Goal: Task Accomplishment & Management: Manage account settings

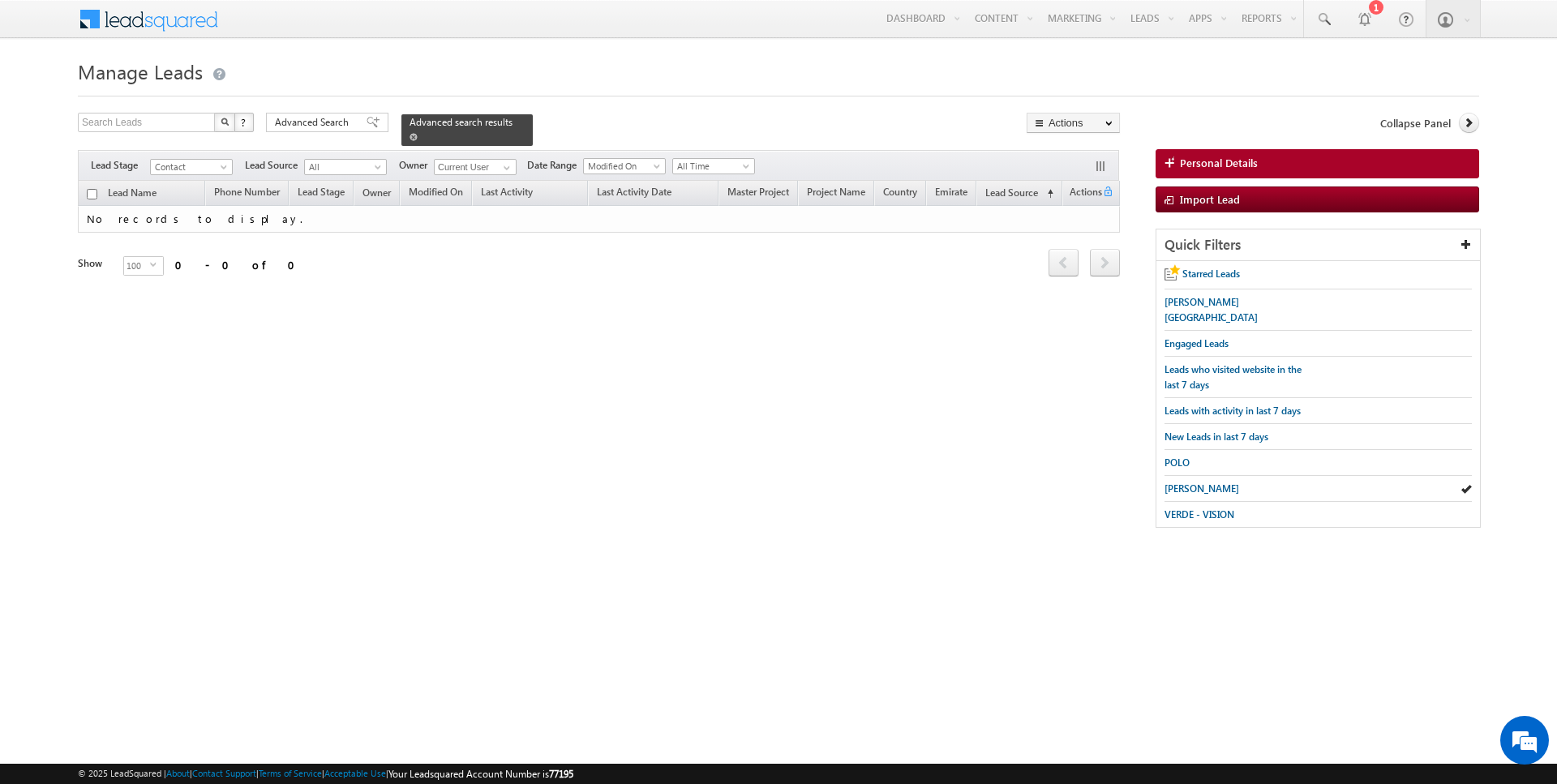
click at [409, 137] on span at bounding box center [413, 136] width 8 height 8
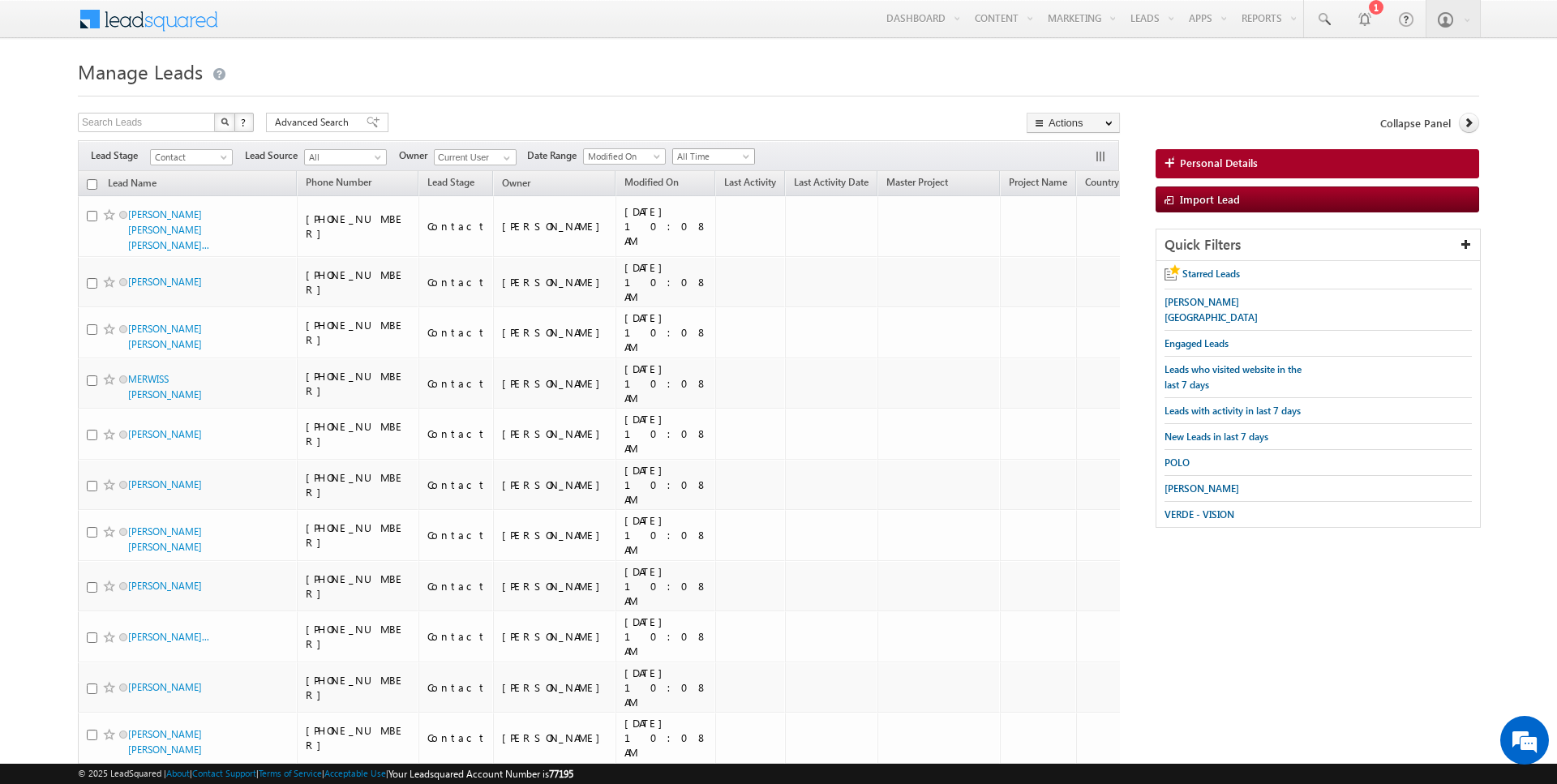
click at [702, 156] on span "All Time" at bounding box center [712, 157] width 77 height 15
click at [687, 222] on link "Today" at bounding box center [706, 225] width 82 height 15
click at [705, 158] on span "Today" at bounding box center [712, 157] width 77 height 15
click at [705, 173] on link "All Time" at bounding box center [706, 172] width 82 height 15
click at [510, 157] on span at bounding box center [507, 158] width 13 height 13
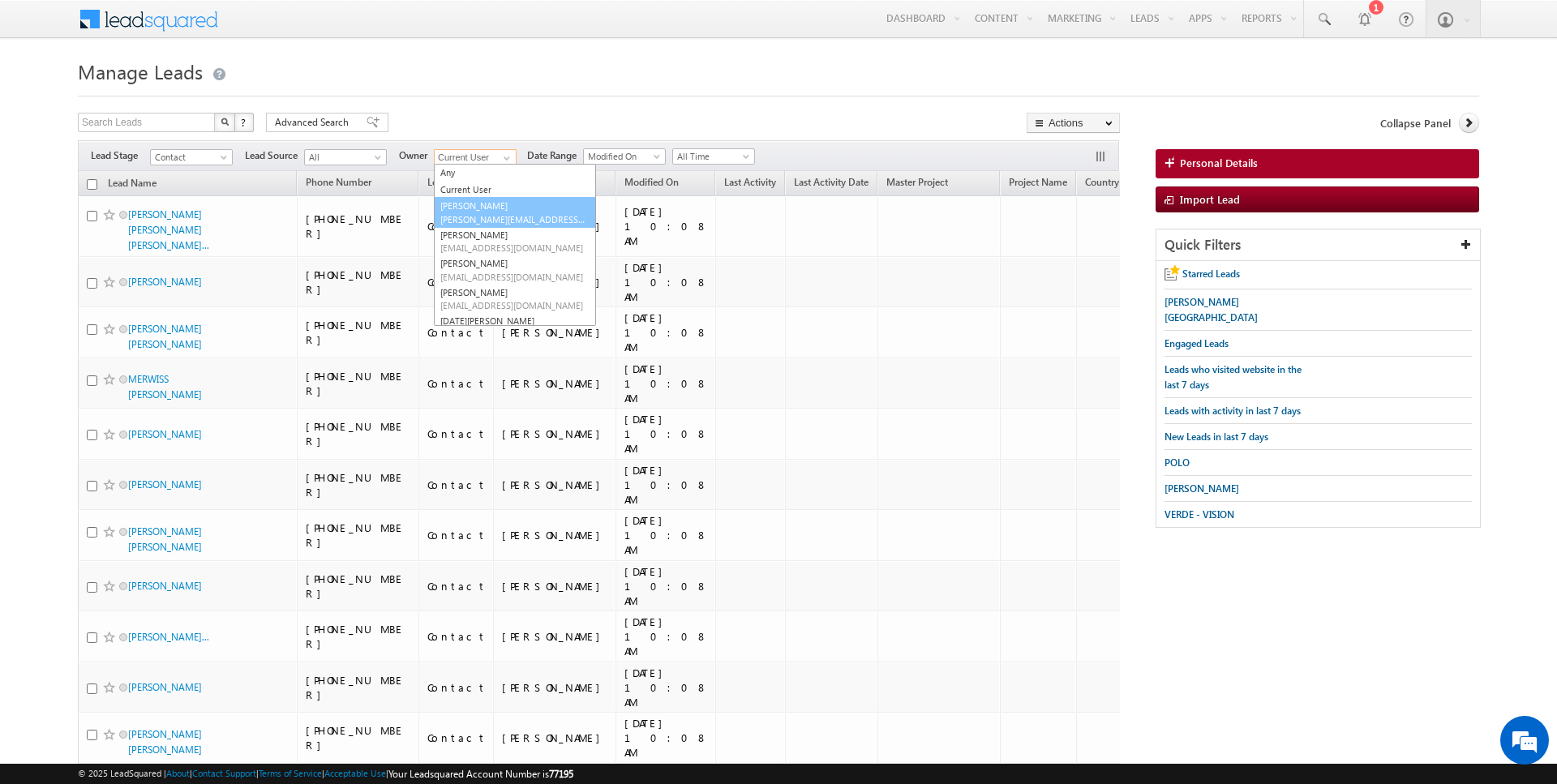
click at [472, 211] on link "AmanSingh Yadav amansingh.yadav@indglobal.ae" at bounding box center [515, 212] width 162 height 30
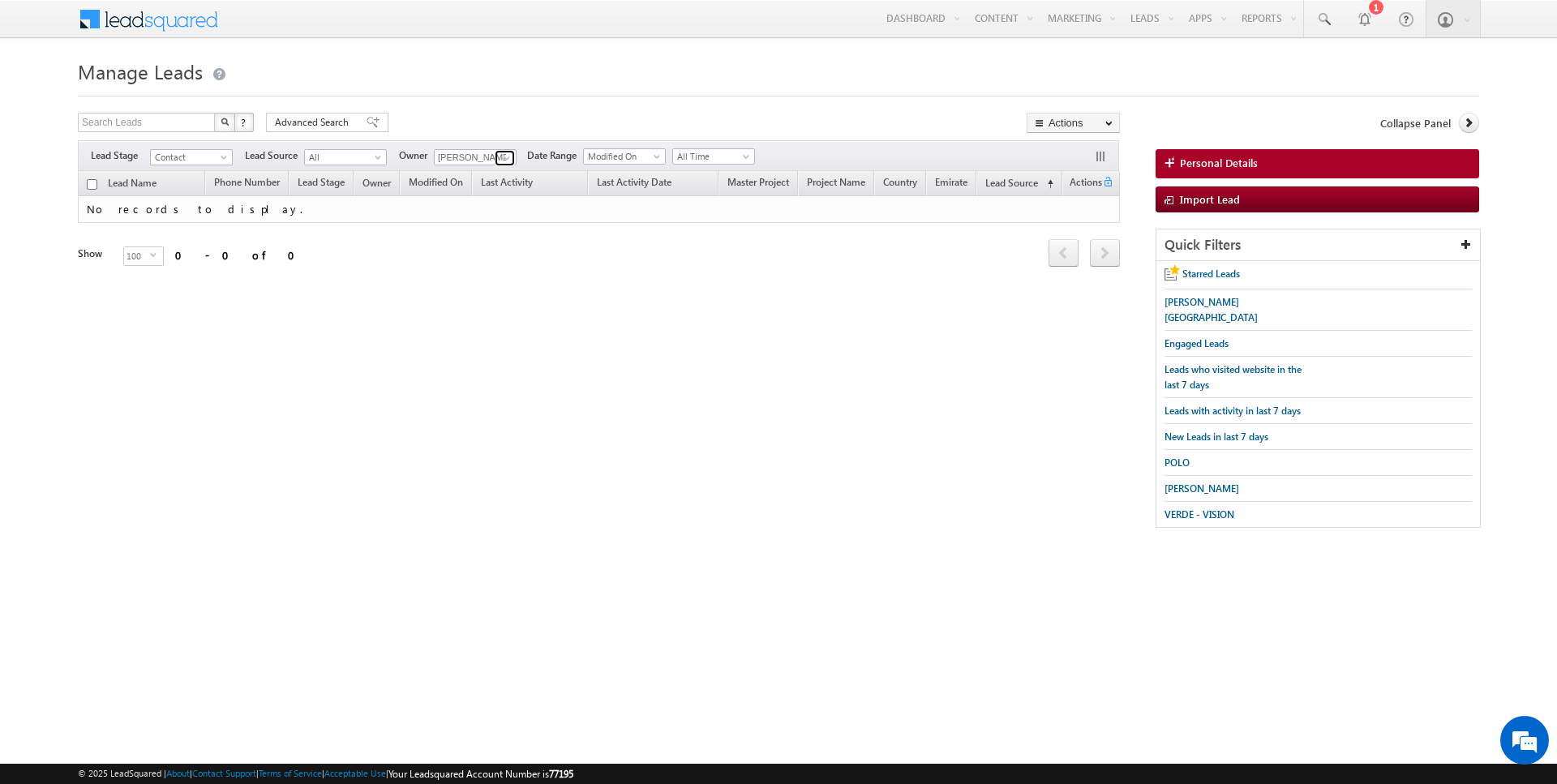
click at [507, 155] on span at bounding box center [507, 158] width 13 height 13
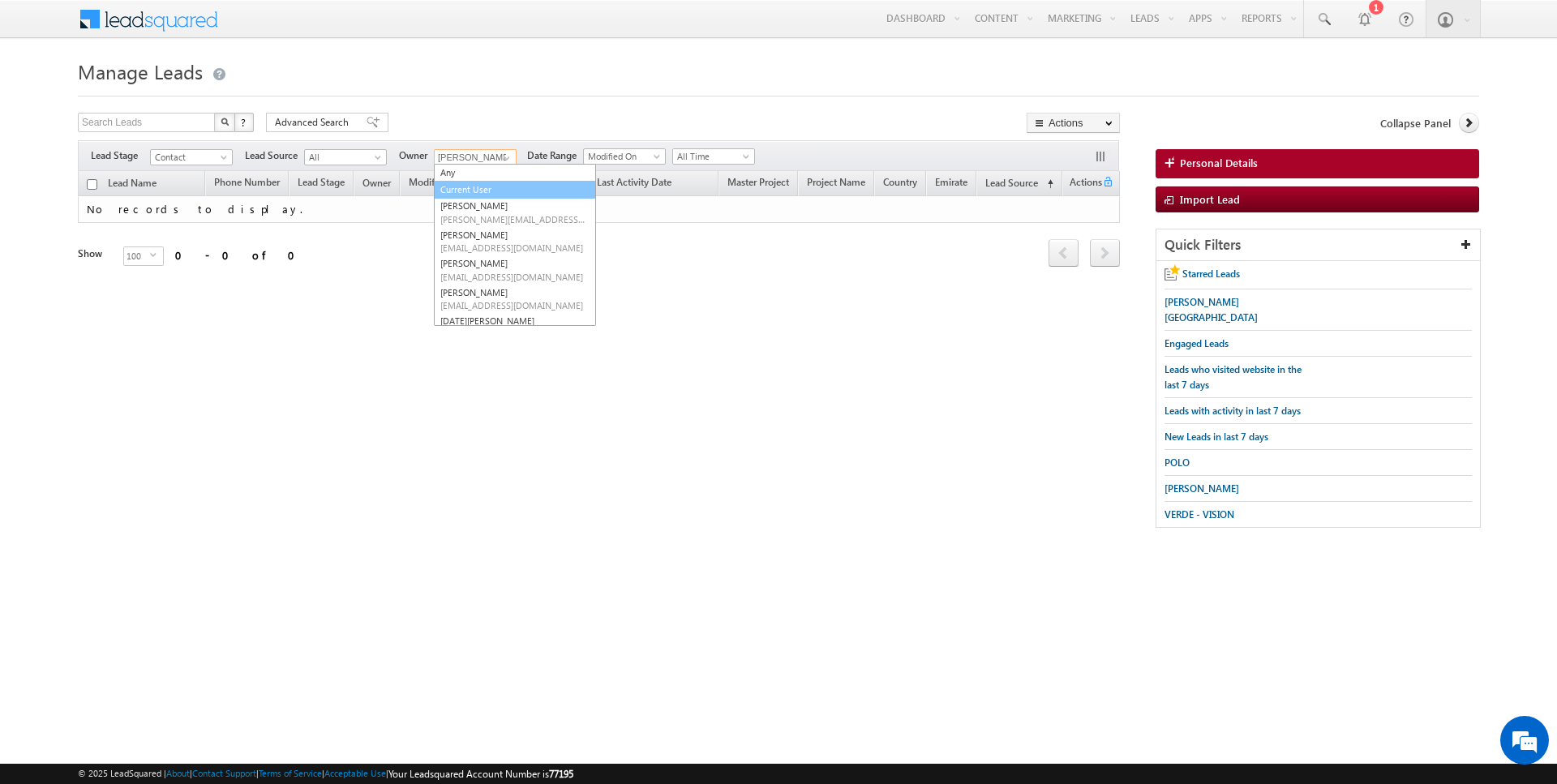
click at [475, 190] on link "Current User" at bounding box center [515, 190] width 162 height 18
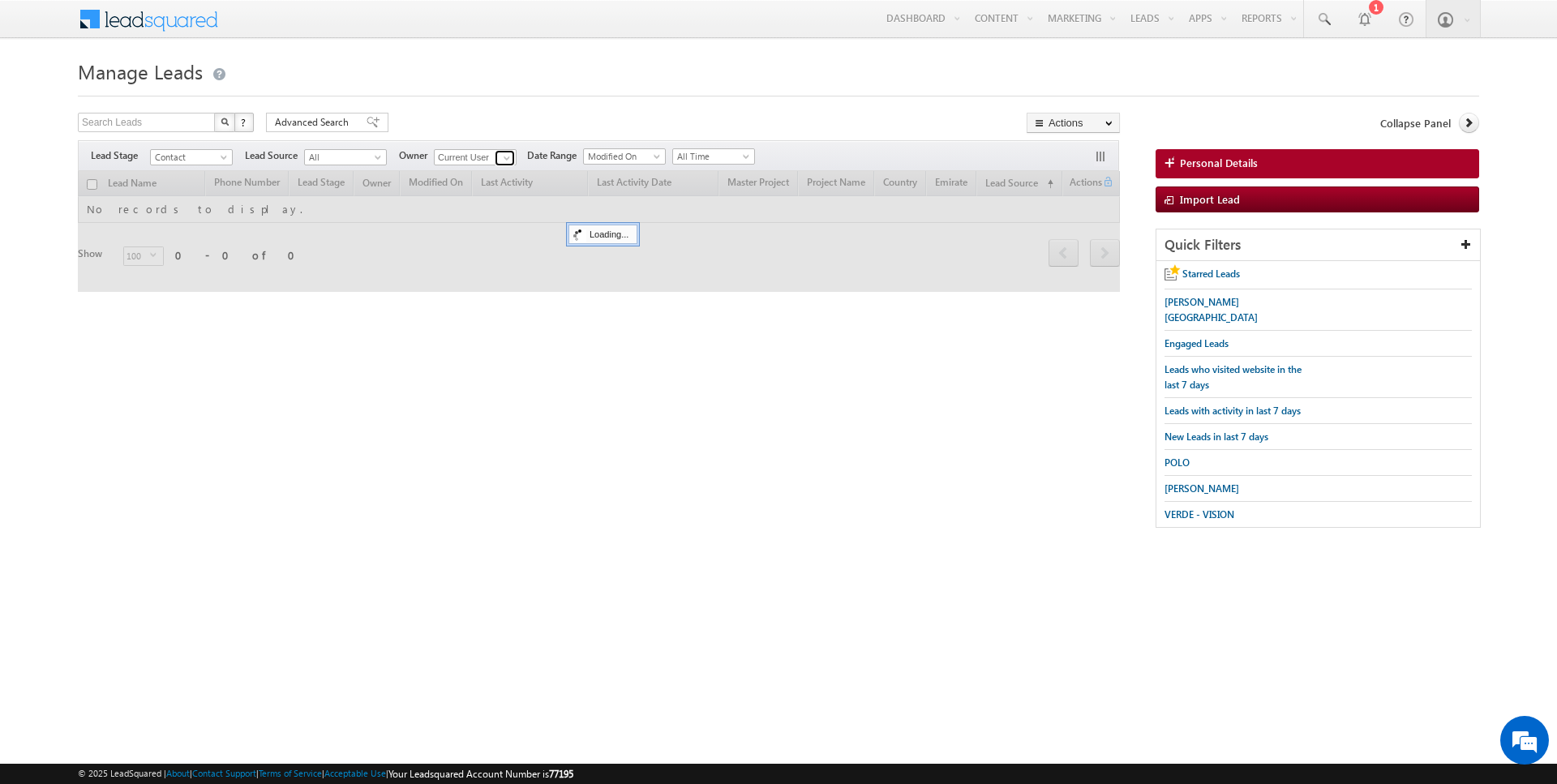
click at [505, 157] on span at bounding box center [507, 158] width 13 height 13
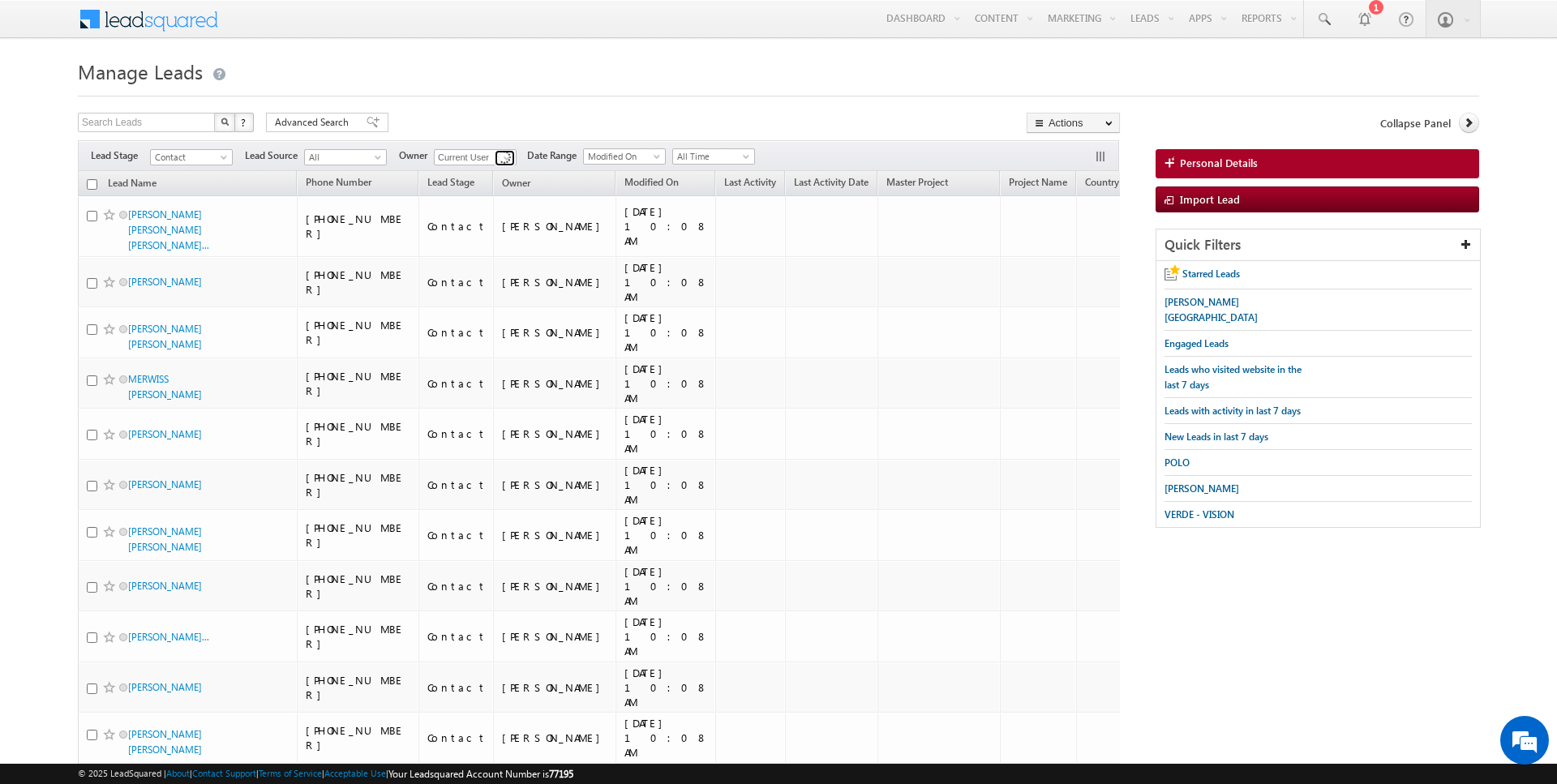
click at [505, 157] on span at bounding box center [507, 158] width 13 height 13
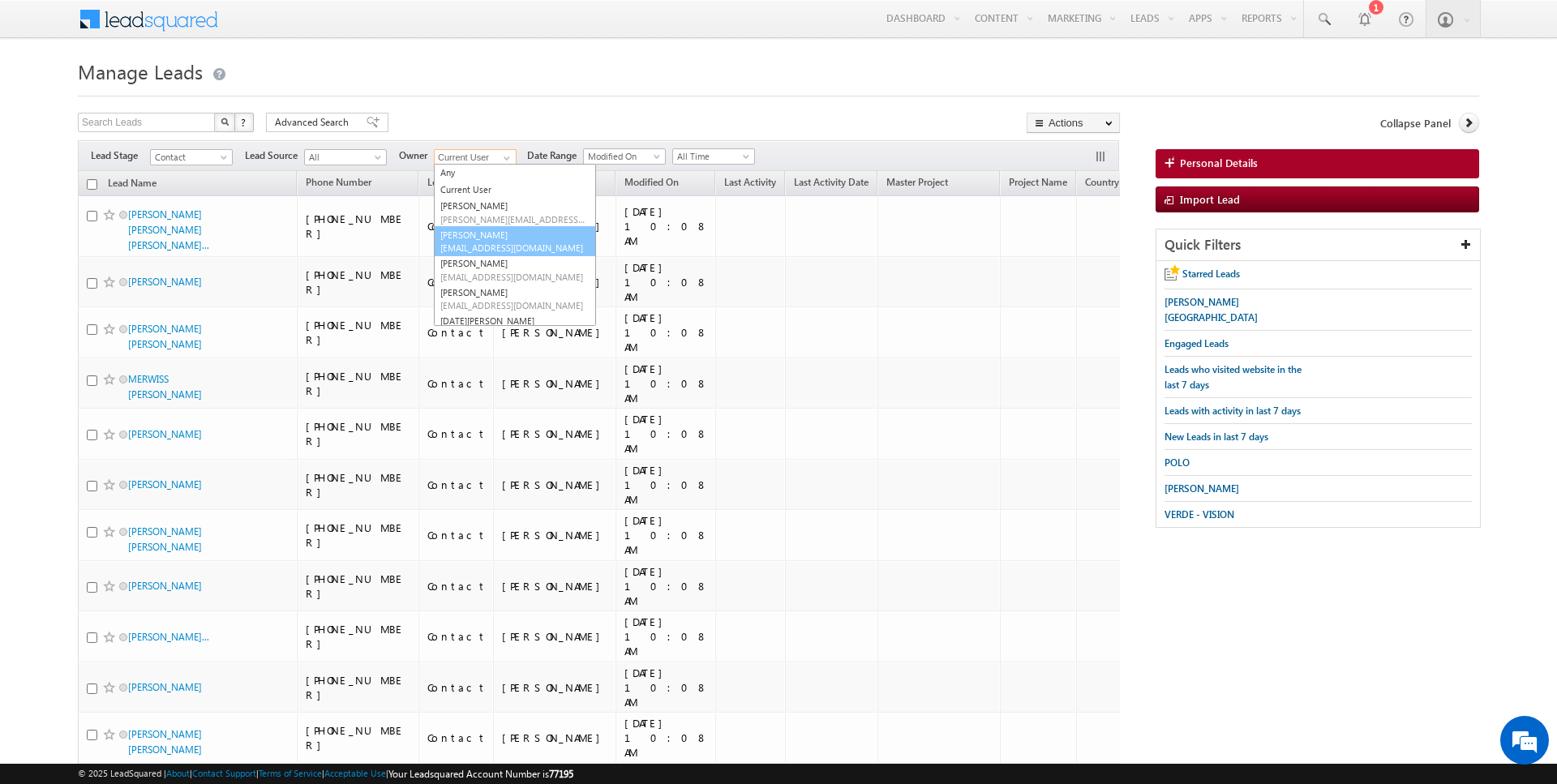
click at [485, 242] on span "anuj.upadhyay@indglobal.ae" at bounding box center [513, 247] width 146 height 12
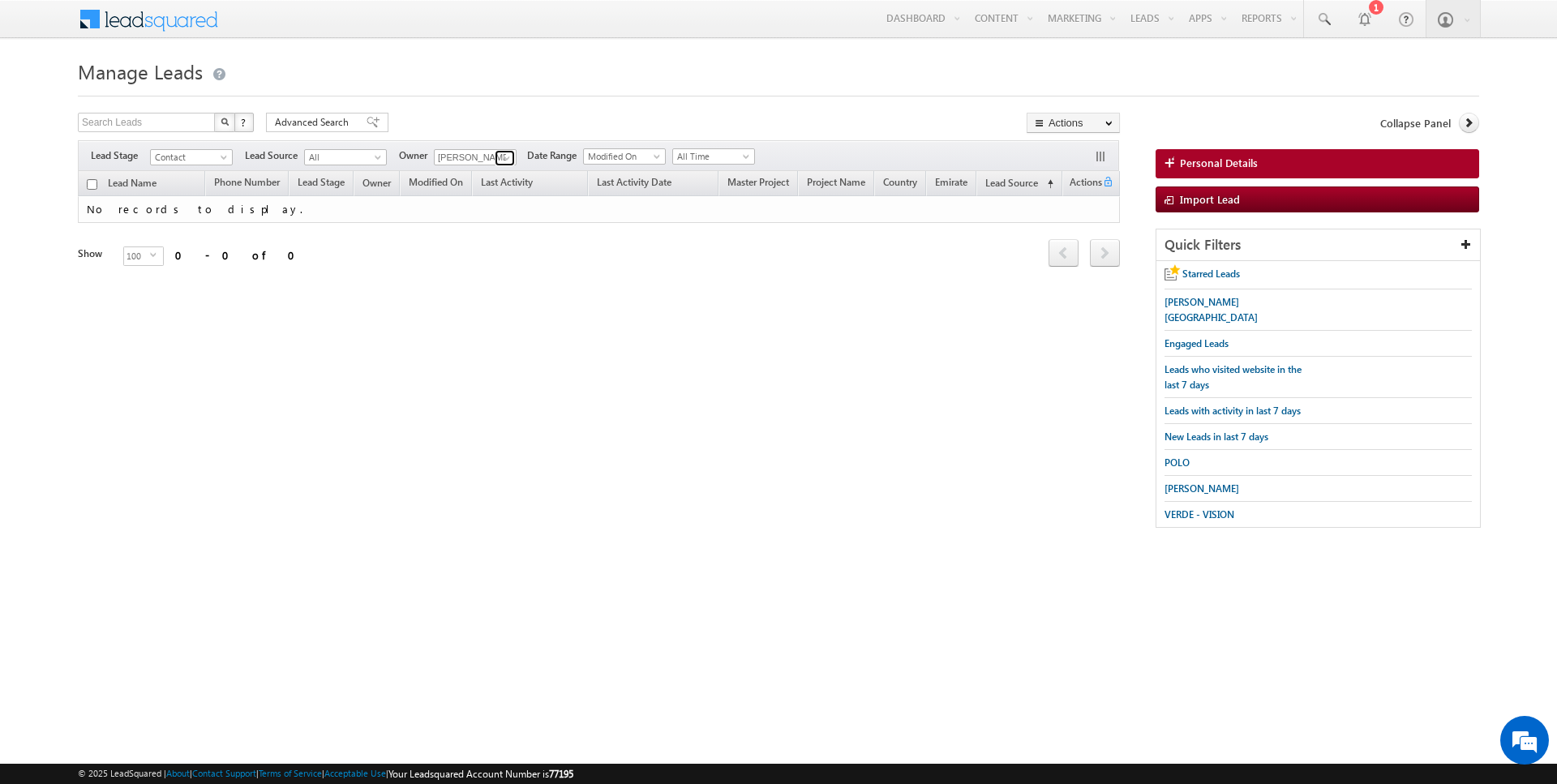
click at [495, 156] on link at bounding box center [505, 158] width 20 height 17
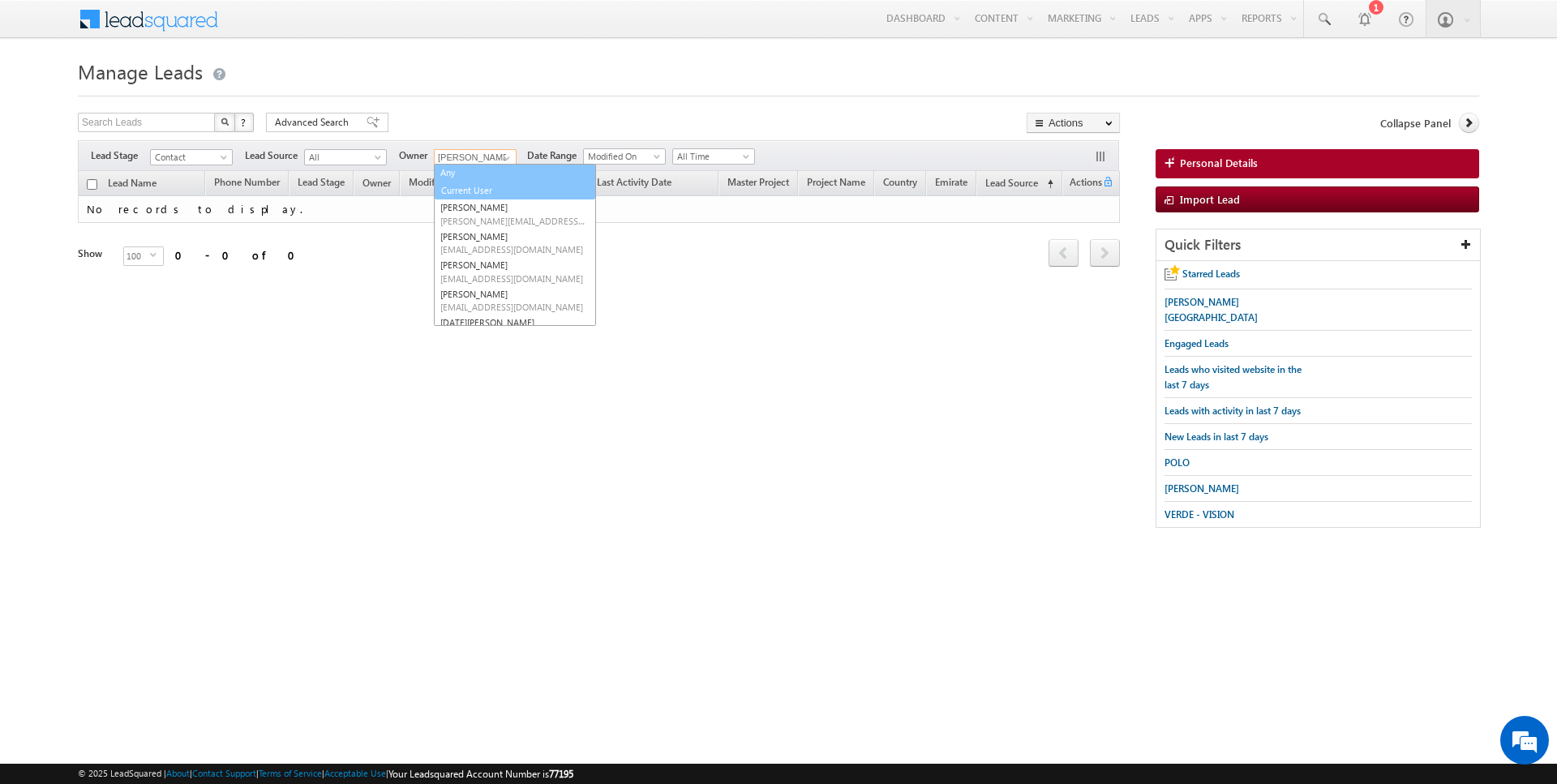
click at [476, 181] on link "Current User" at bounding box center [515, 191] width 160 height 18
type input "Current User"
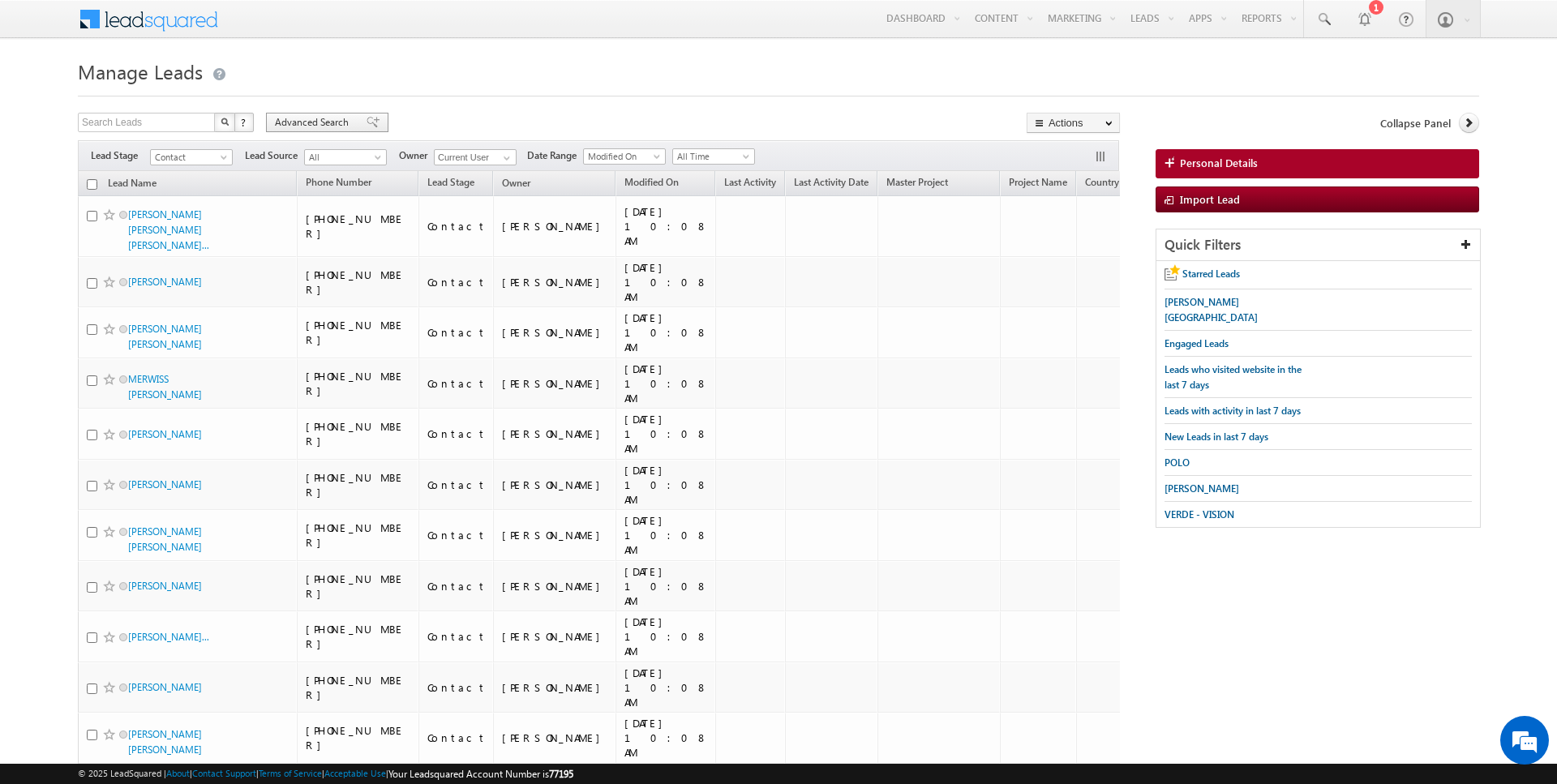
click at [301, 123] on span "Advanced Search" at bounding box center [313, 123] width 78 height 15
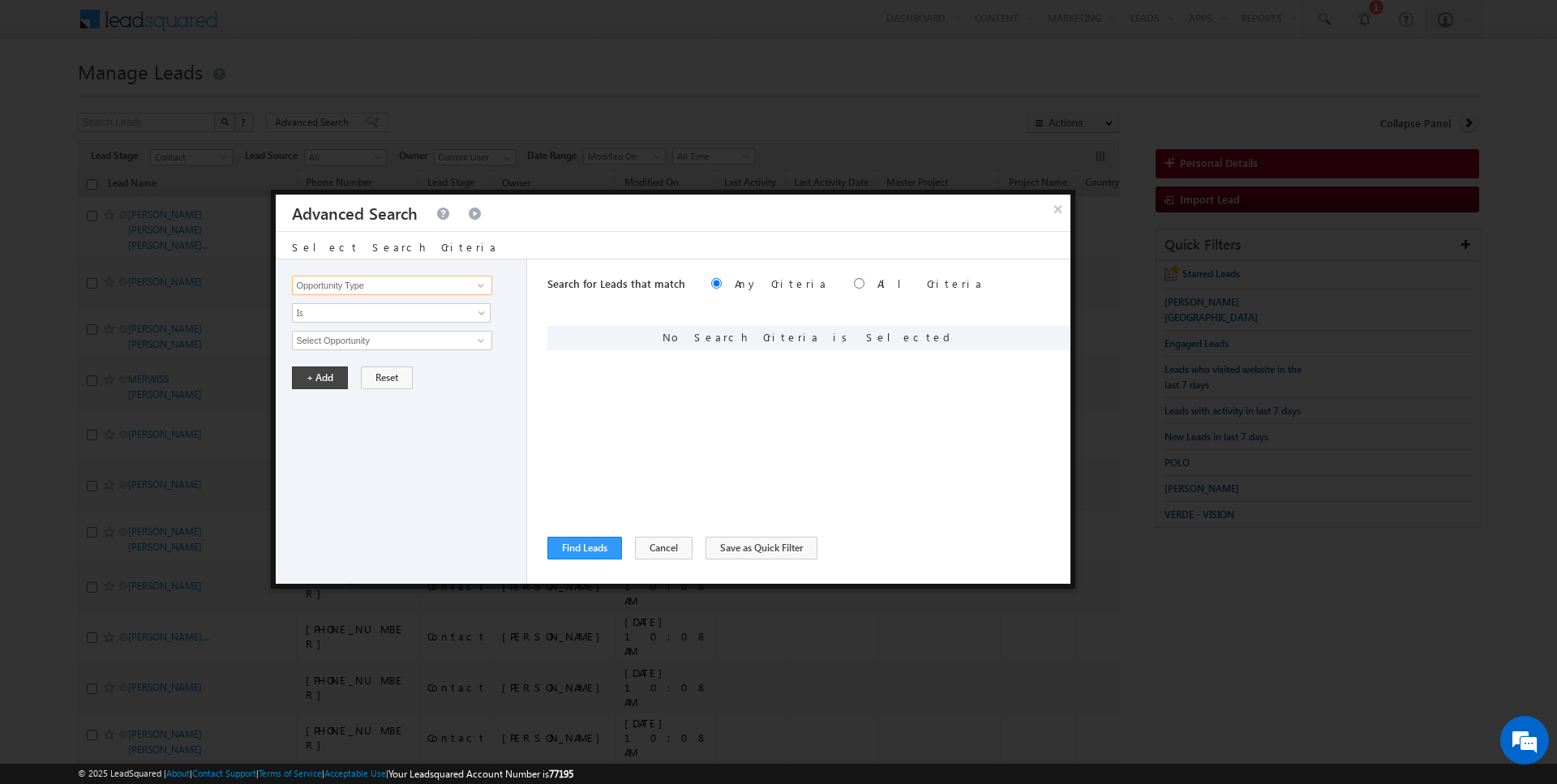
click at [392, 288] on input "Opportunity Type" at bounding box center [392, 285] width 199 height 19
type input "b"
click at [355, 392] on div "Opportunity Type Lead Activity Task Sales Group Prospect Id Address 1 Address 2…" at bounding box center [401, 422] width 252 height 324
click at [388, 369] on button "Reset" at bounding box center [387, 378] width 52 height 23
click at [591, 552] on button "Find Leads" at bounding box center [584, 547] width 75 height 23
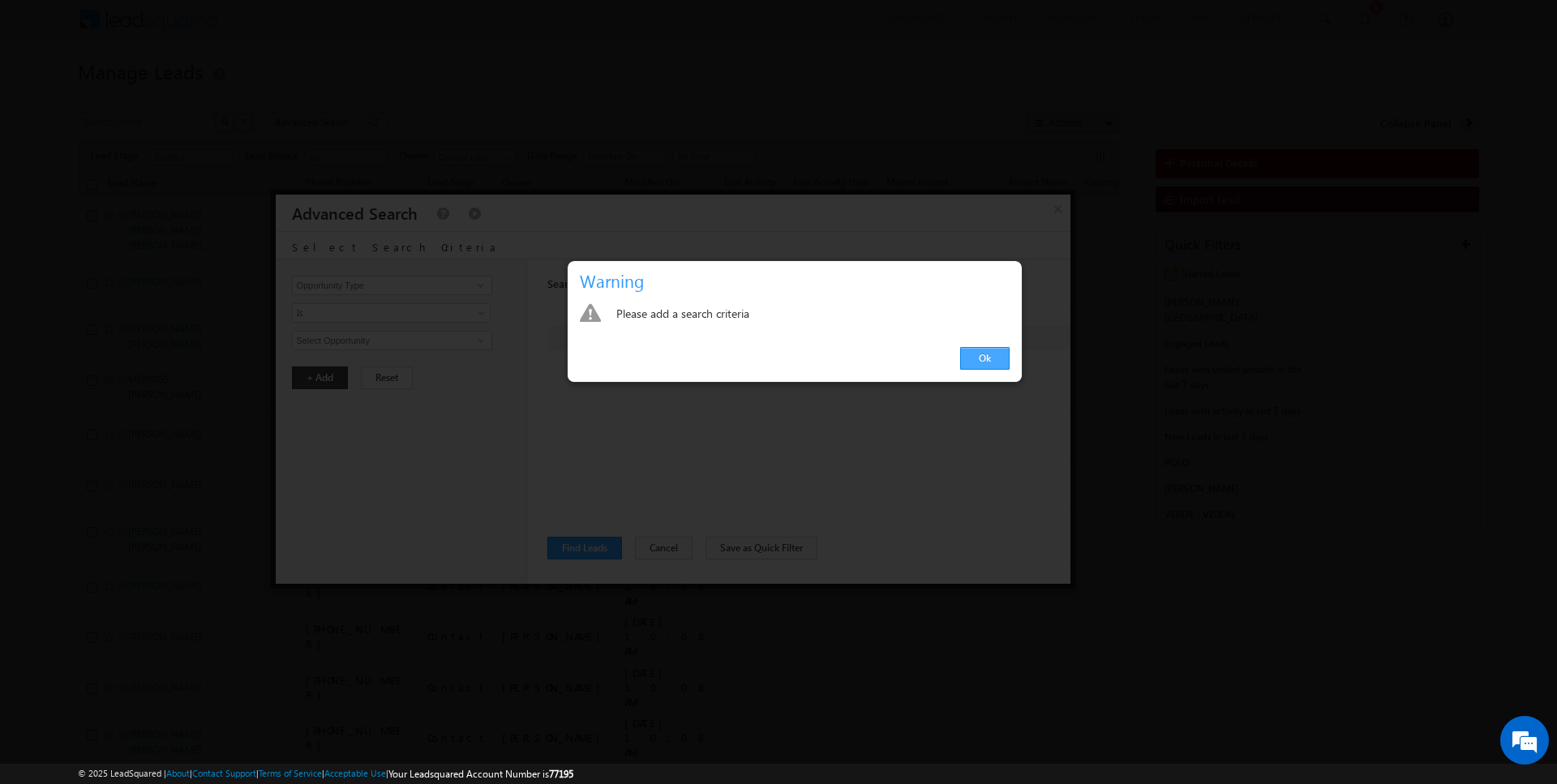
click at [991, 358] on link "Ok" at bounding box center [985, 358] width 50 height 23
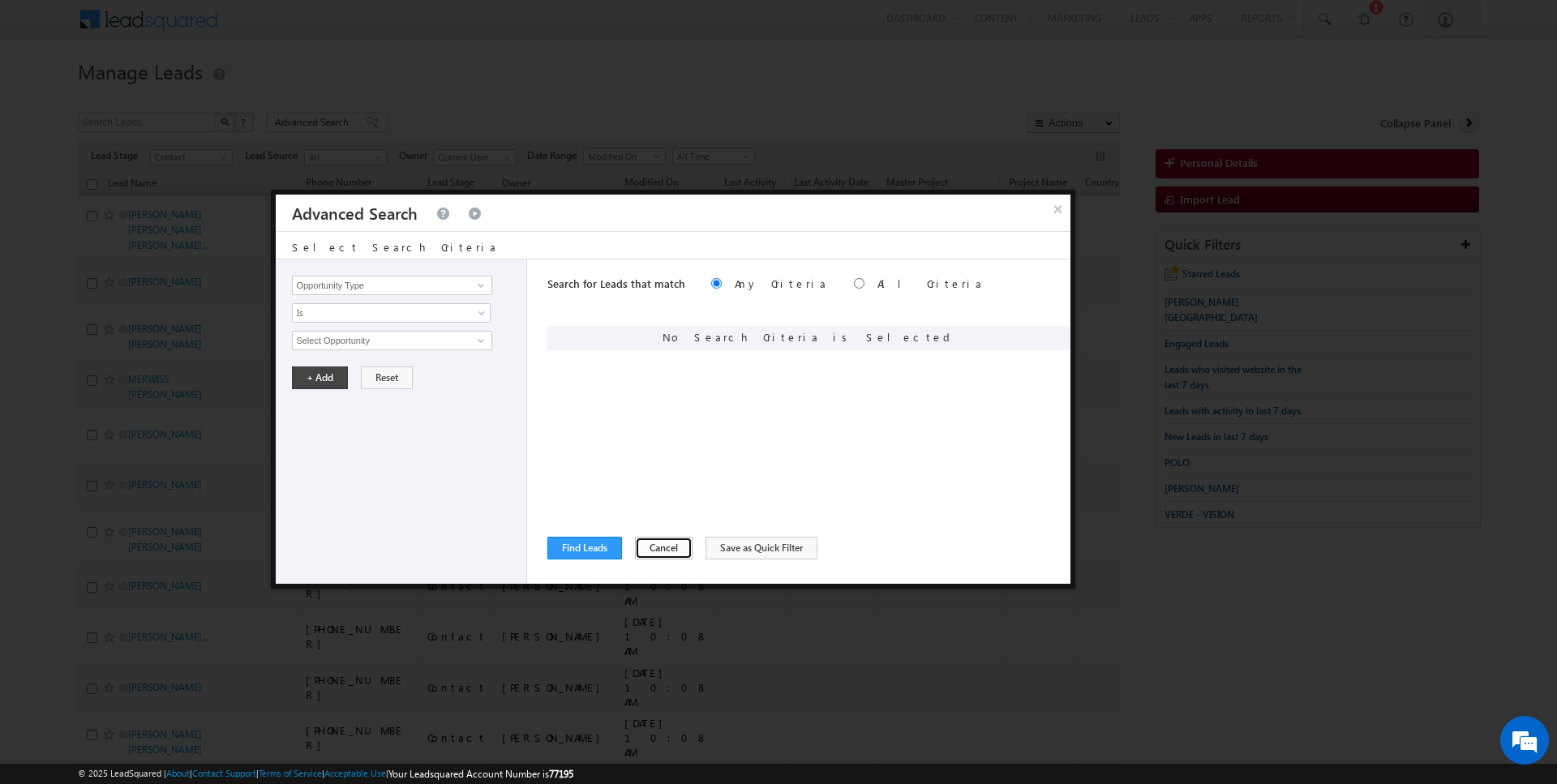
click at [644, 554] on button "Cancel" at bounding box center [664, 547] width 57 height 23
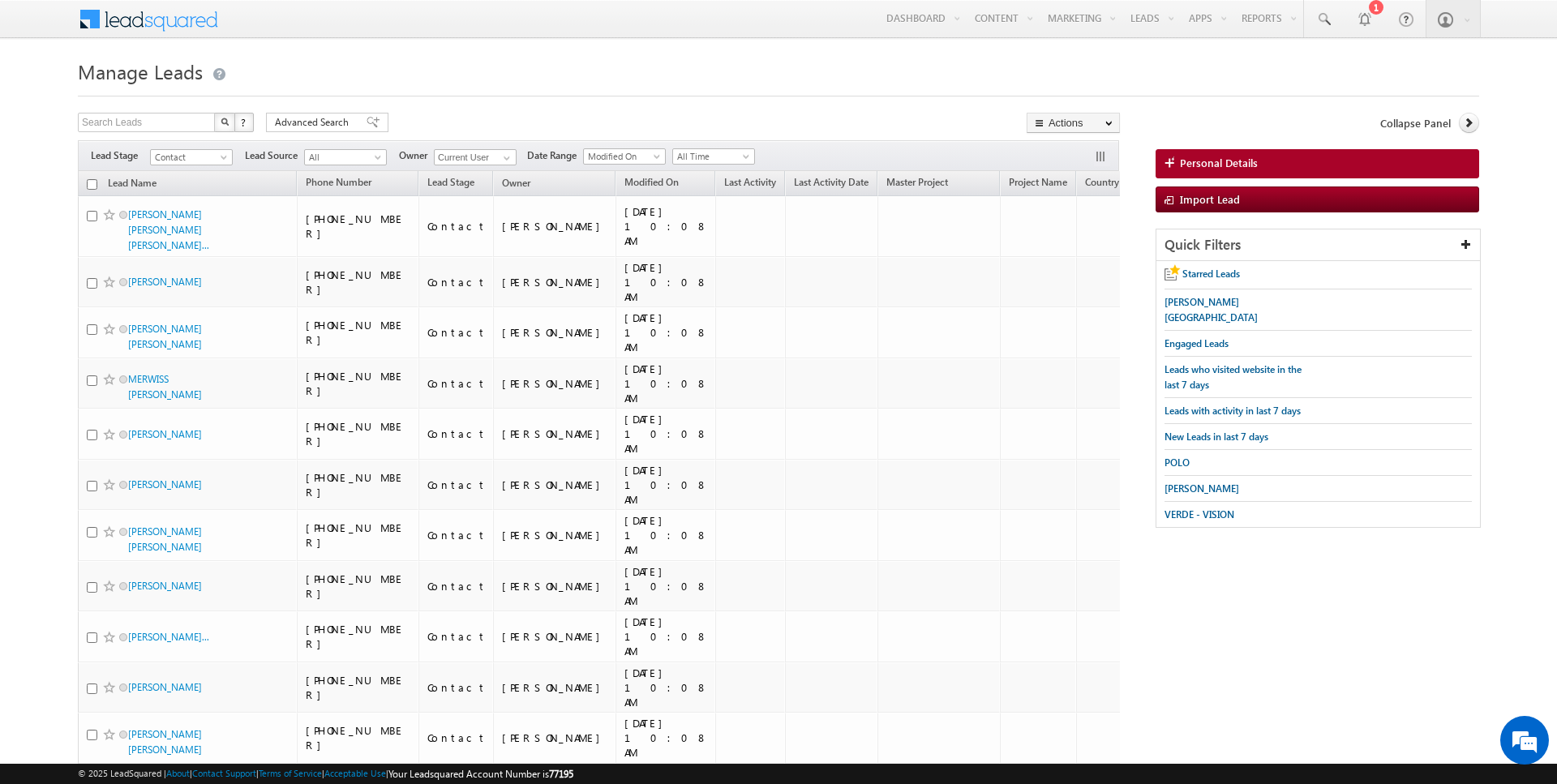
click at [95, 187] on input "checkbox" at bounding box center [91, 183] width 10 height 10
checkbox input "true"
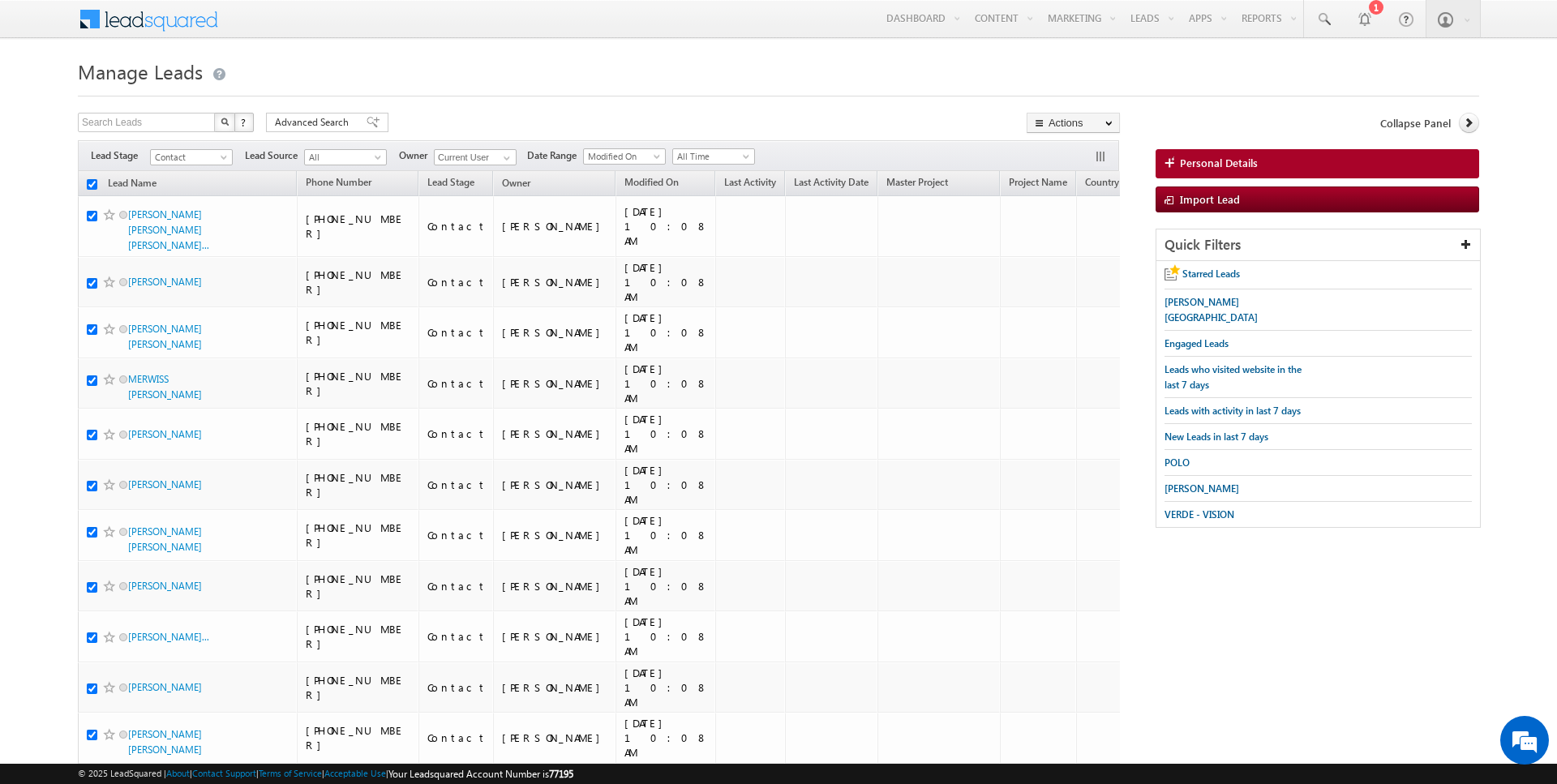
checkbox input "true"
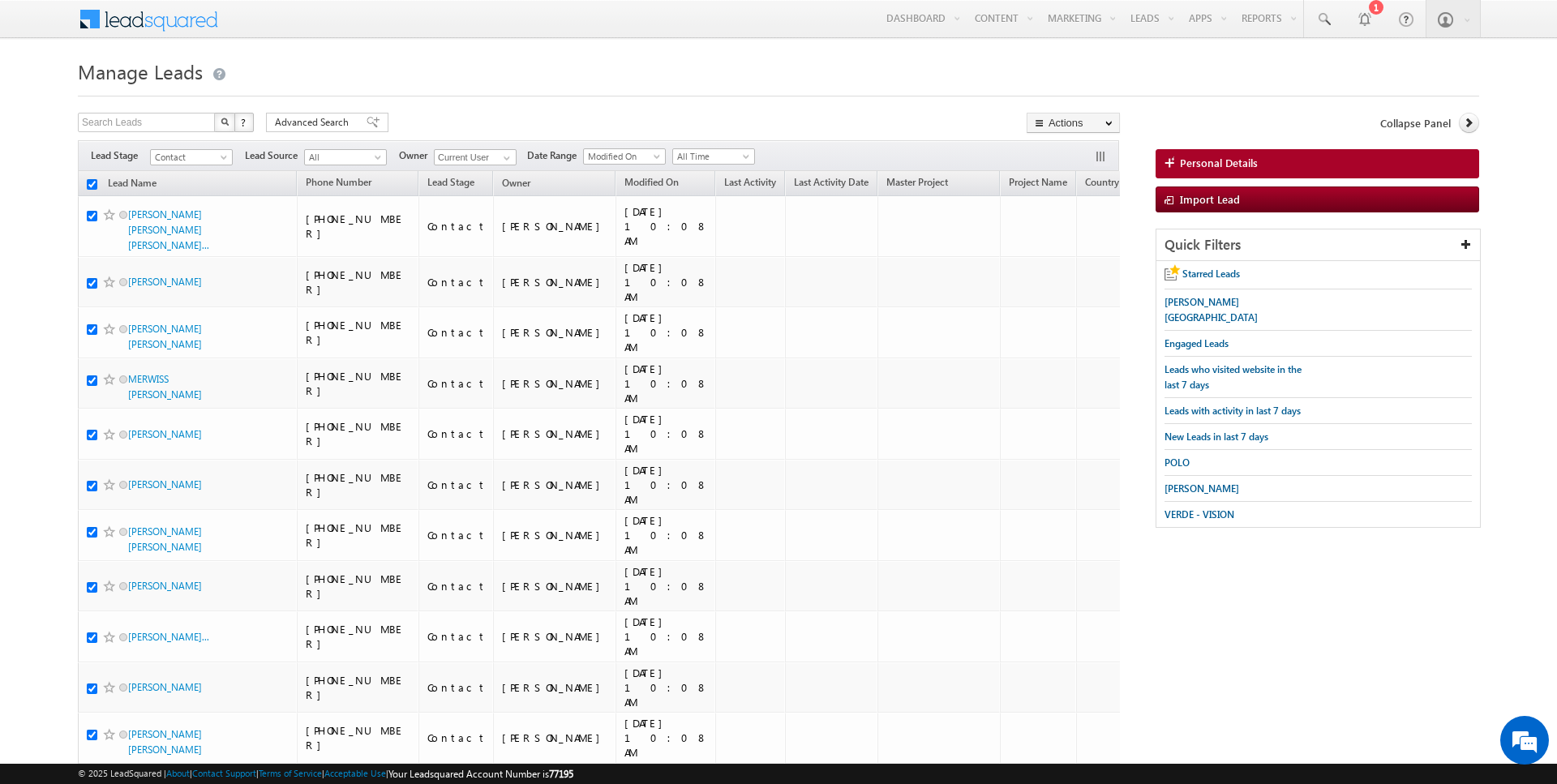
checkbox input "true"
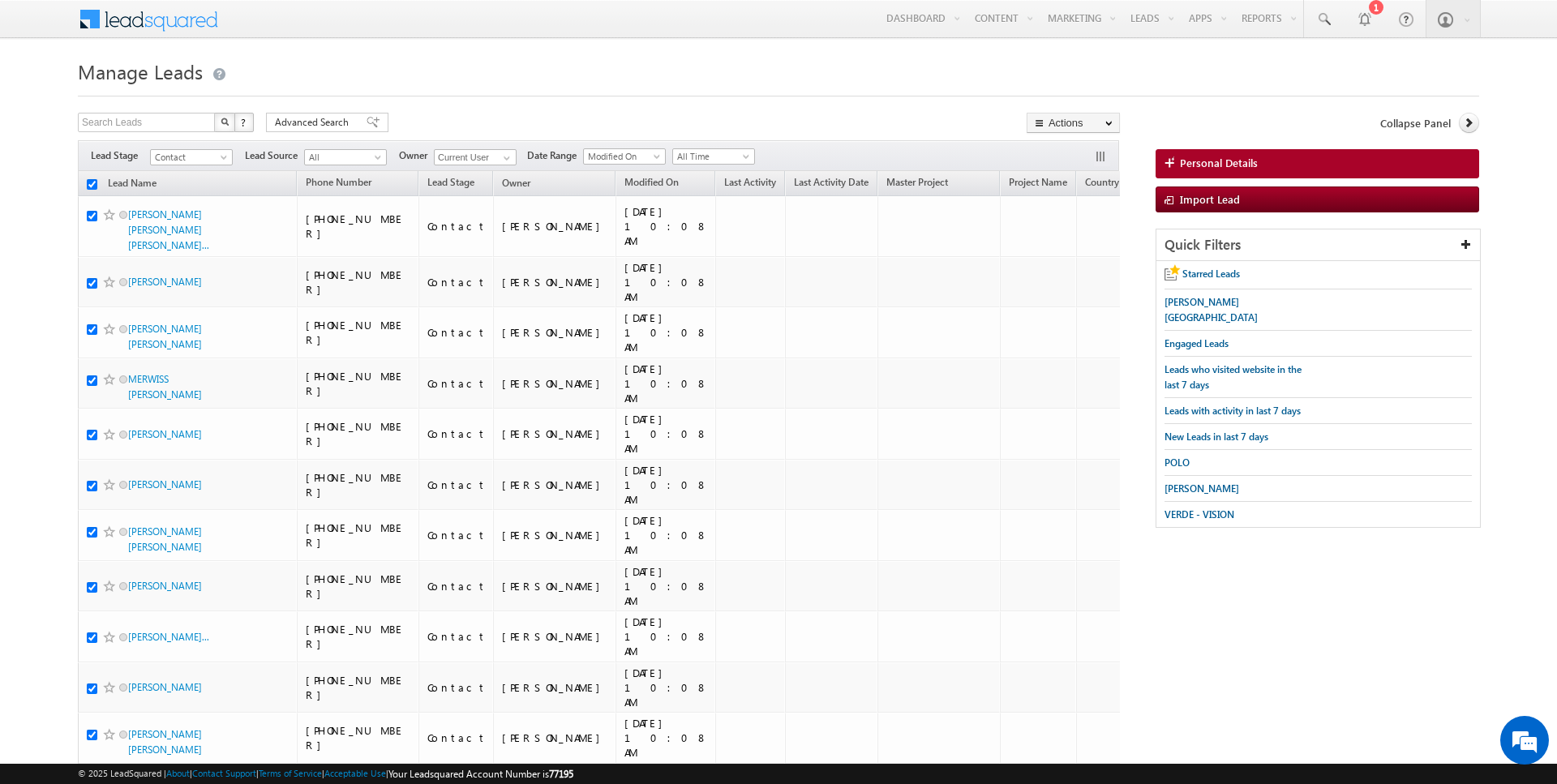
checkbox input "true"
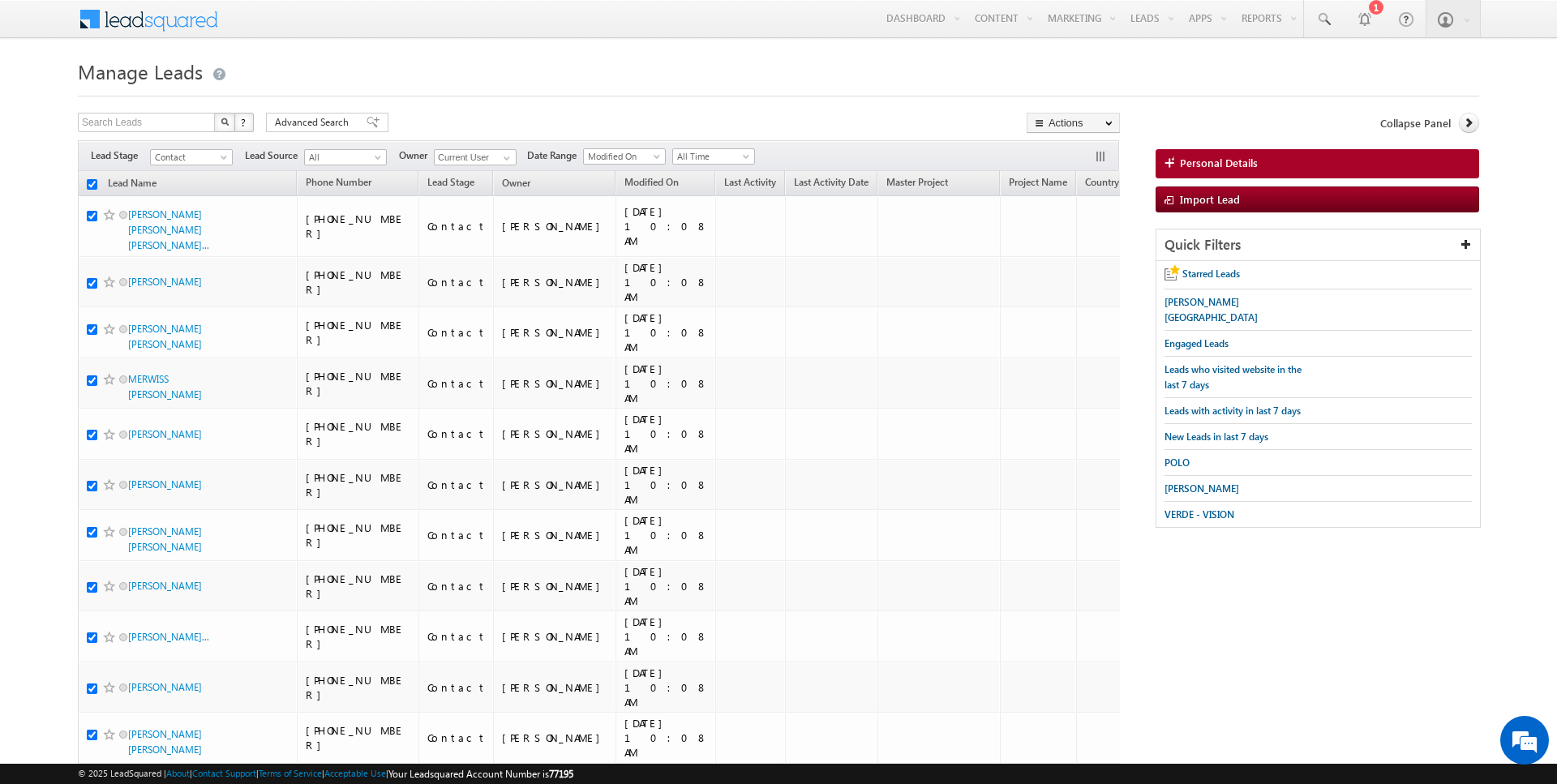
checkbox input "true"
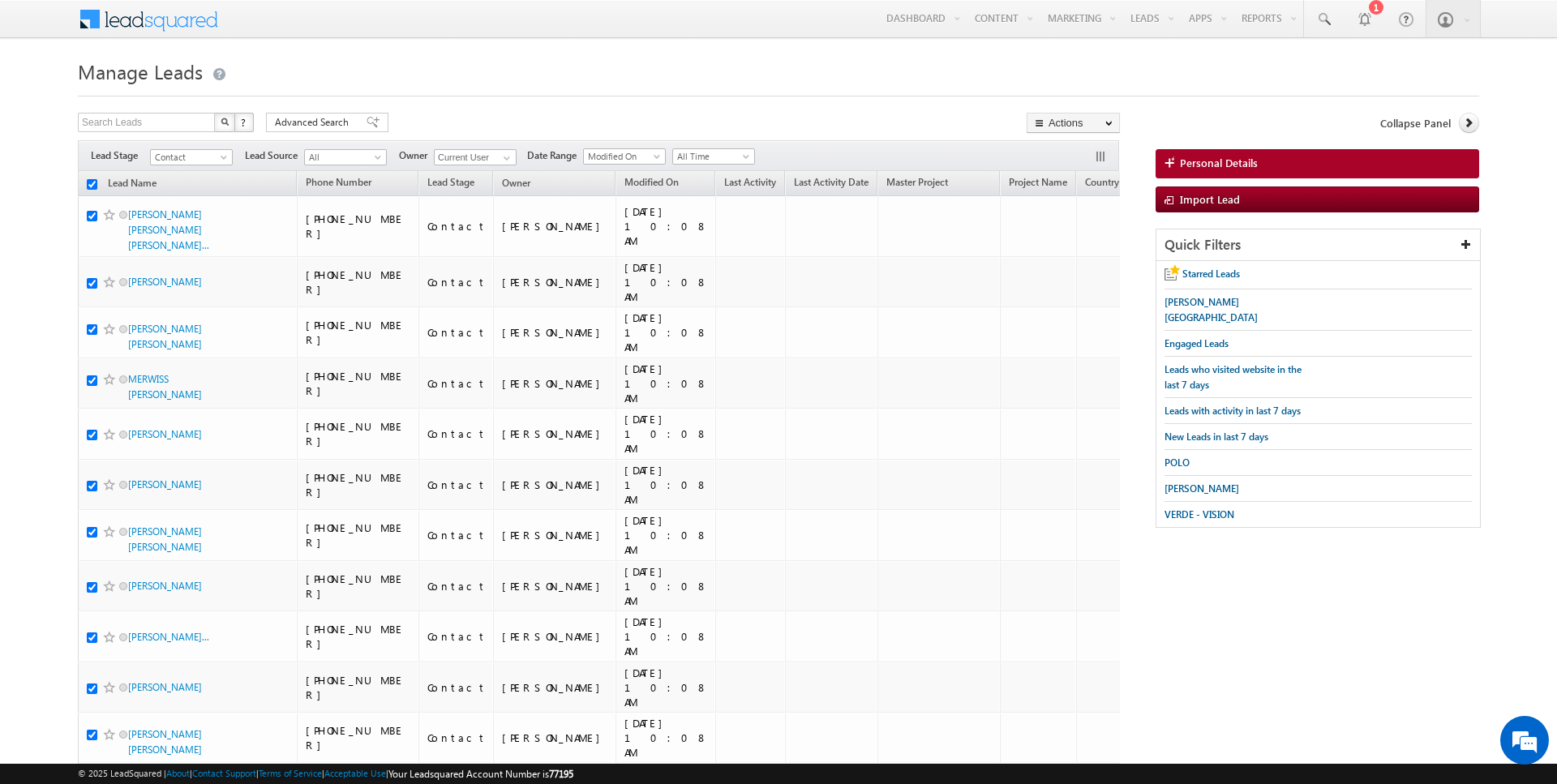
checkbox input "true"
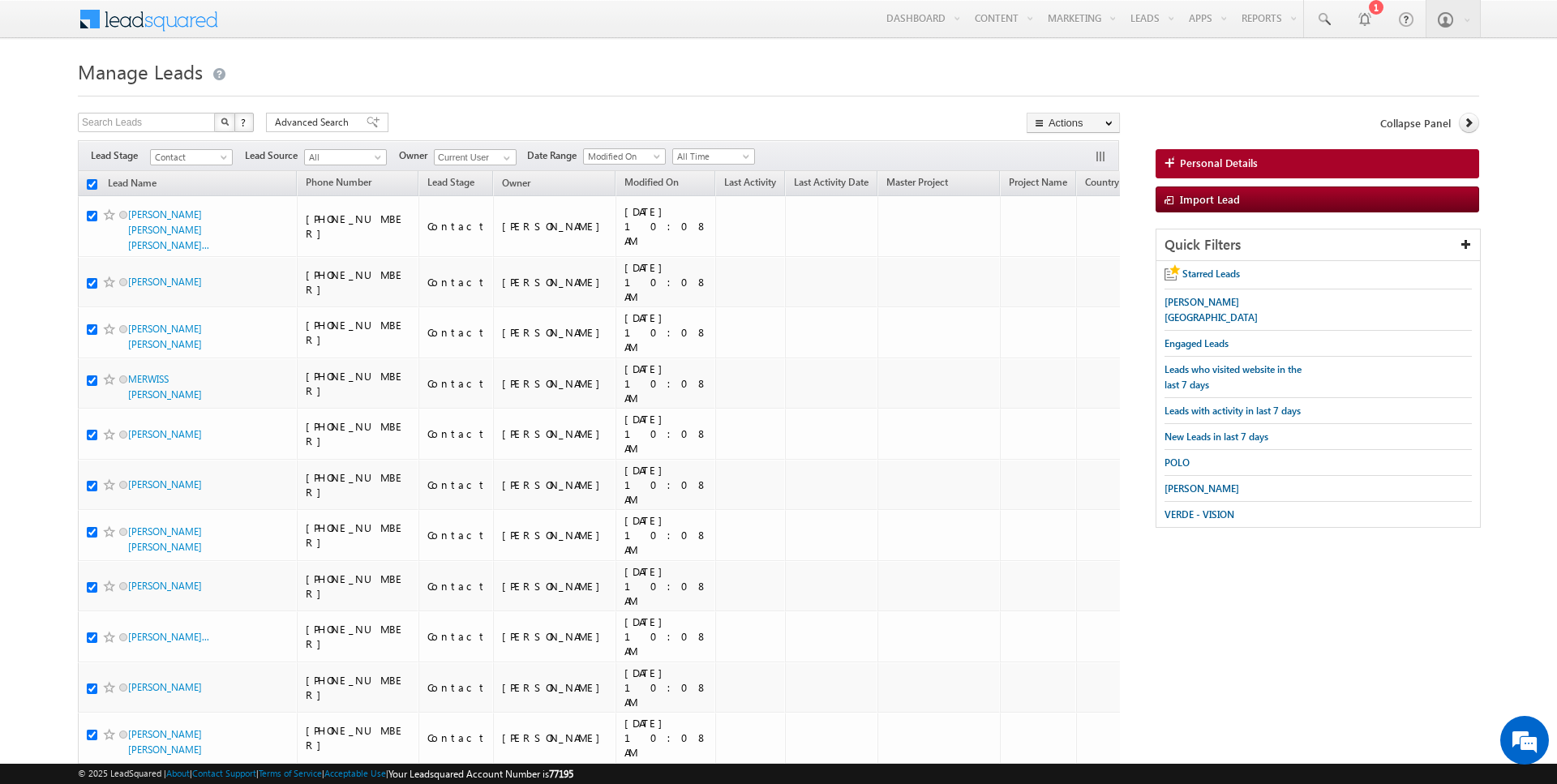
checkbox input "true"
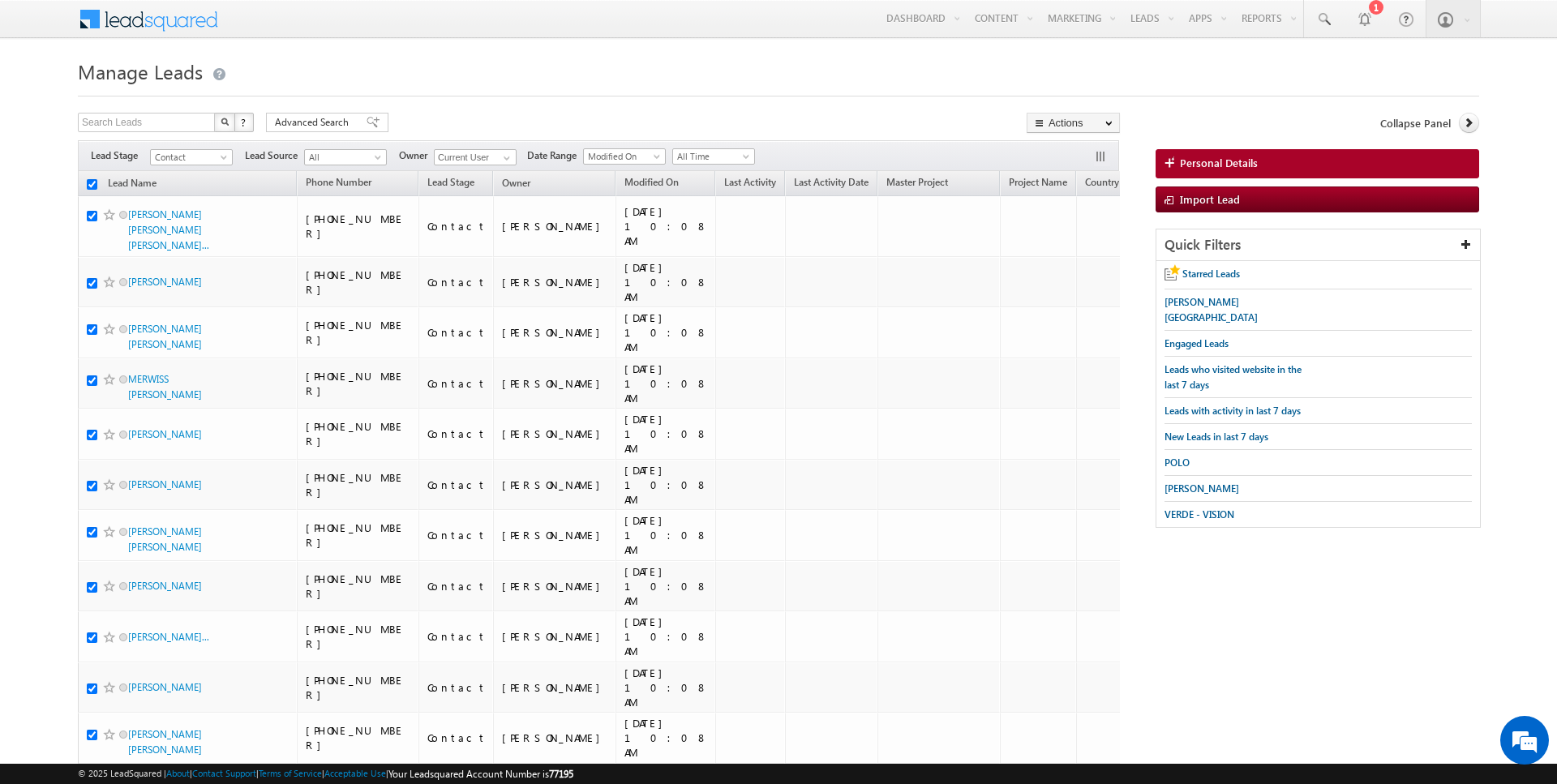
checkbox input "true"
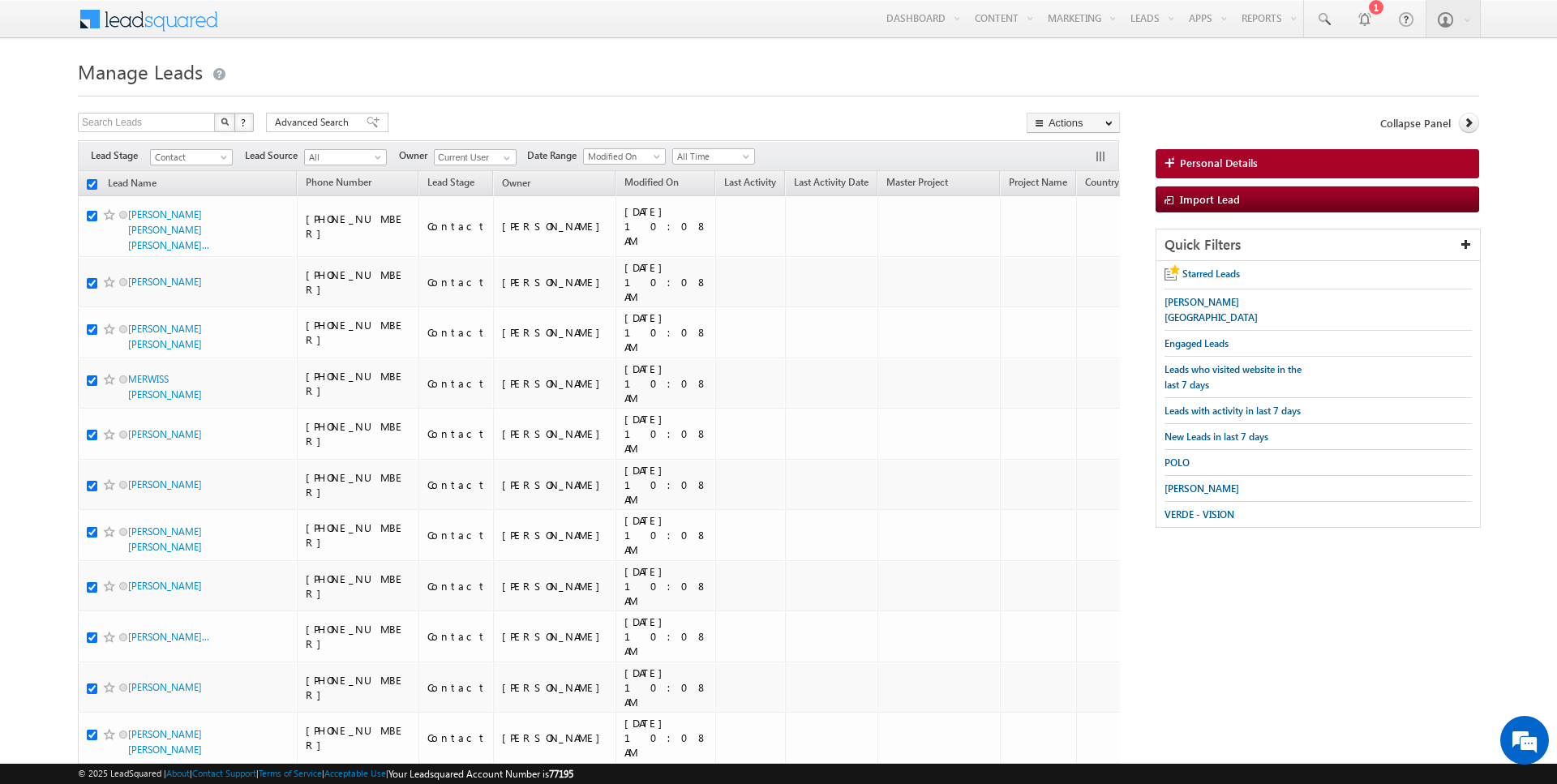
checkbox input "true"
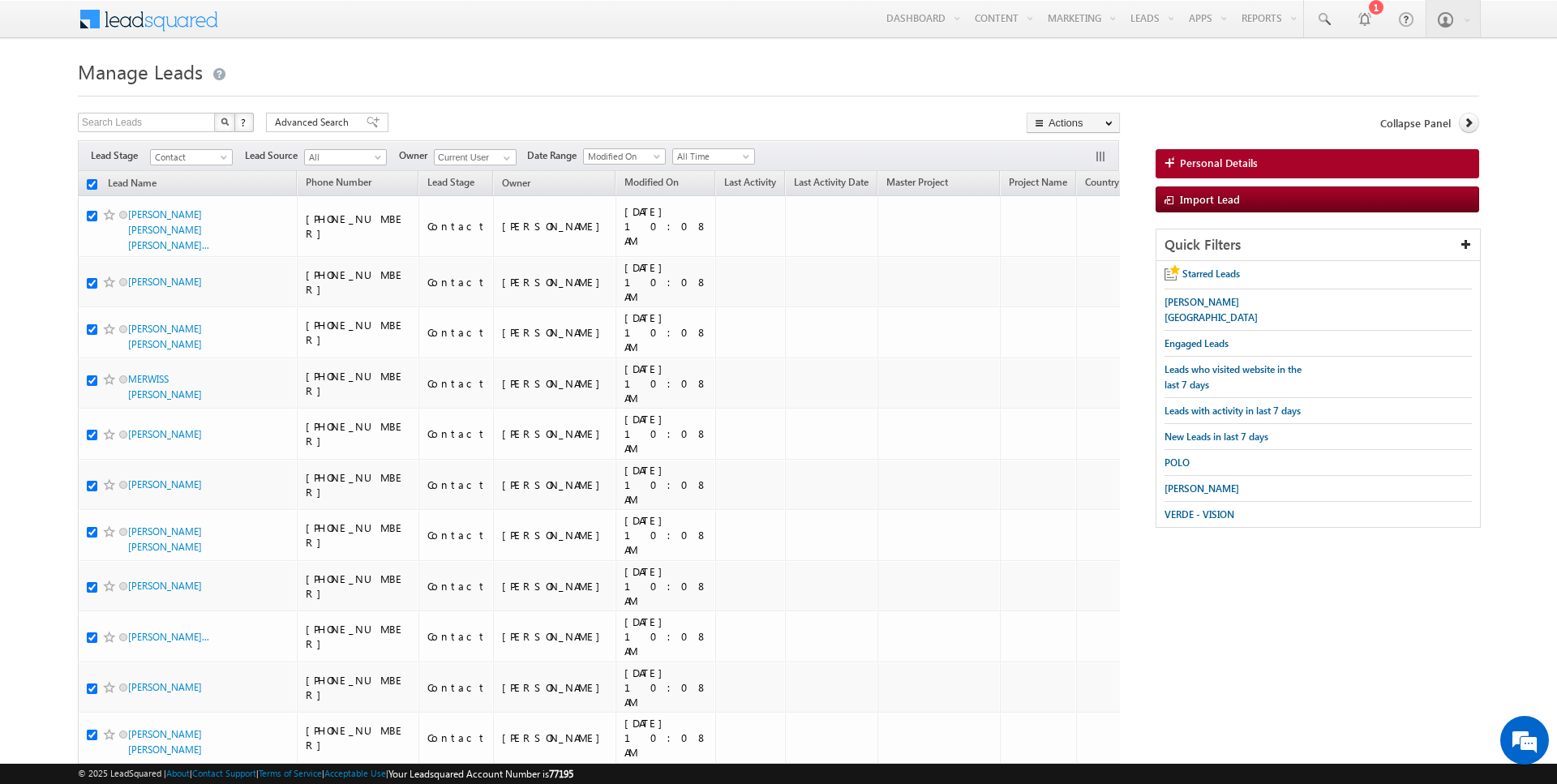
checkbox input "true"
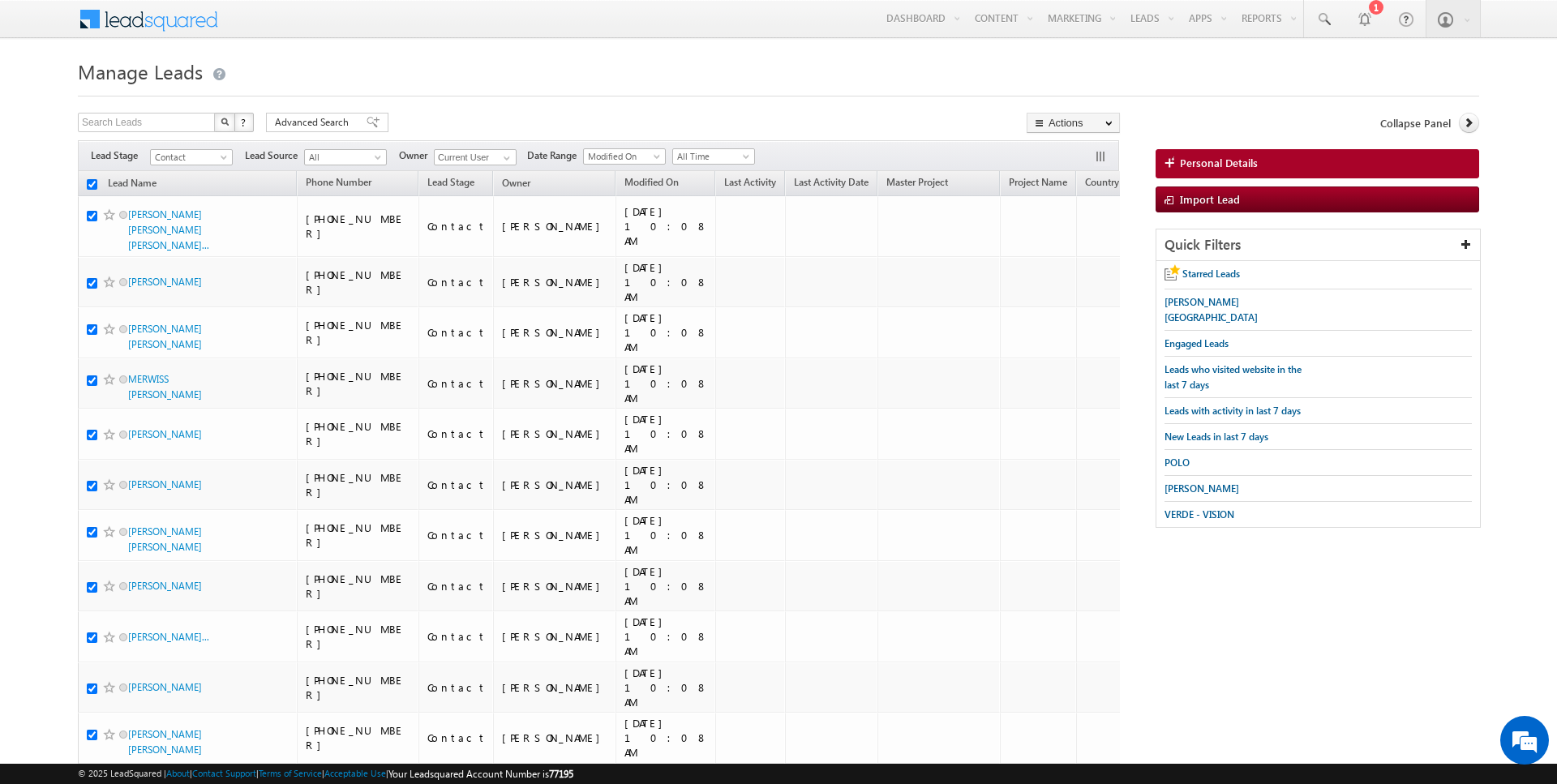
checkbox input "true"
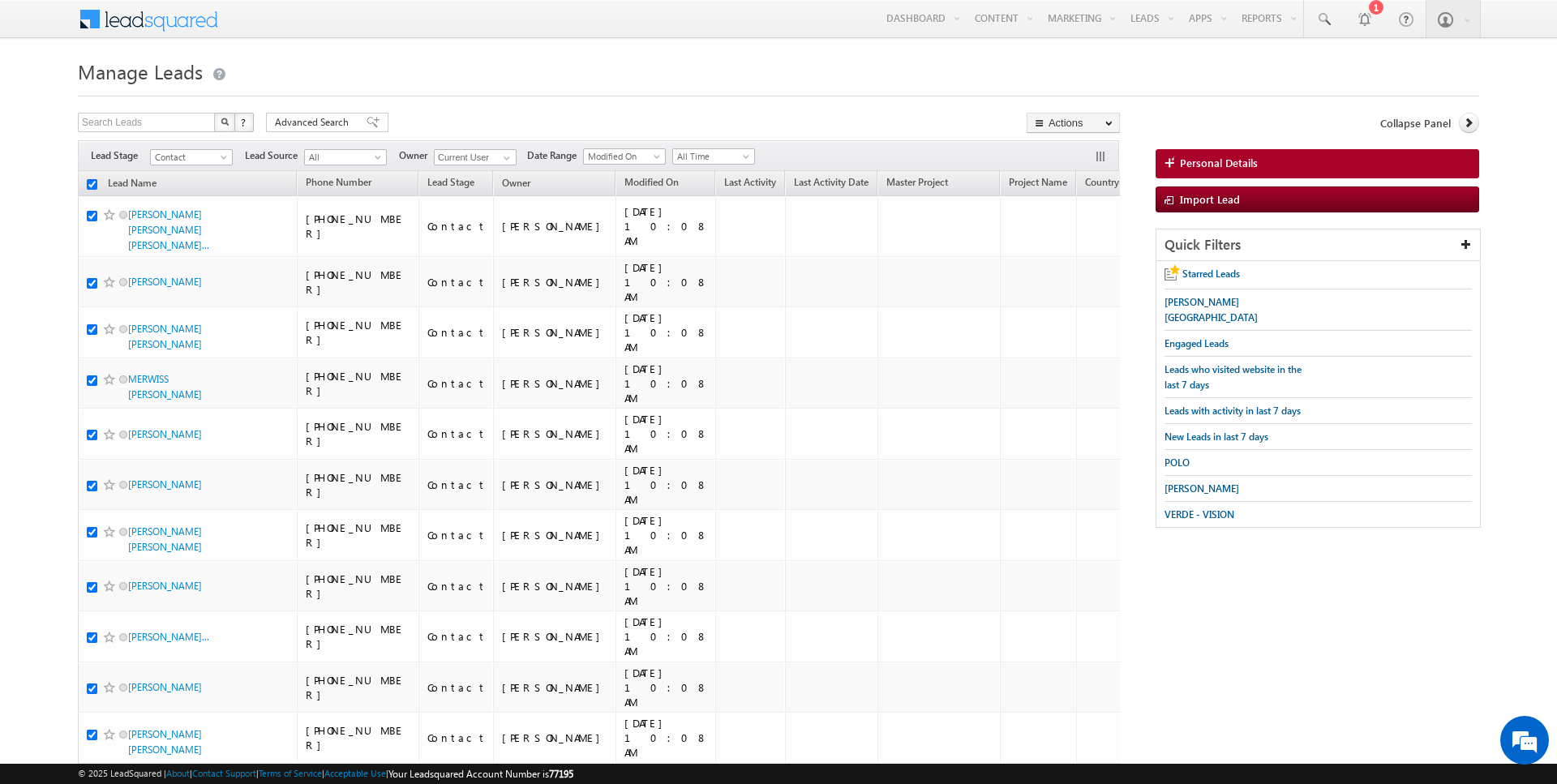
checkbox input "true"
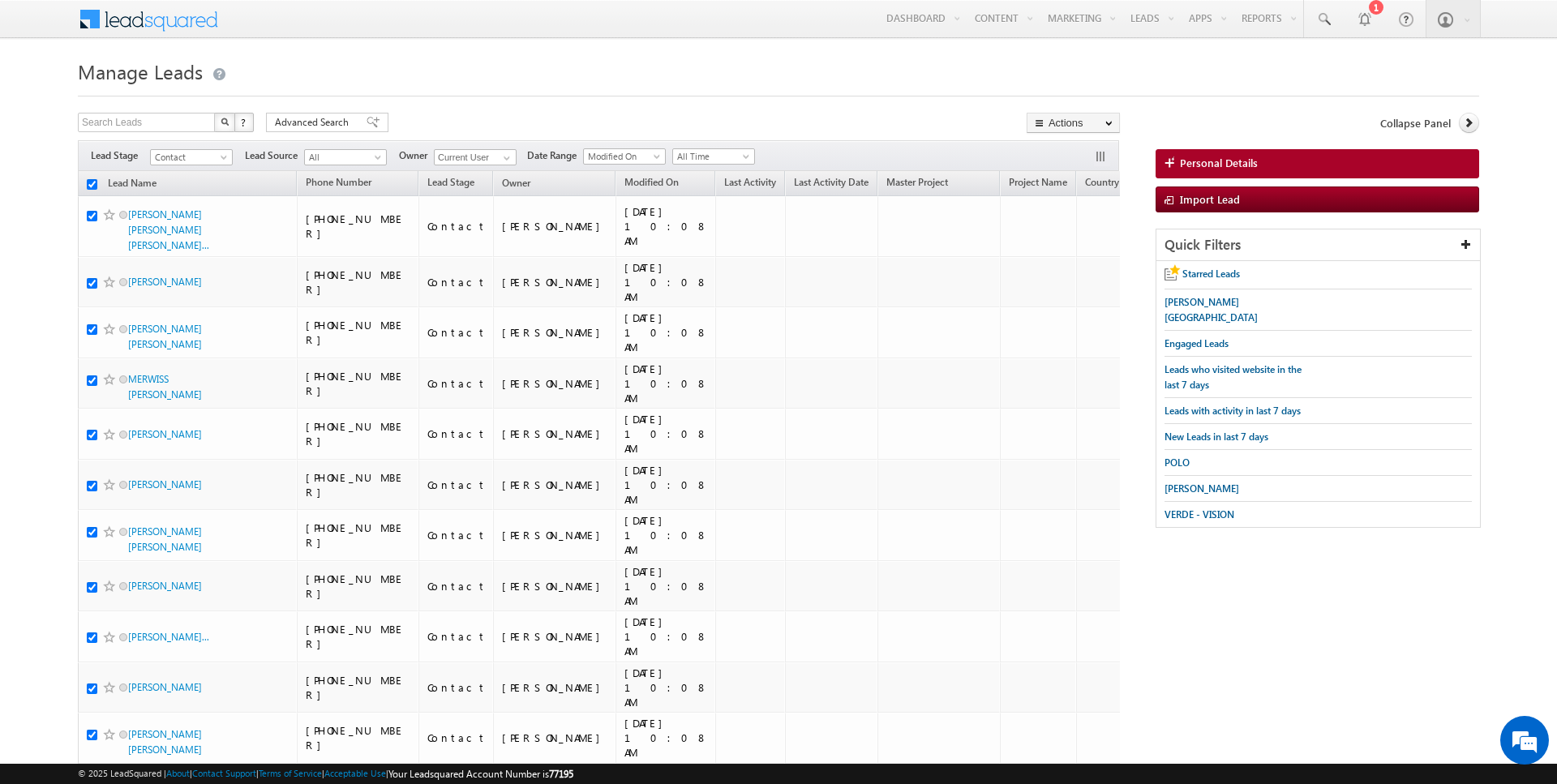
checkbox input "true"
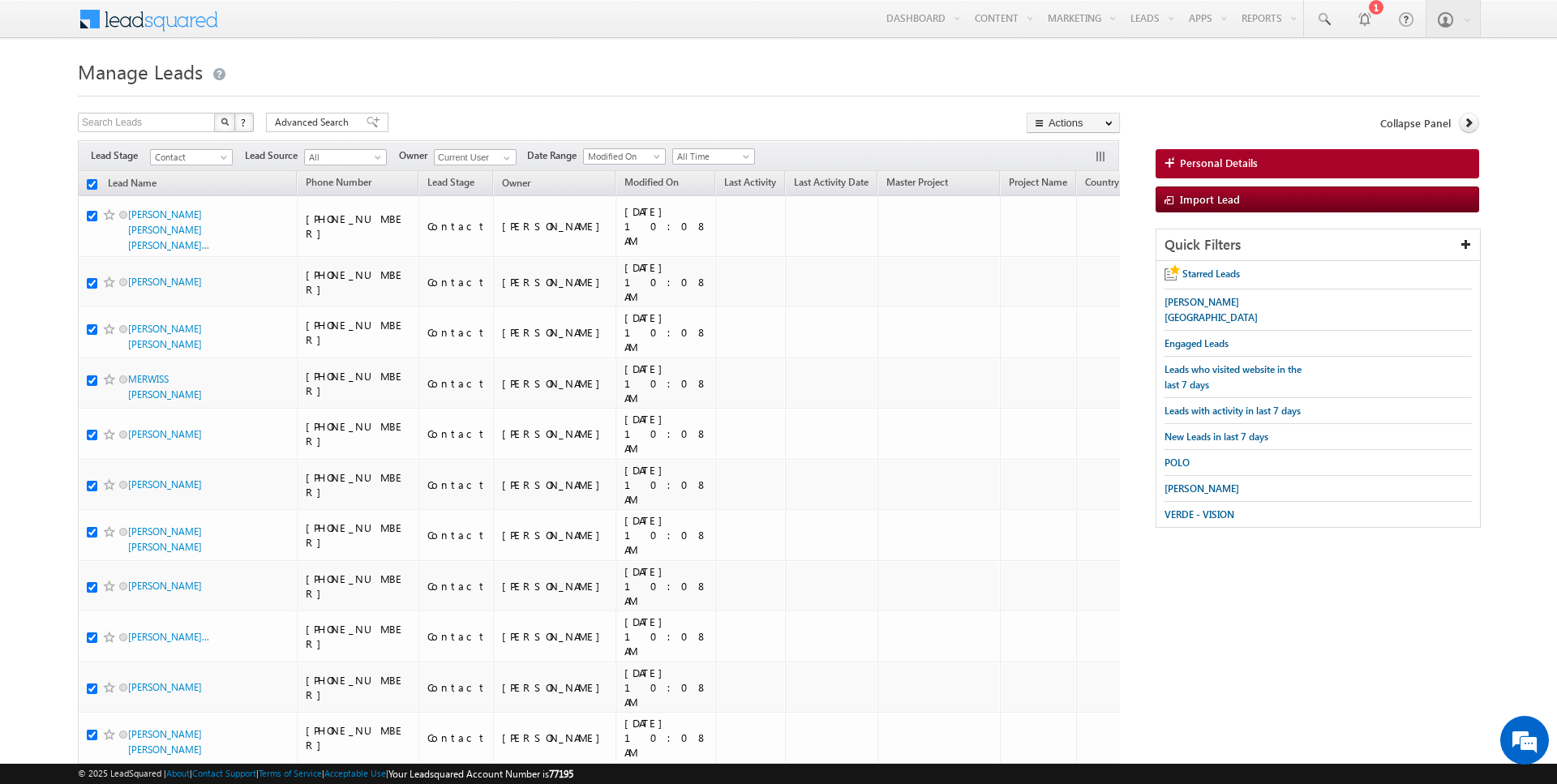
checkbox input "true"
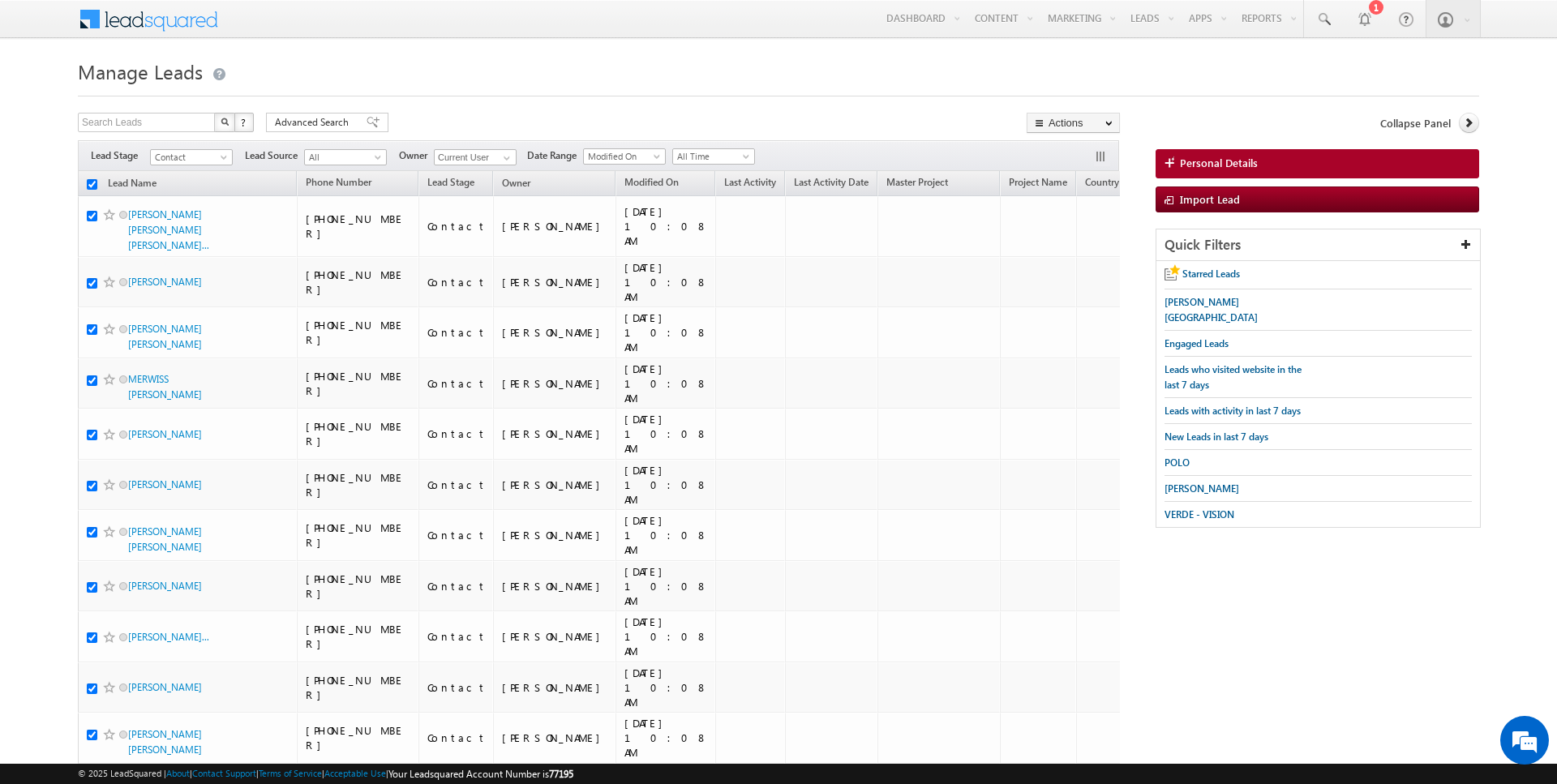
checkbox input "true"
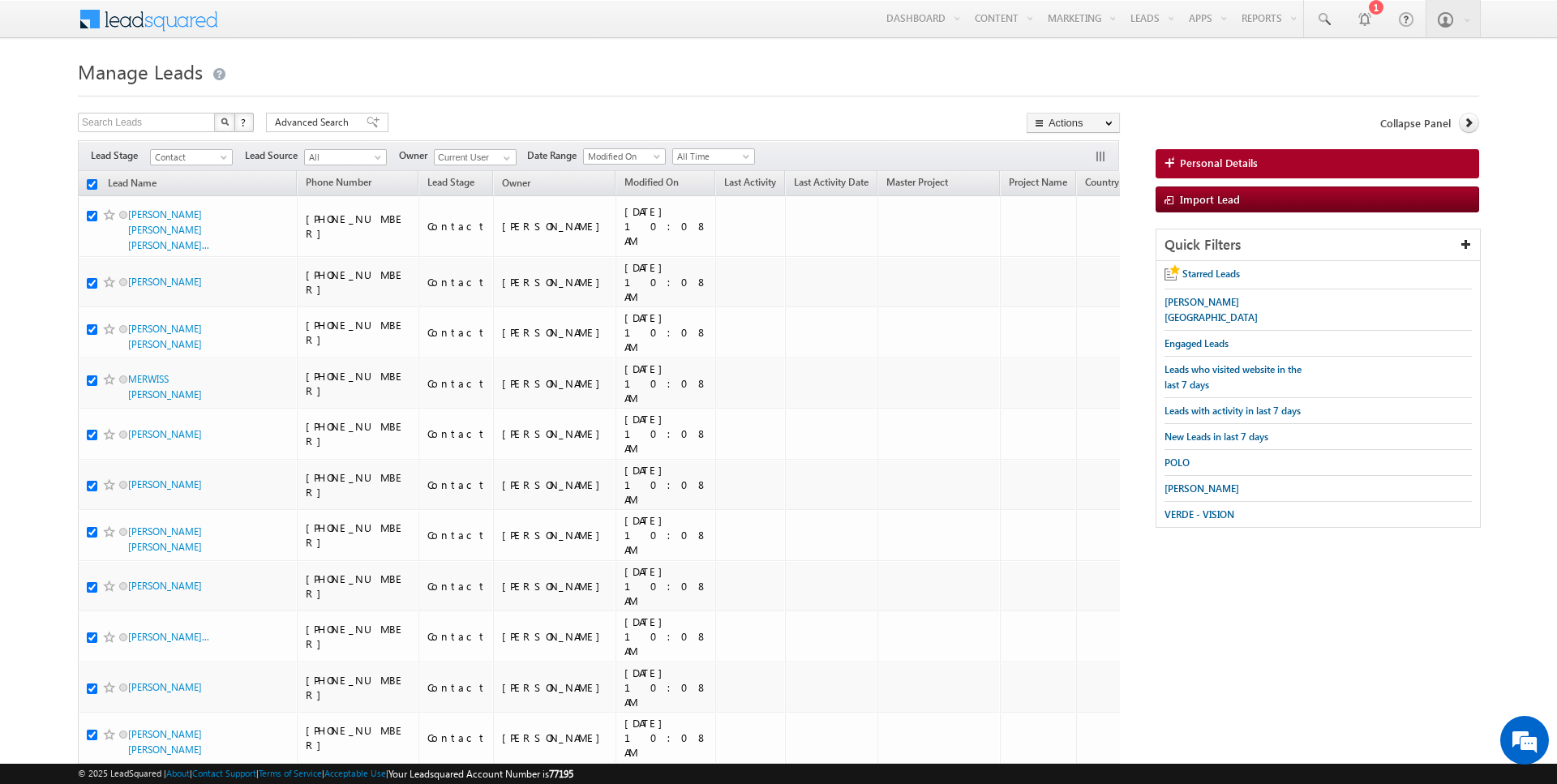
checkbox input "true"
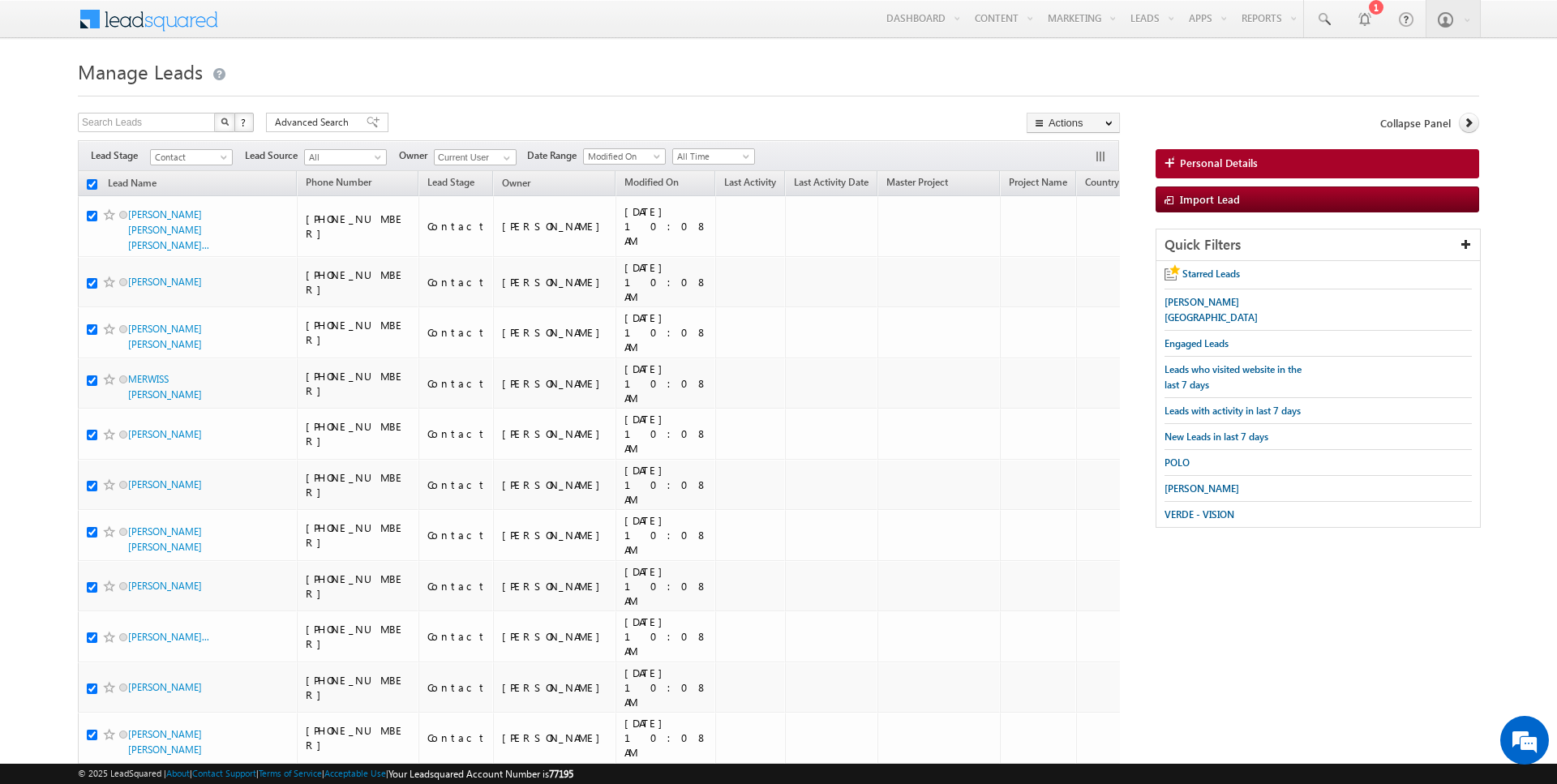
checkbox input "true"
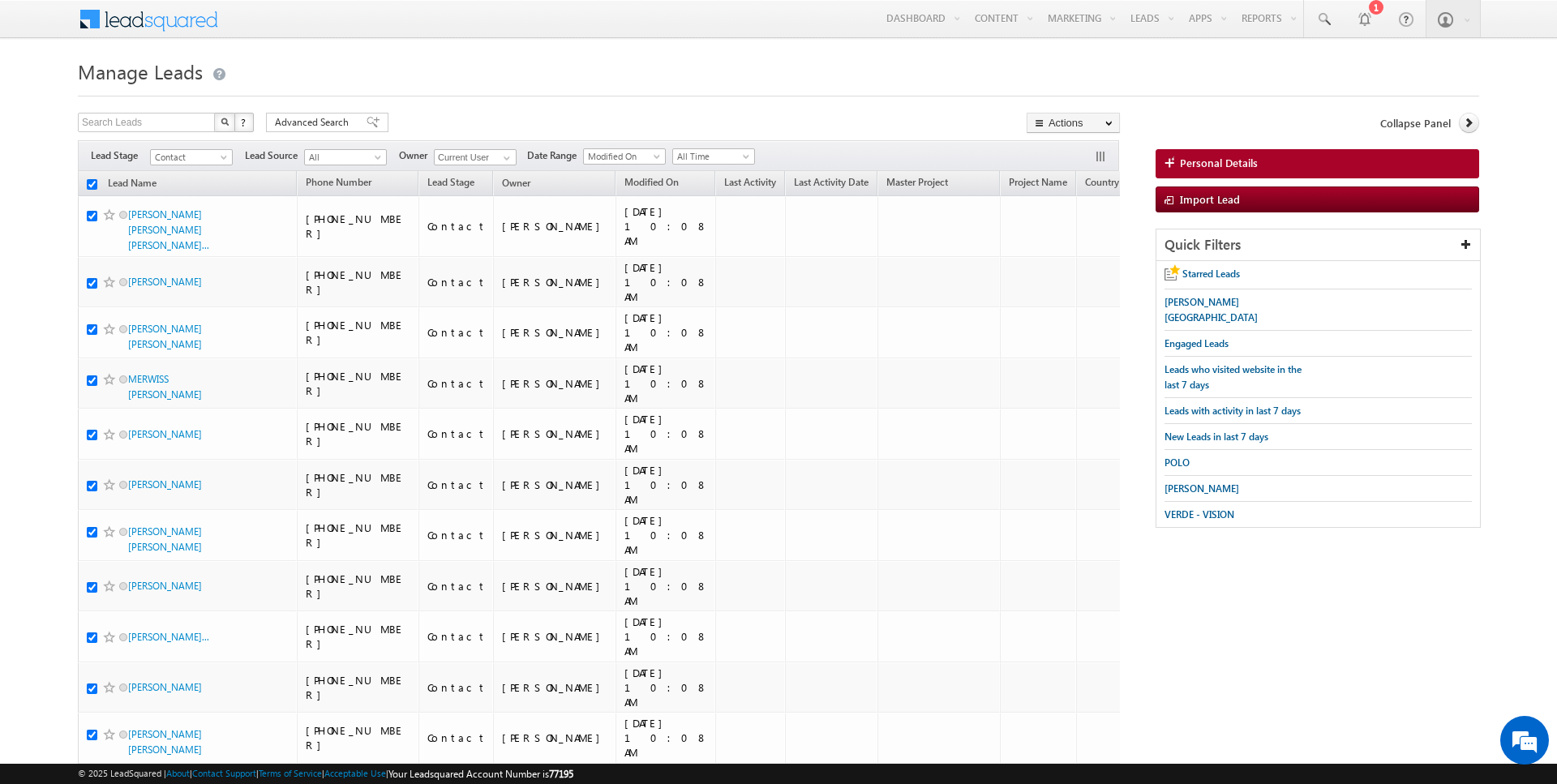
checkbox input "true"
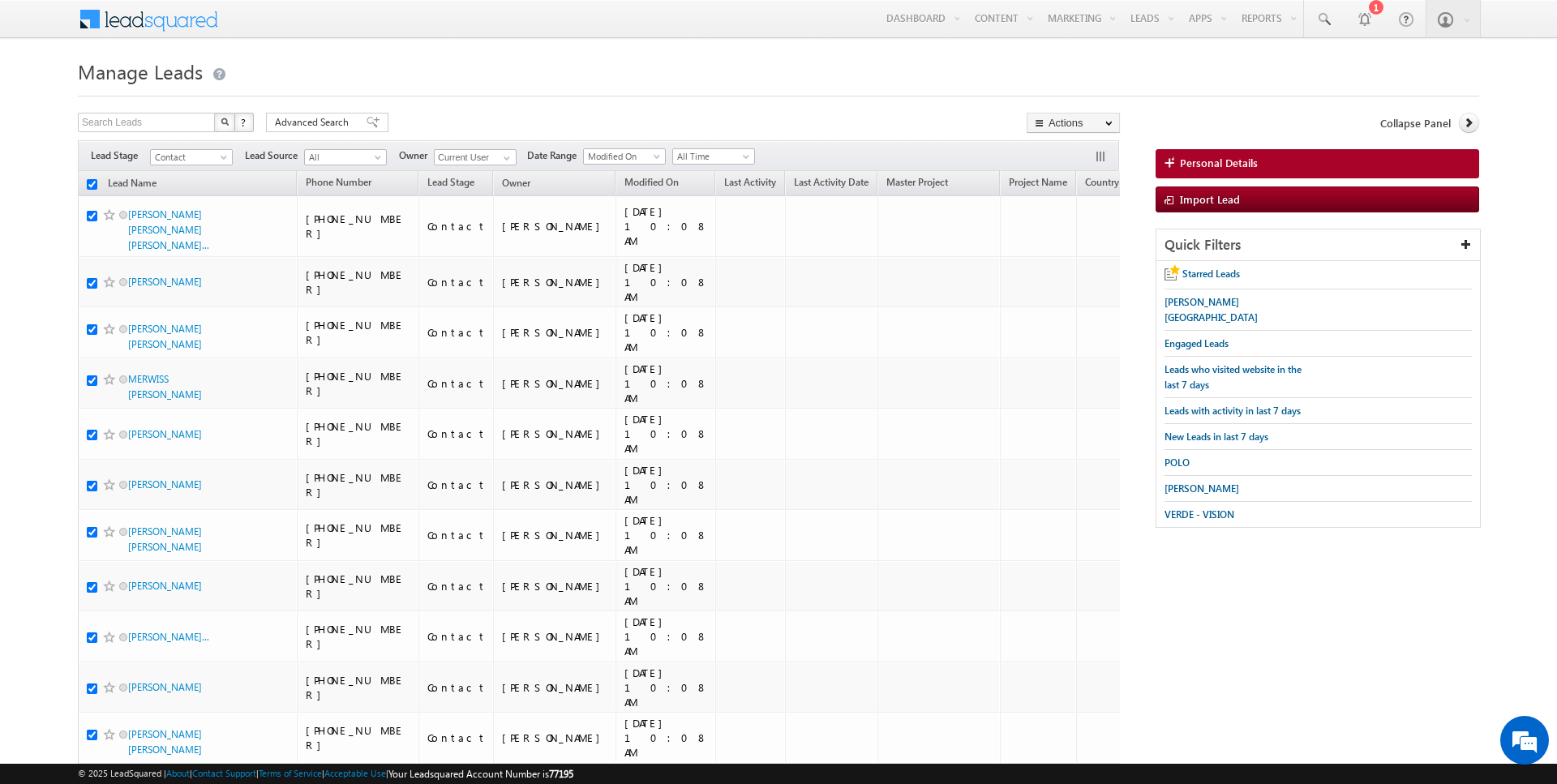
checkbox input "true"
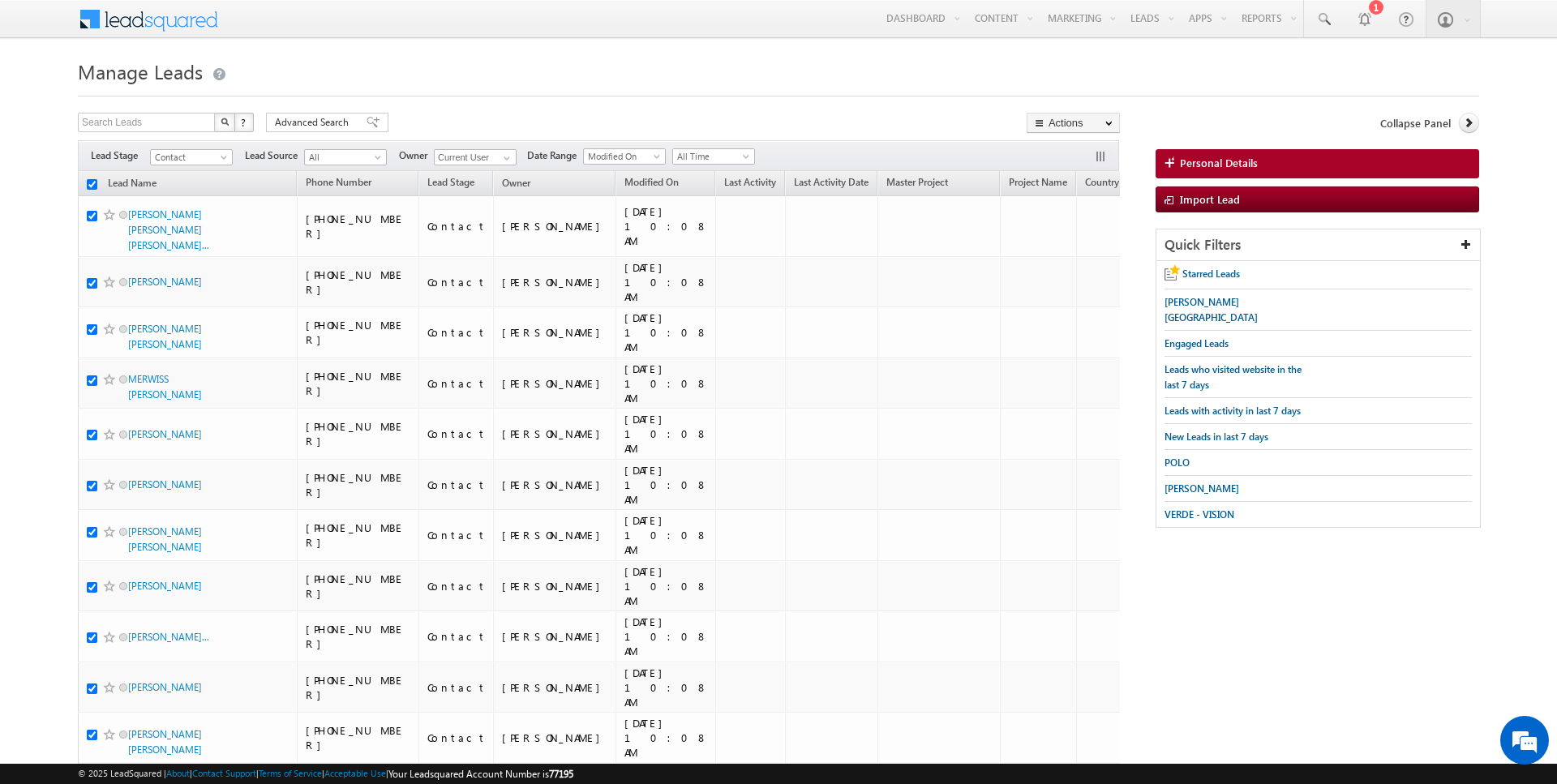
checkbox input "true"
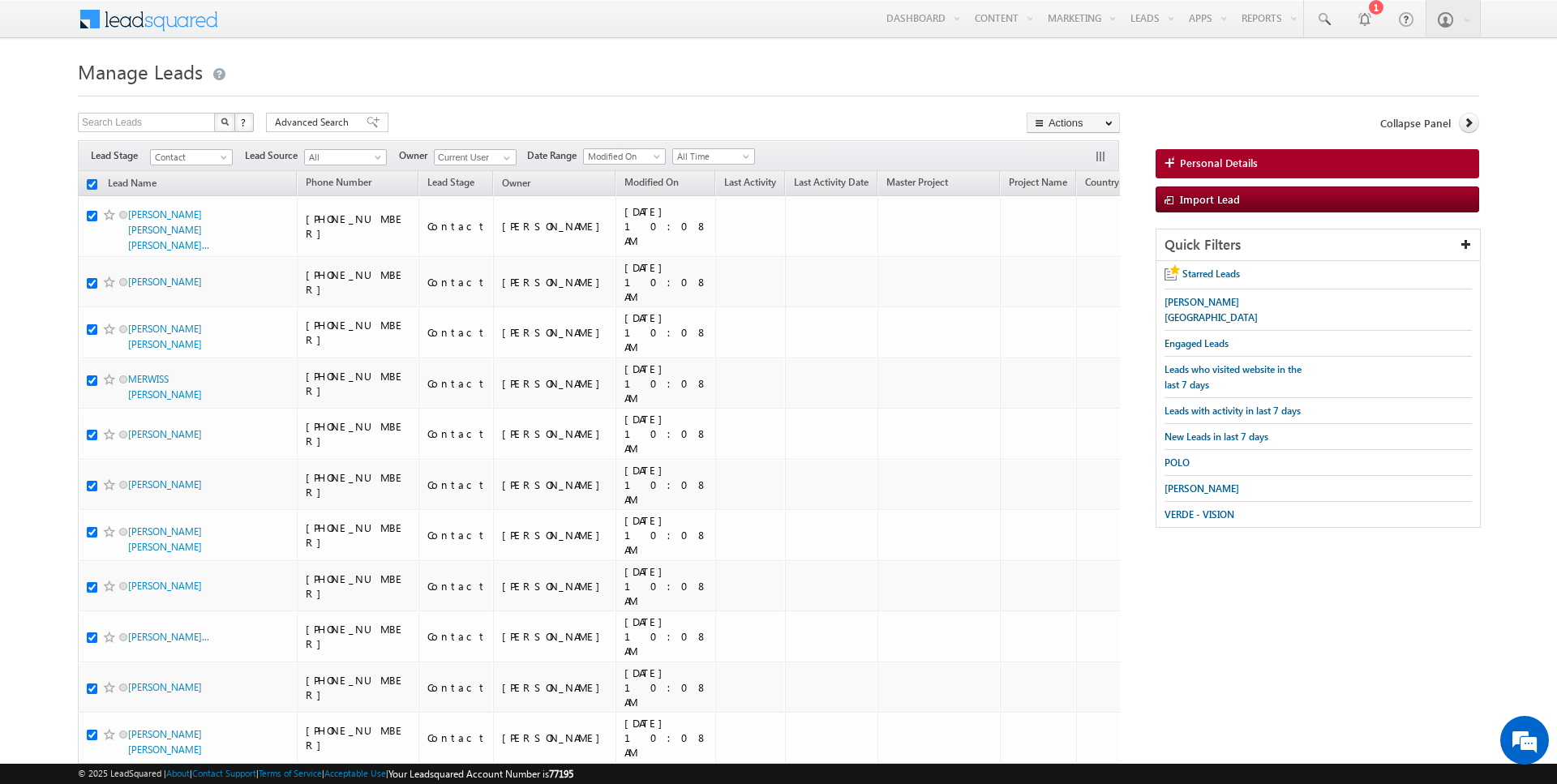
checkbox input "true"
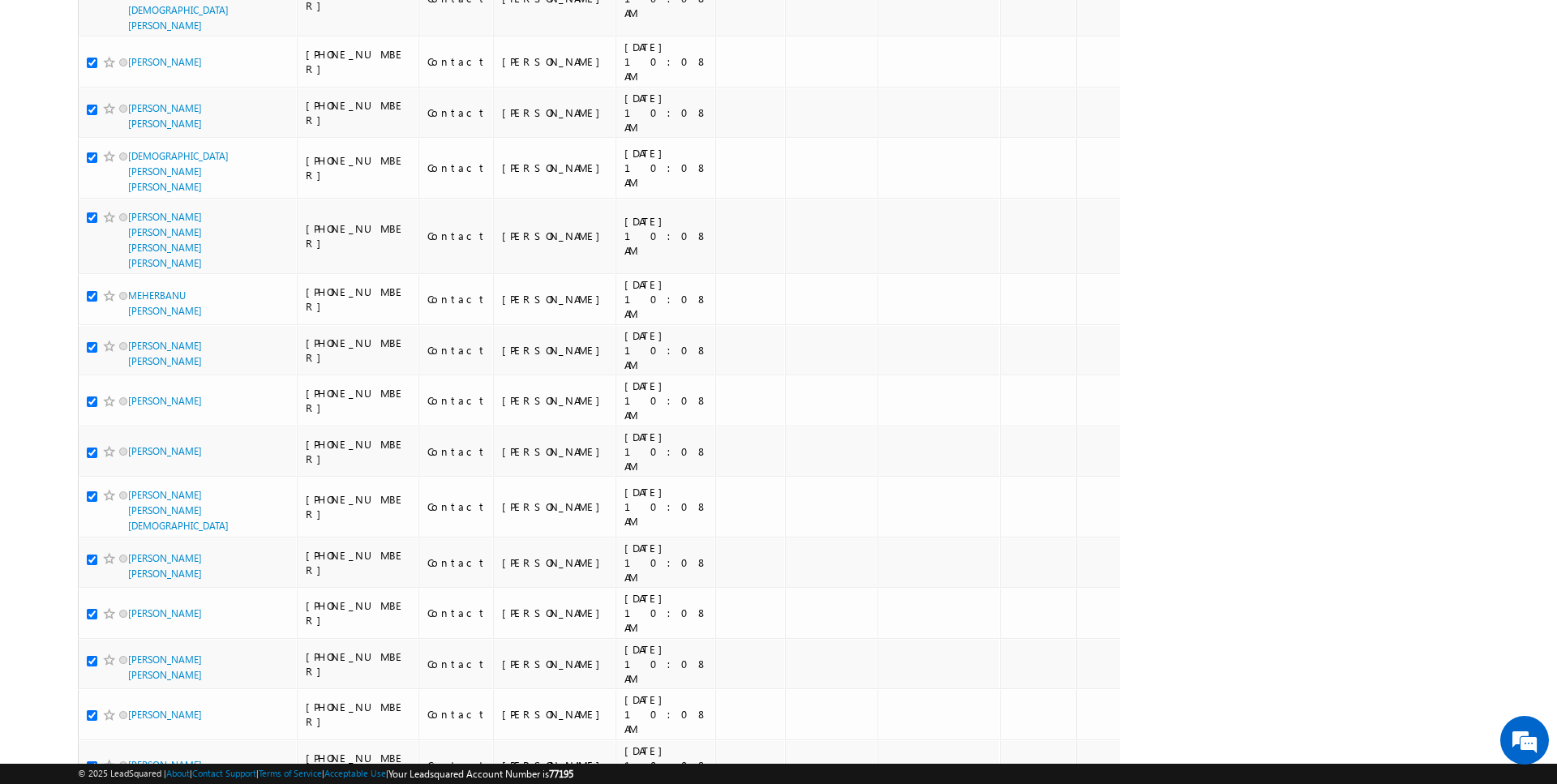
scroll to position [4315, 0]
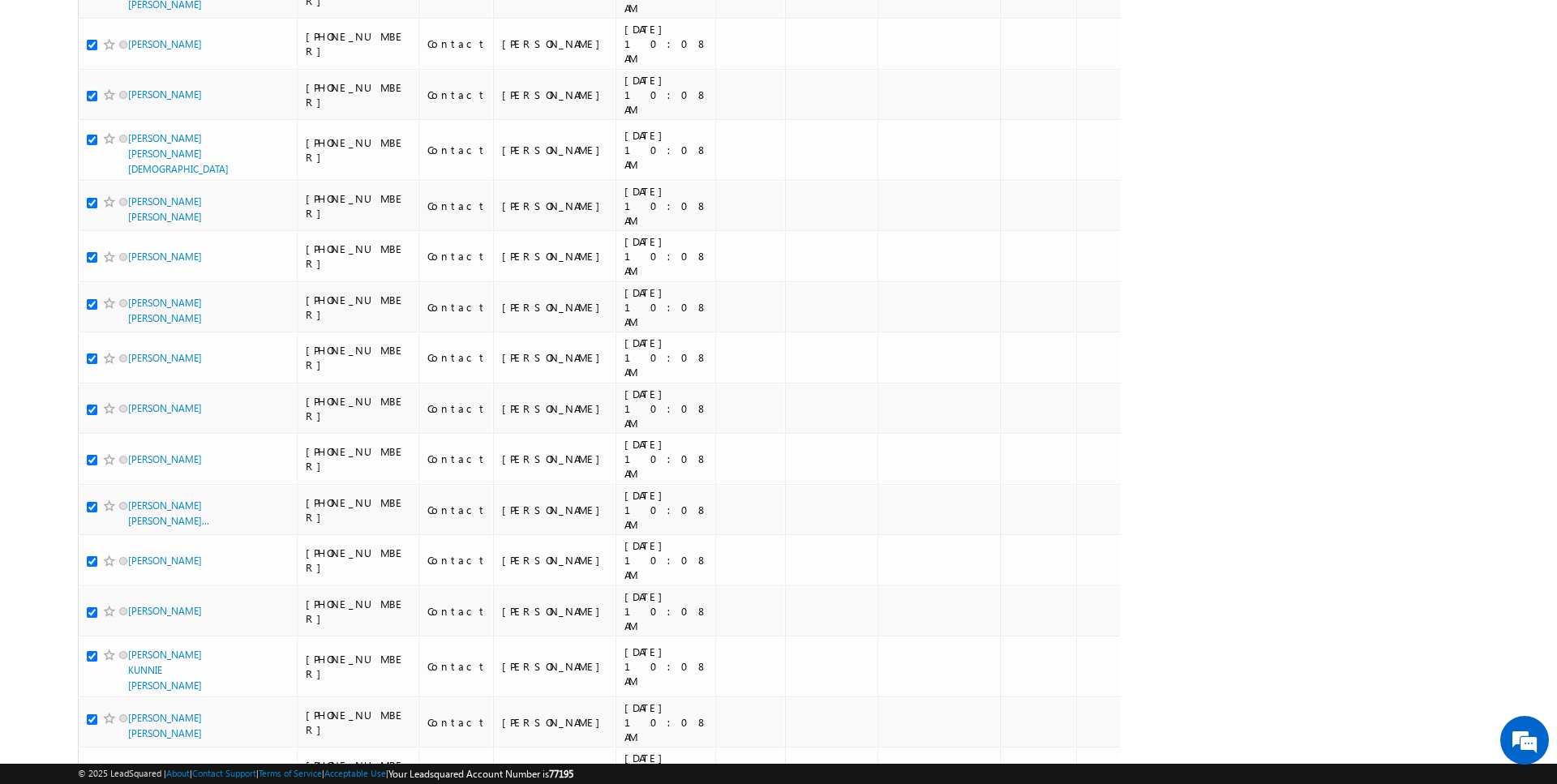
click at [130, 739] on li "50" at bounding box center [134, 738] width 39 height 17
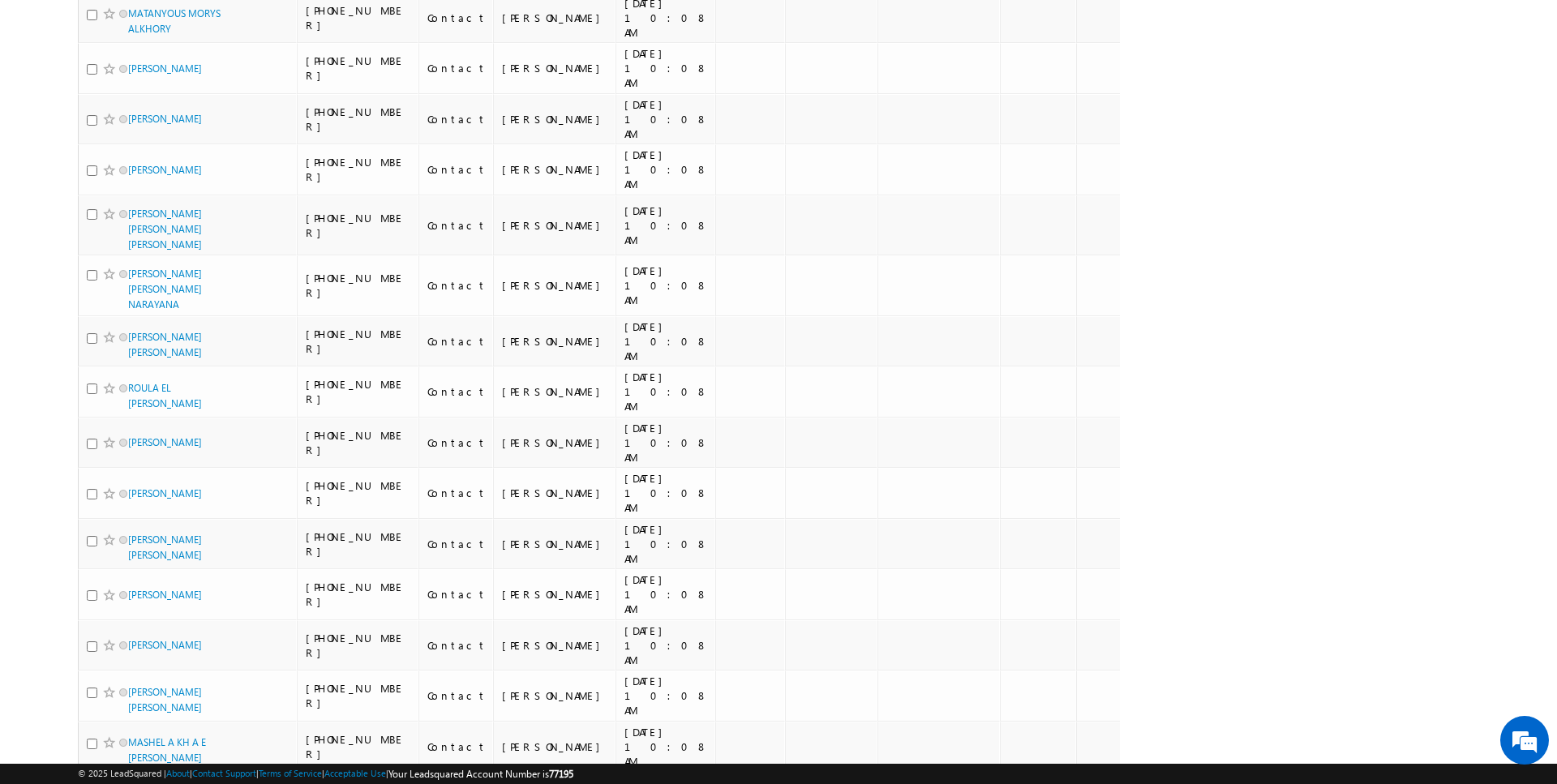
scroll to position [0, 0]
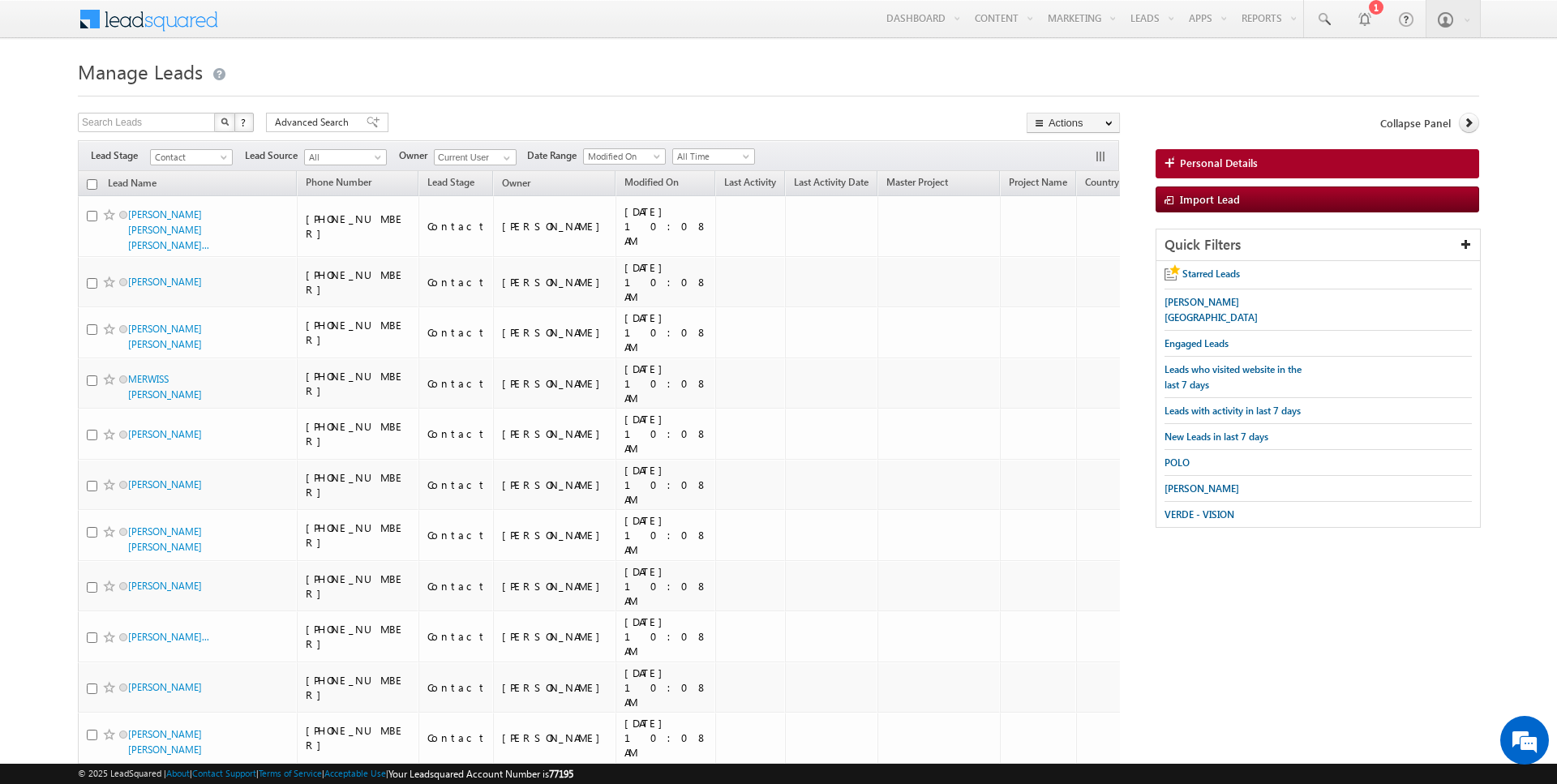
click at [91, 181] on input "checkbox" at bounding box center [91, 183] width 10 height 10
checkbox input "true"
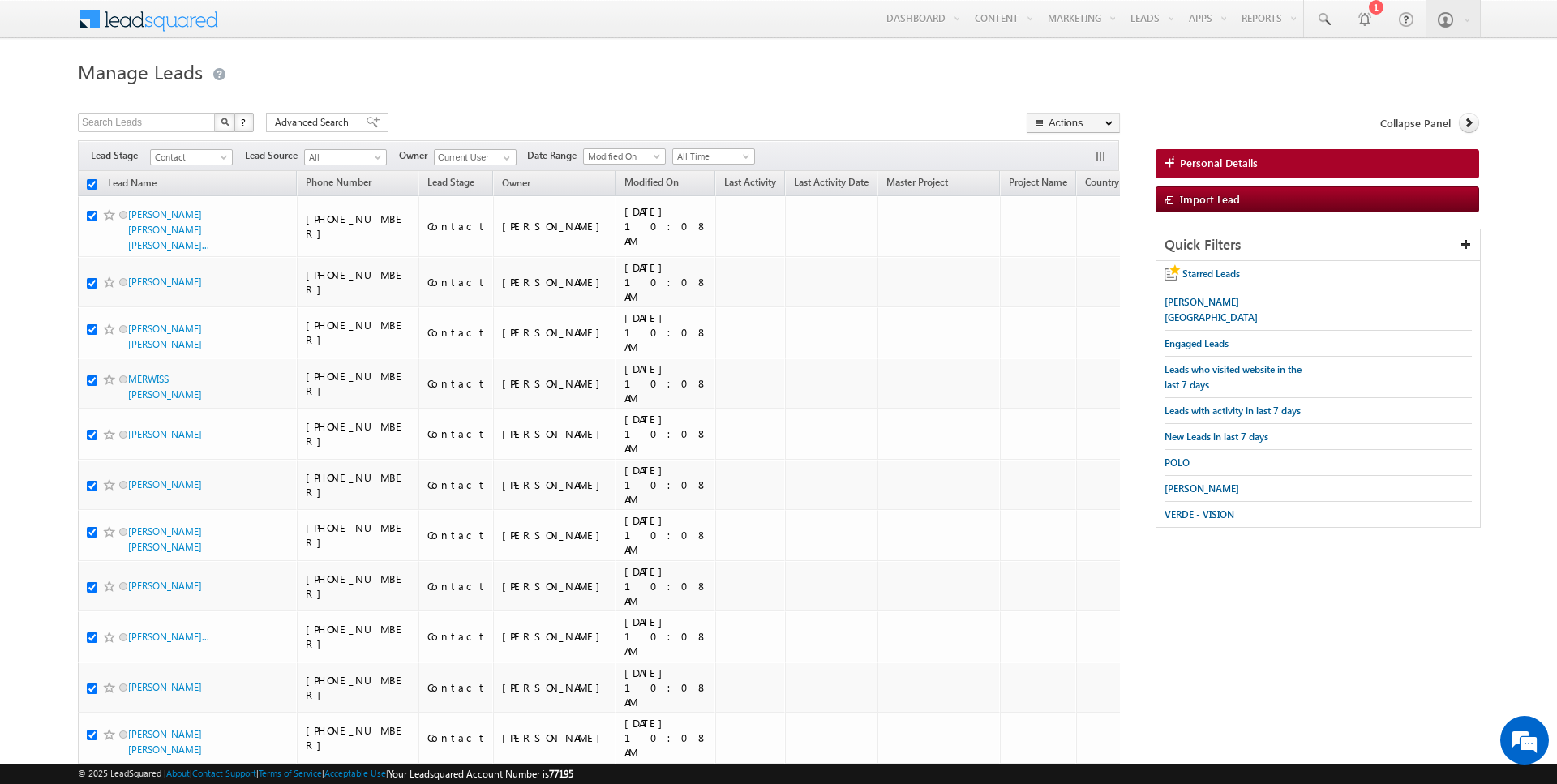
checkbox input "true"
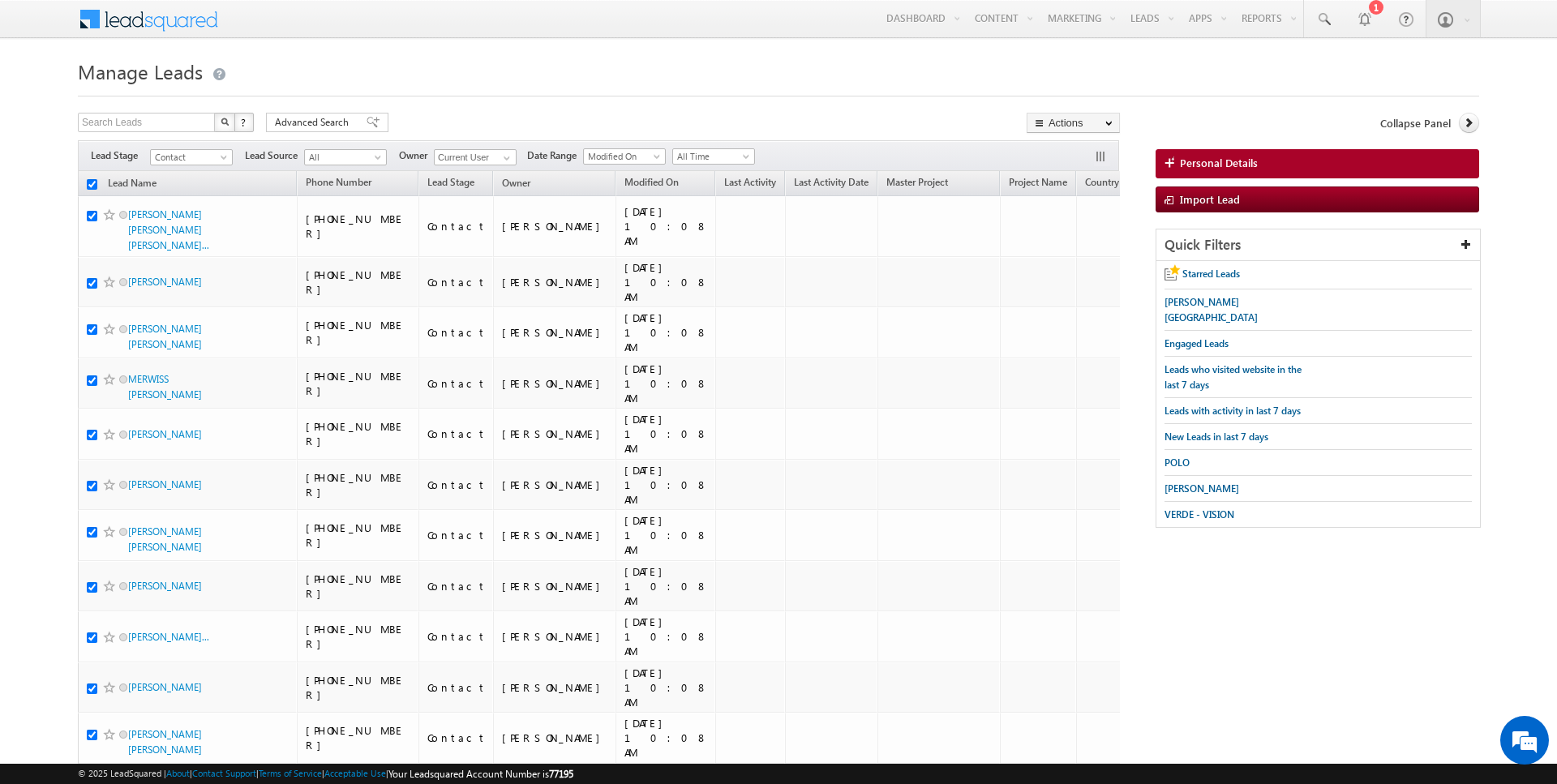
checkbox input "true"
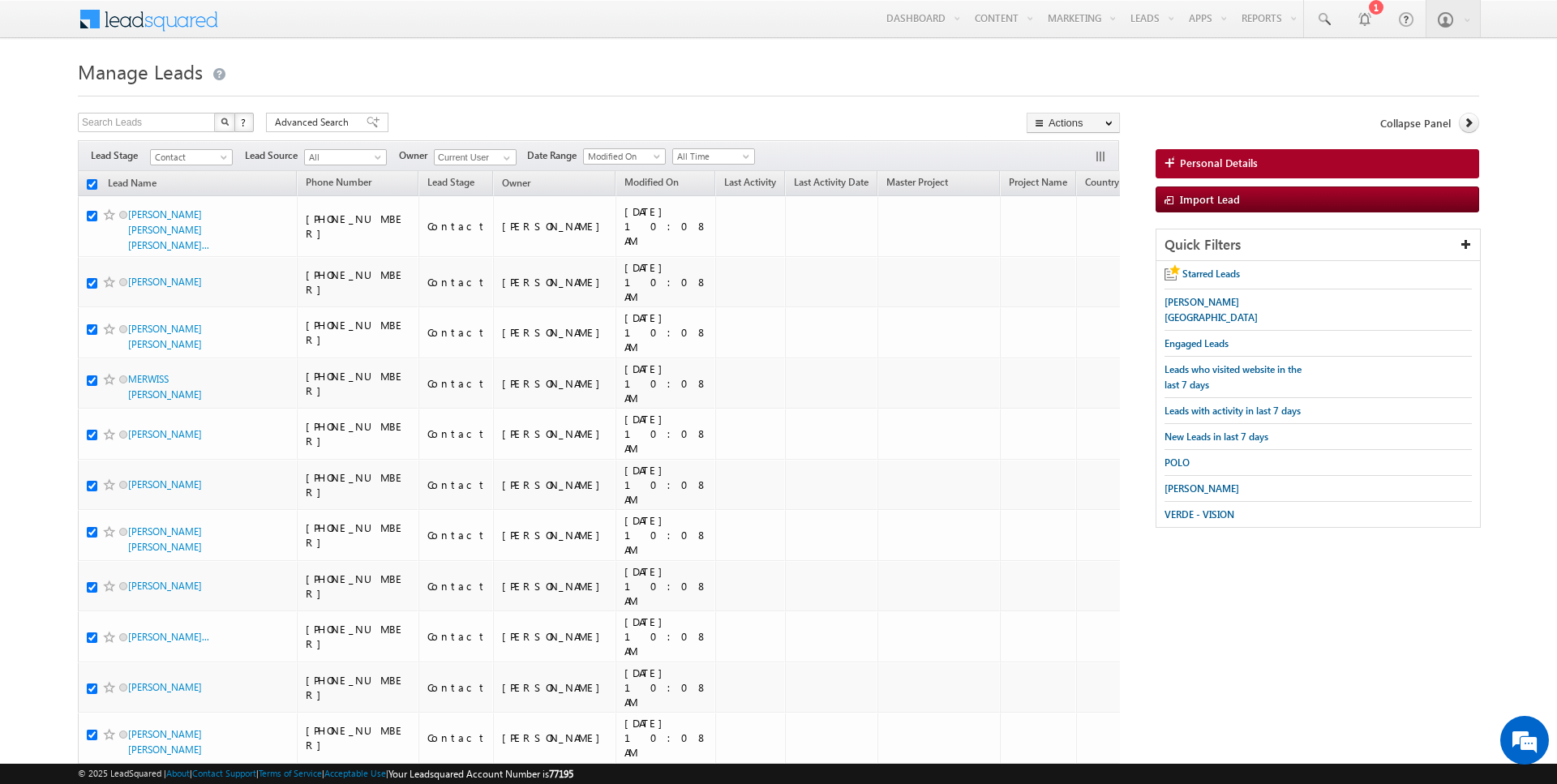
checkbox input "true"
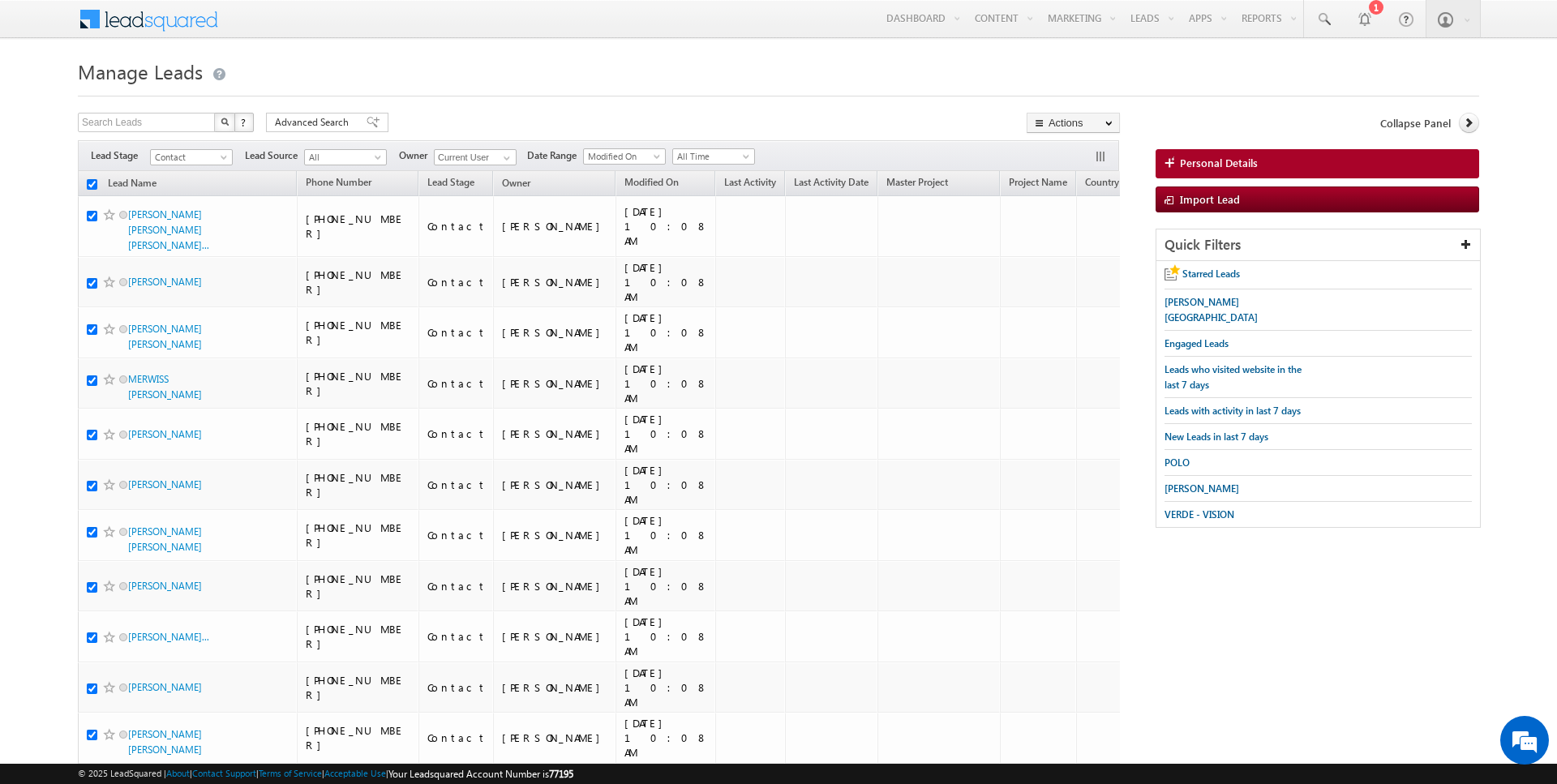
checkbox input "true"
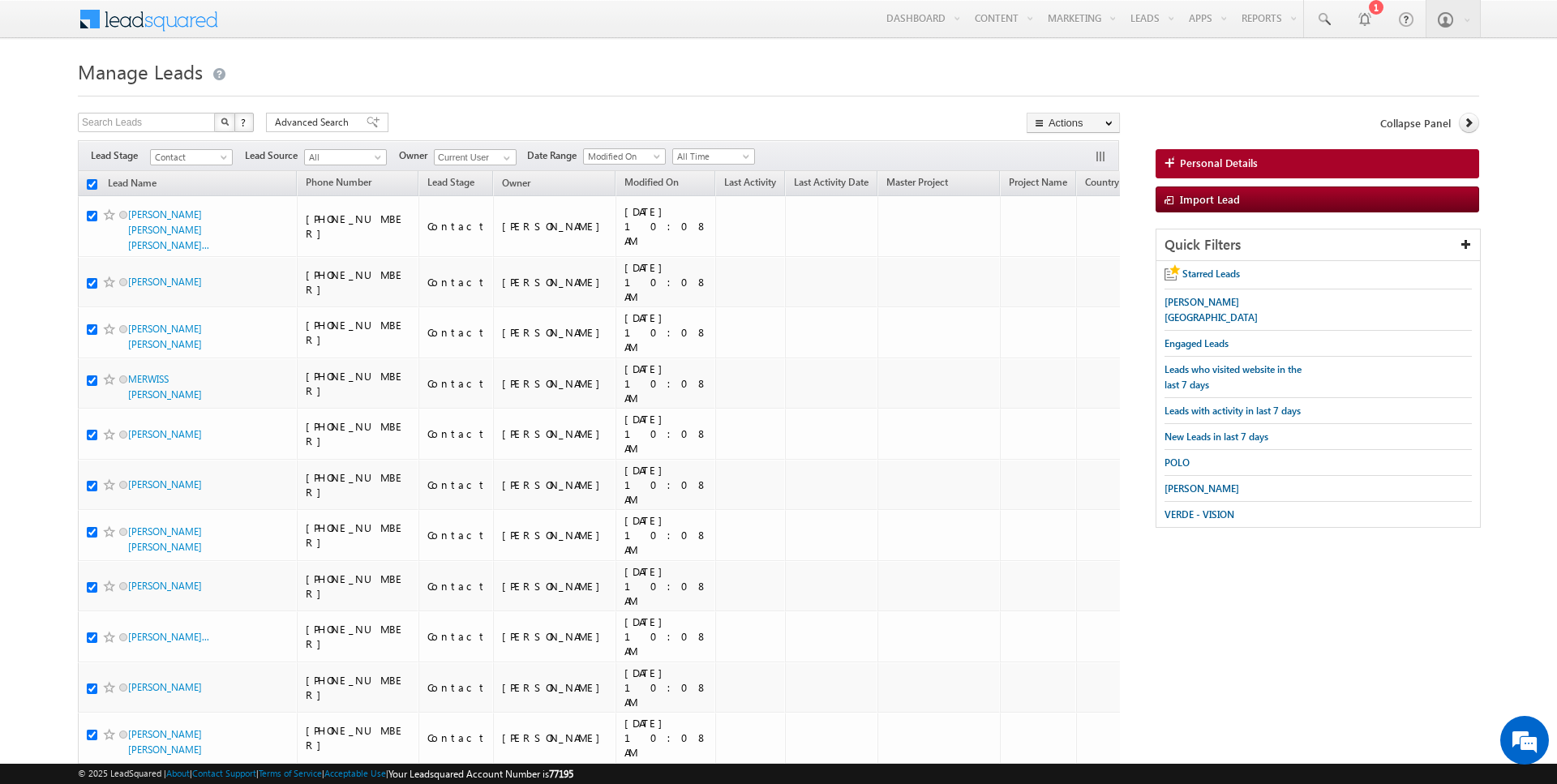
checkbox input "true"
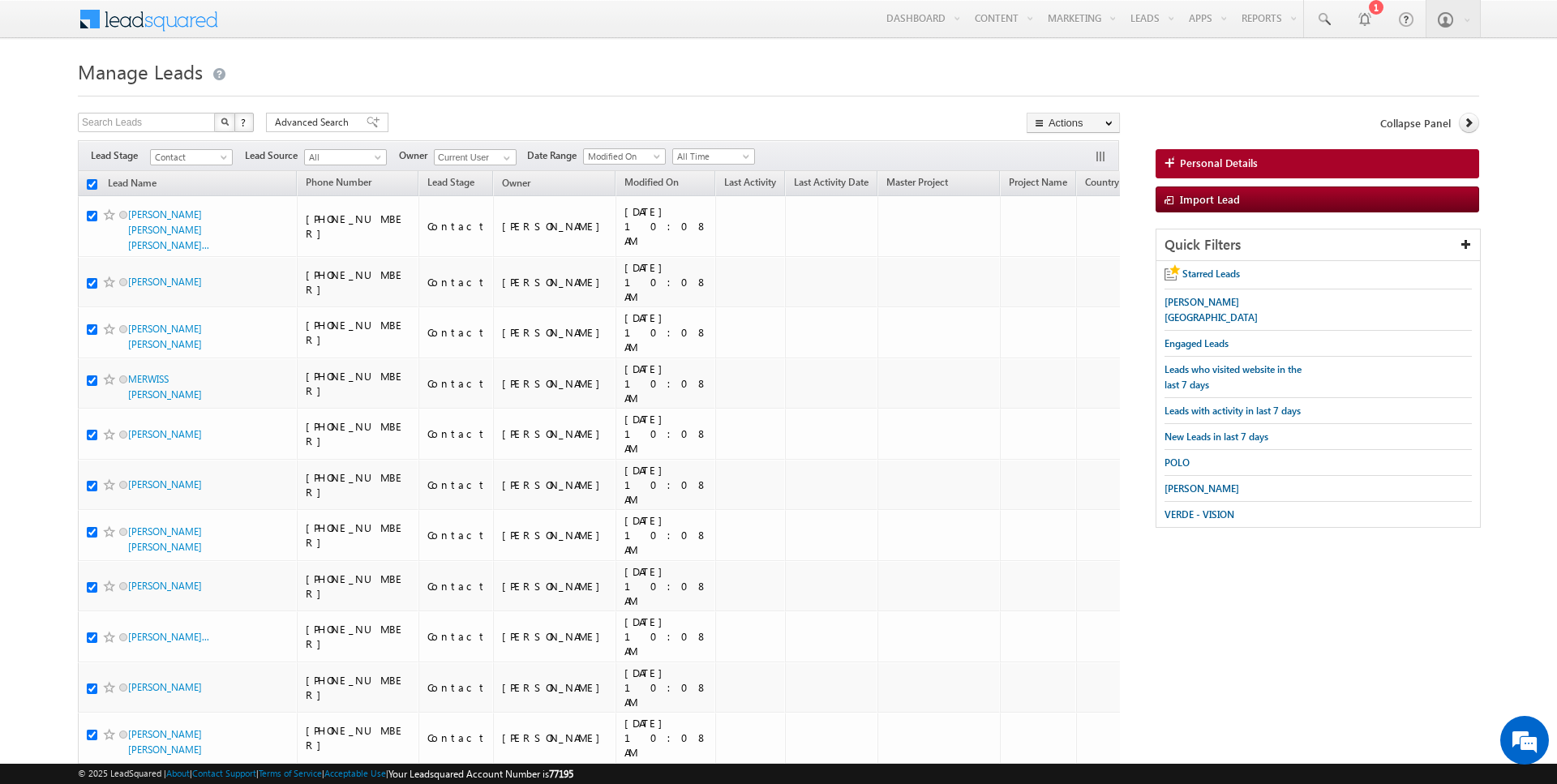
checkbox input "true"
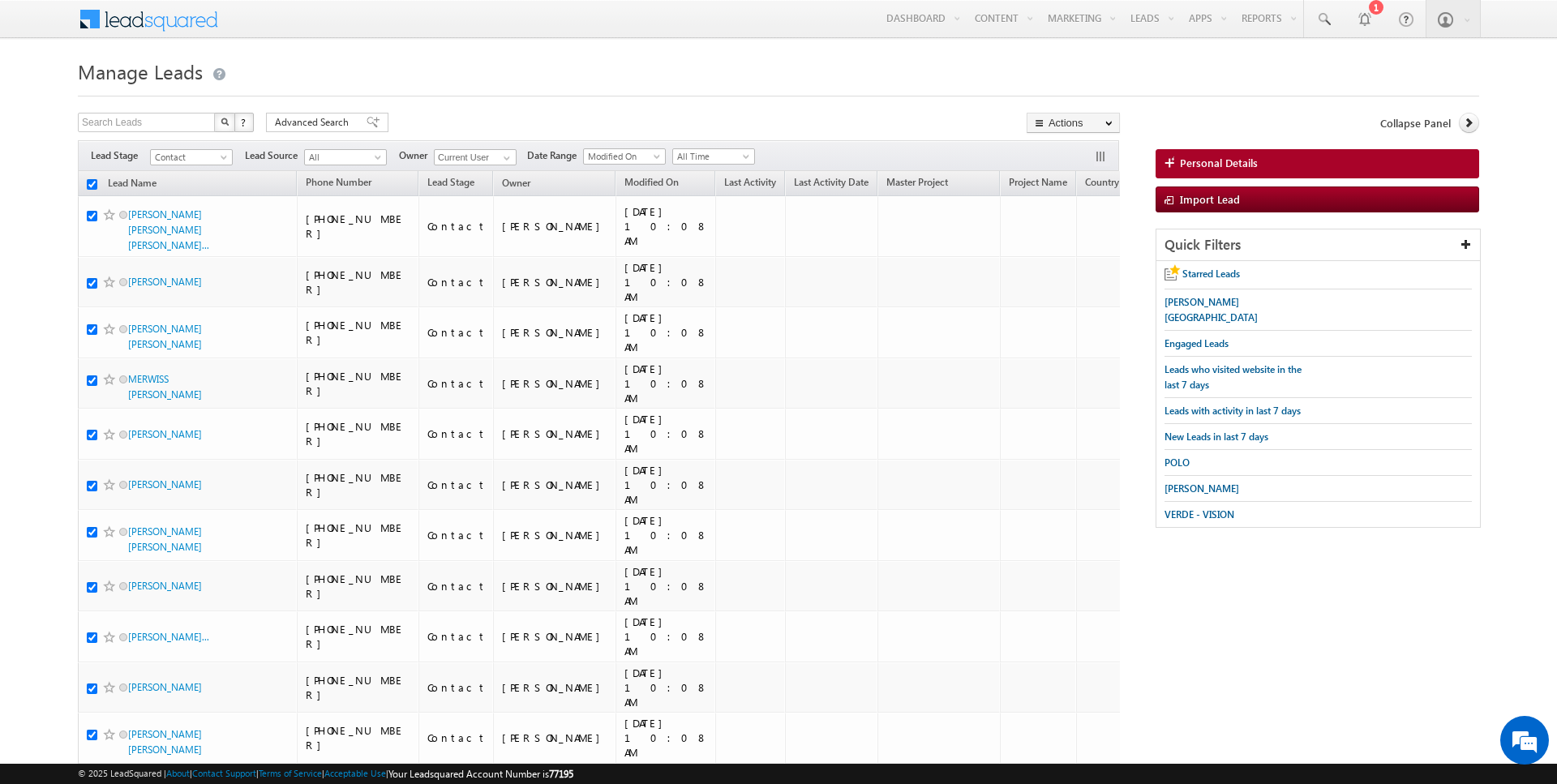
checkbox input "true"
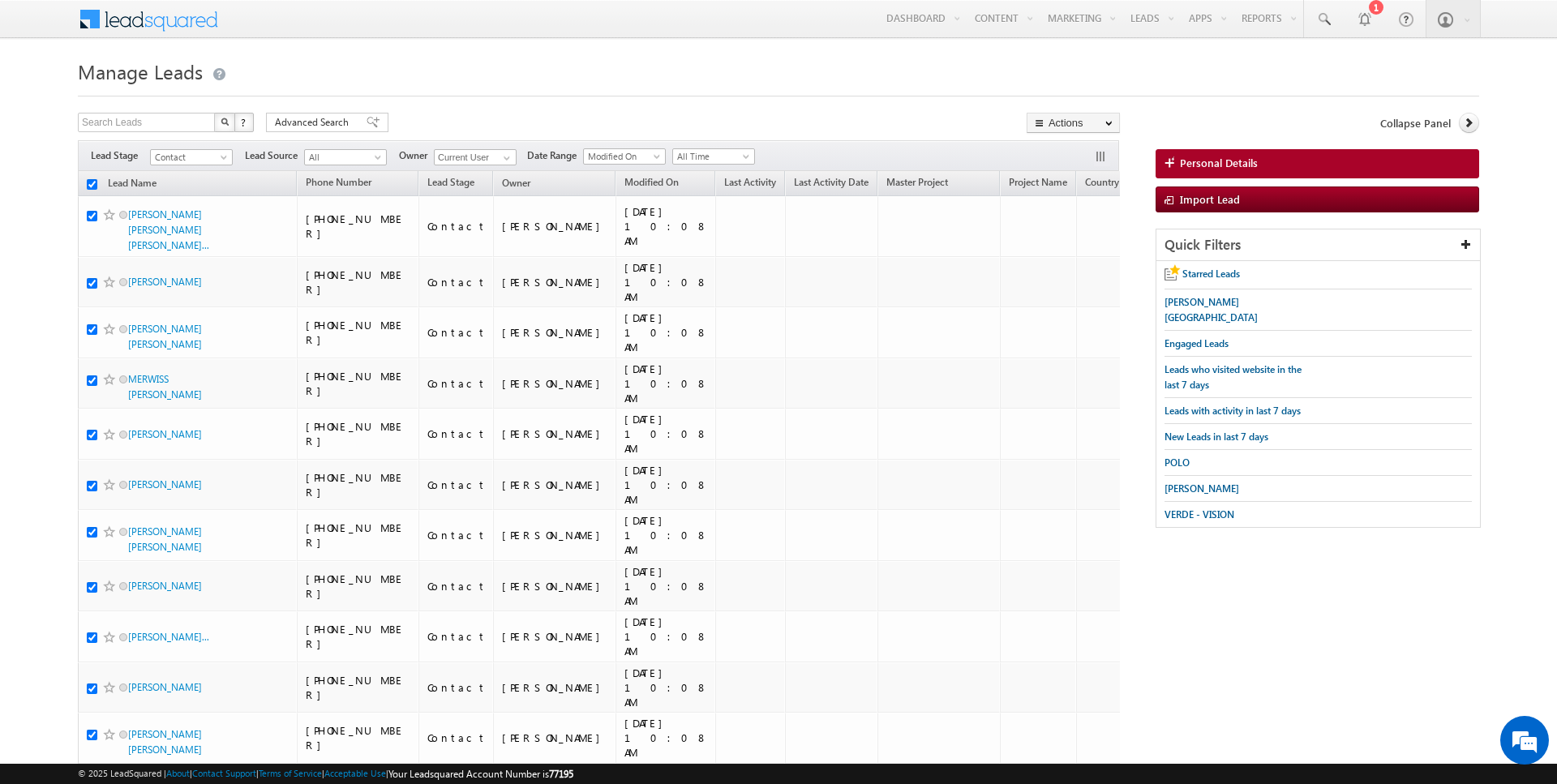
checkbox input "true"
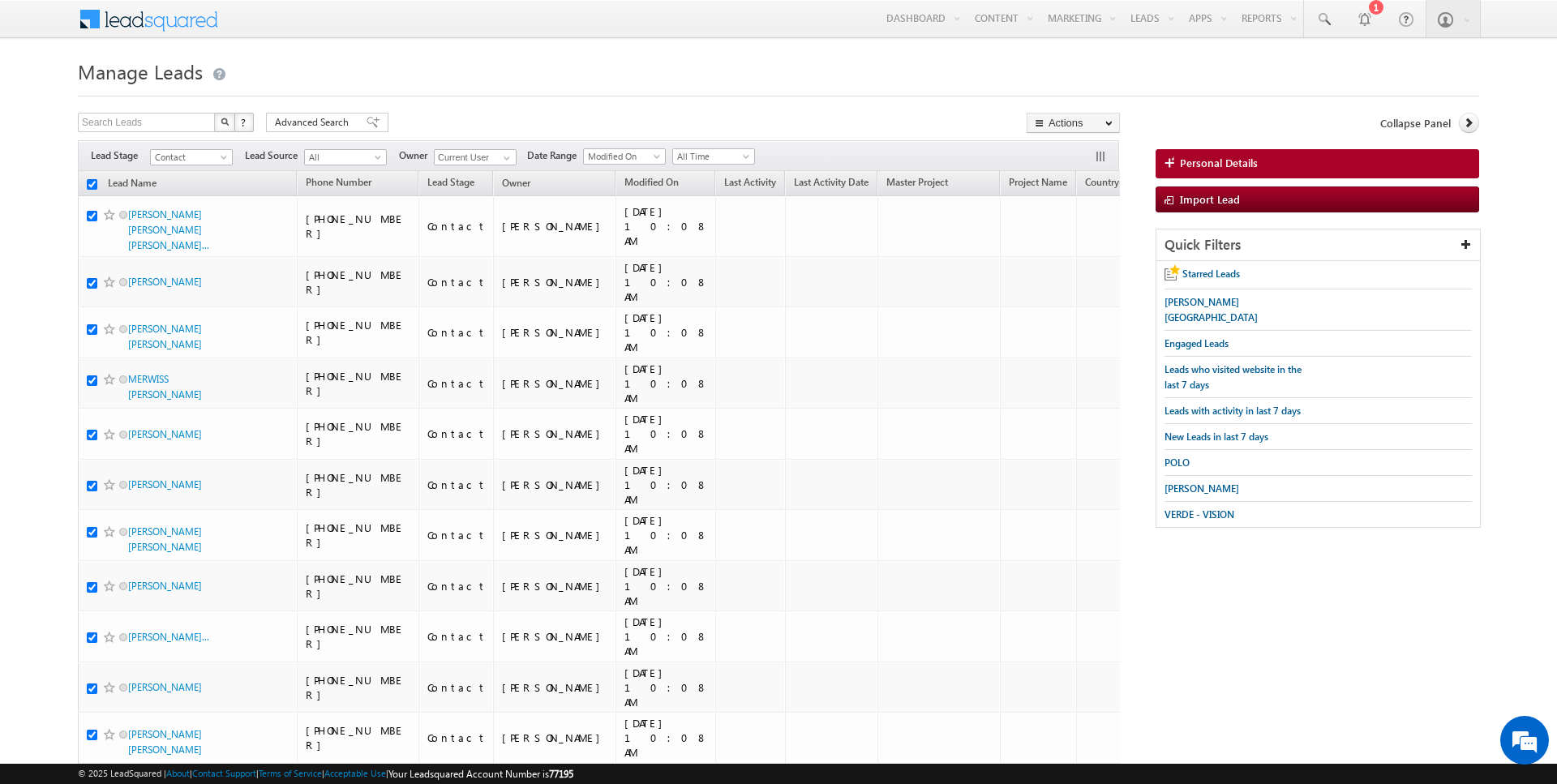
checkbox input "true"
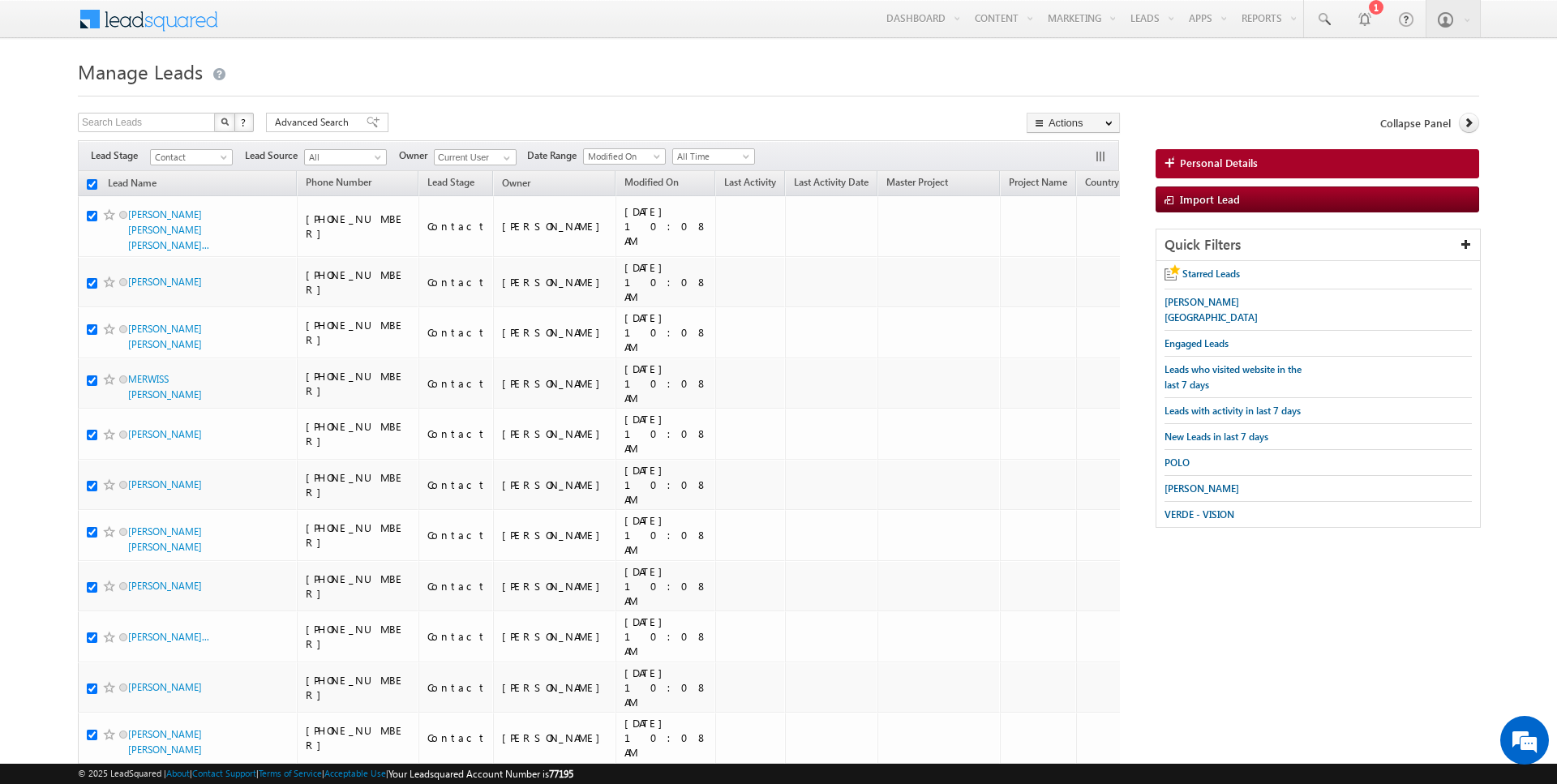
checkbox input "true"
click at [1070, 261] on link "Change Owner" at bounding box center [1073, 263] width 91 height 19
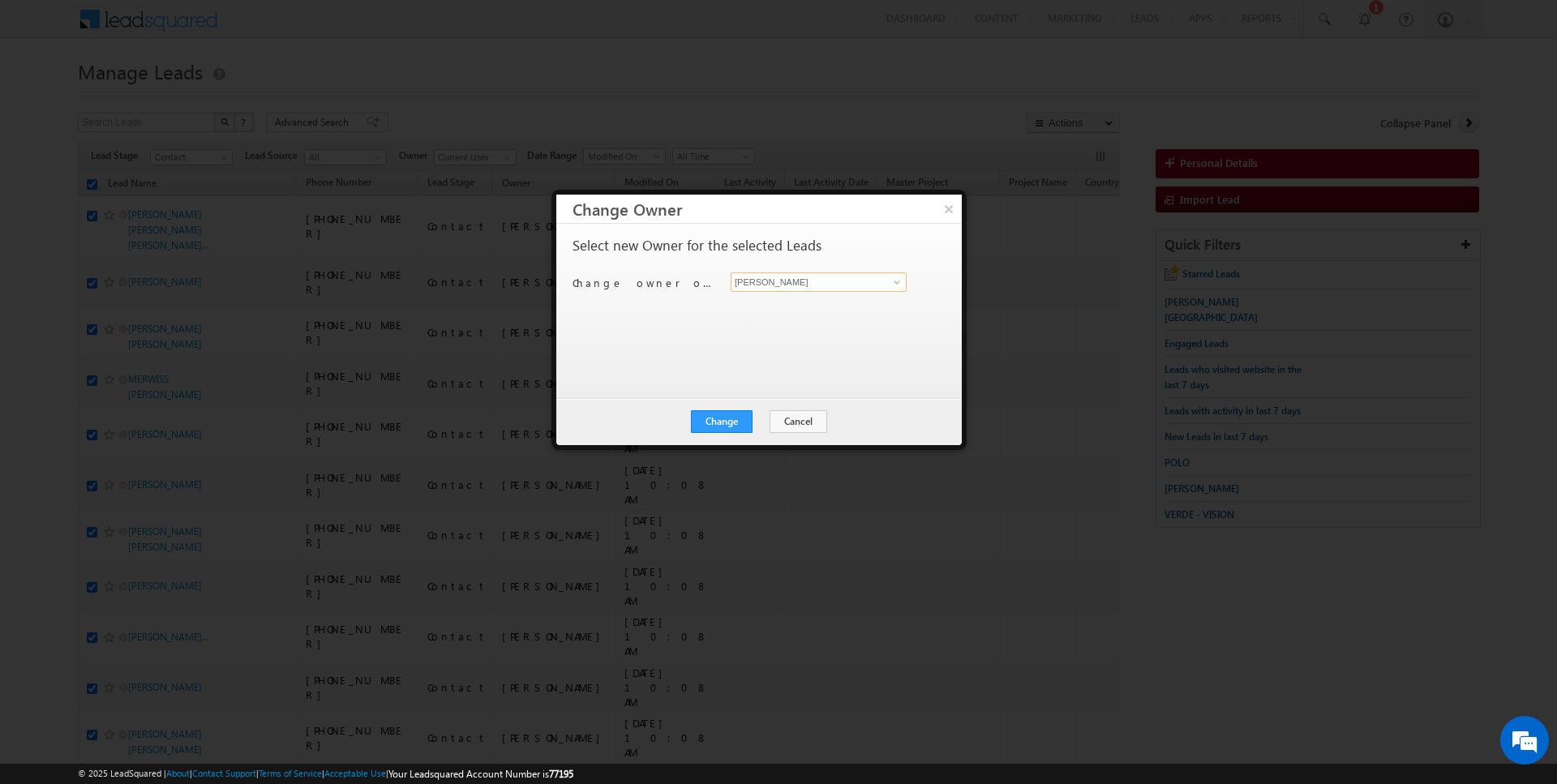
click at [793, 279] on input "[PERSON_NAME]" at bounding box center [819, 282] width 176 height 19
type input "[PERSON_NAME]"
click at [724, 427] on button "Change" at bounding box center [722, 421] width 62 height 23
click at [754, 425] on button "Close" at bounding box center [761, 421] width 52 height 23
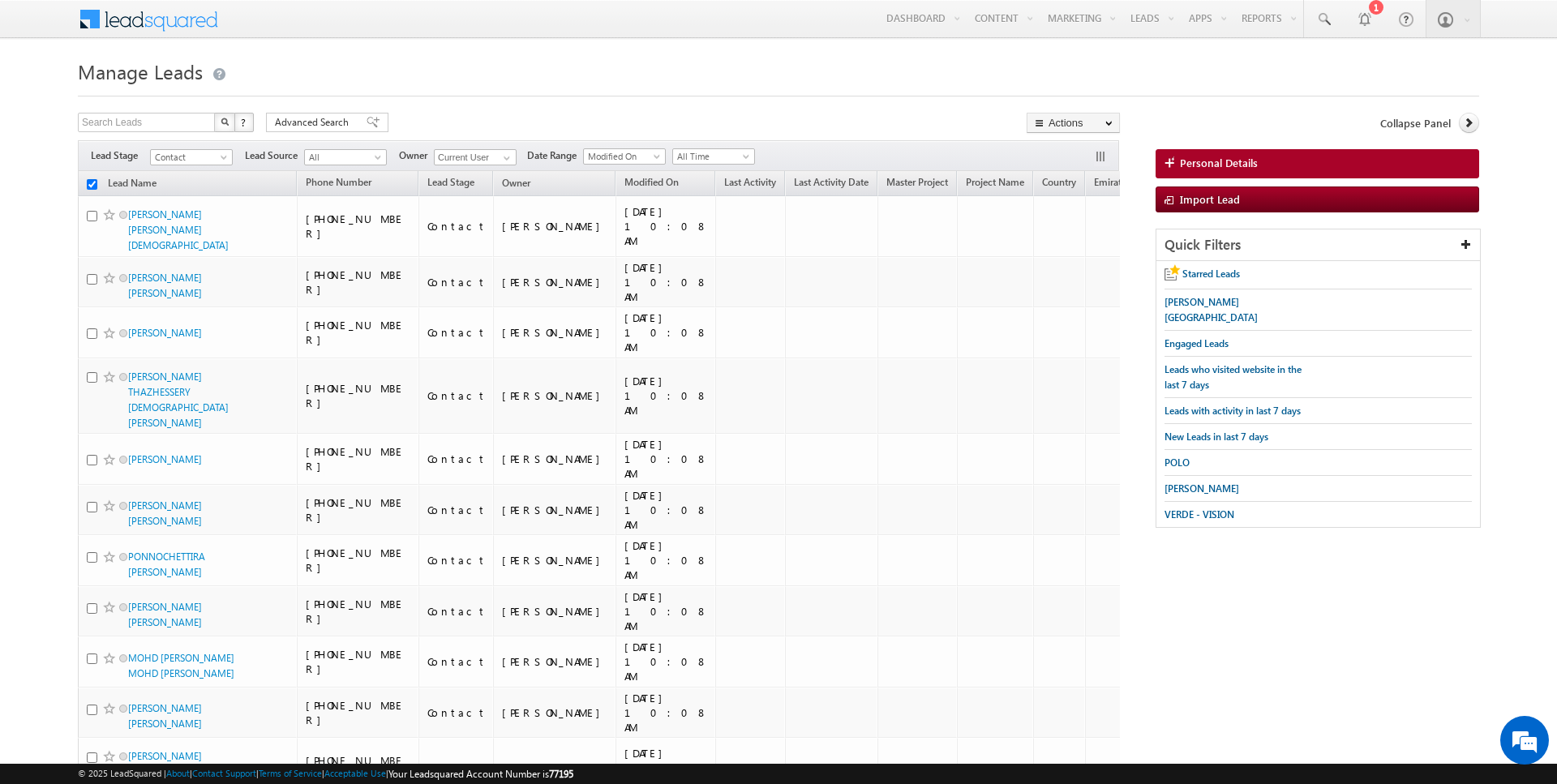
checkbox input "false"
click at [91, 185] on input "checkbox" at bounding box center [91, 183] width 10 height 10
checkbox input "true"
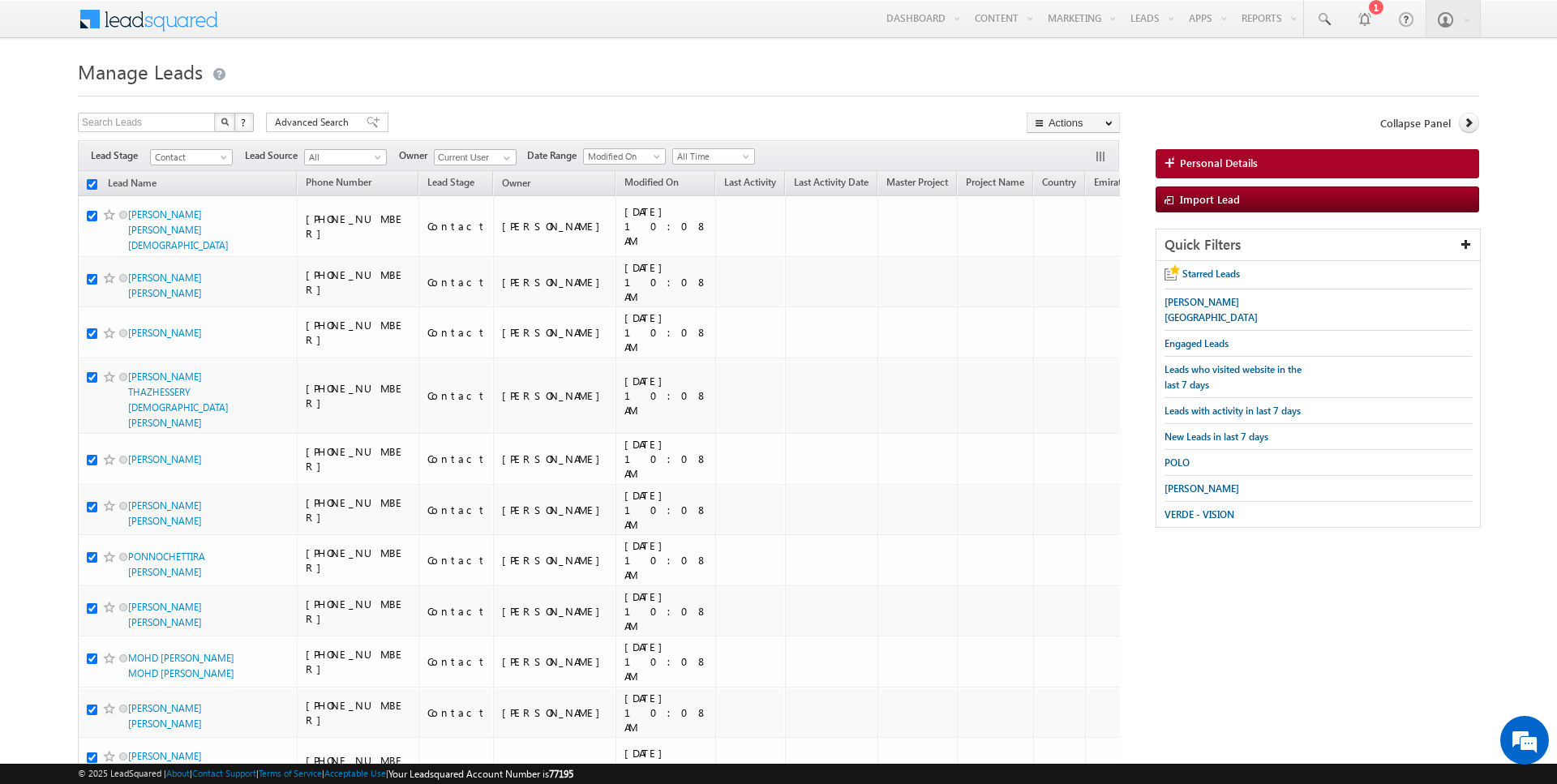
checkbox input "true"
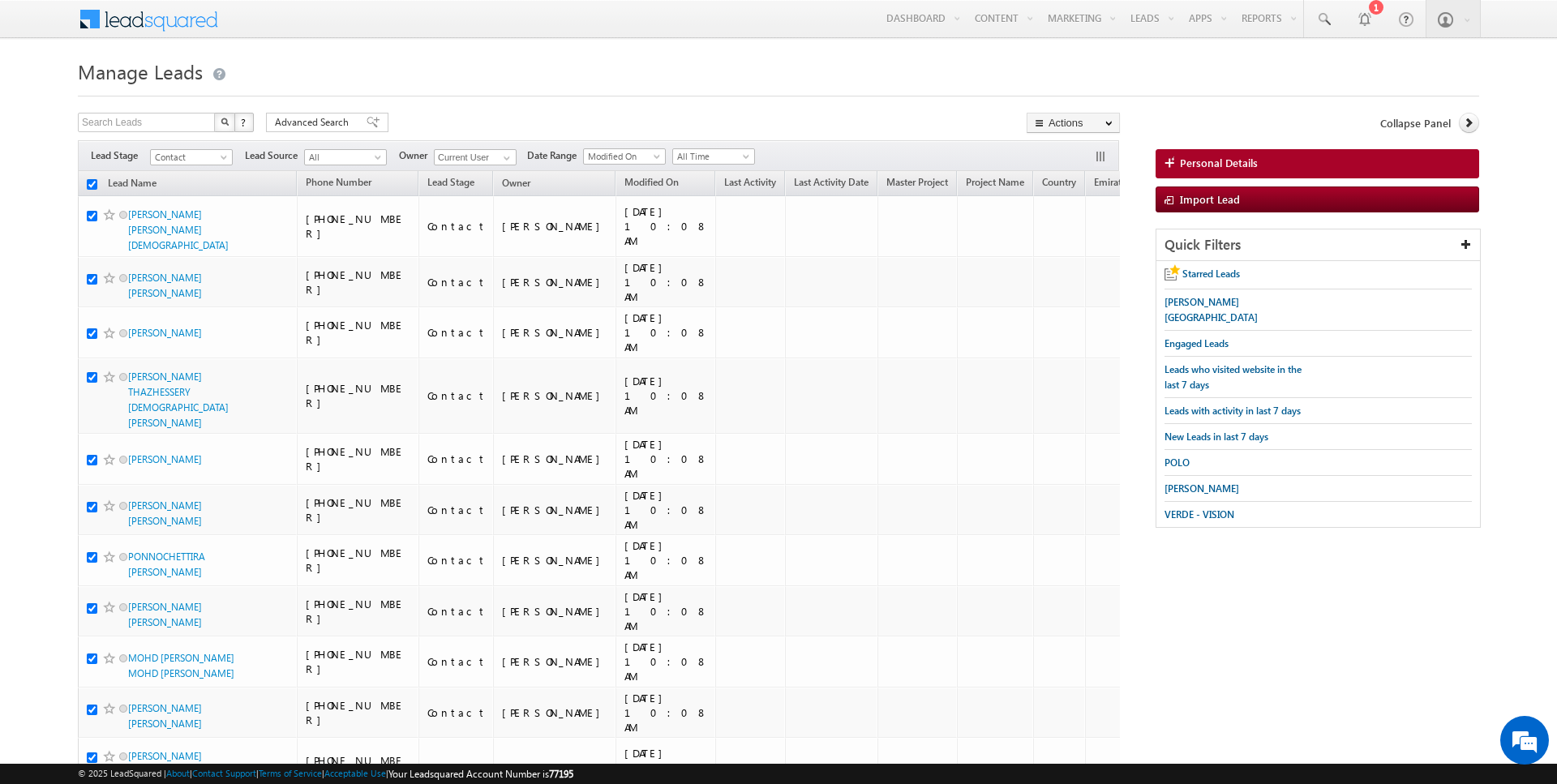
checkbox input "true"
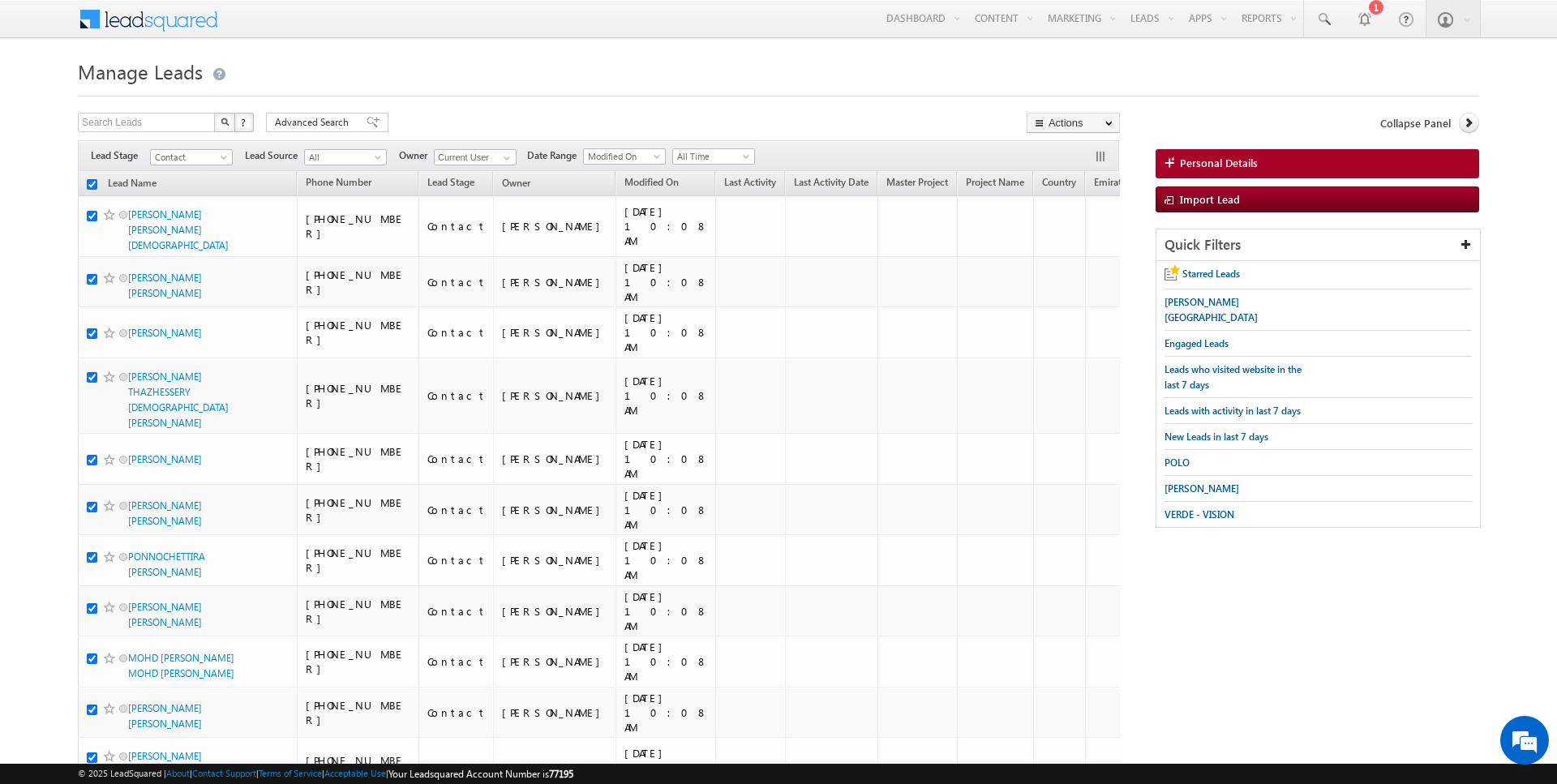
checkbox input "true"
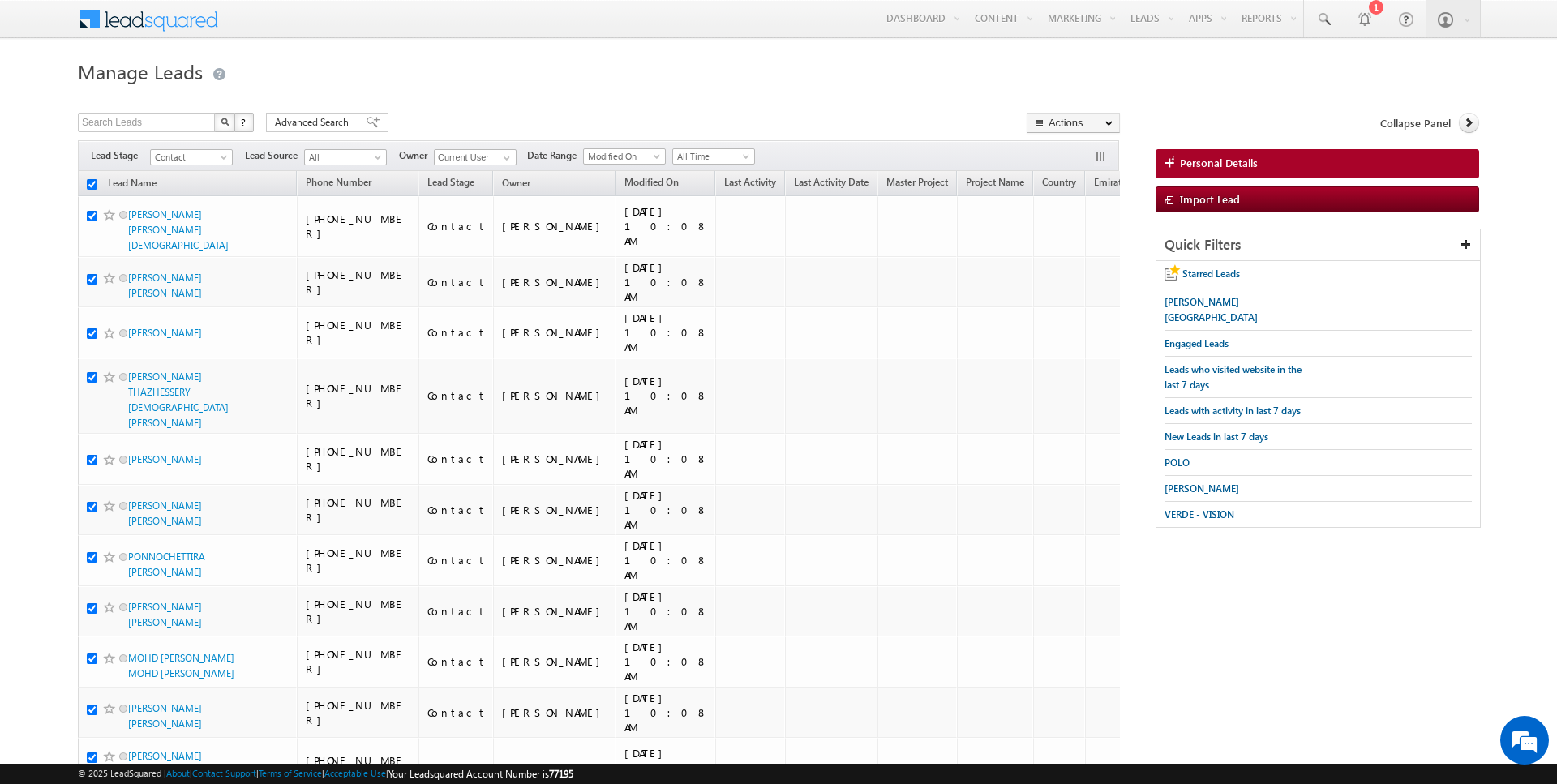
checkbox input "true"
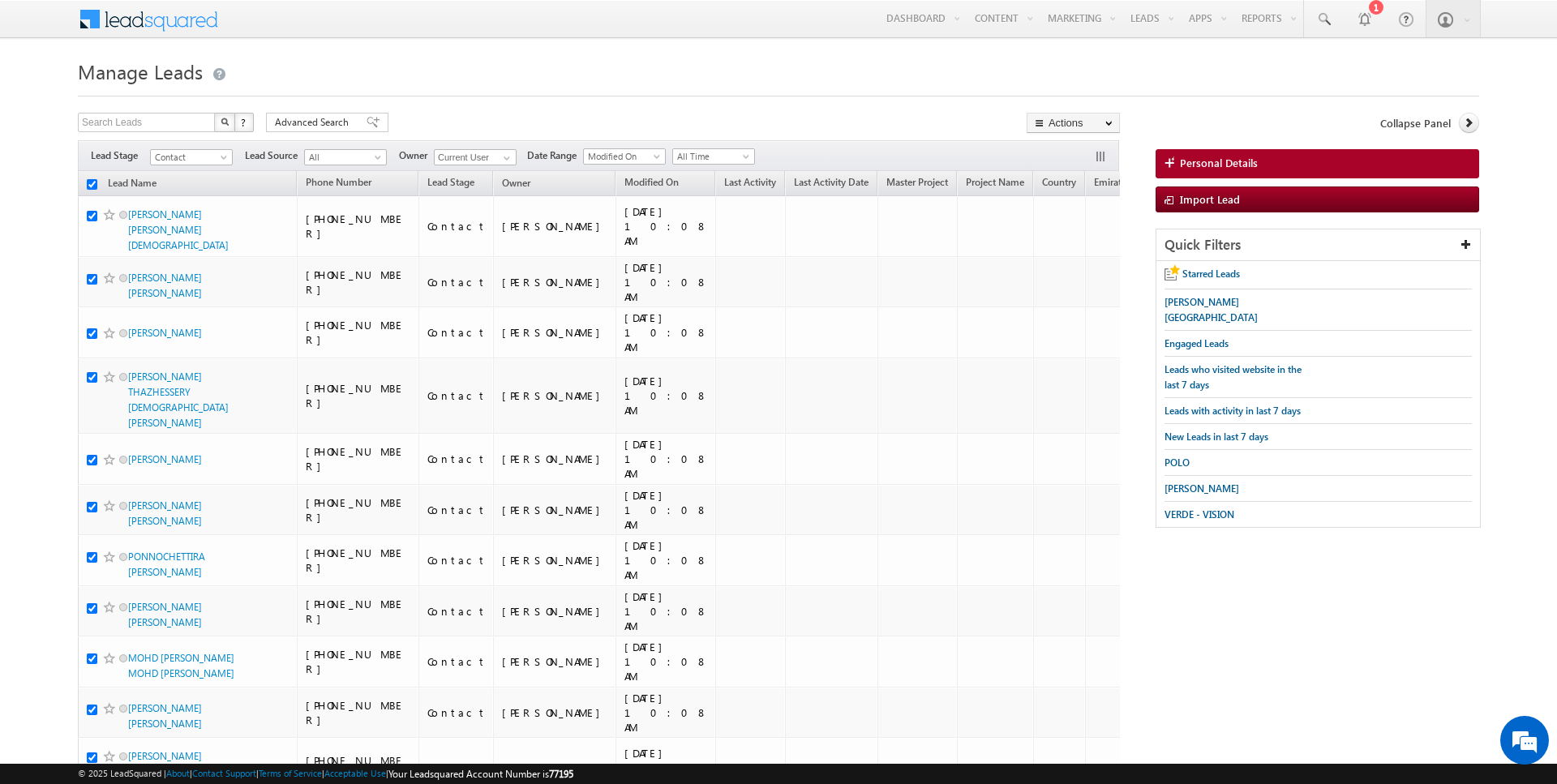
checkbox input "true"
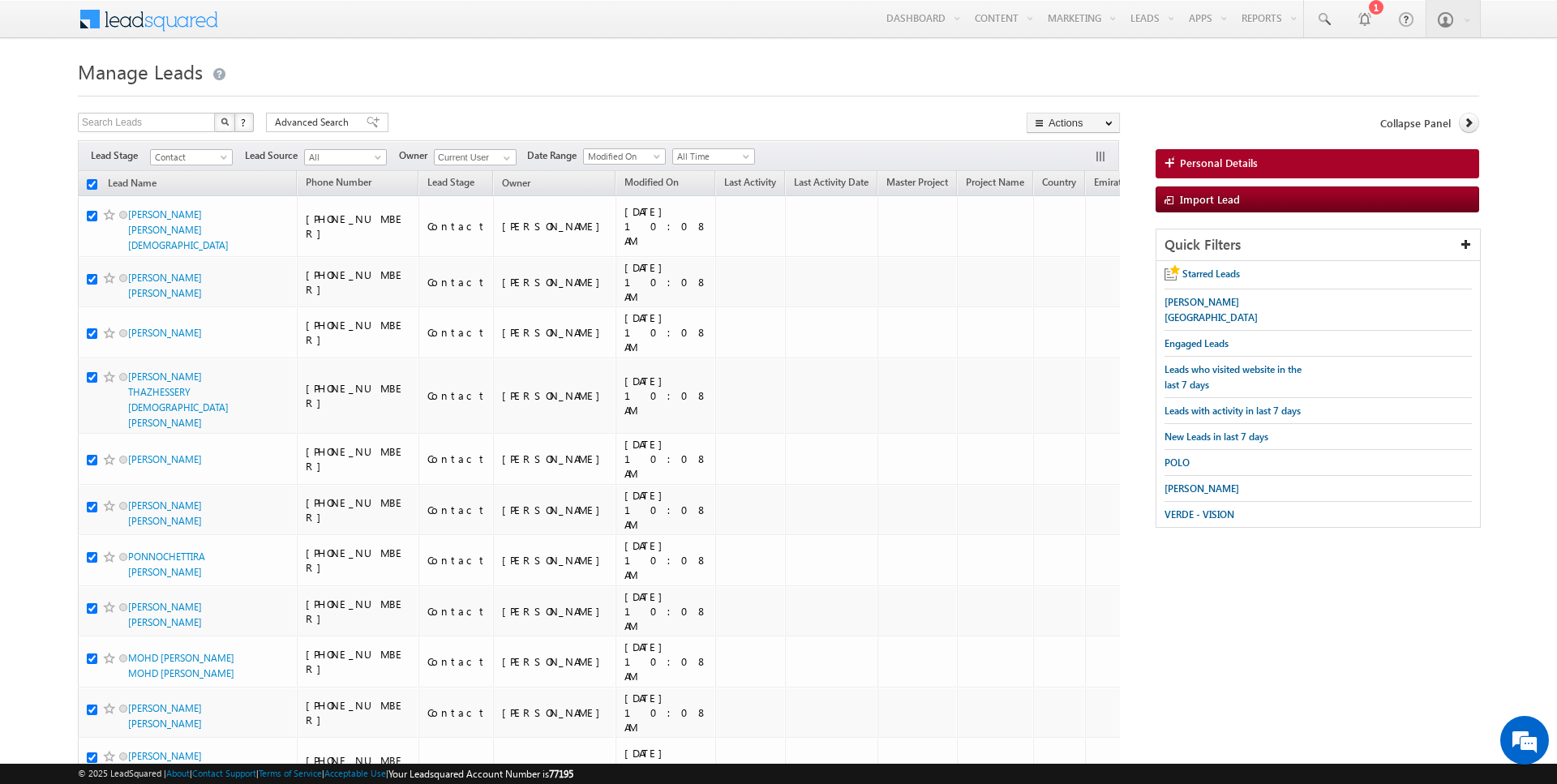
checkbox input "true"
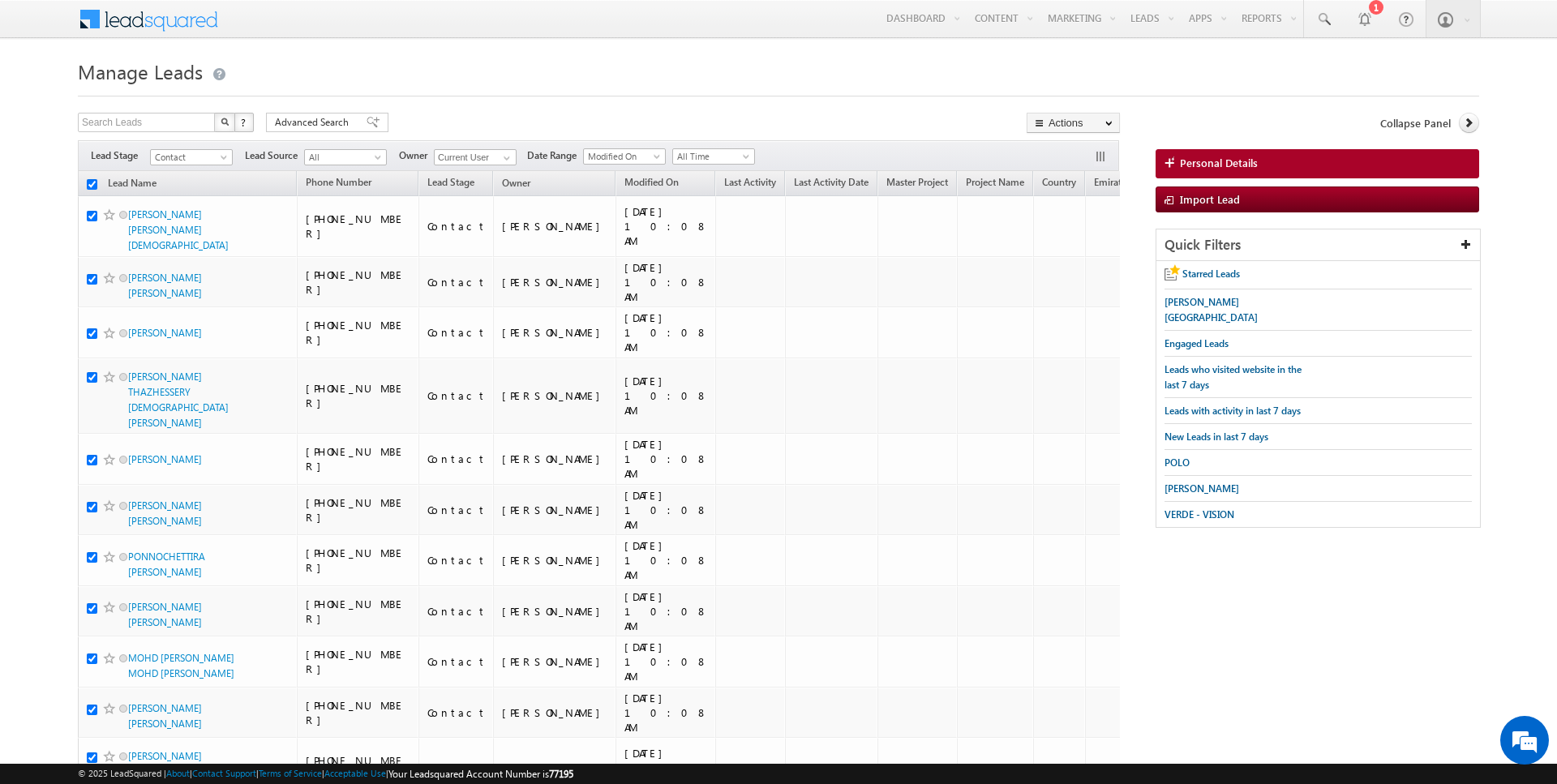
checkbox input "true"
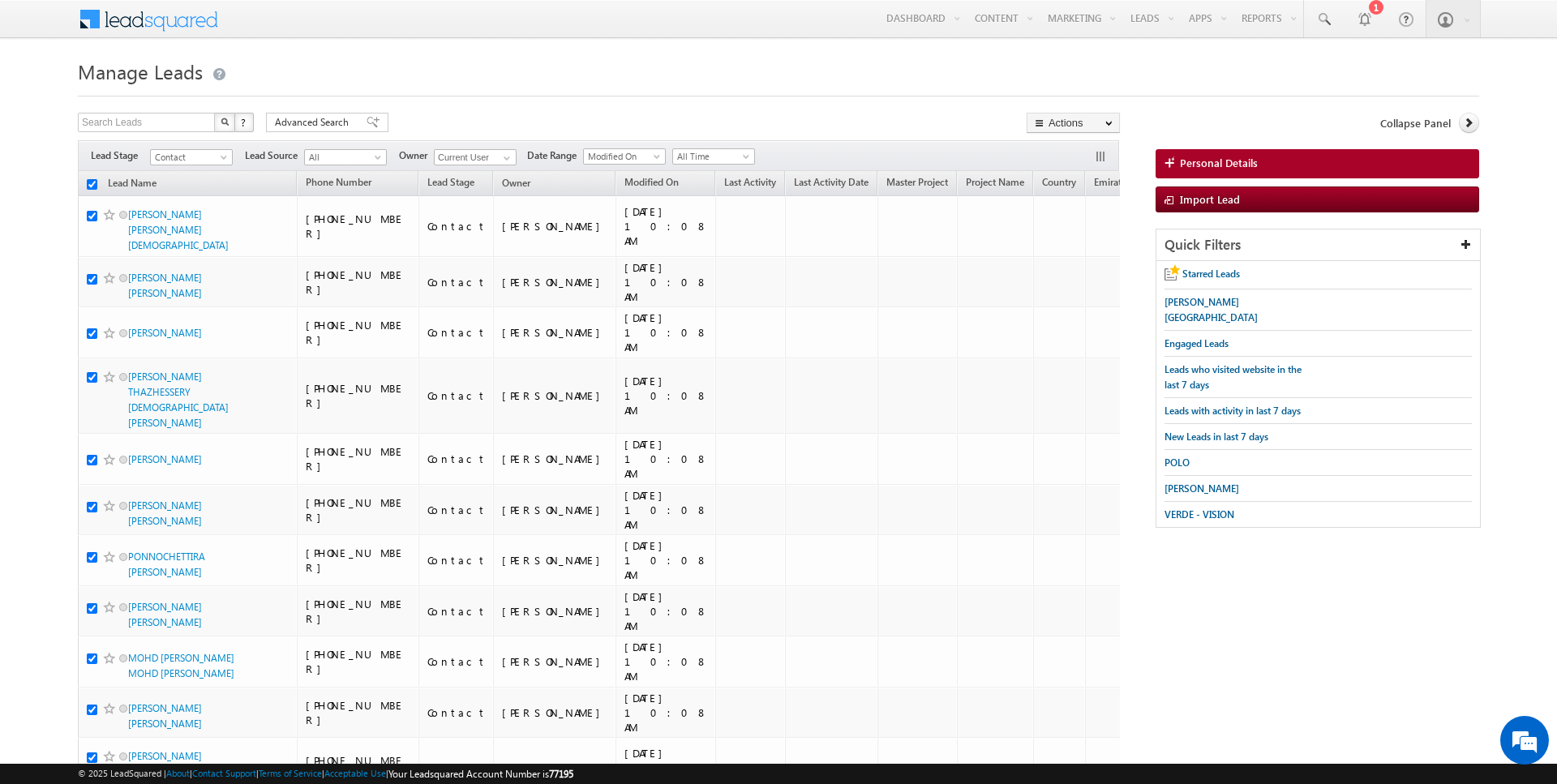
checkbox input "true"
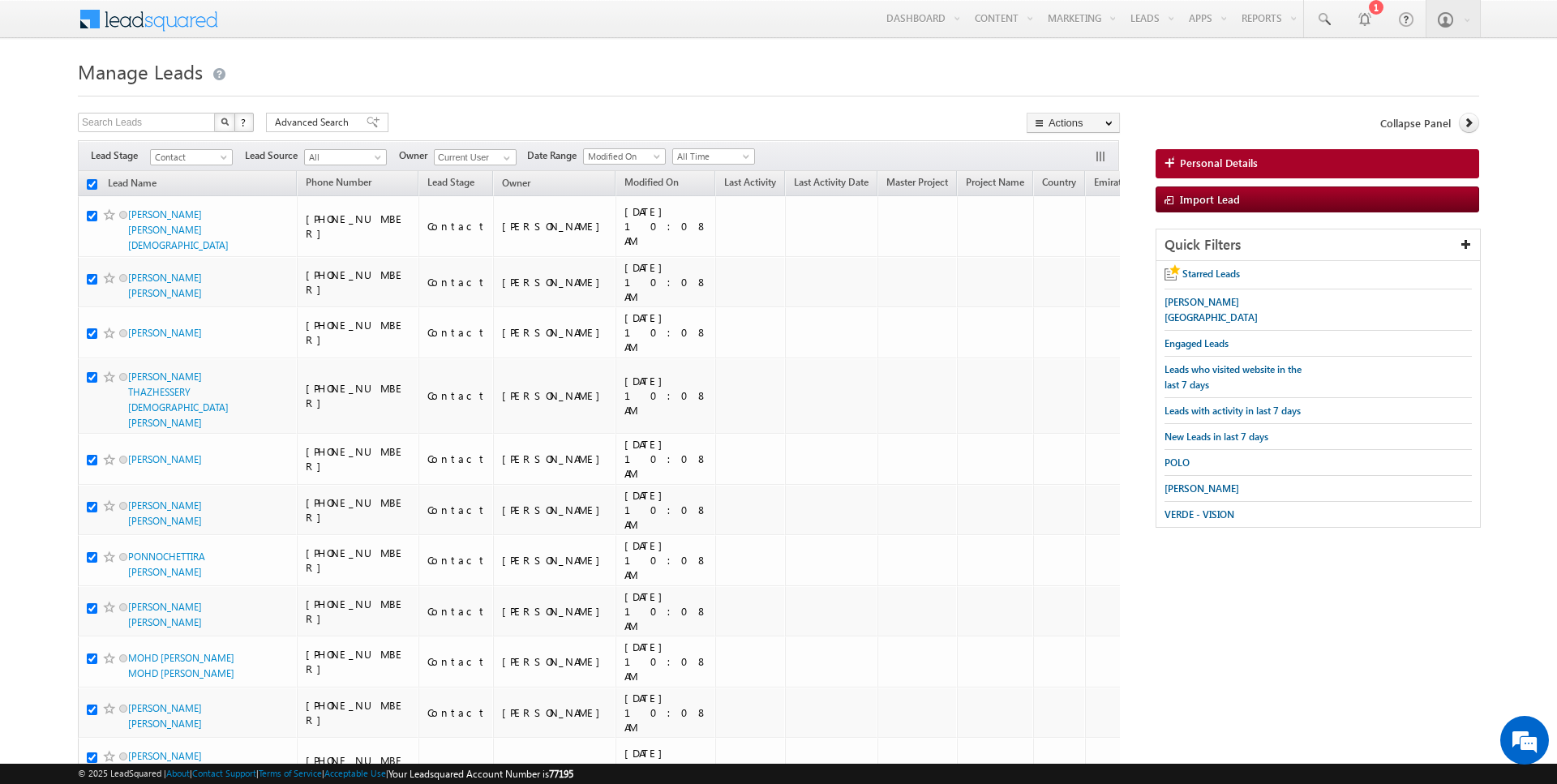
checkbox input "true"
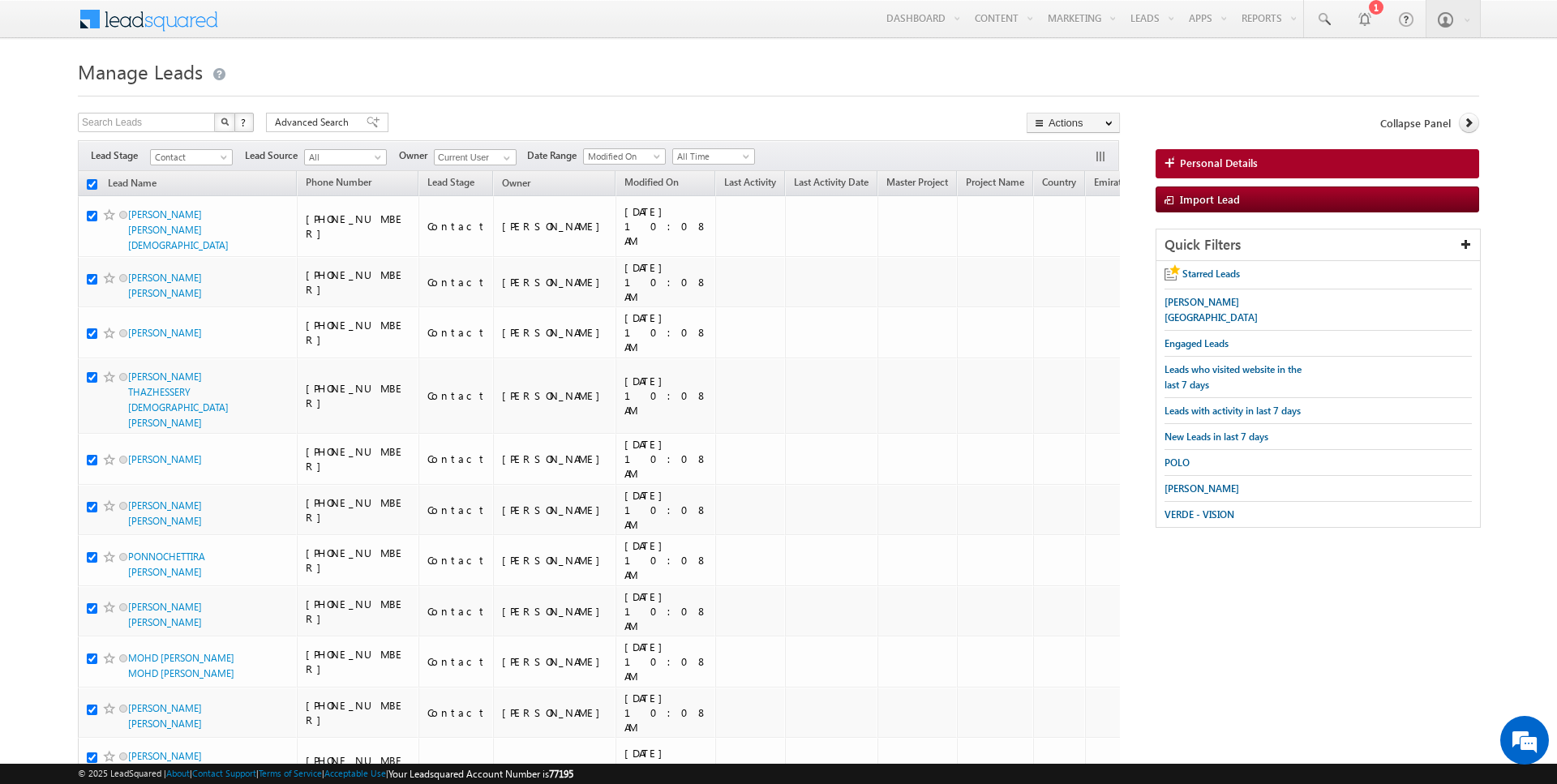
checkbox input "true"
click at [1063, 262] on link "Change Owner" at bounding box center [1073, 263] width 91 height 19
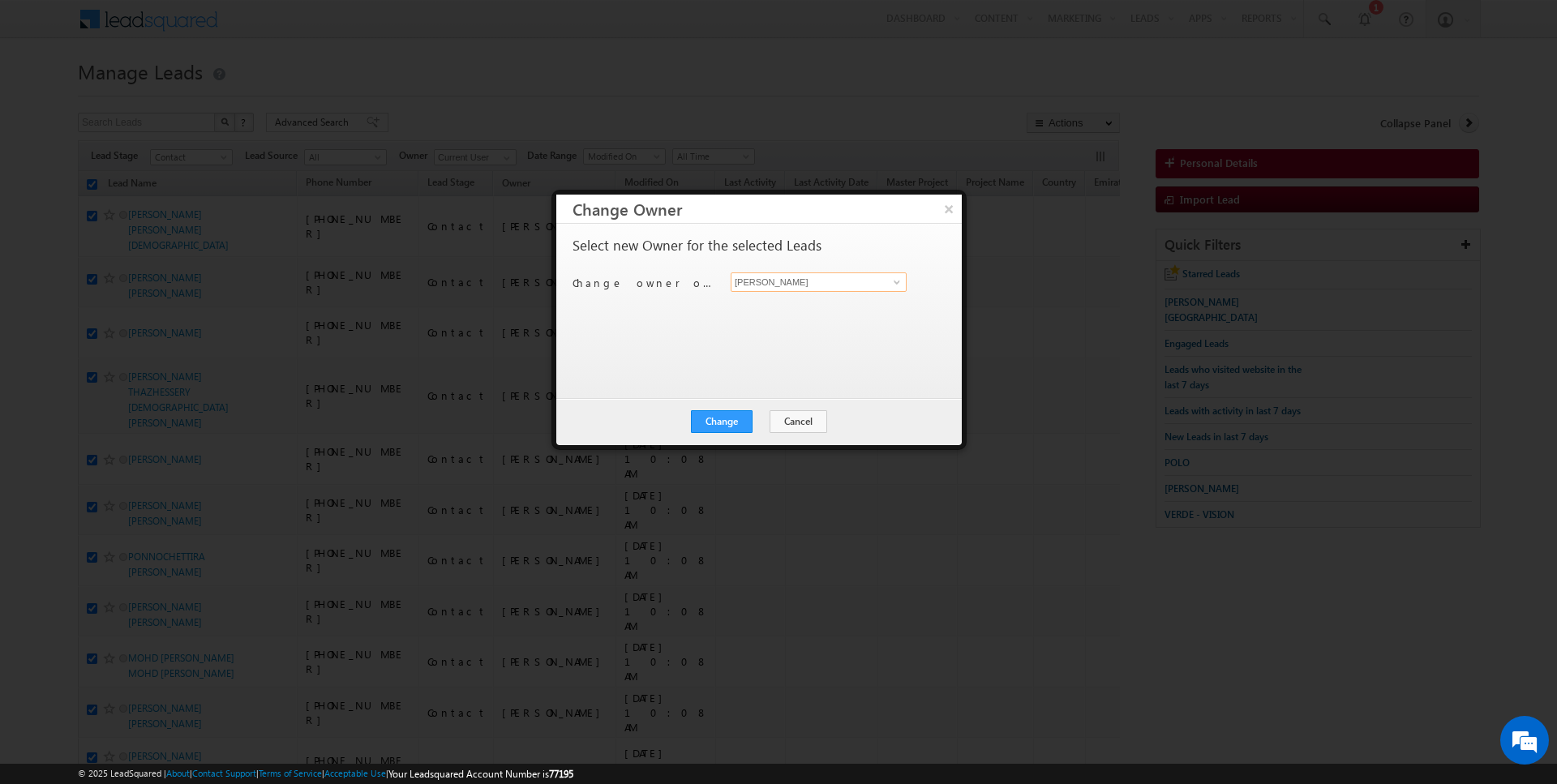
click at [748, 275] on input "[PERSON_NAME]" at bounding box center [819, 282] width 176 height 19
type input "AmanSingh Yadav"
click at [702, 427] on button "Change" at bounding box center [722, 421] width 62 height 23
click at [737, 427] on button "Close" at bounding box center [761, 421] width 52 height 23
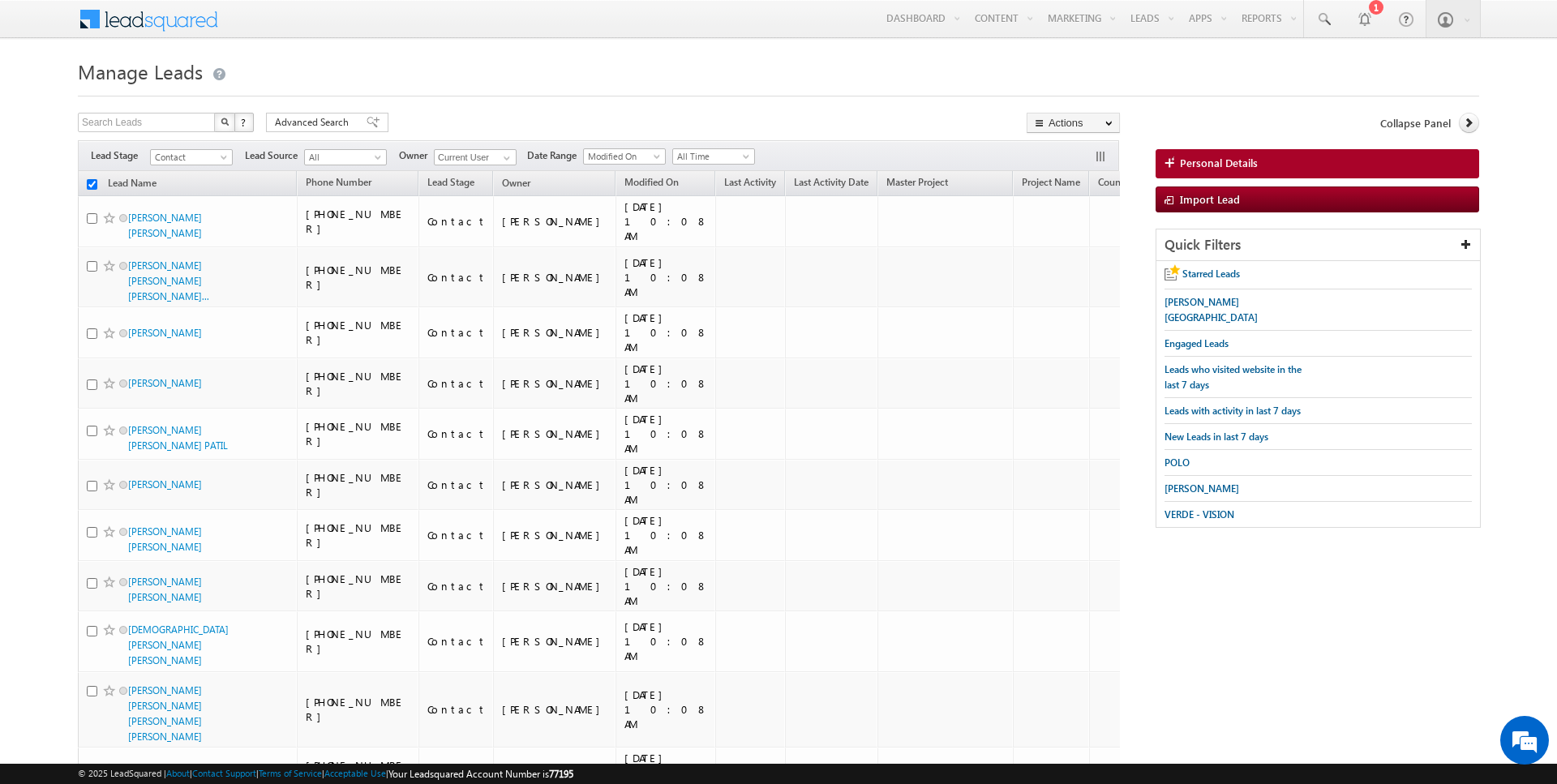
checkbox input "false"
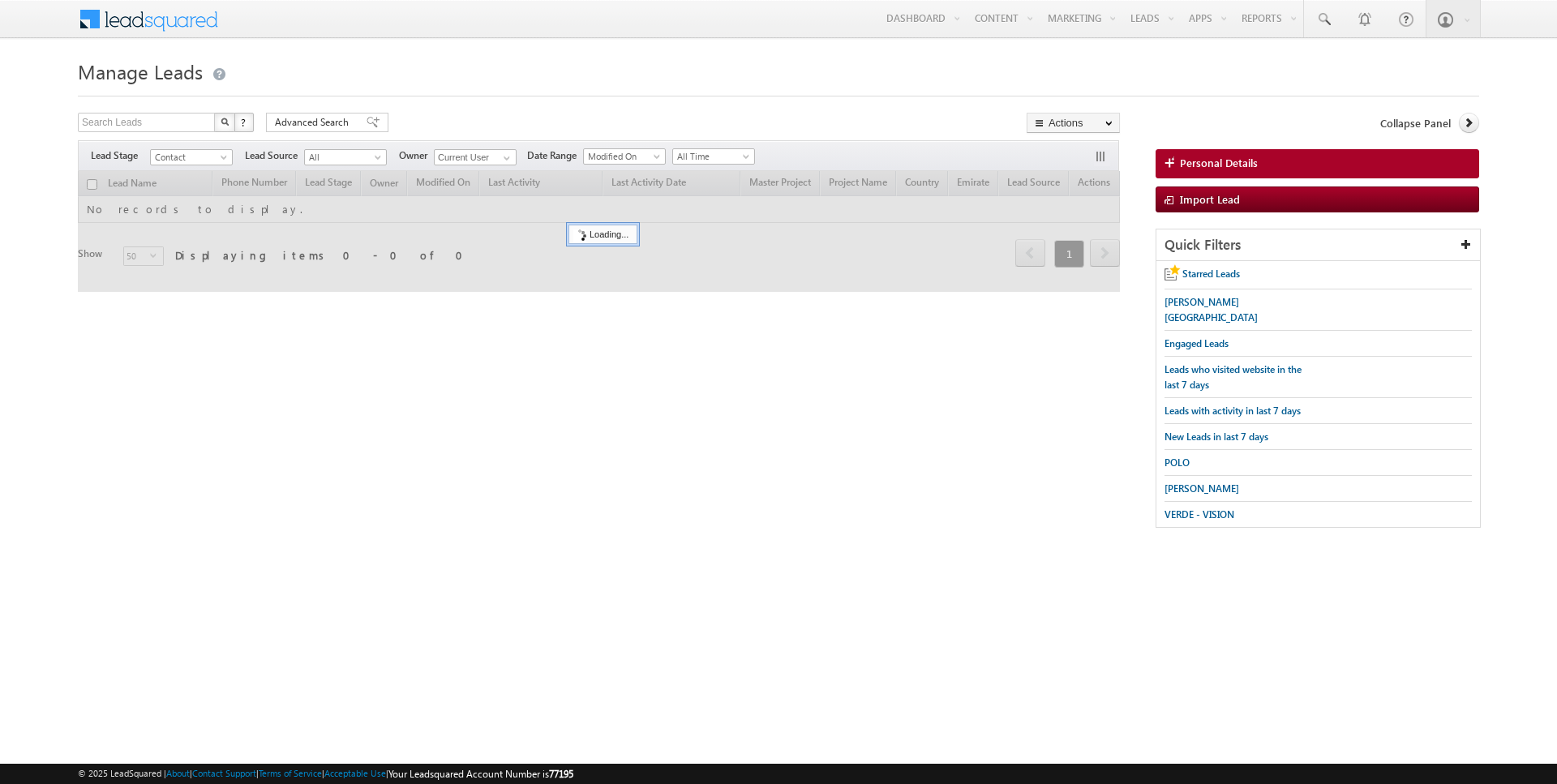
click at [94, 181] on input "checkbox" at bounding box center [91, 183] width 10 height 10
checkbox input "true"
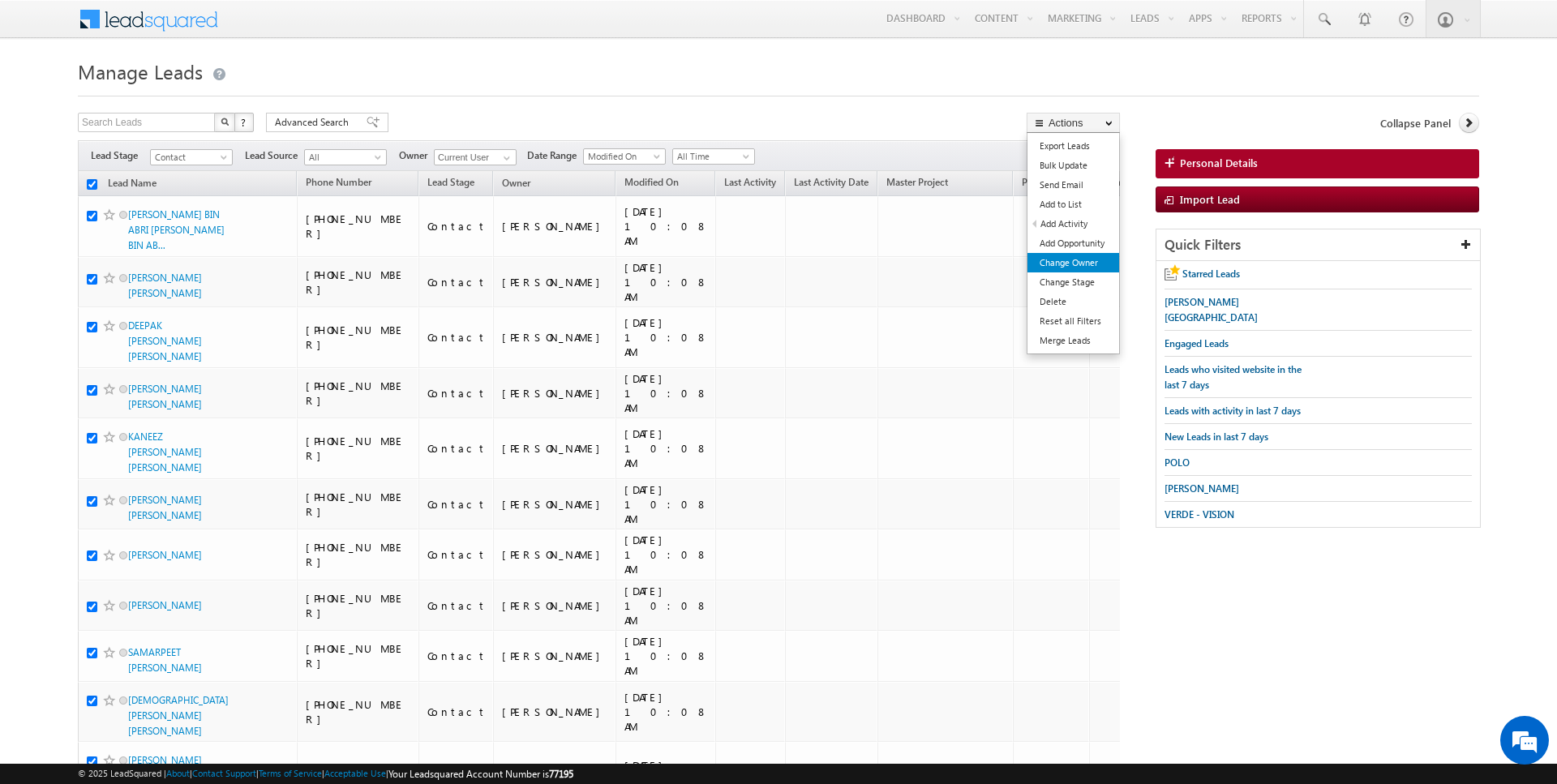
click at [1080, 260] on link "Change Owner" at bounding box center [1073, 263] width 91 height 19
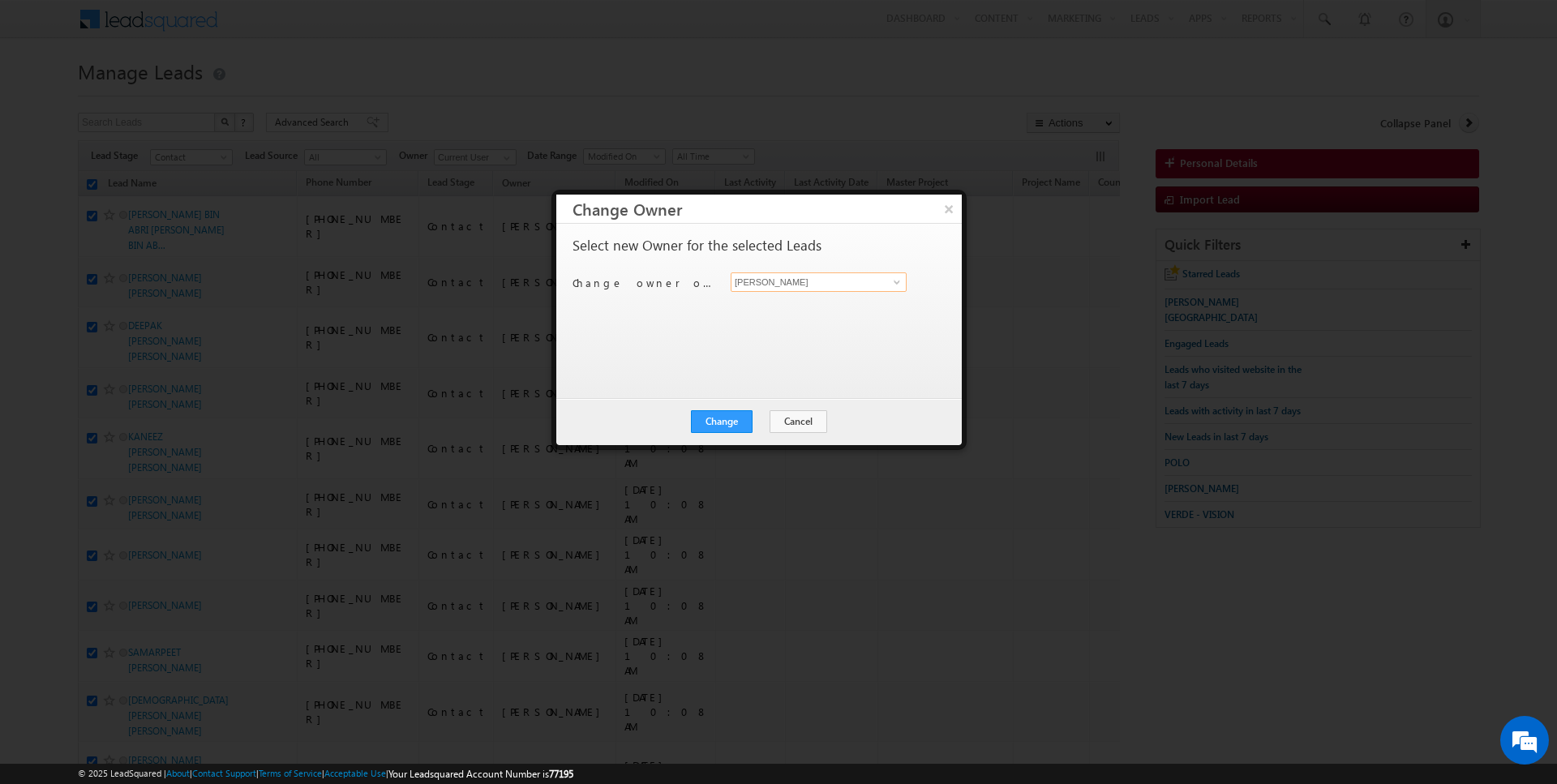
click at [792, 277] on input "[PERSON_NAME]" at bounding box center [819, 282] width 176 height 19
type input "[PERSON_NAME]"
click at [725, 420] on button "Change" at bounding box center [722, 421] width 62 height 23
click at [760, 421] on button "Close" at bounding box center [761, 421] width 52 height 23
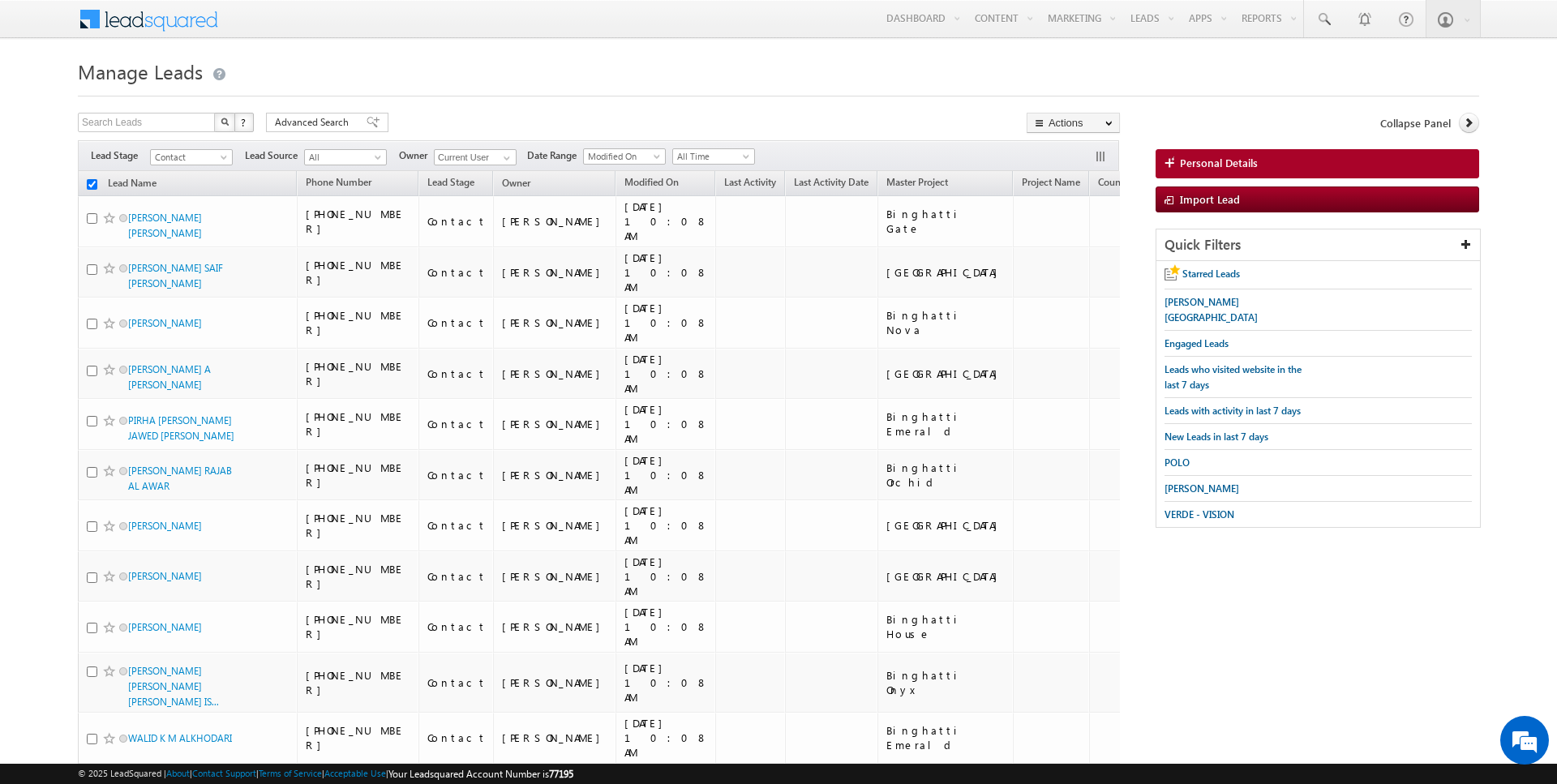
checkbox input "false"
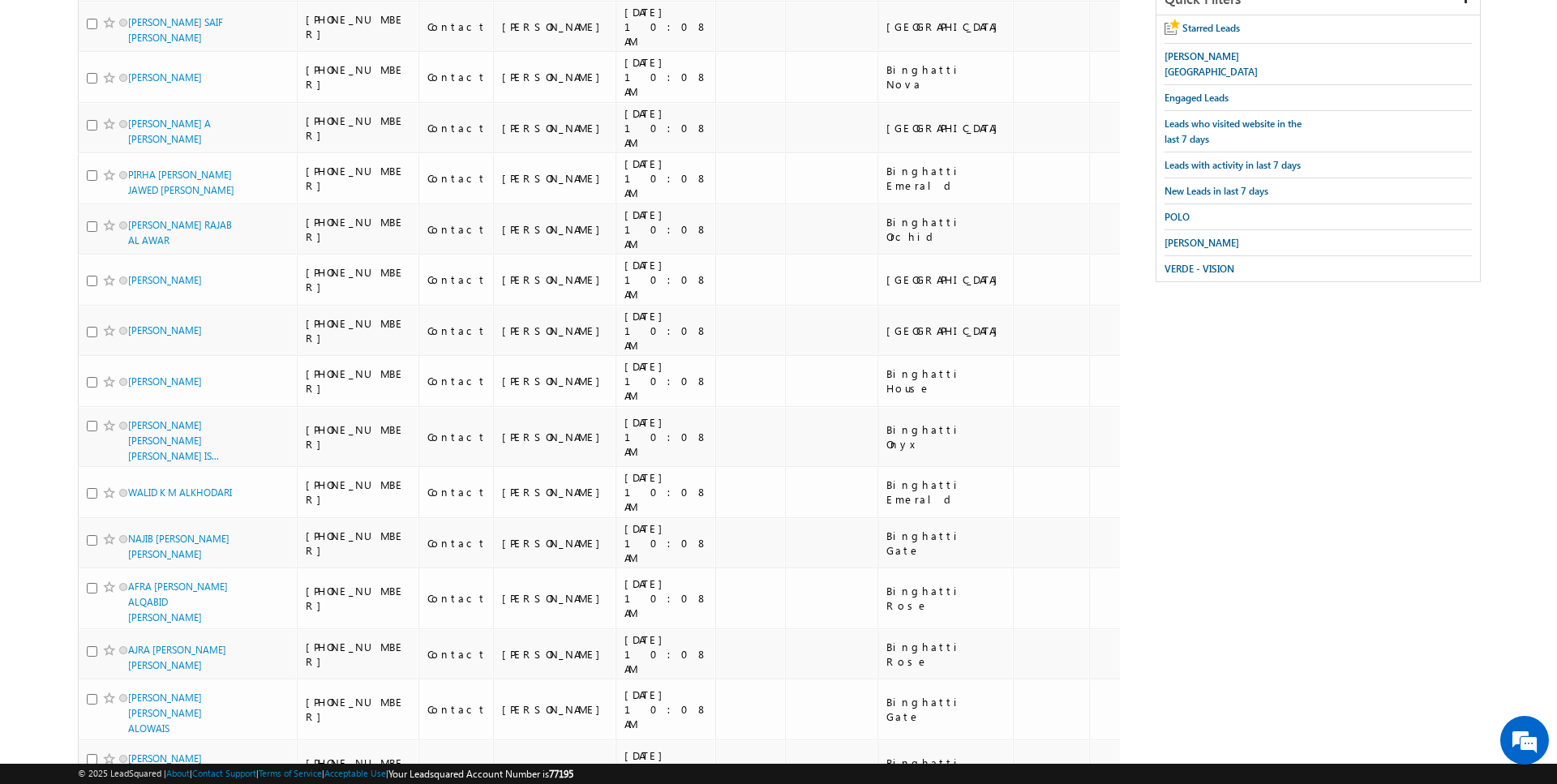
scroll to position [3, 0]
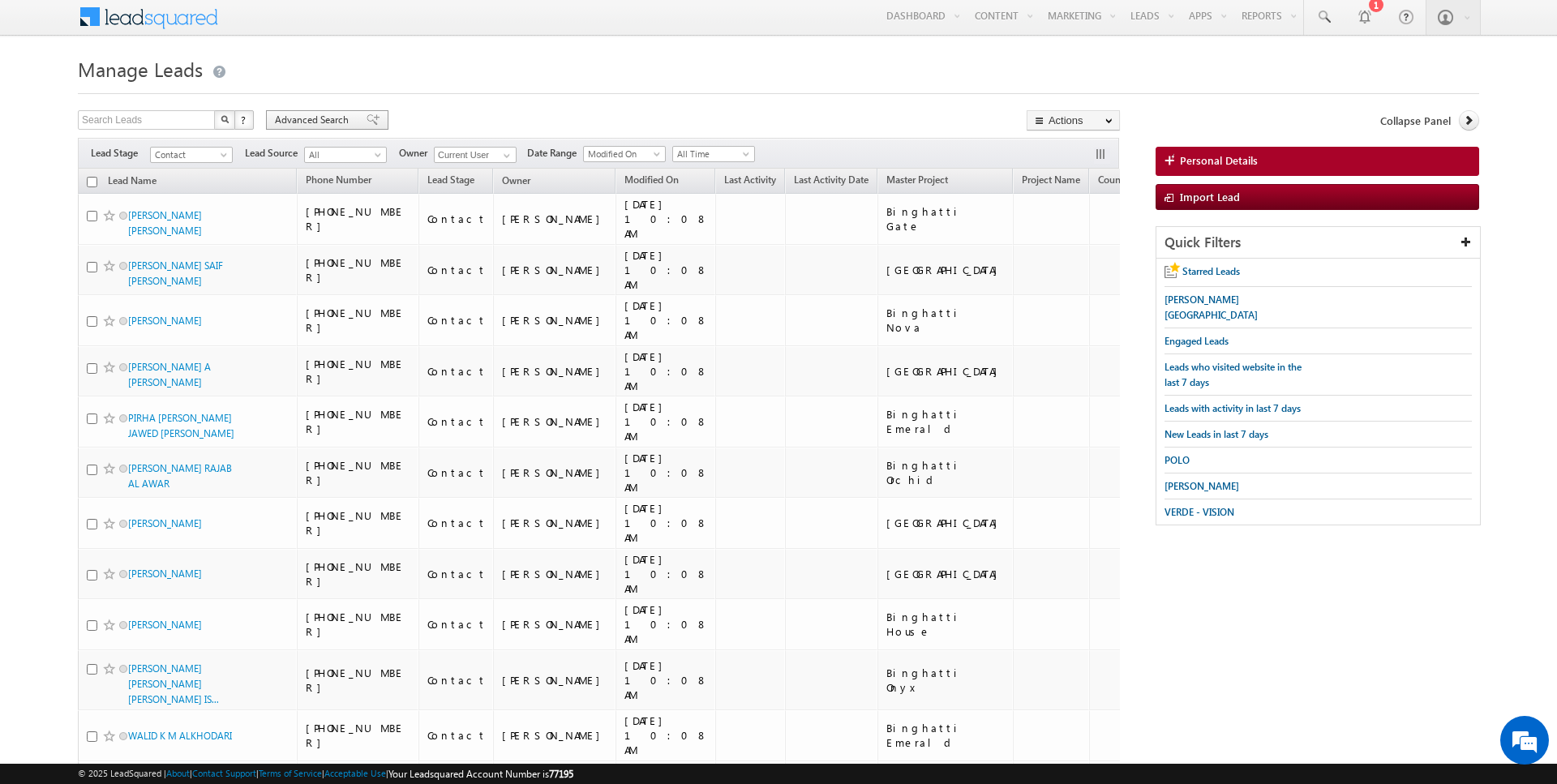
click at [326, 120] on span "Advanced Search" at bounding box center [313, 120] width 78 height 15
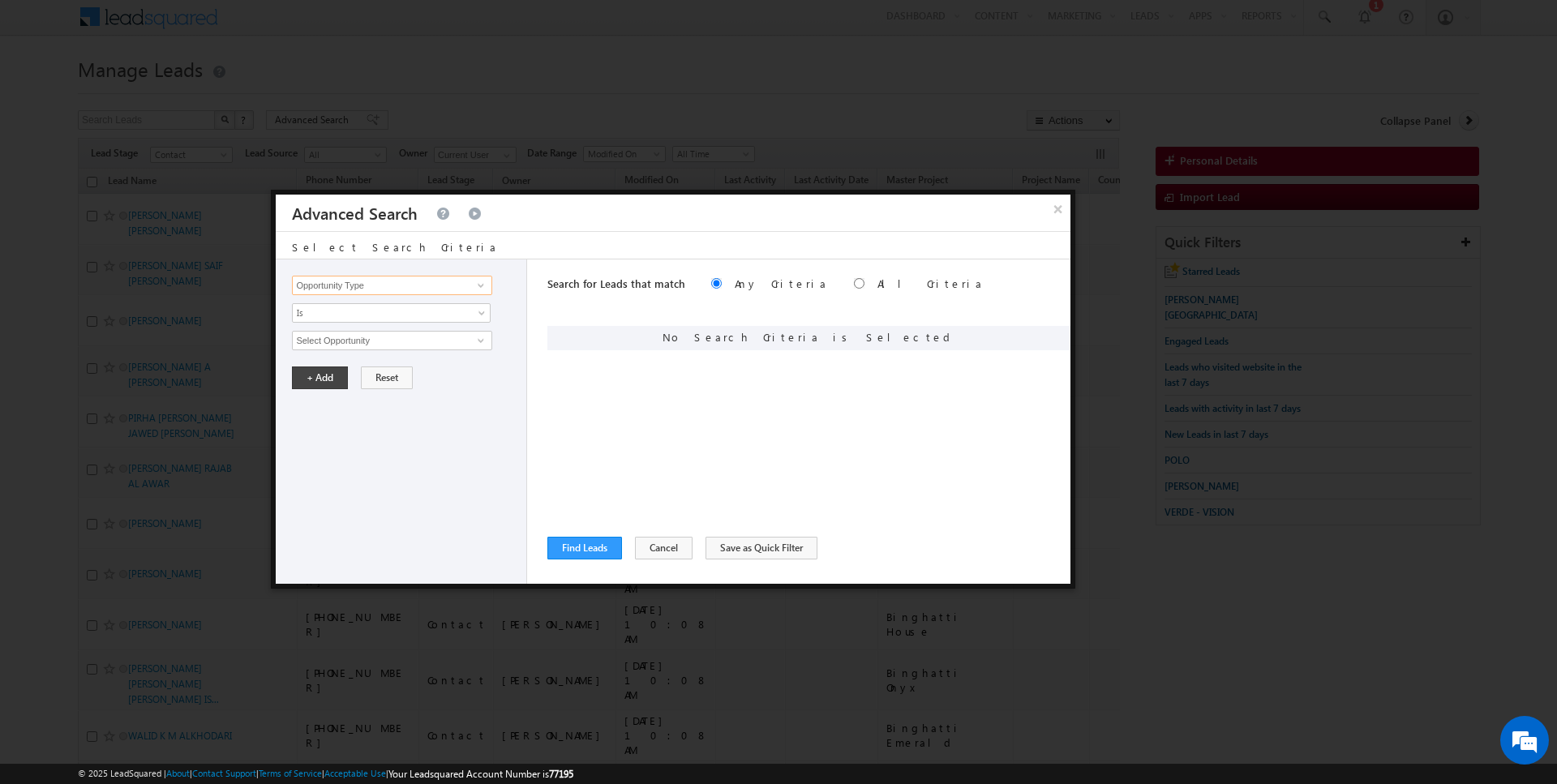
click at [346, 284] on input "Opportunity Type" at bounding box center [392, 285] width 199 height 19
type input "Lead Source"
click at [348, 341] on span "None Selected" at bounding box center [385, 340] width 184 height 18
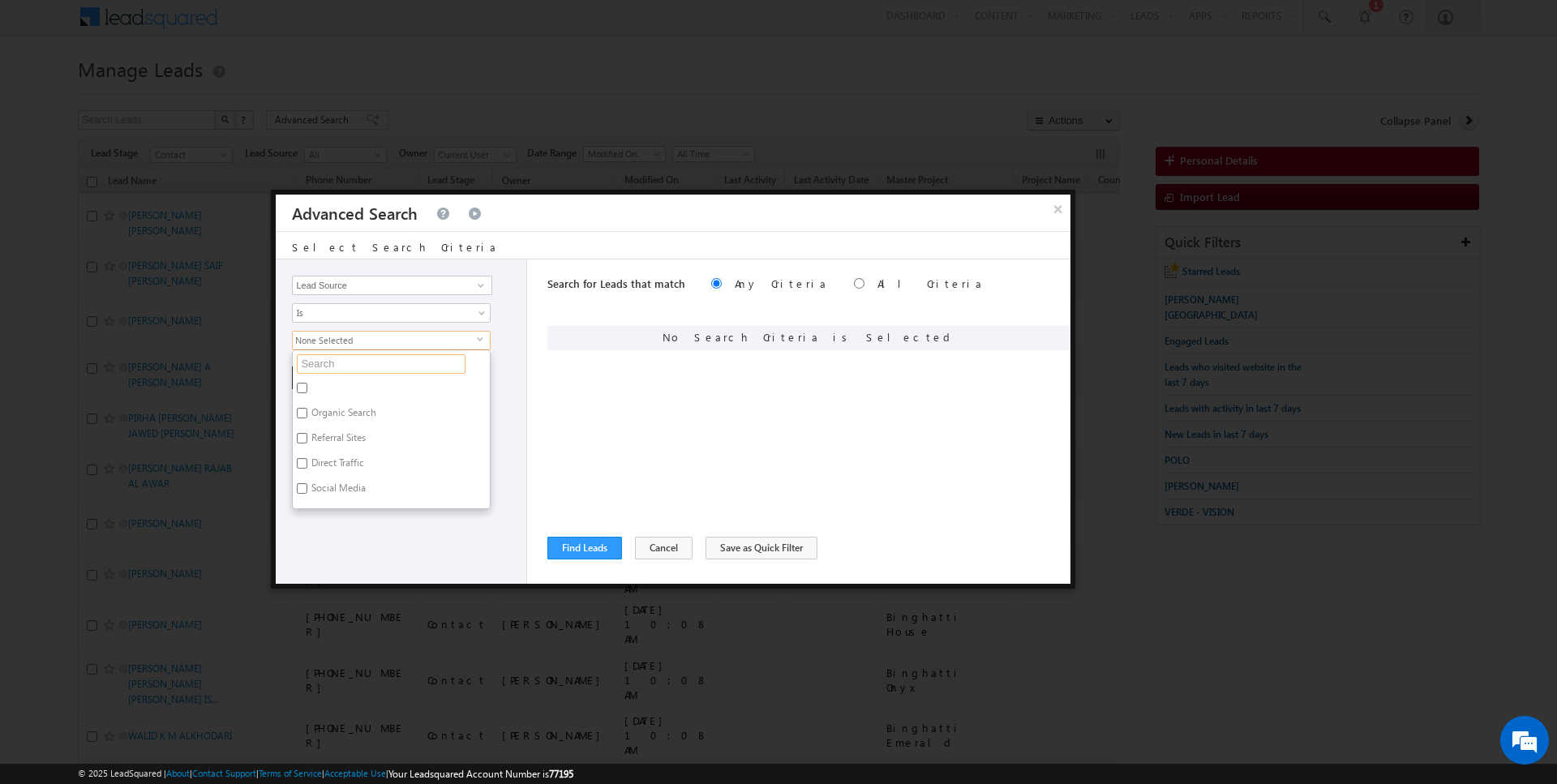
click at [341, 367] on input "text" at bounding box center [381, 363] width 169 height 19
type input "hill"
click at [321, 430] on label "[GEOGRAPHIC_DATA]" at bounding box center [356, 440] width 126 height 25
click at [307, 433] on input "[GEOGRAPHIC_DATA]" at bounding box center [301, 438] width 10 height 10
checkbox input "true"
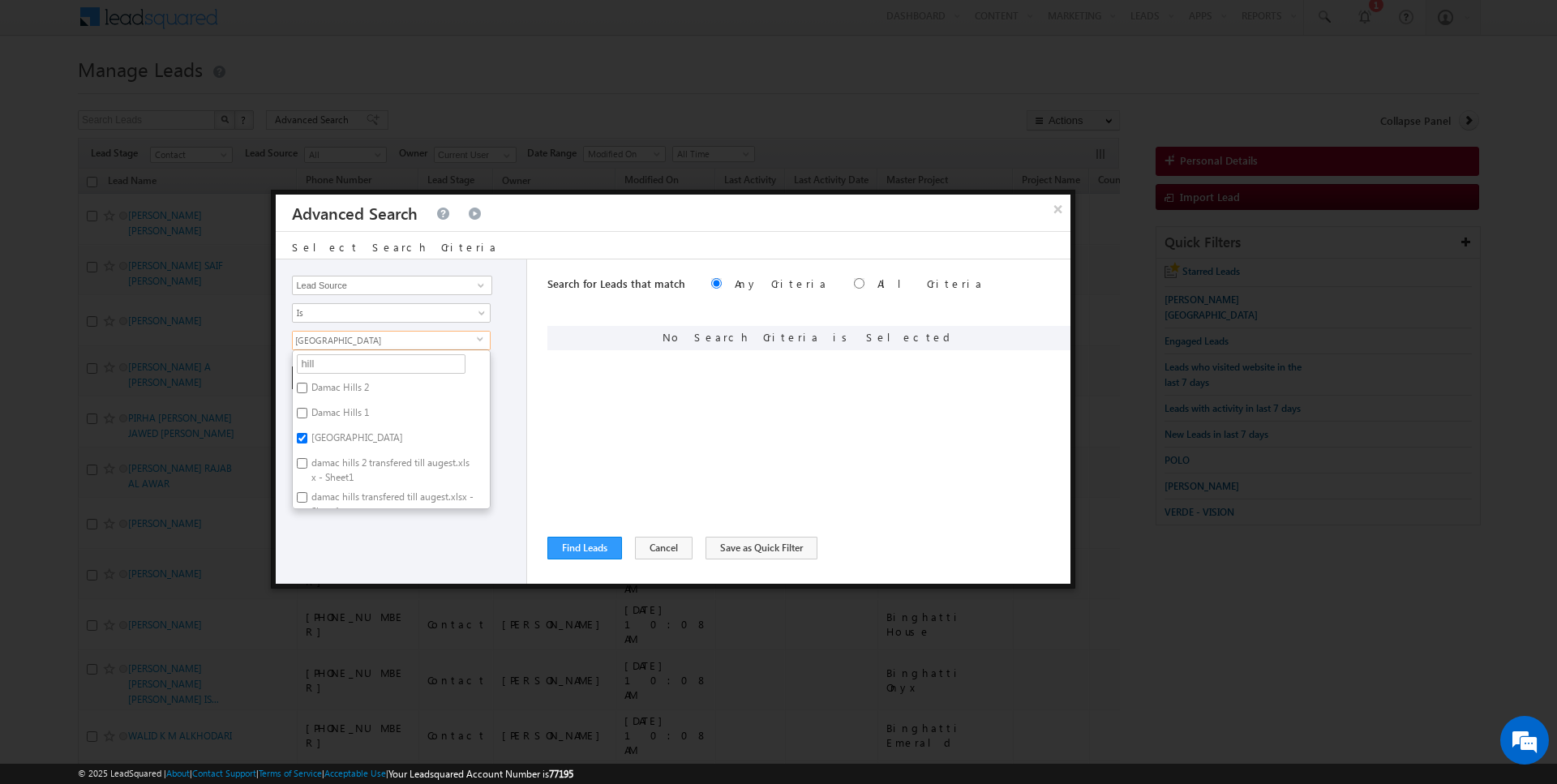
click at [643, 430] on div "Search for Leads that match Any Criteria All Criteria Note that the current tri…" at bounding box center [809, 422] width 524 height 324
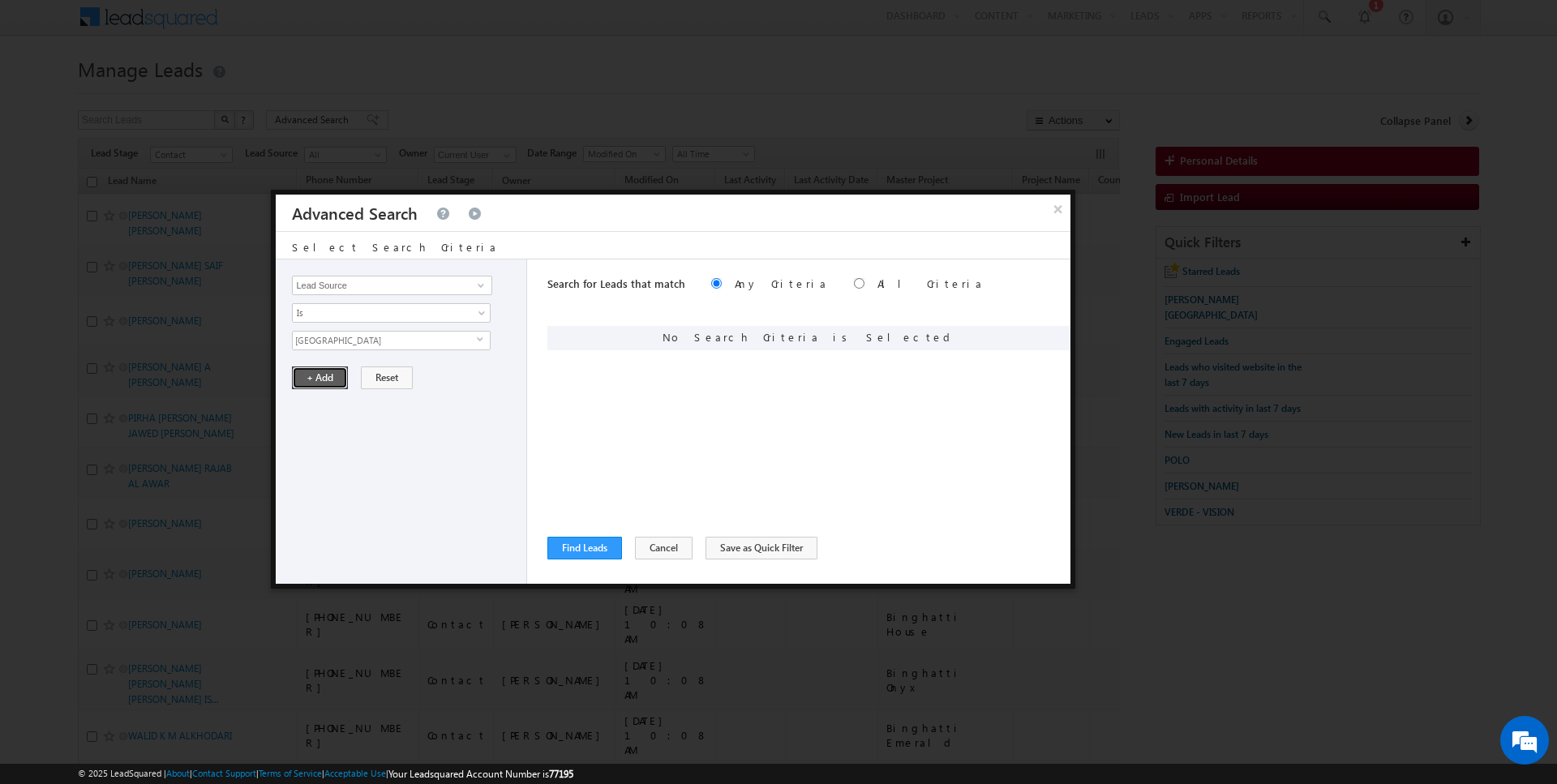
click at [314, 368] on button "+ Add" at bounding box center [320, 378] width 56 height 23
click at [584, 552] on button "Find Leads" at bounding box center [584, 547] width 75 height 23
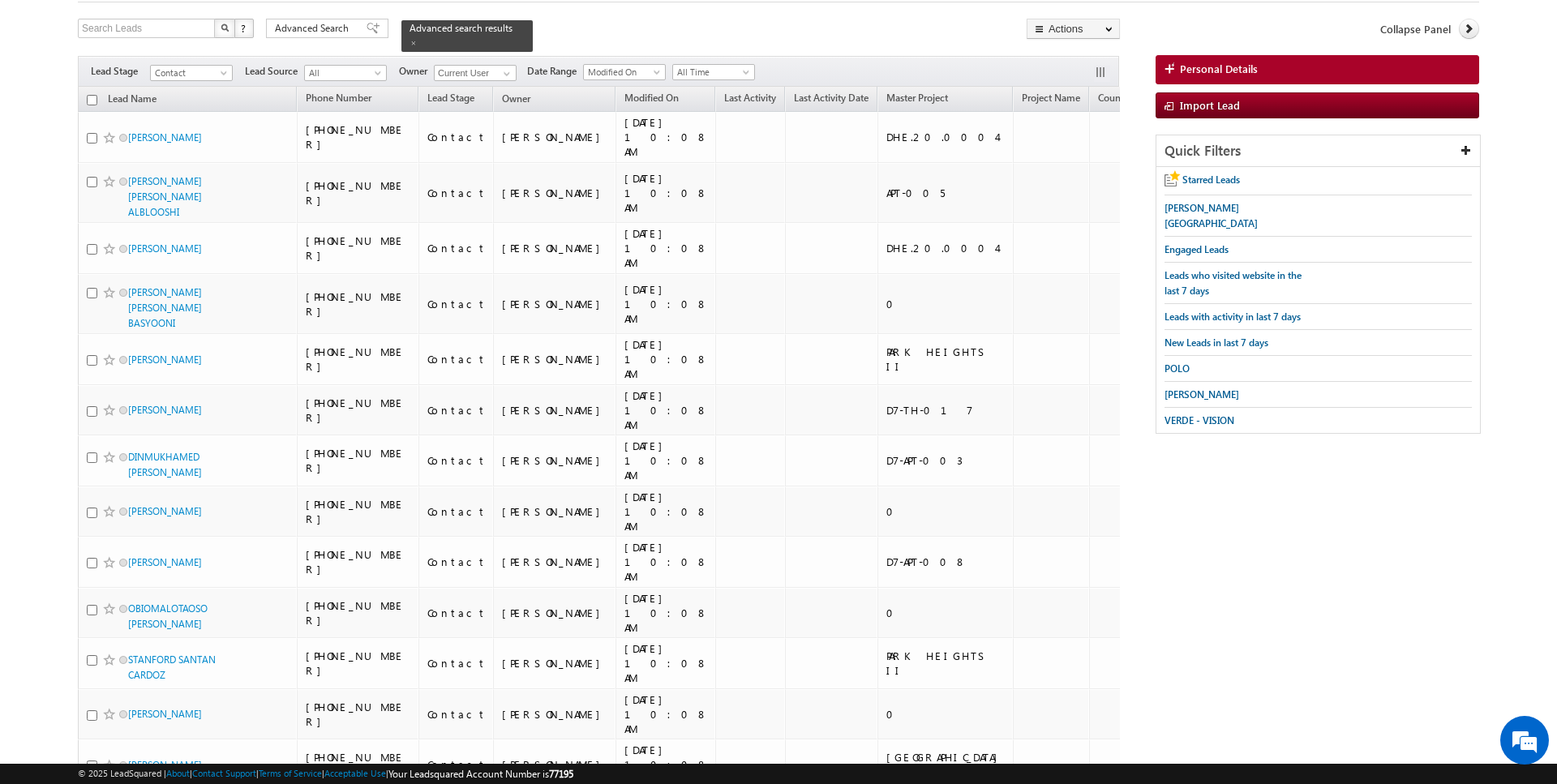
scroll to position [0, 0]
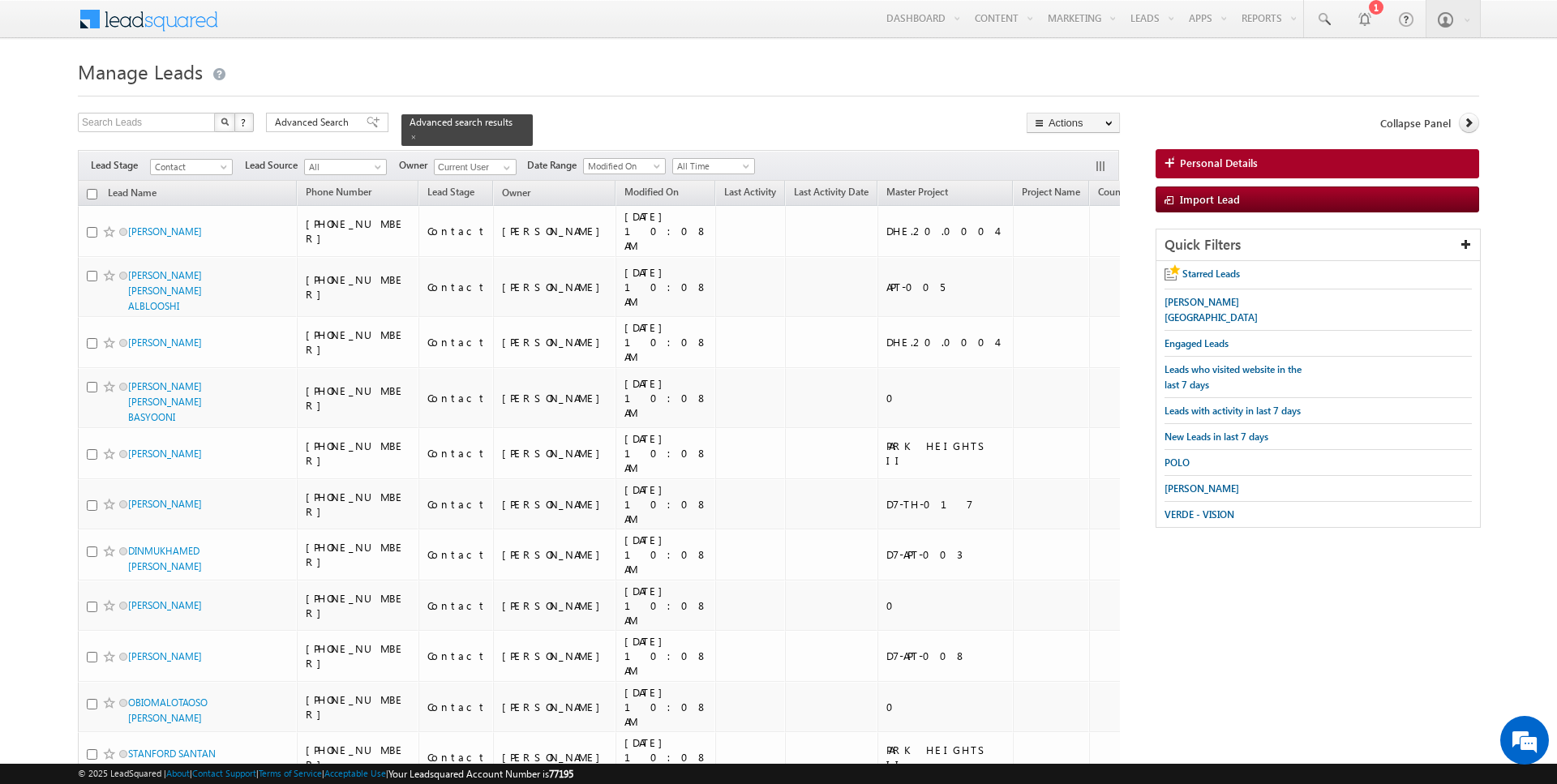
click at [91, 189] on input "checkbox" at bounding box center [91, 193] width 10 height 10
checkbox input "true"
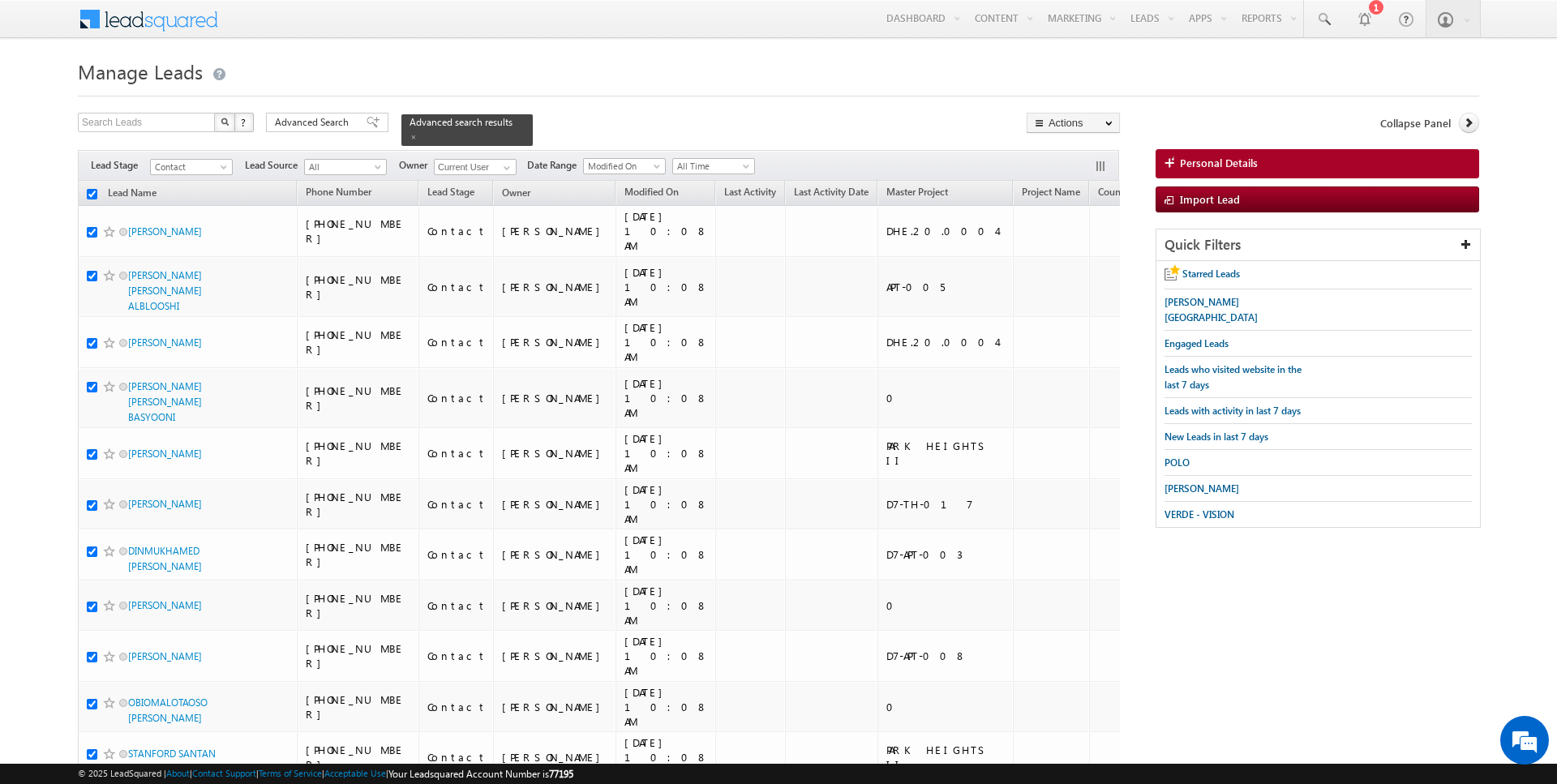
checkbox input "true"
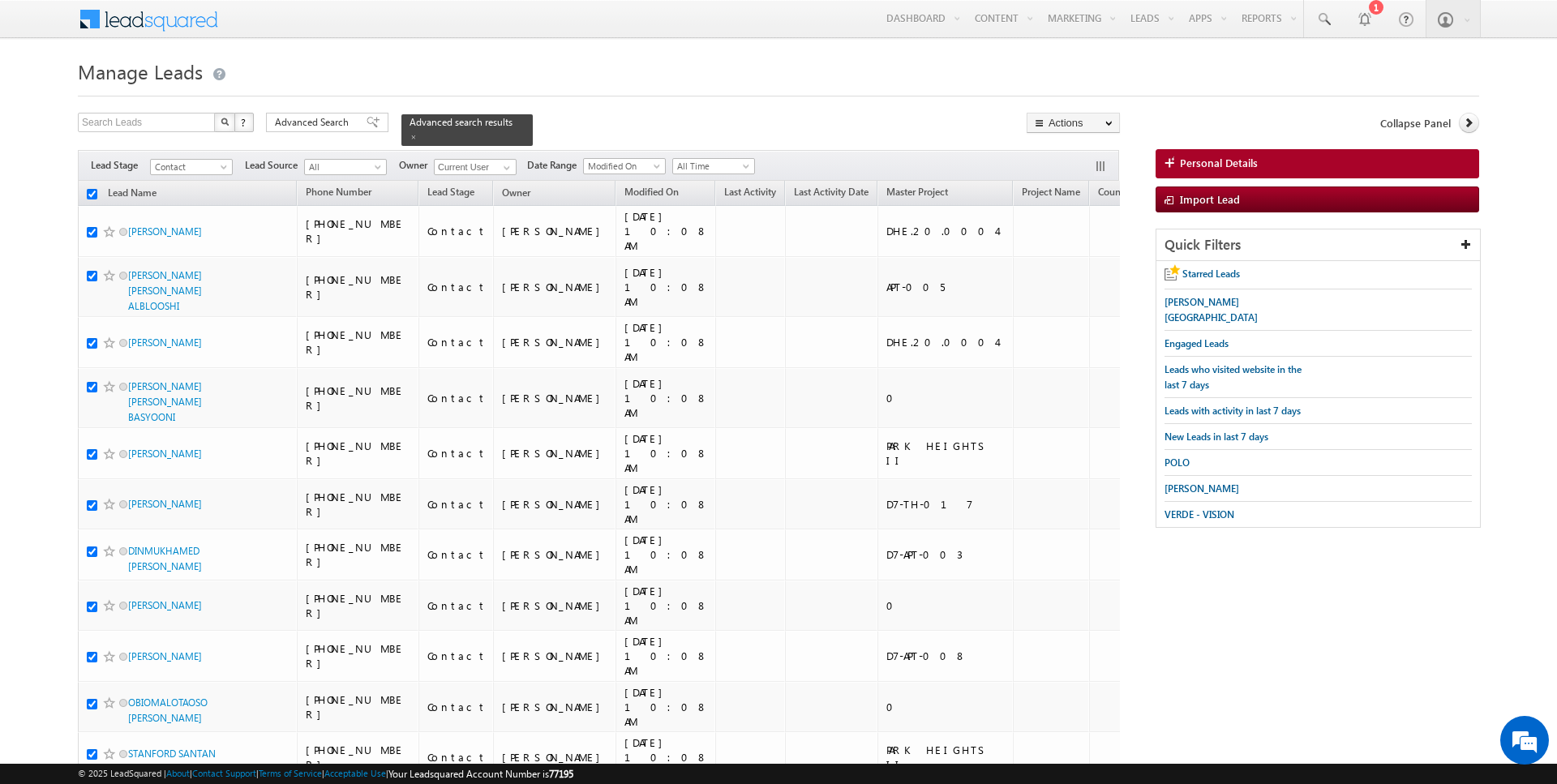
checkbox input "true"
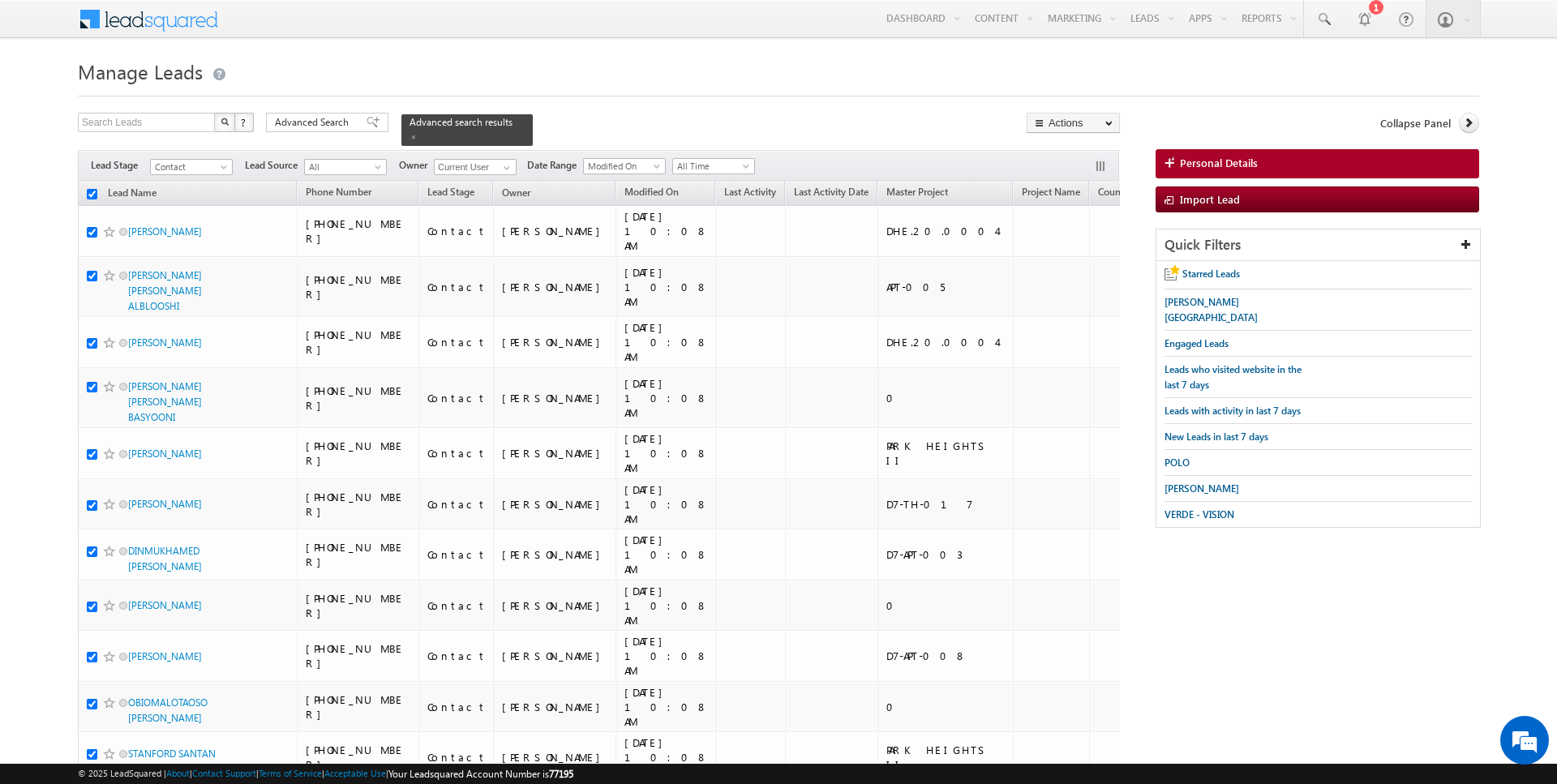
checkbox input "true"
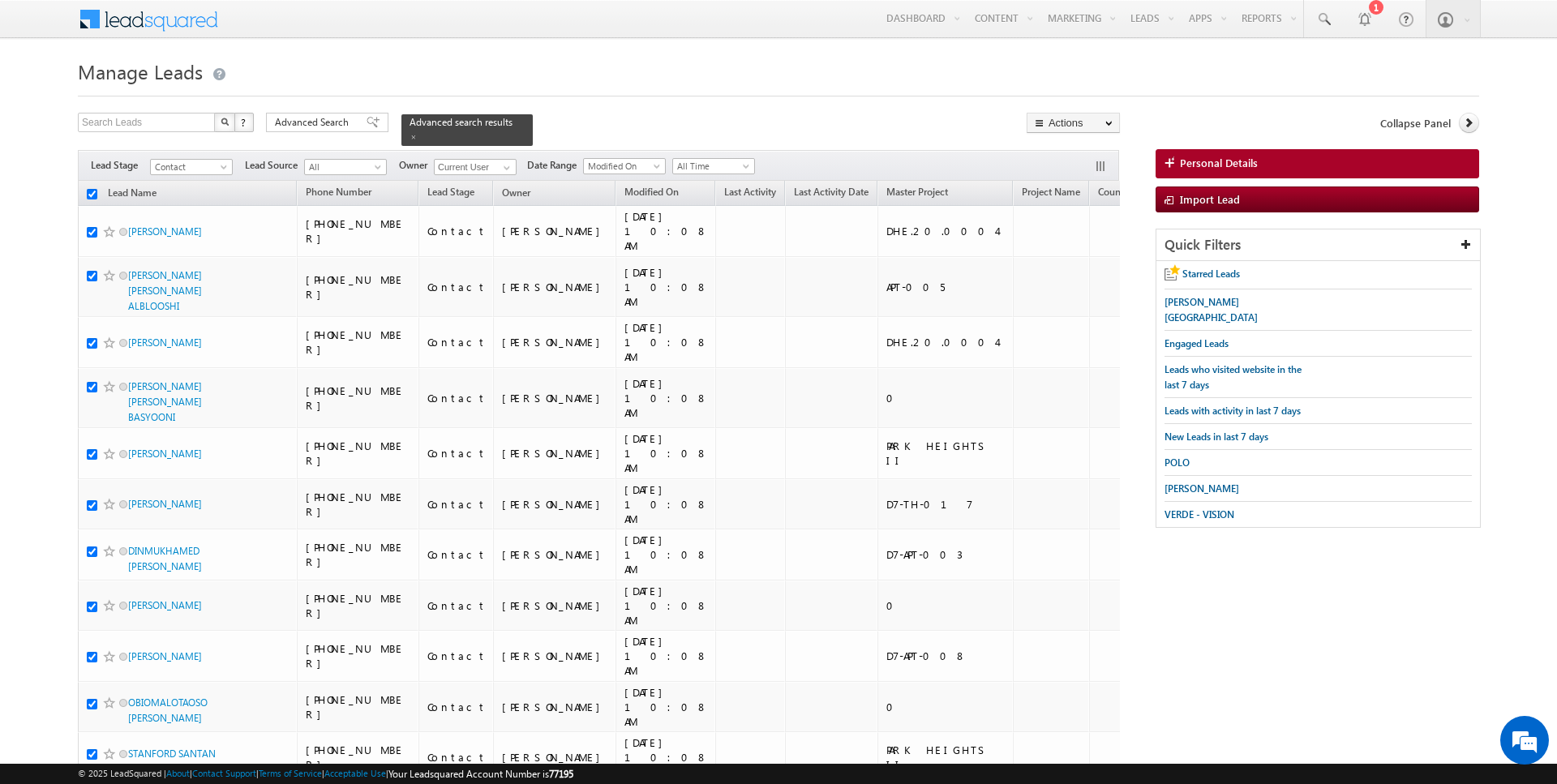
checkbox input "true"
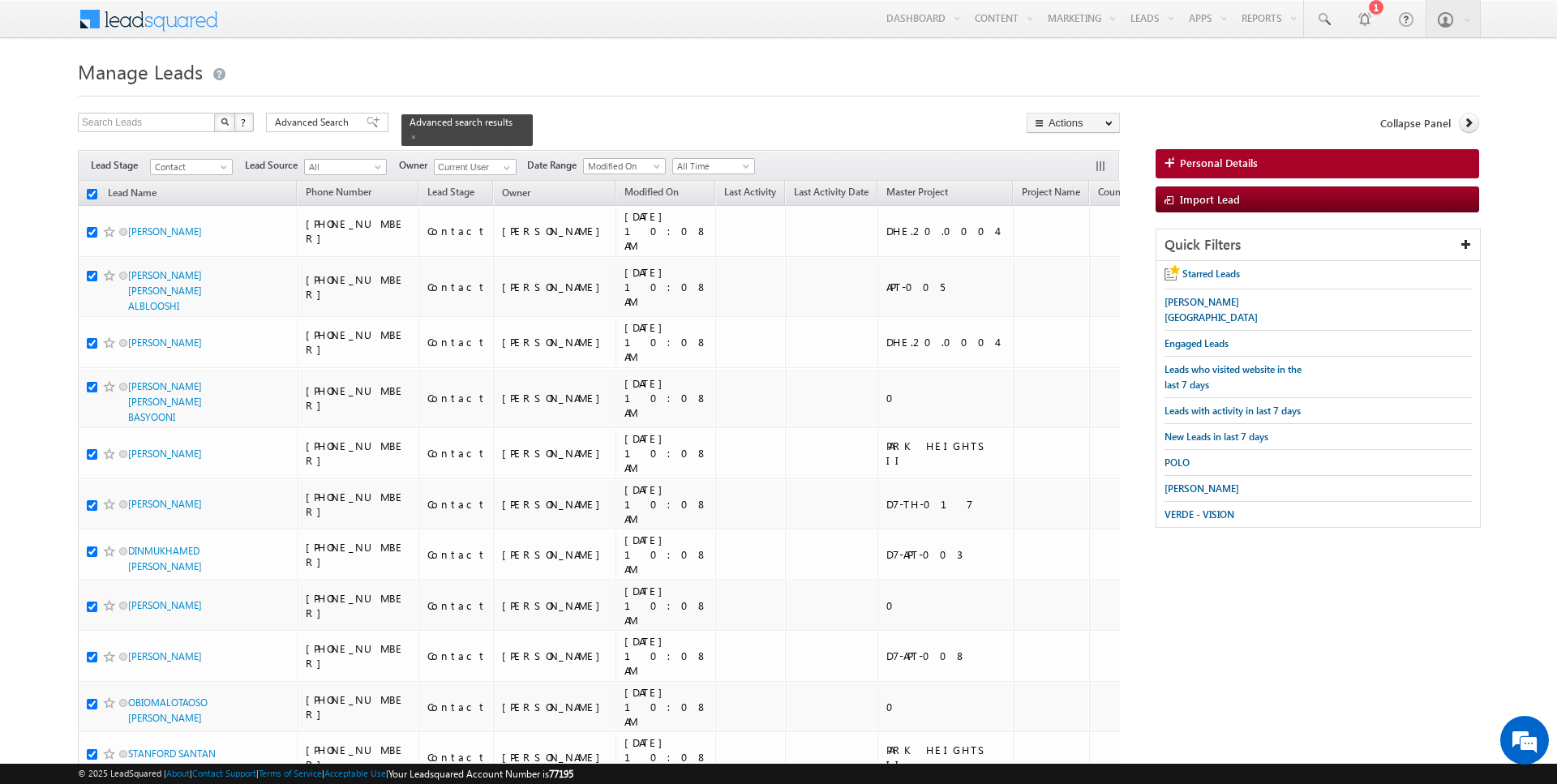
checkbox input "true"
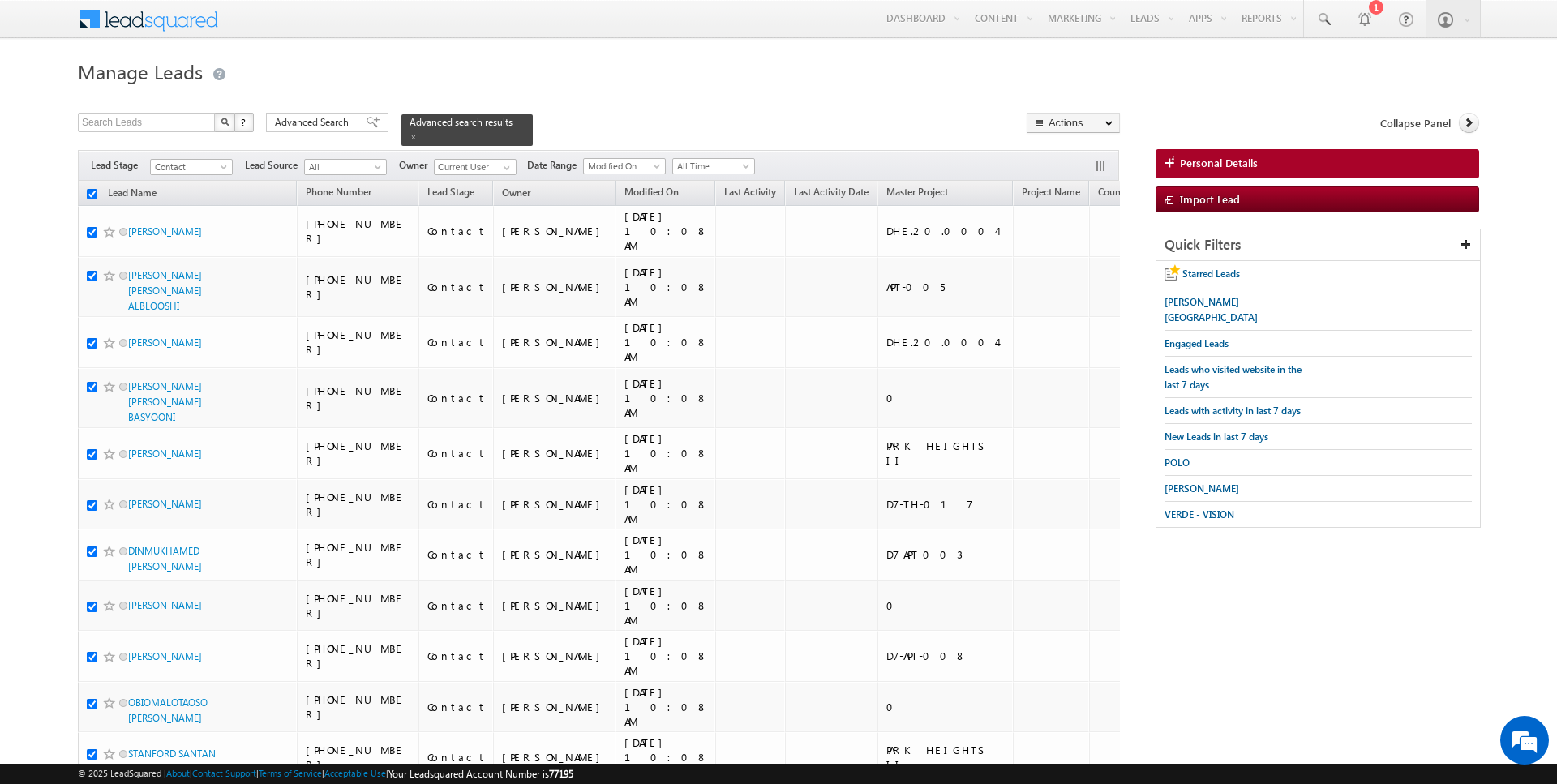
checkbox input "true"
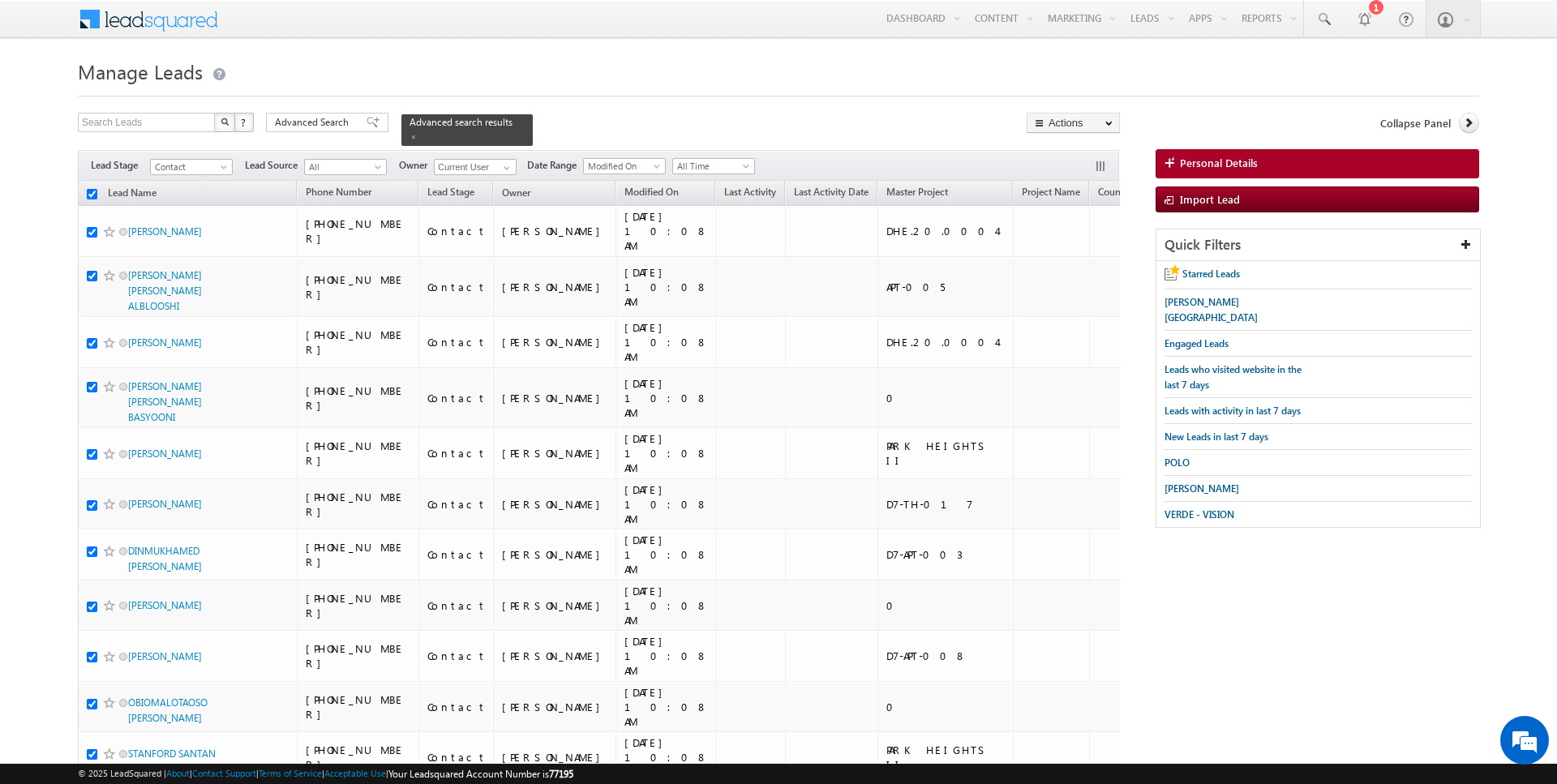
checkbox input "true"
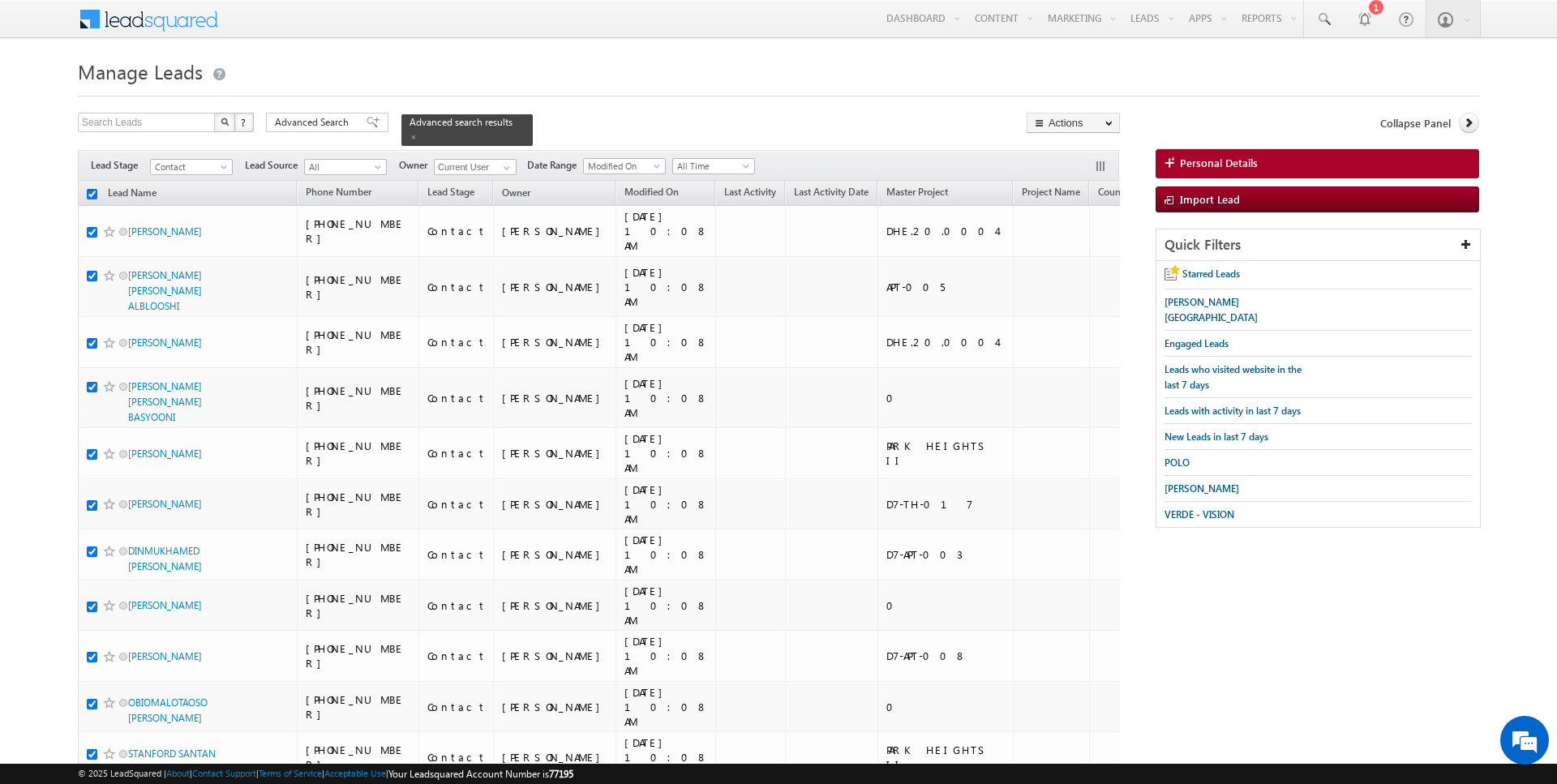
checkbox input "true"
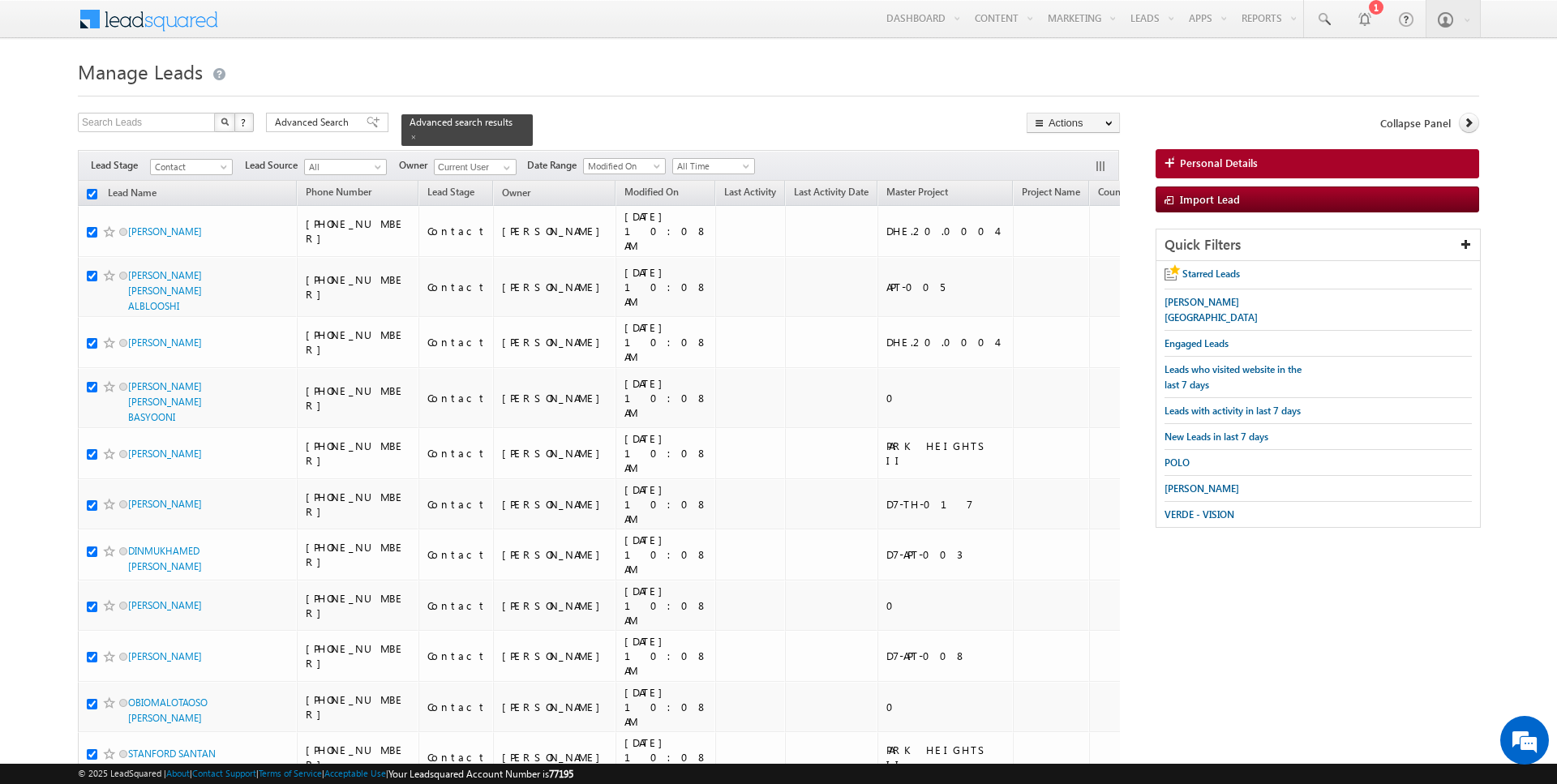
checkbox input "true"
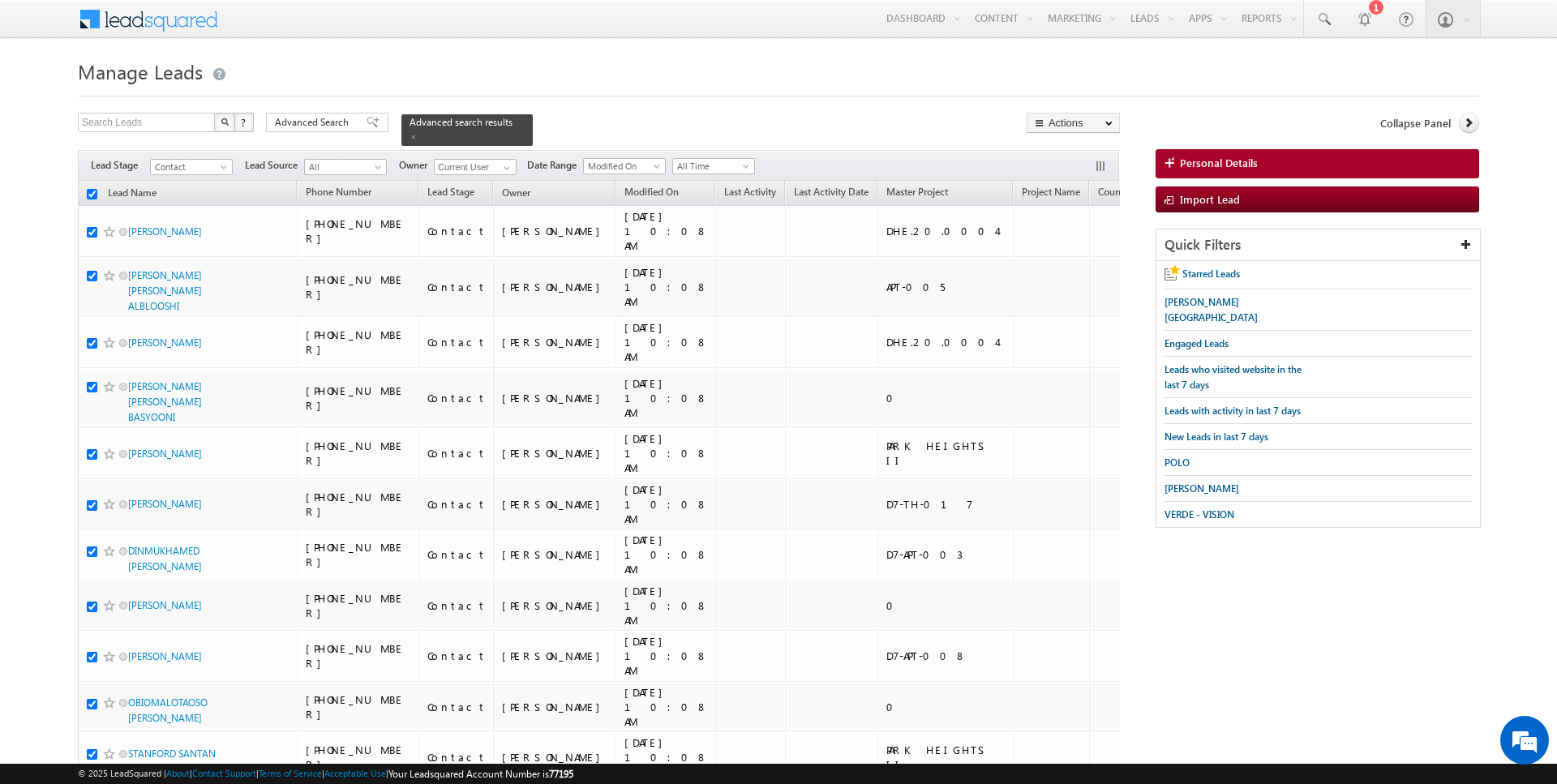
checkbox input "true"
click at [1059, 251] on link "Add Opportunity" at bounding box center [1073, 242] width 91 height 19
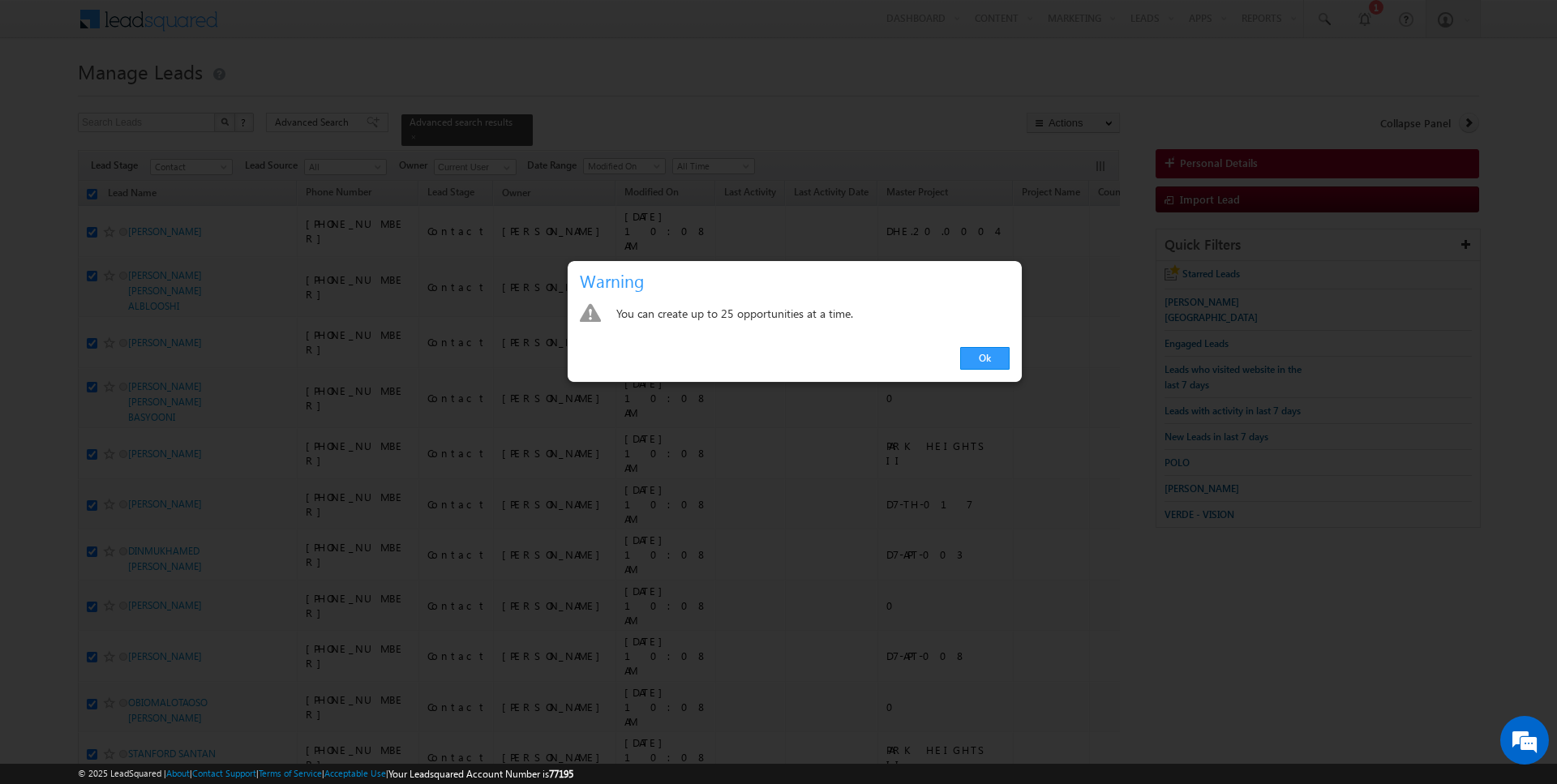
click at [1009, 354] on div "Ok" at bounding box center [795, 358] width 454 height 46
click at [981, 361] on link "Ok" at bounding box center [985, 358] width 50 height 23
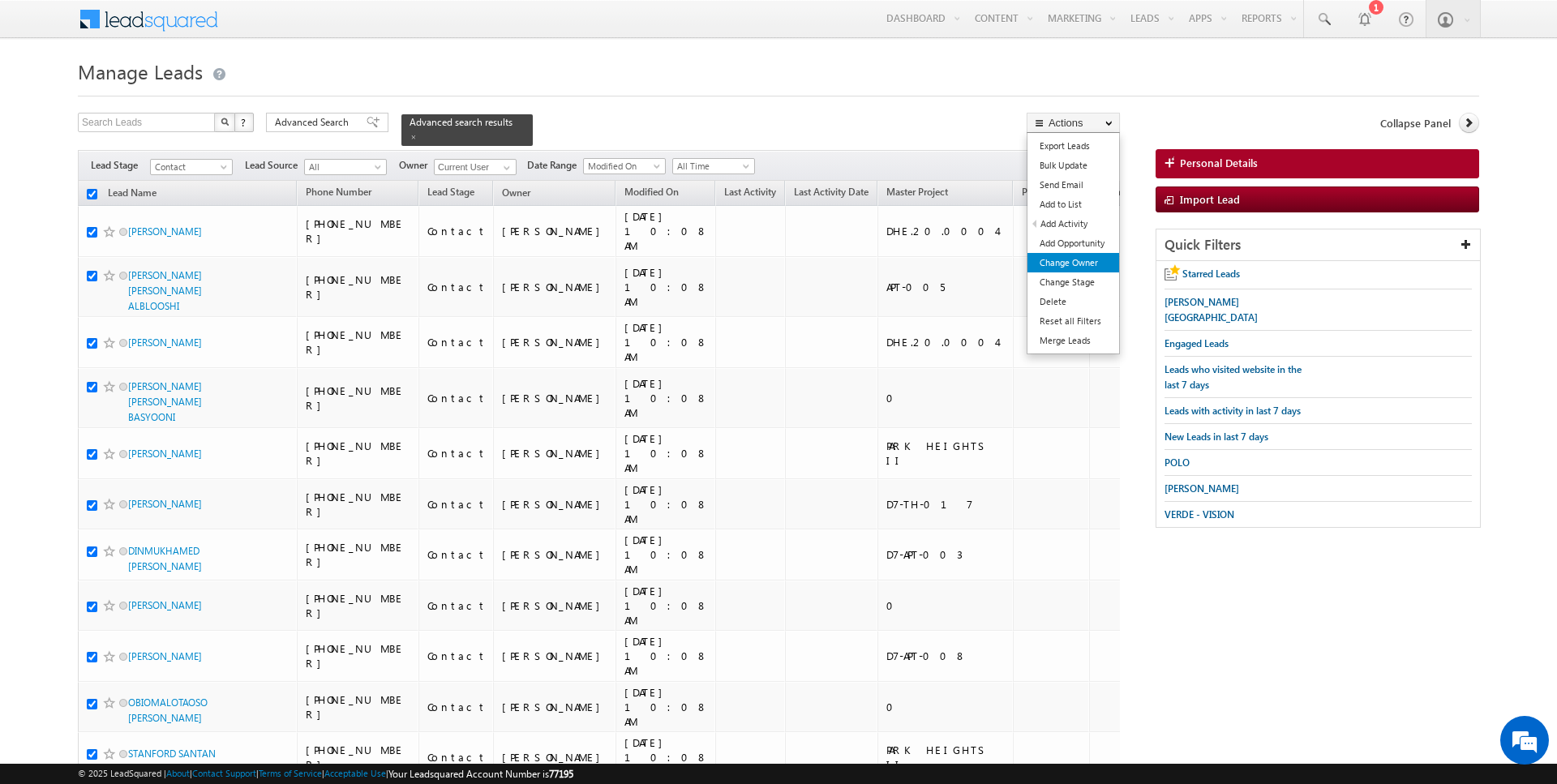
click at [1078, 266] on link "Change Owner" at bounding box center [1073, 263] width 91 height 19
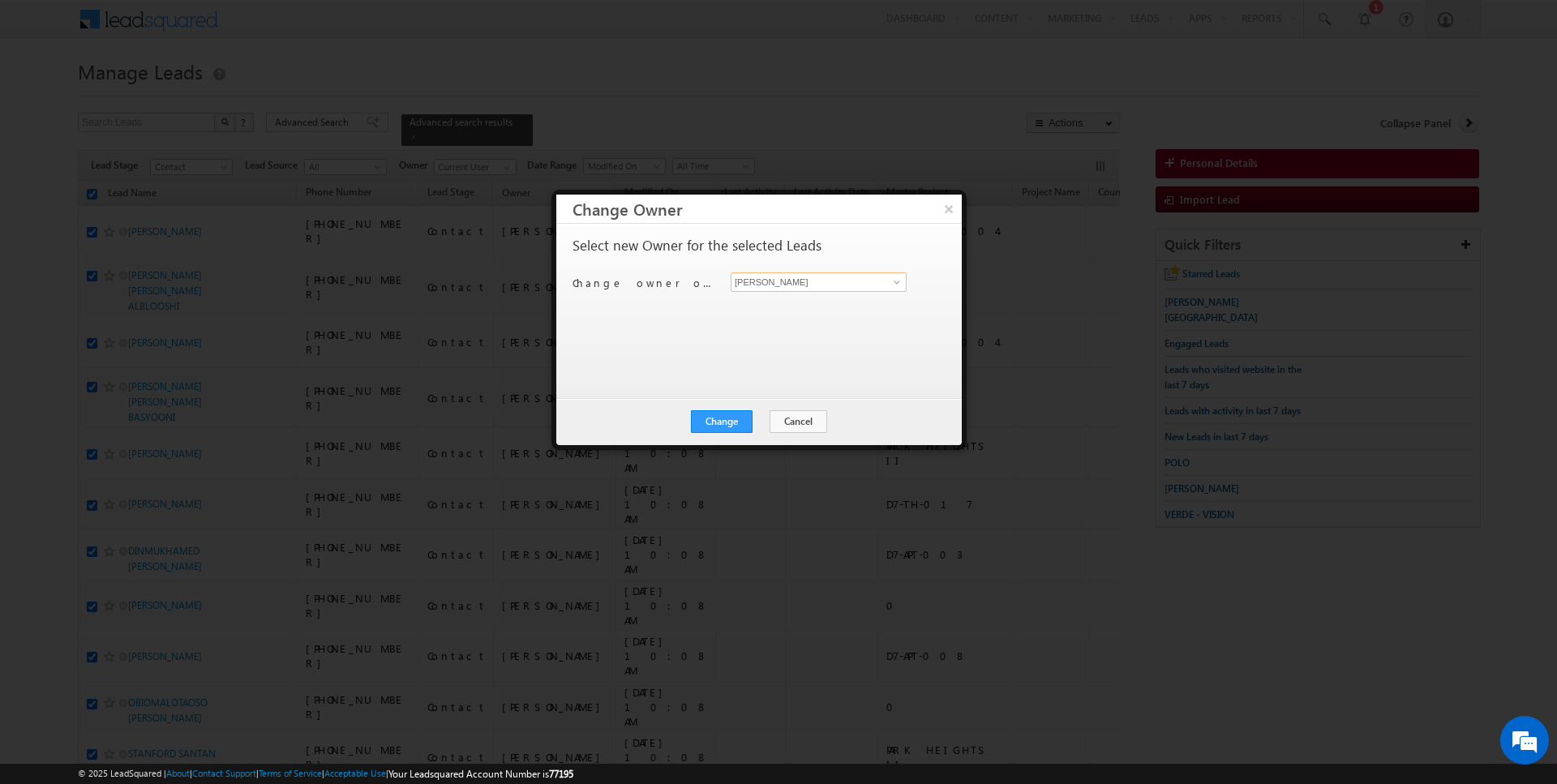
click at [807, 287] on input "[PERSON_NAME]" at bounding box center [819, 282] width 176 height 19
type input "[DATE][PERSON_NAME]"
click at [733, 416] on button "Change" at bounding box center [722, 421] width 62 height 23
click at [761, 427] on button "Close" at bounding box center [761, 421] width 52 height 23
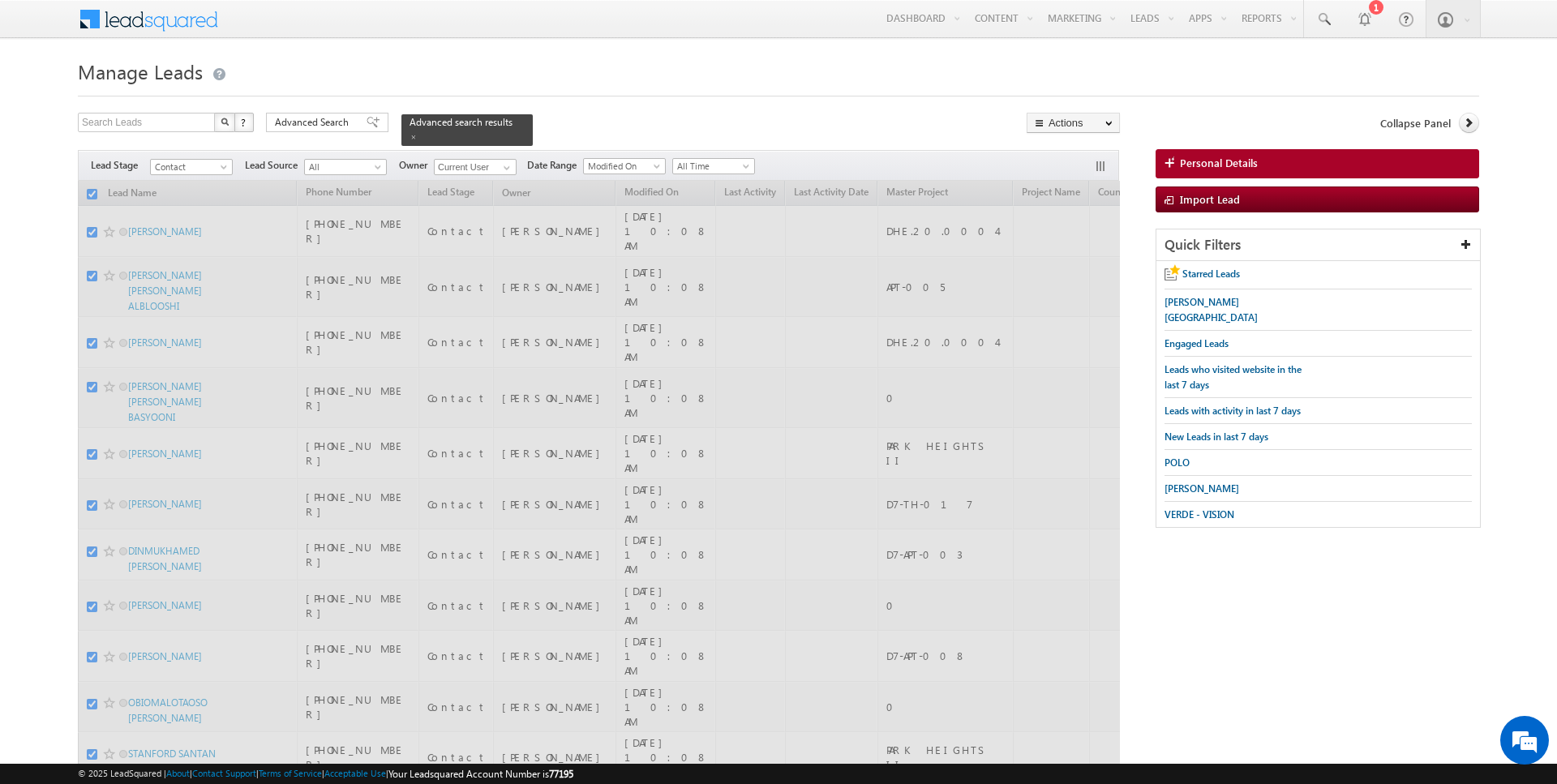
checkbox input "false"
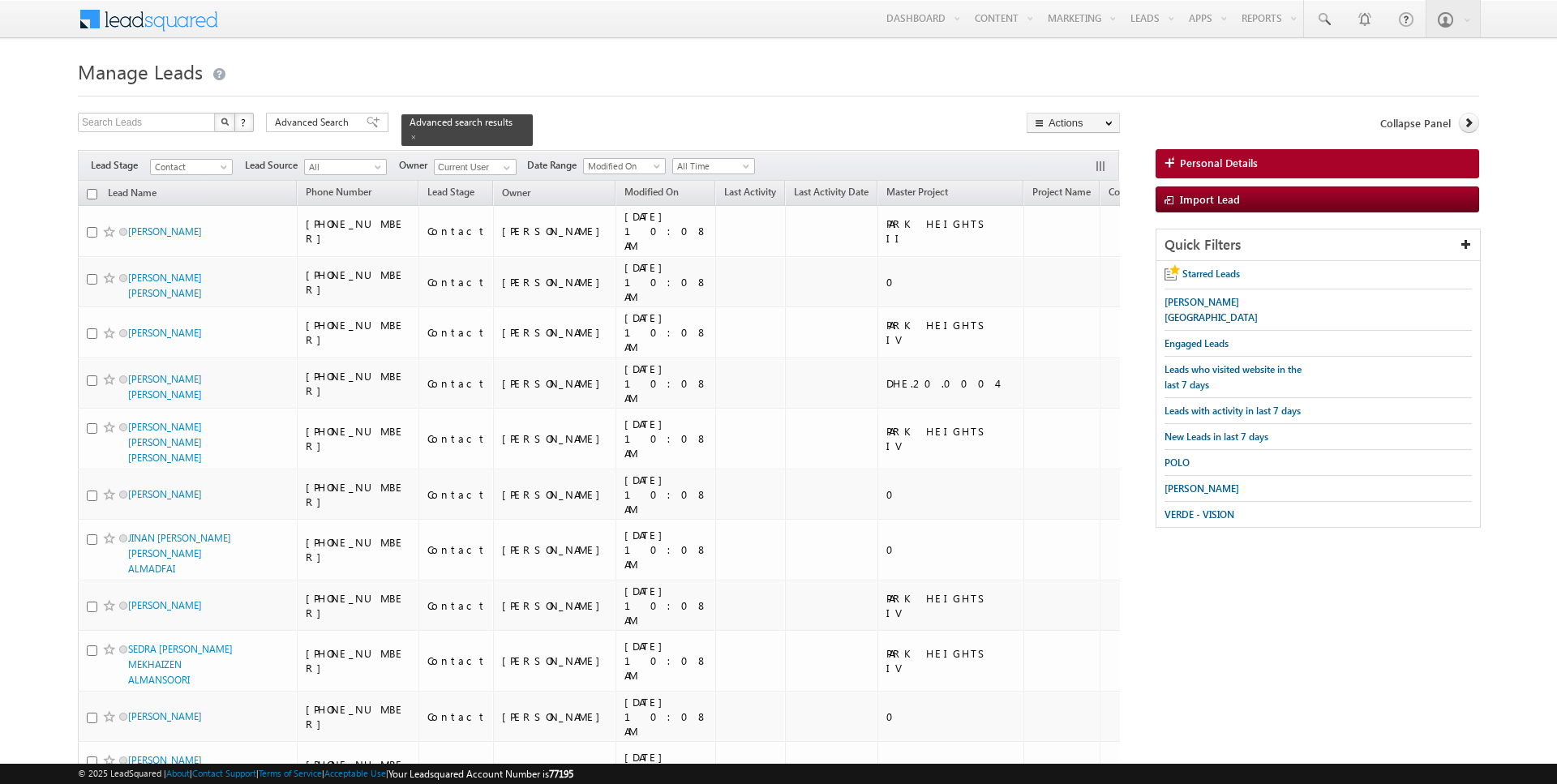
click at [91, 193] on input "checkbox" at bounding box center [91, 193] width 10 height 10
checkbox input "true"
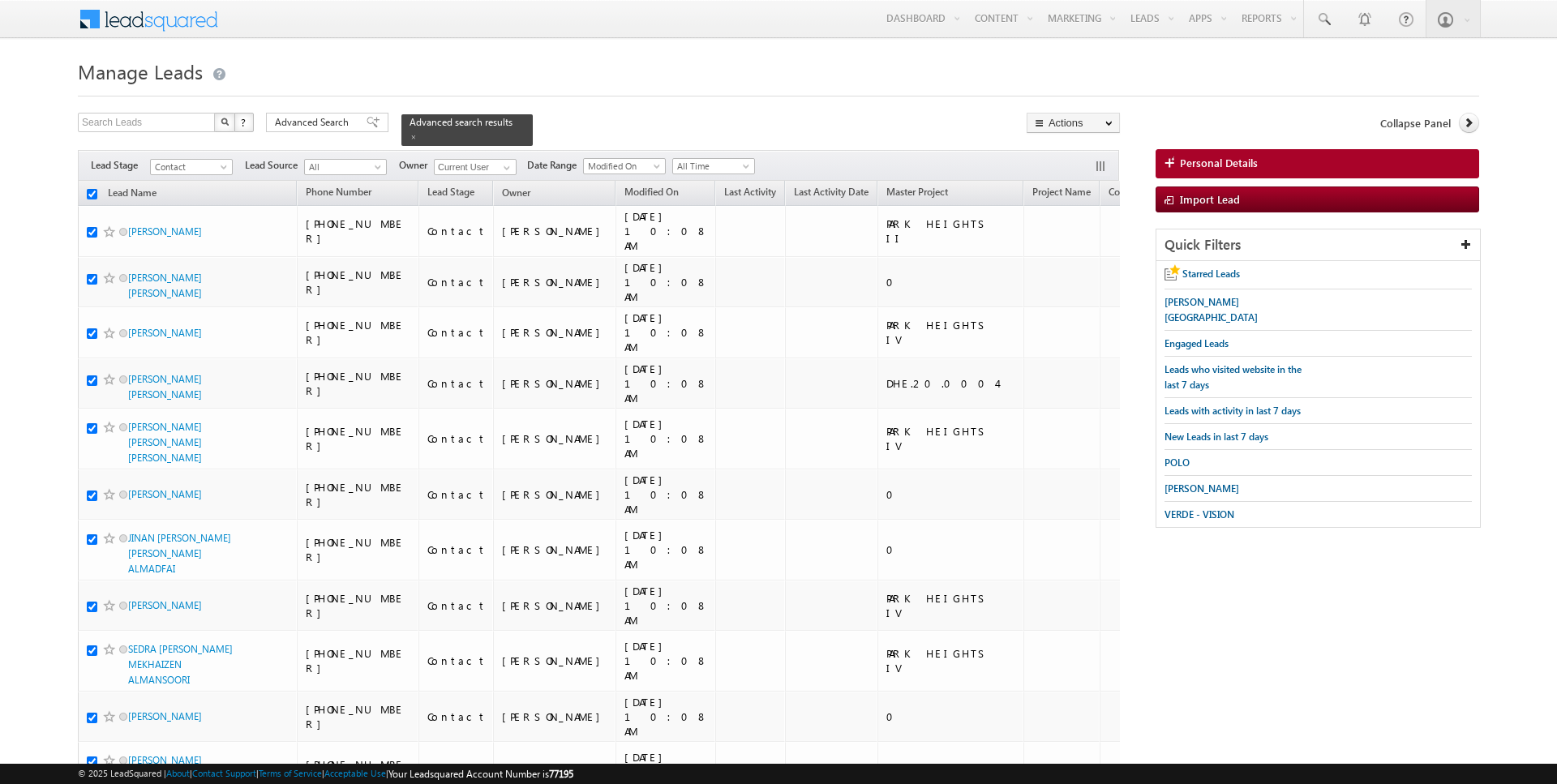
checkbox input "true"
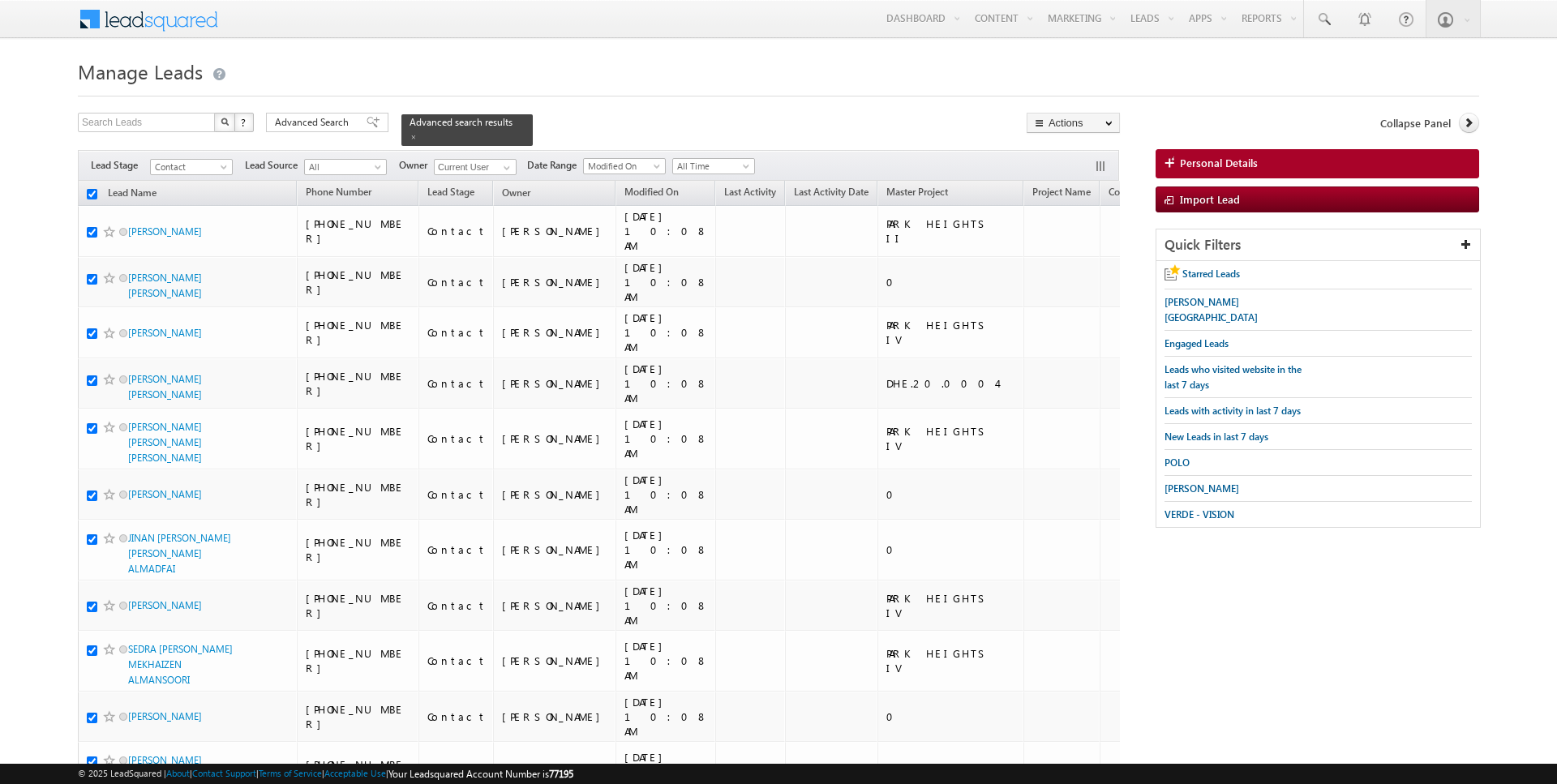
checkbox input "true"
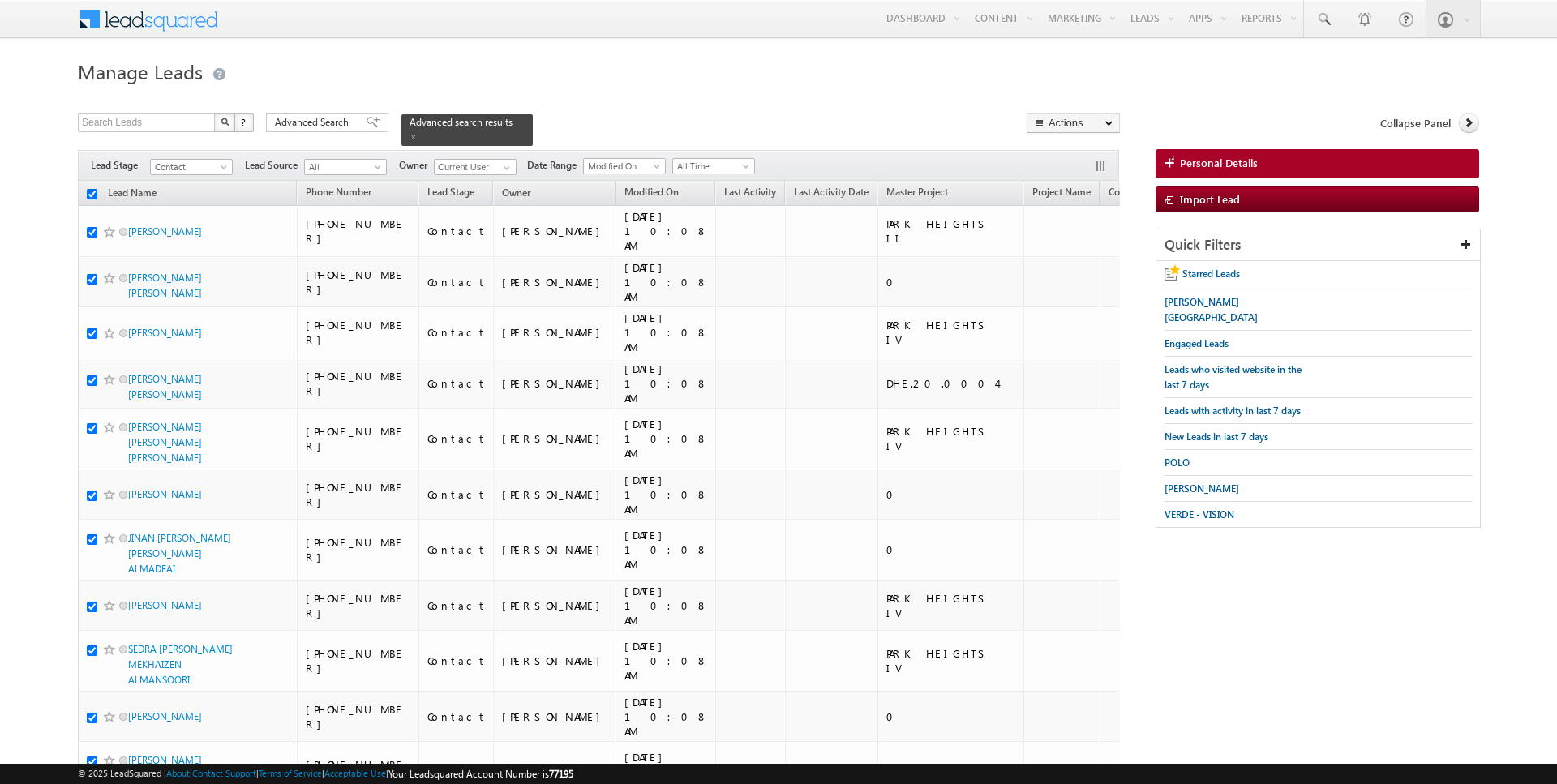
checkbox input "true"
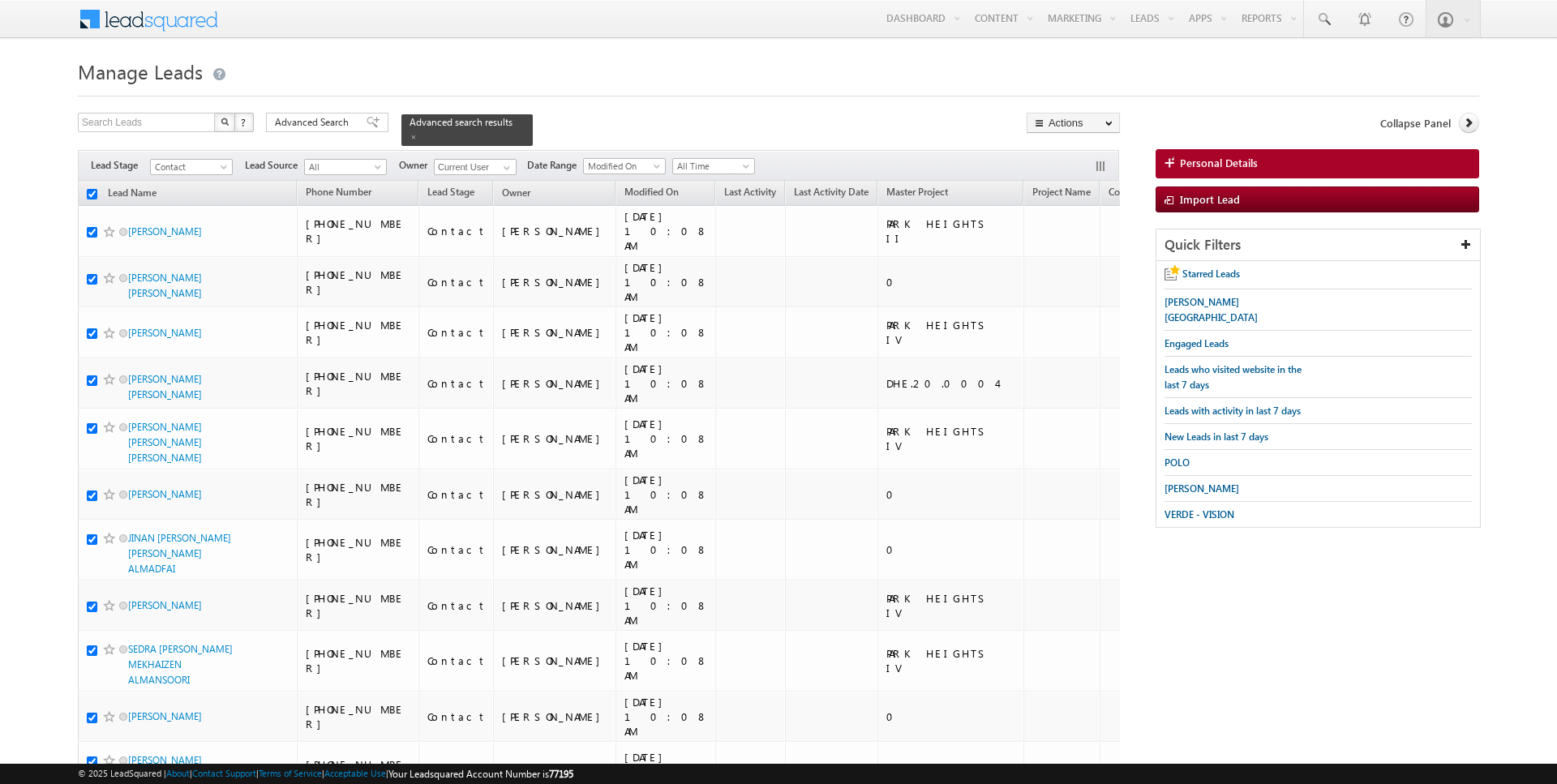
checkbox input "true"
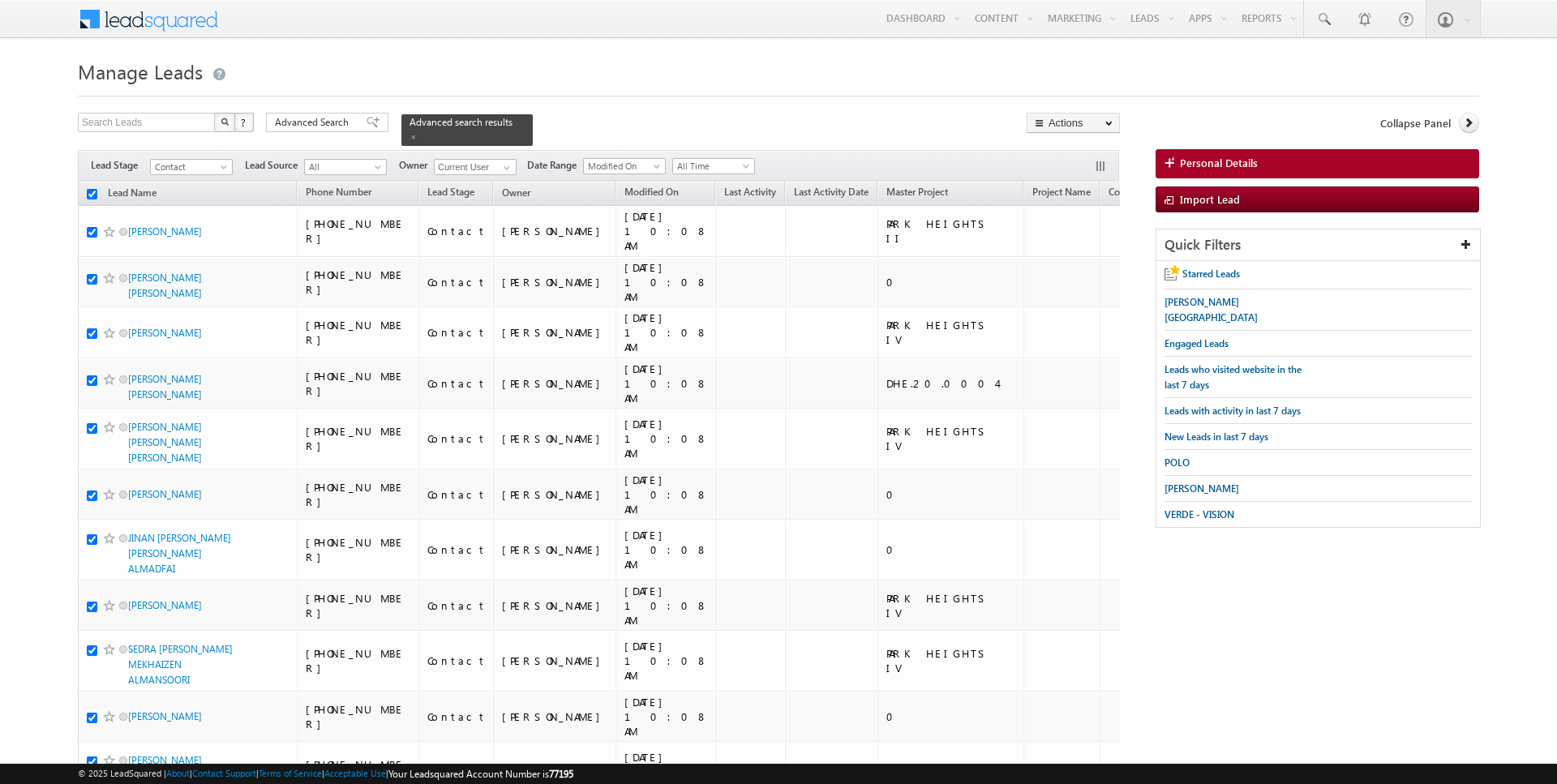
checkbox input "true"
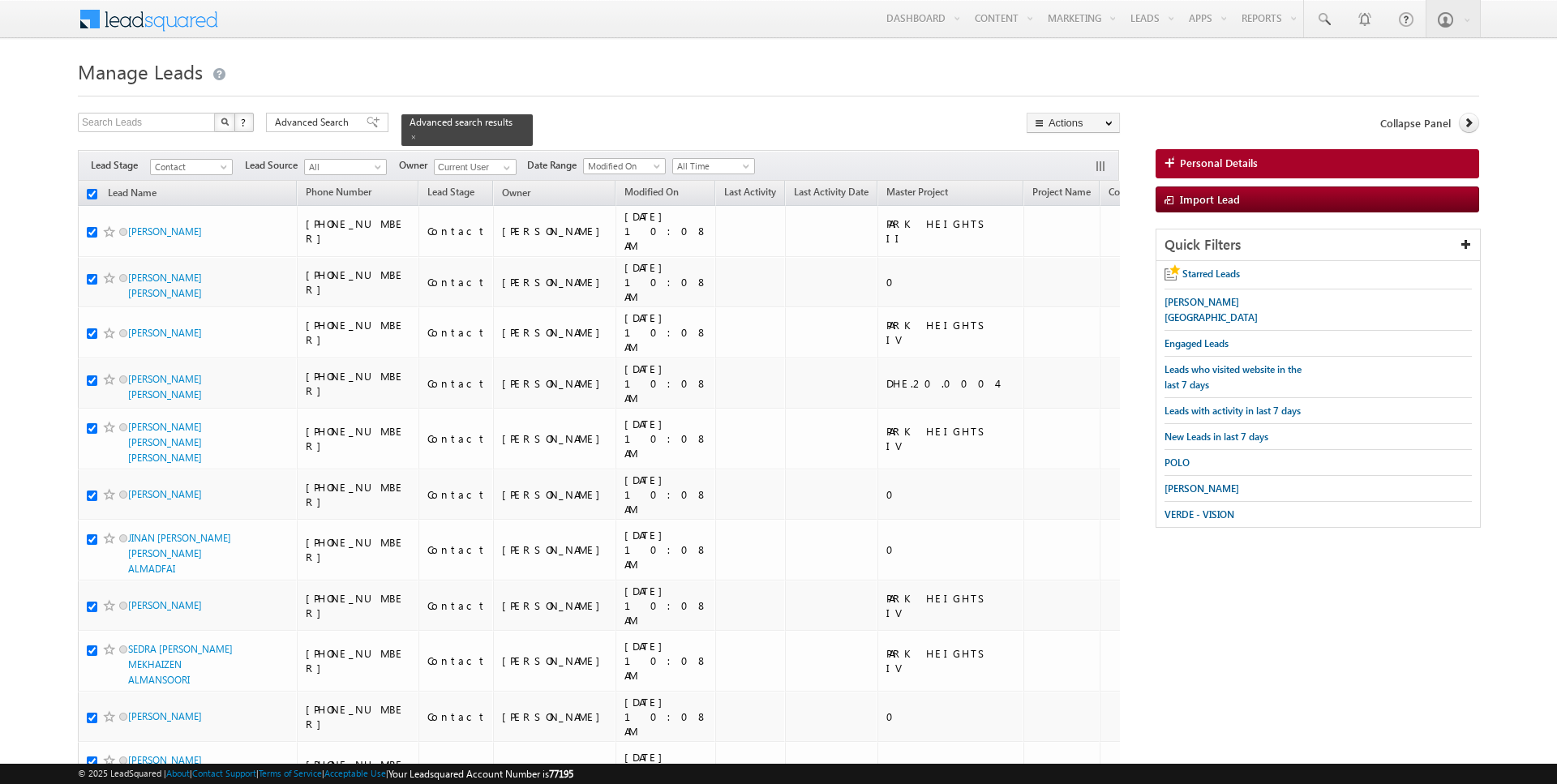
checkbox input "true"
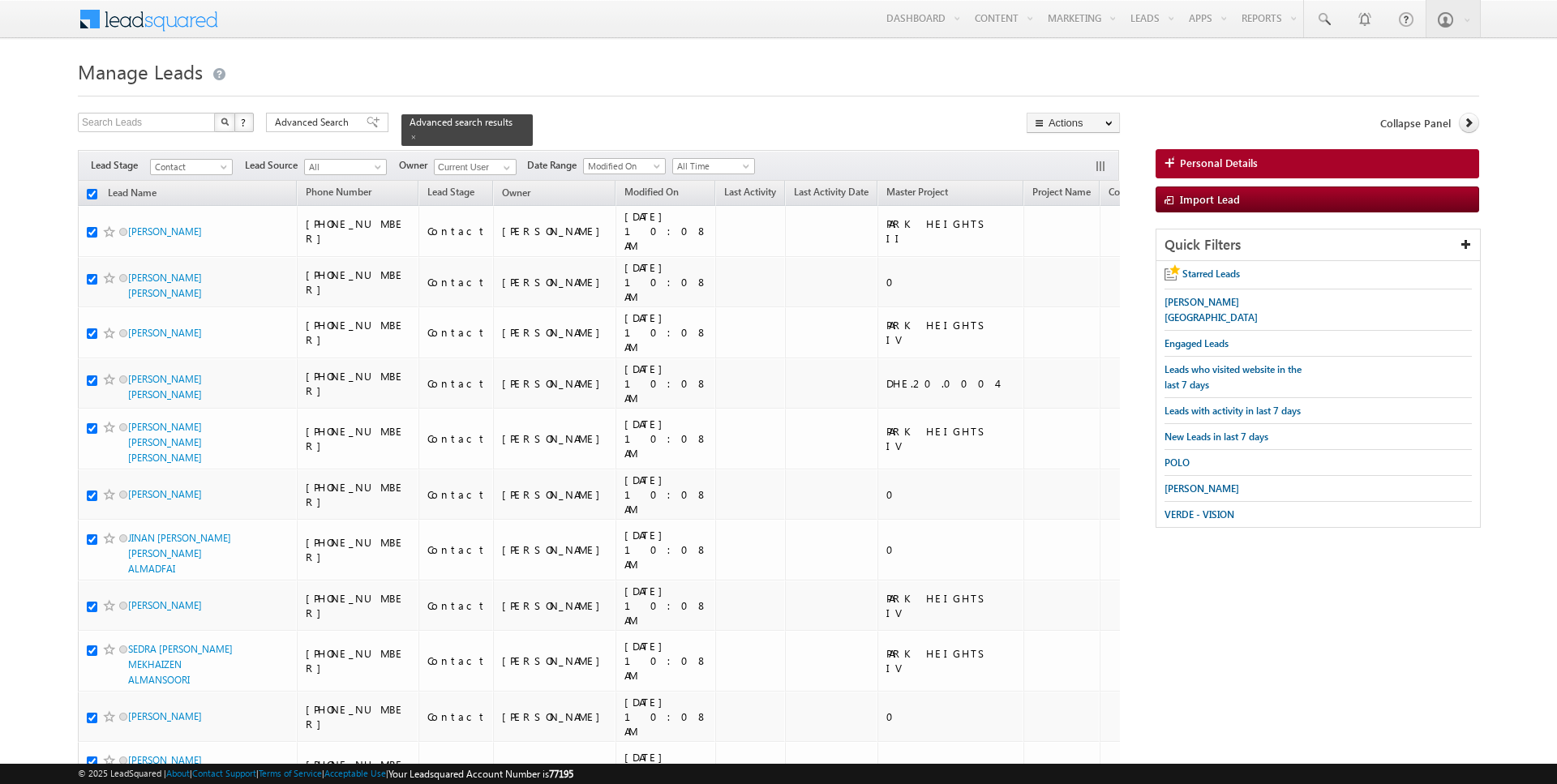
checkbox input "true"
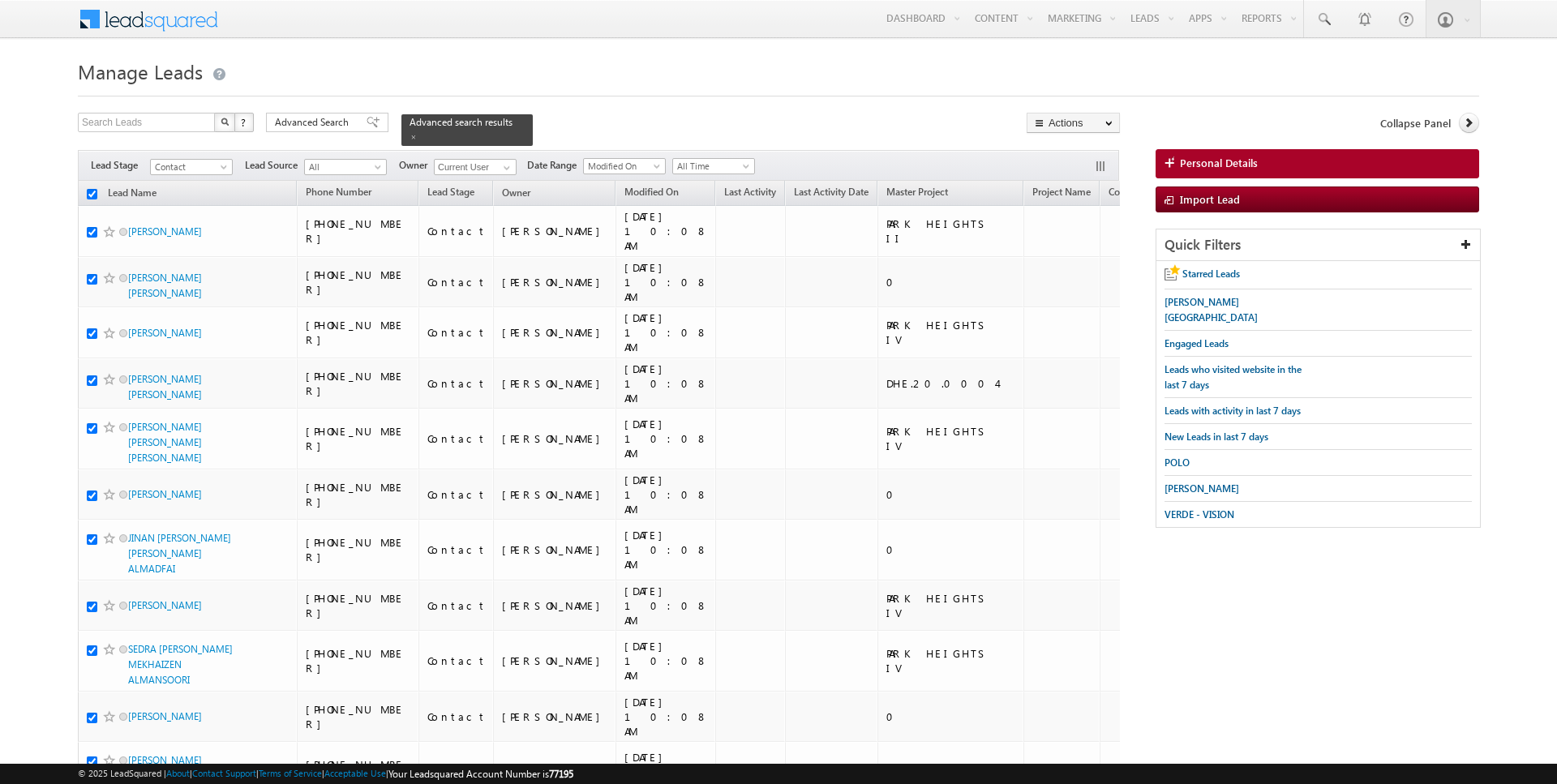
checkbox input "true"
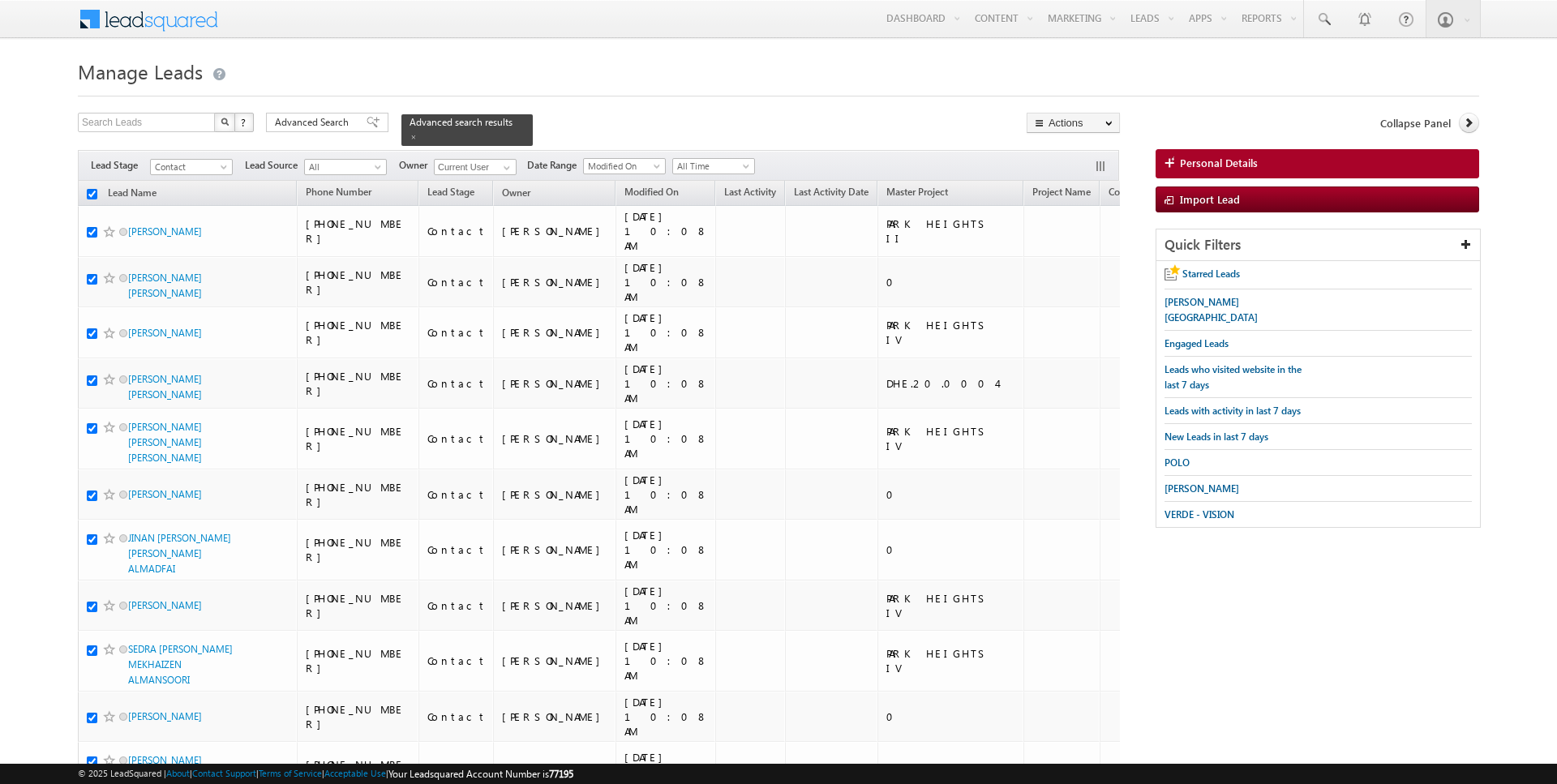
checkbox input "true"
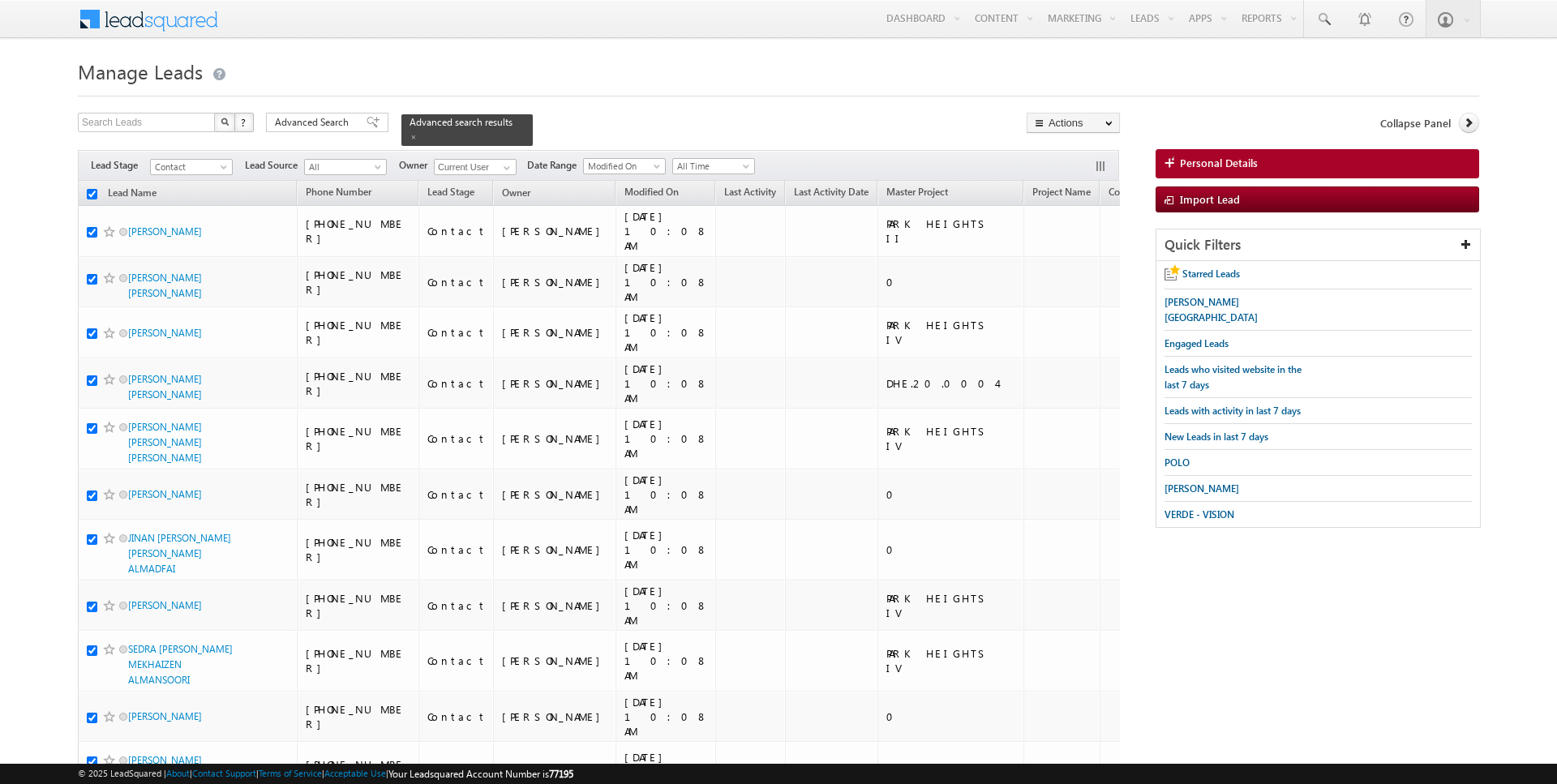
checkbox input "true"
click at [409, 136] on span at bounding box center [413, 136] width 8 height 8
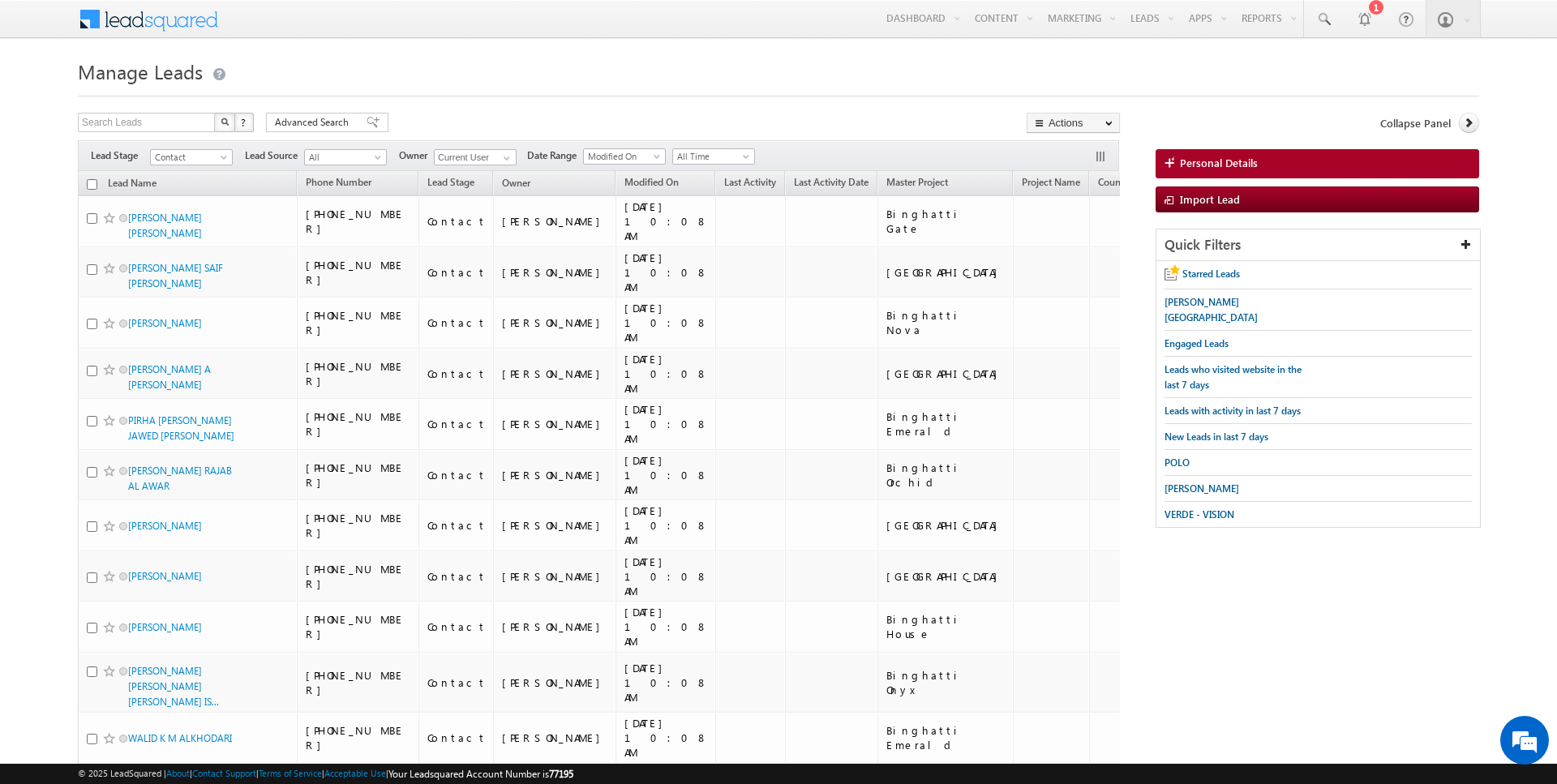
click at [93, 183] on input "checkbox" at bounding box center [91, 183] width 10 height 10
checkbox input "true"
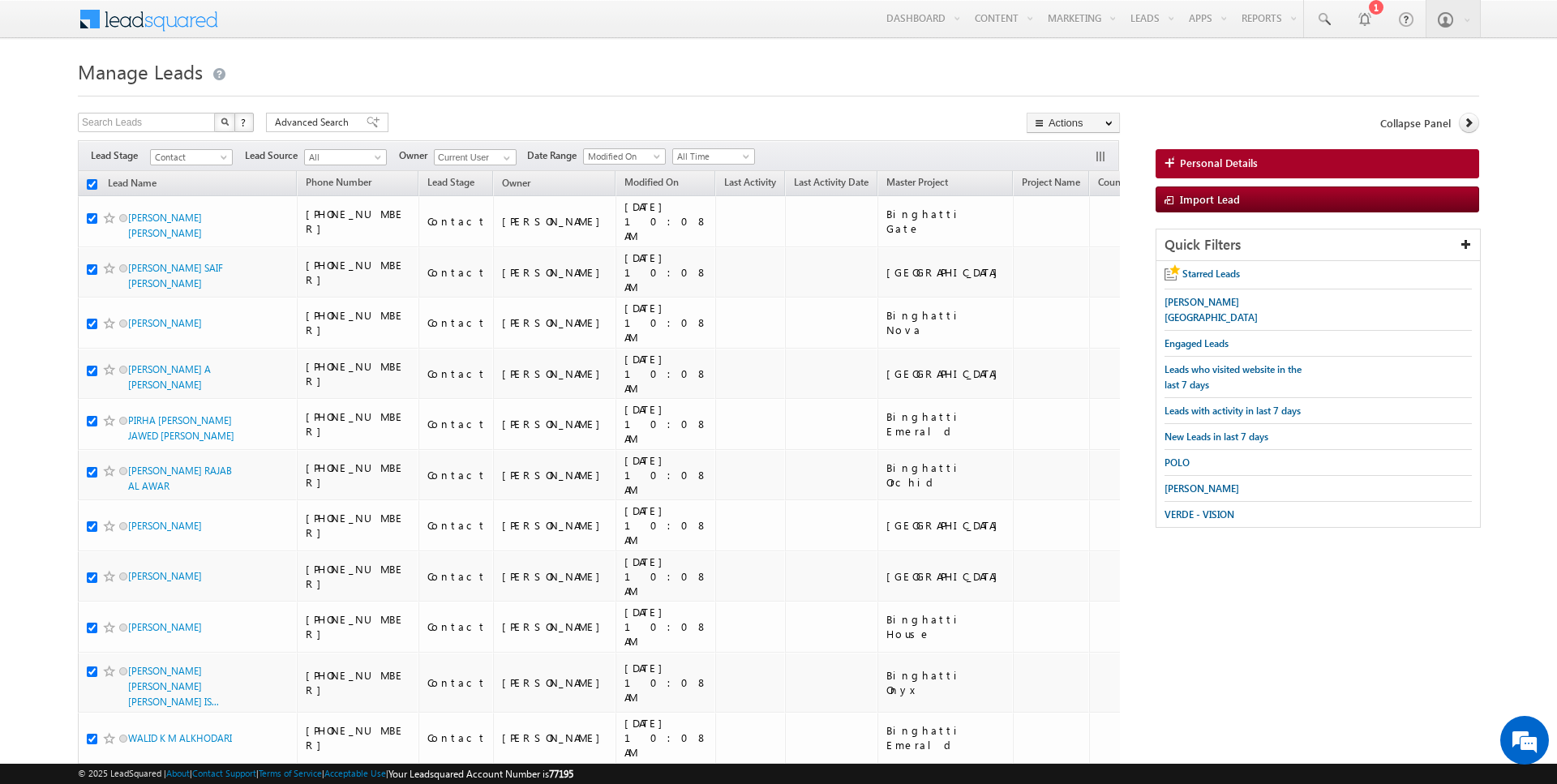
checkbox input "true"
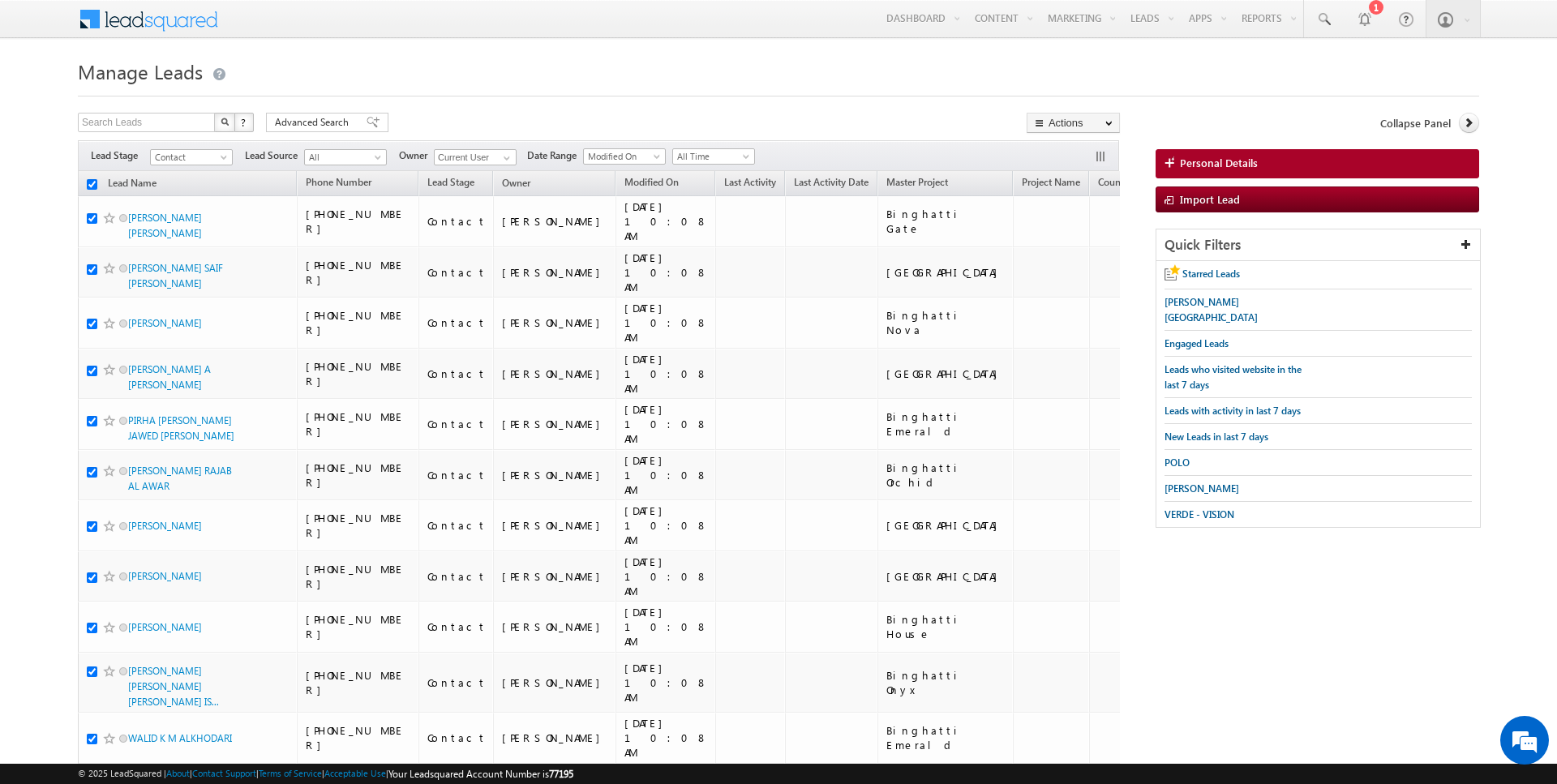
checkbox input "true"
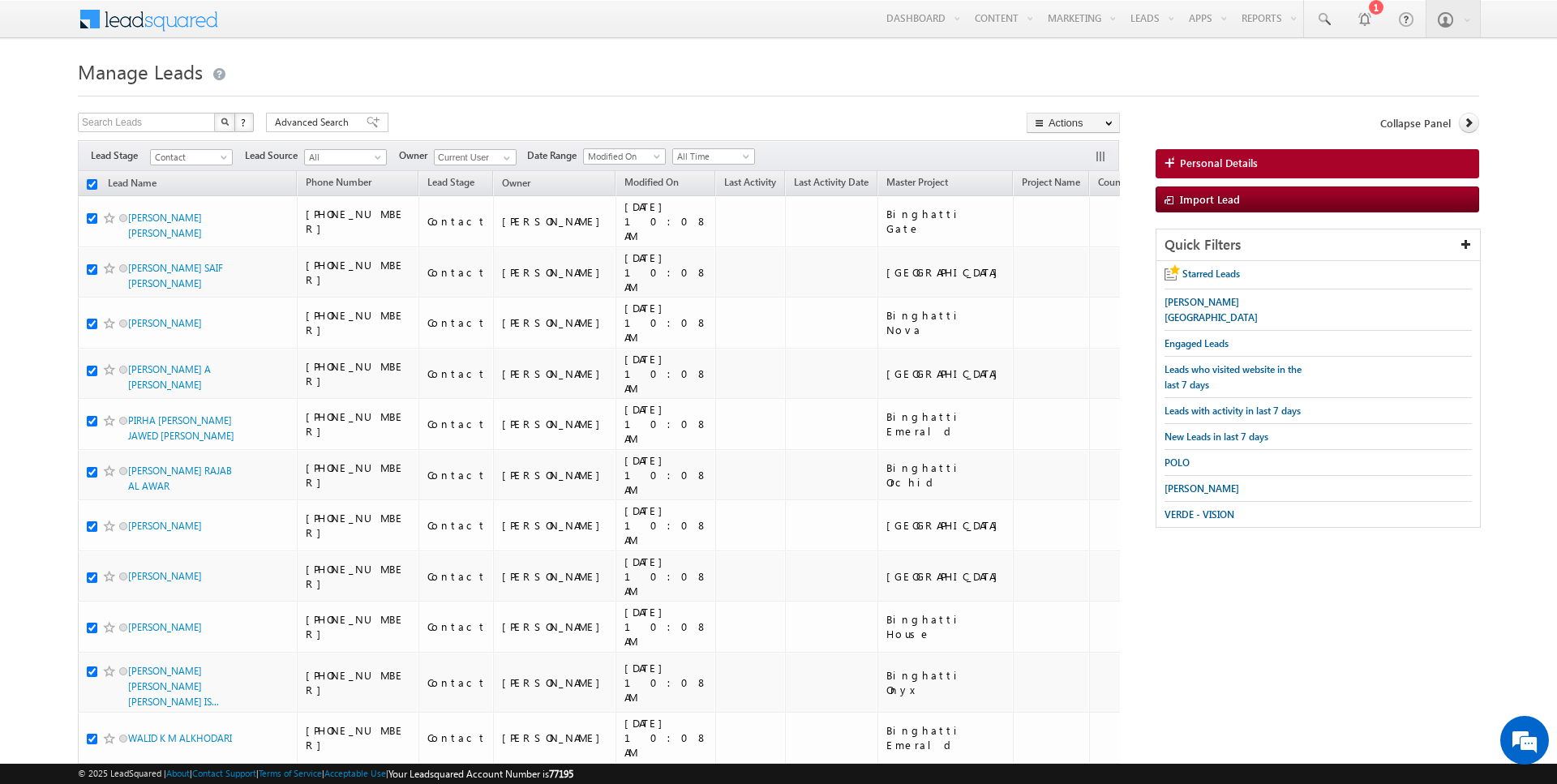
checkbox input "true"
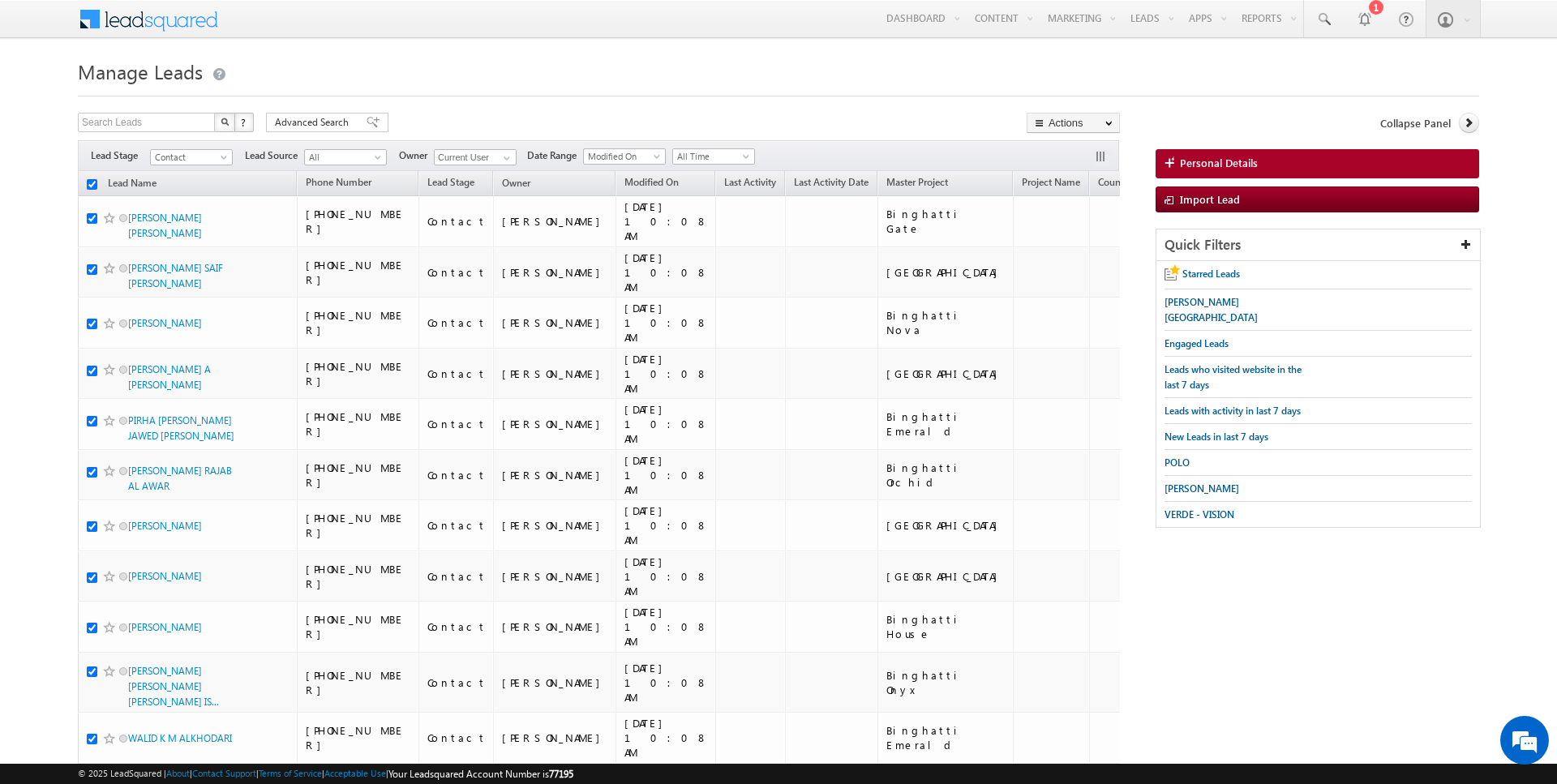
checkbox input "true"
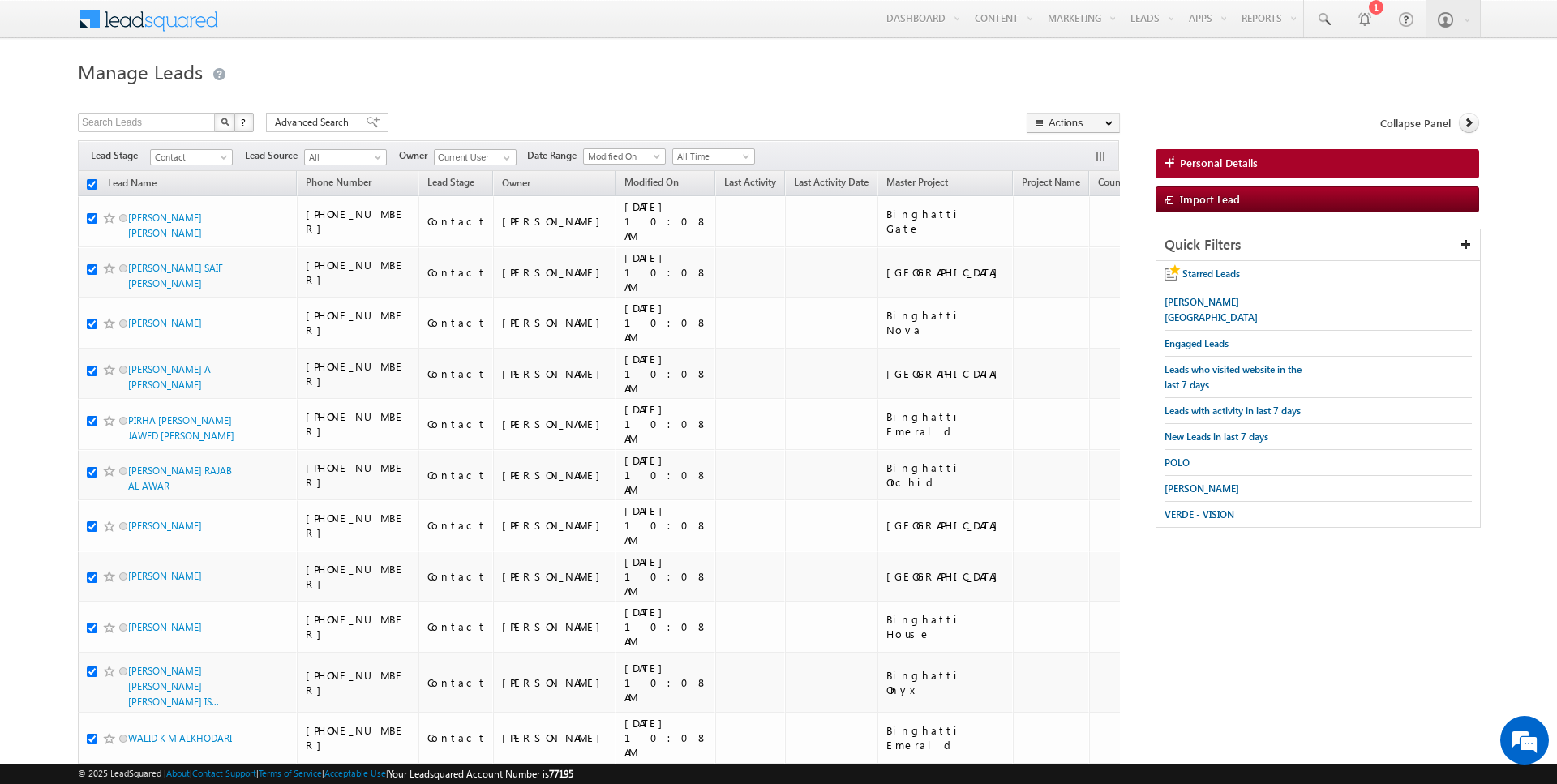
checkbox input "true"
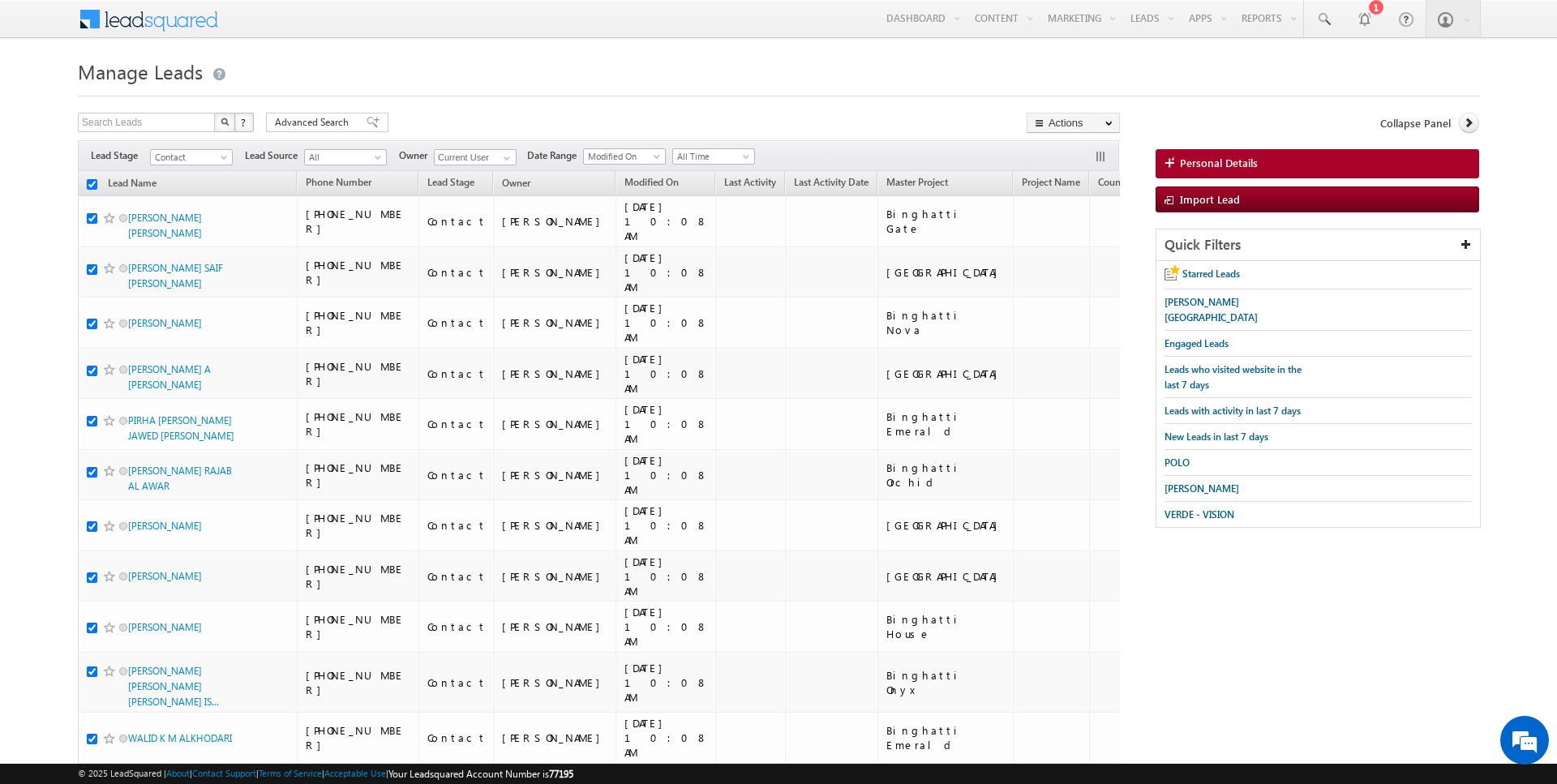
checkbox input "true"
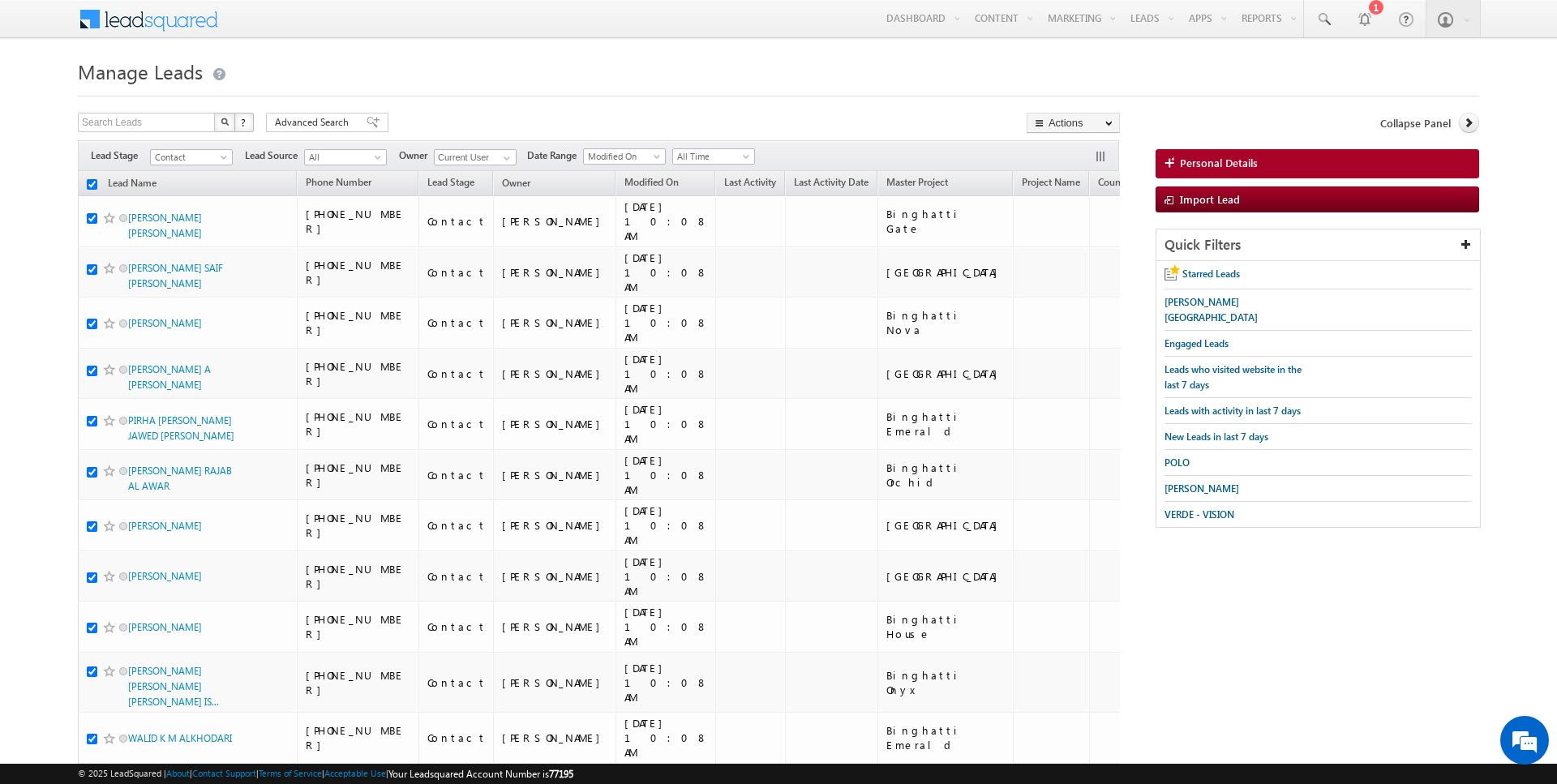
checkbox input "true"
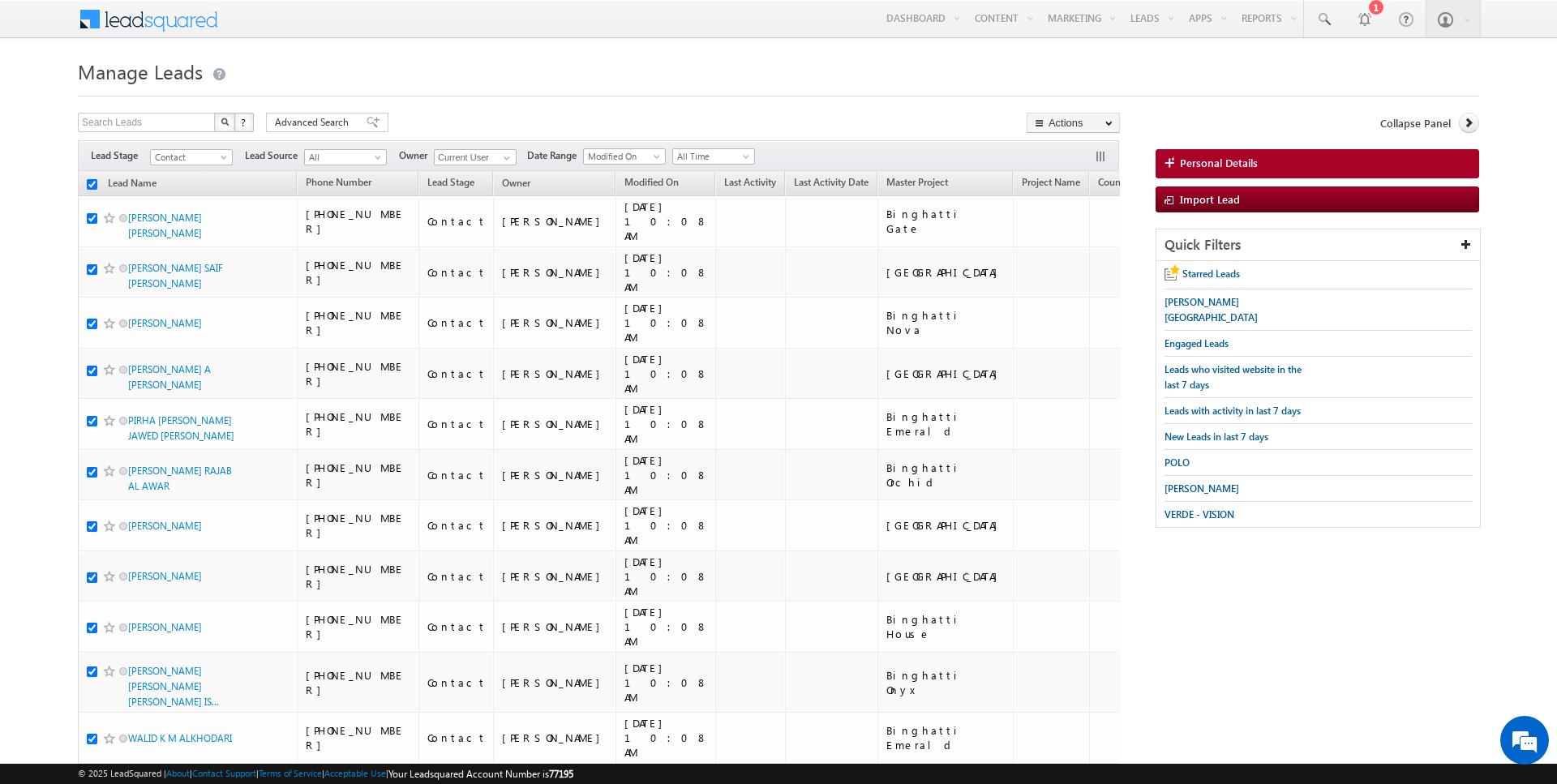
checkbox input "true"
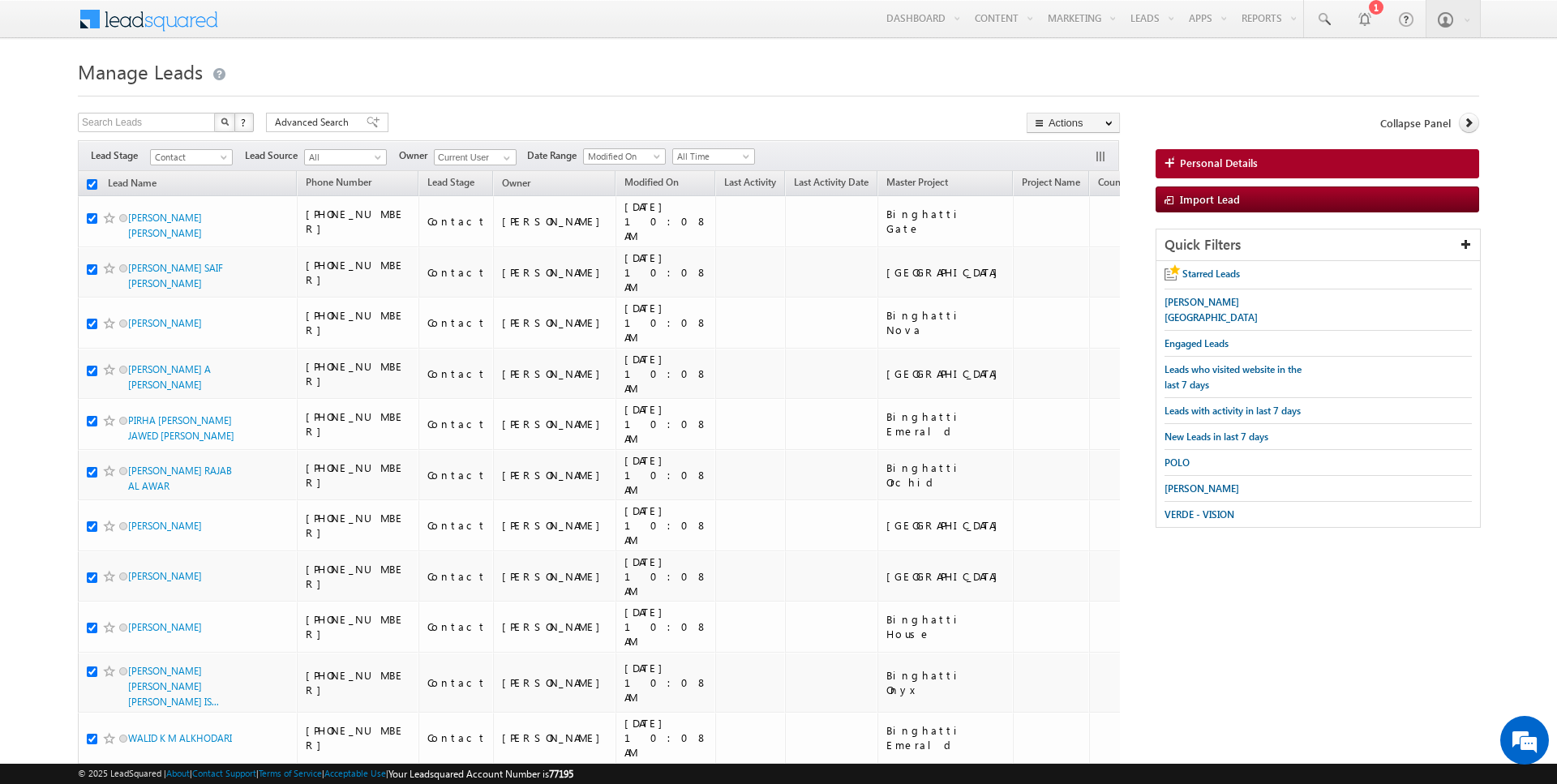
checkbox input "true"
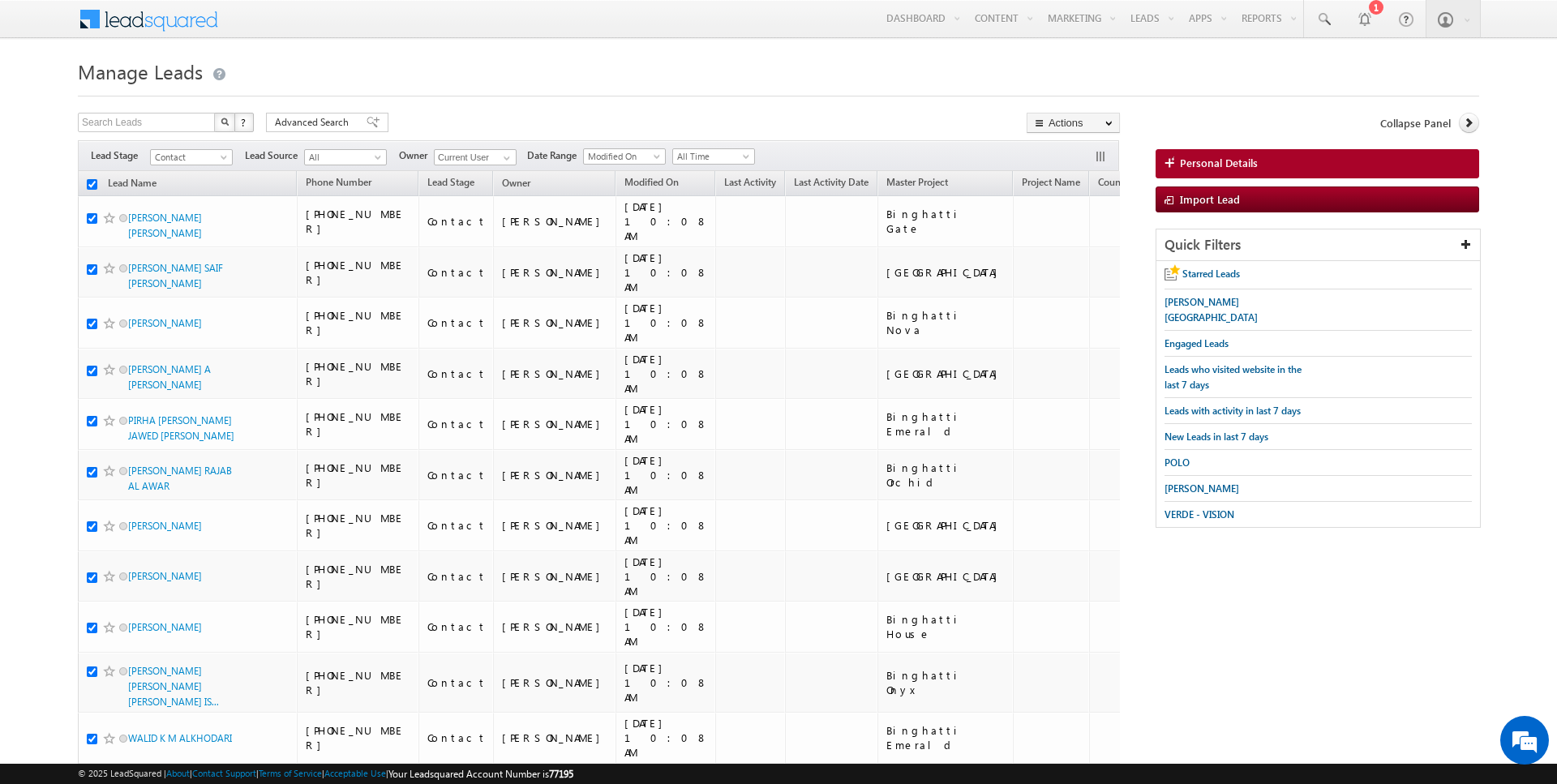
checkbox input "true"
click at [1070, 262] on link "Change Owner" at bounding box center [1073, 263] width 91 height 19
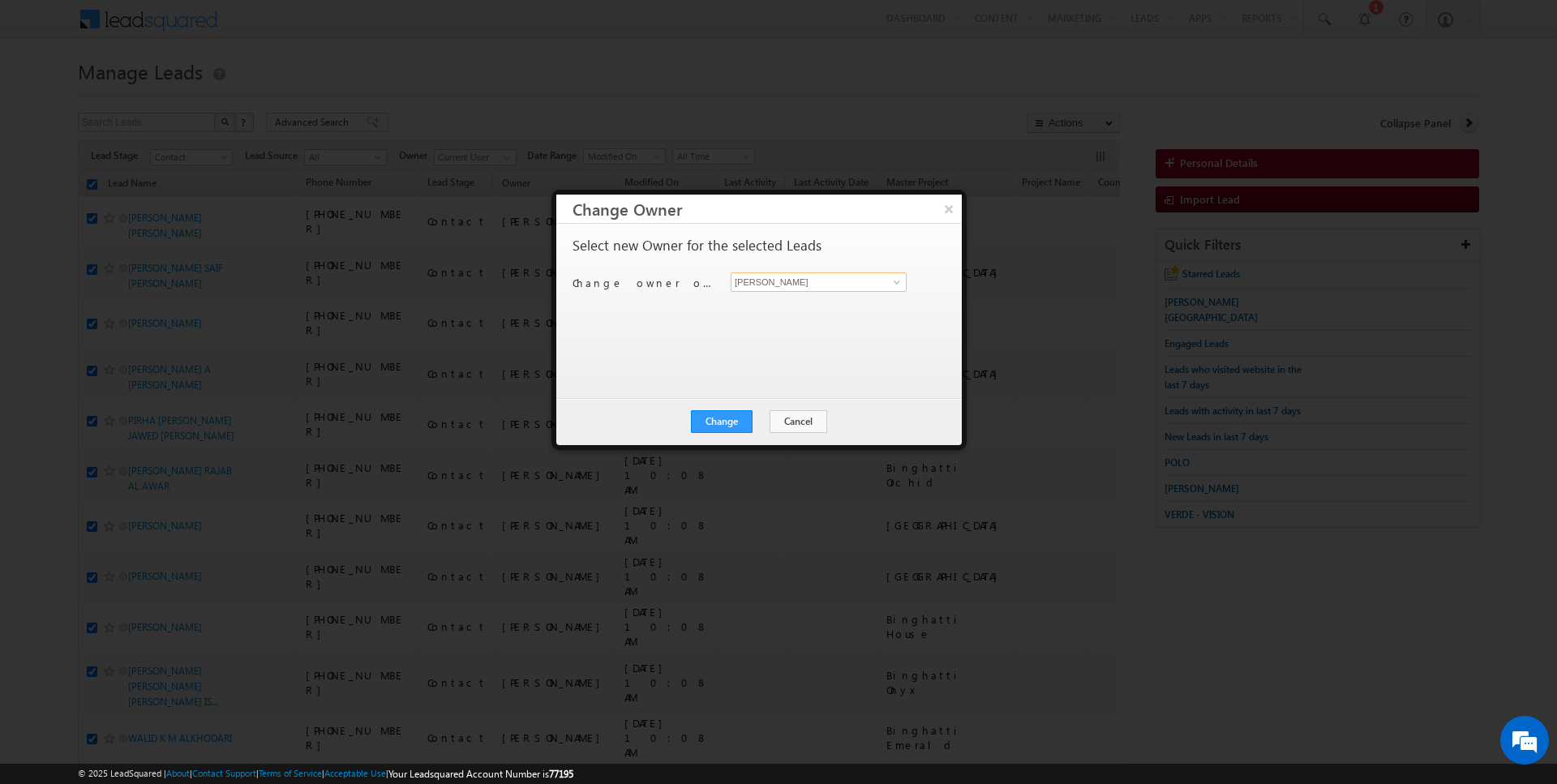
click at [825, 280] on input "[PERSON_NAME]" at bounding box center [819, 282] width 176 height 19
type input "[PERSON_NAME]"
click at [723, 427] on button "Change" at bounding box center [722, 421] width 62 height 23
click at [755, 421] on button "Close" at bounding box center [761, 421] width 52 height 23
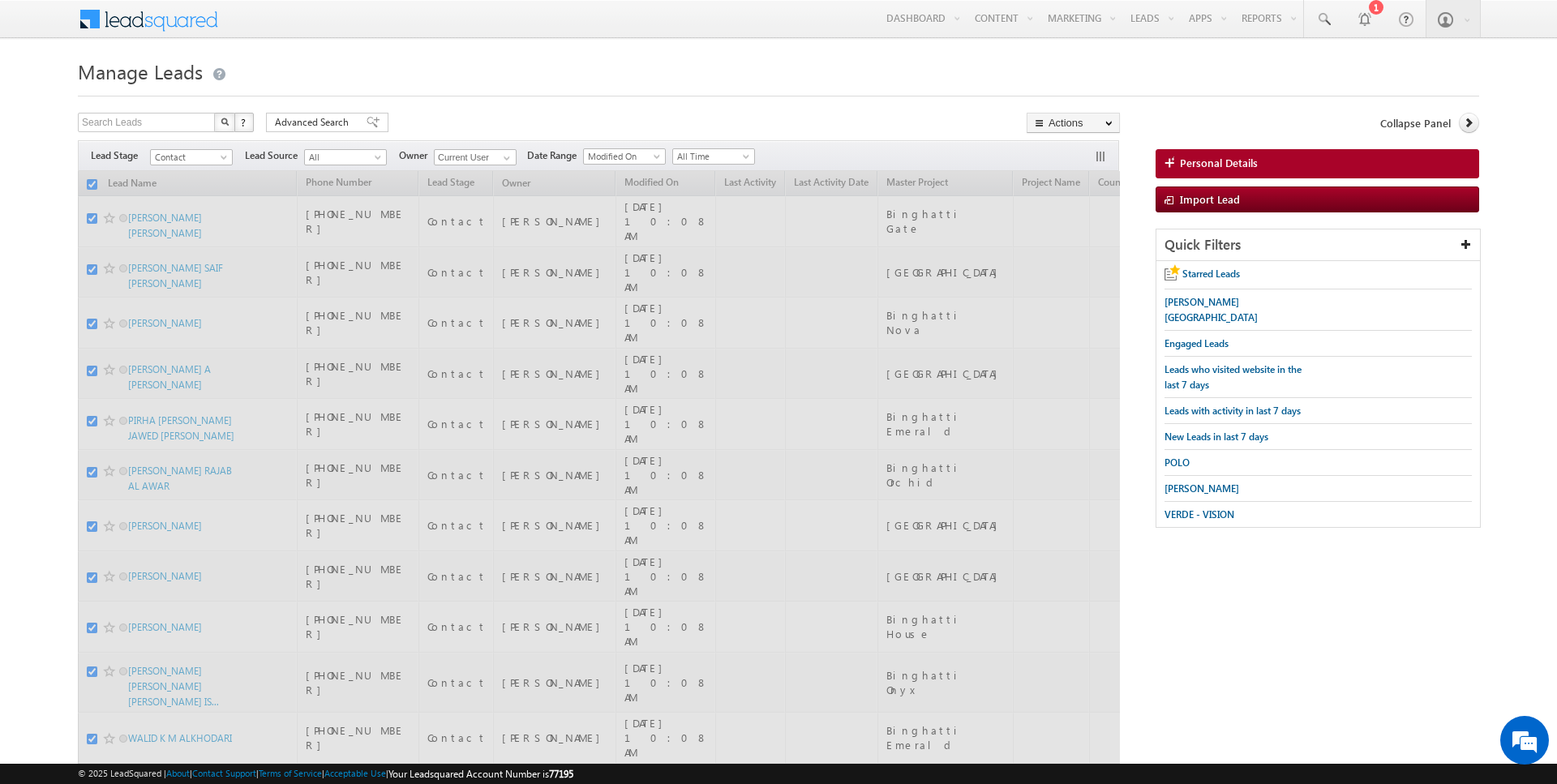
checkbox input "false"
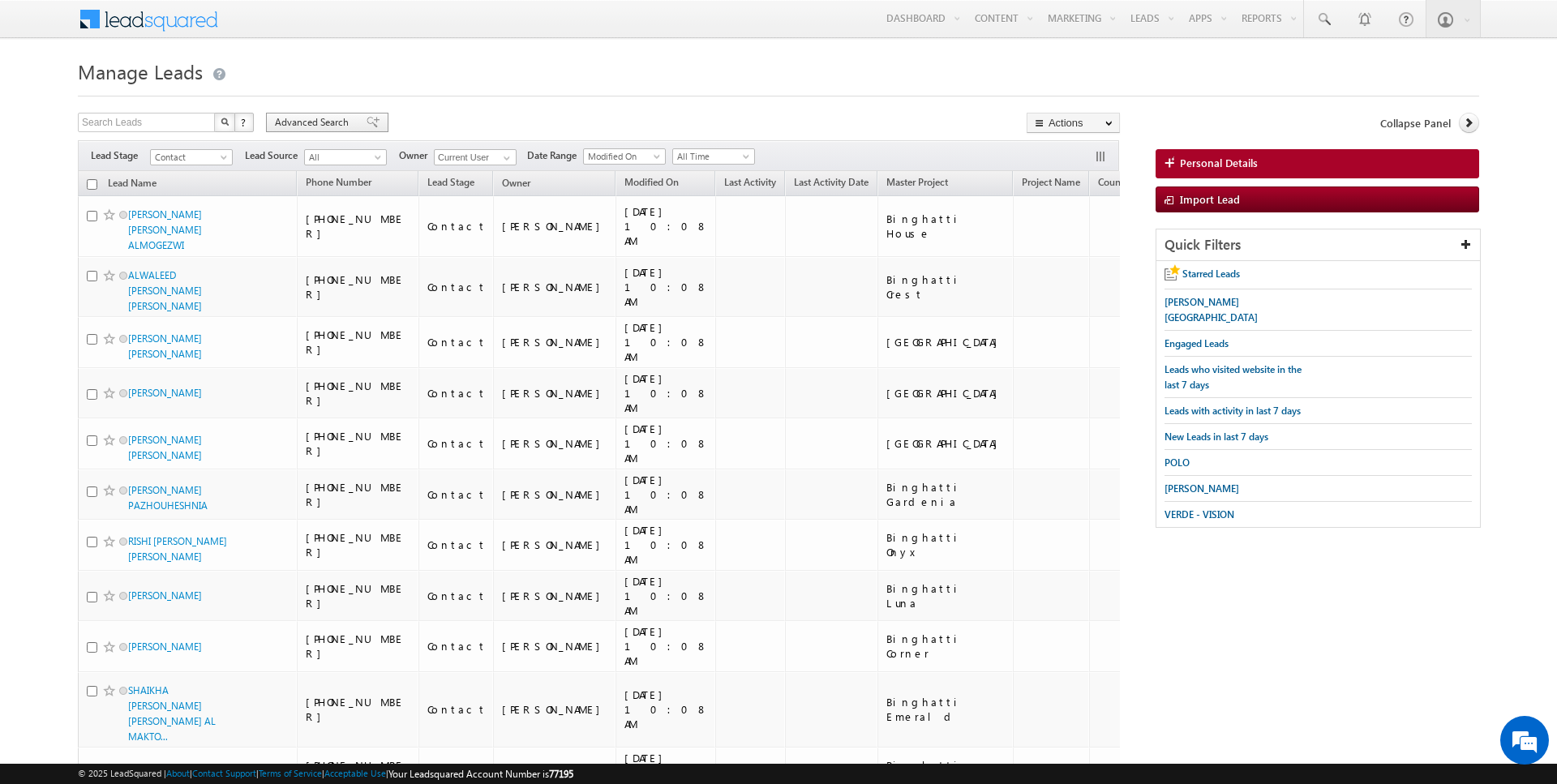
click at [307, 118] on span "Advanced Search" at bounding box center [313, 123] width 78 height 15
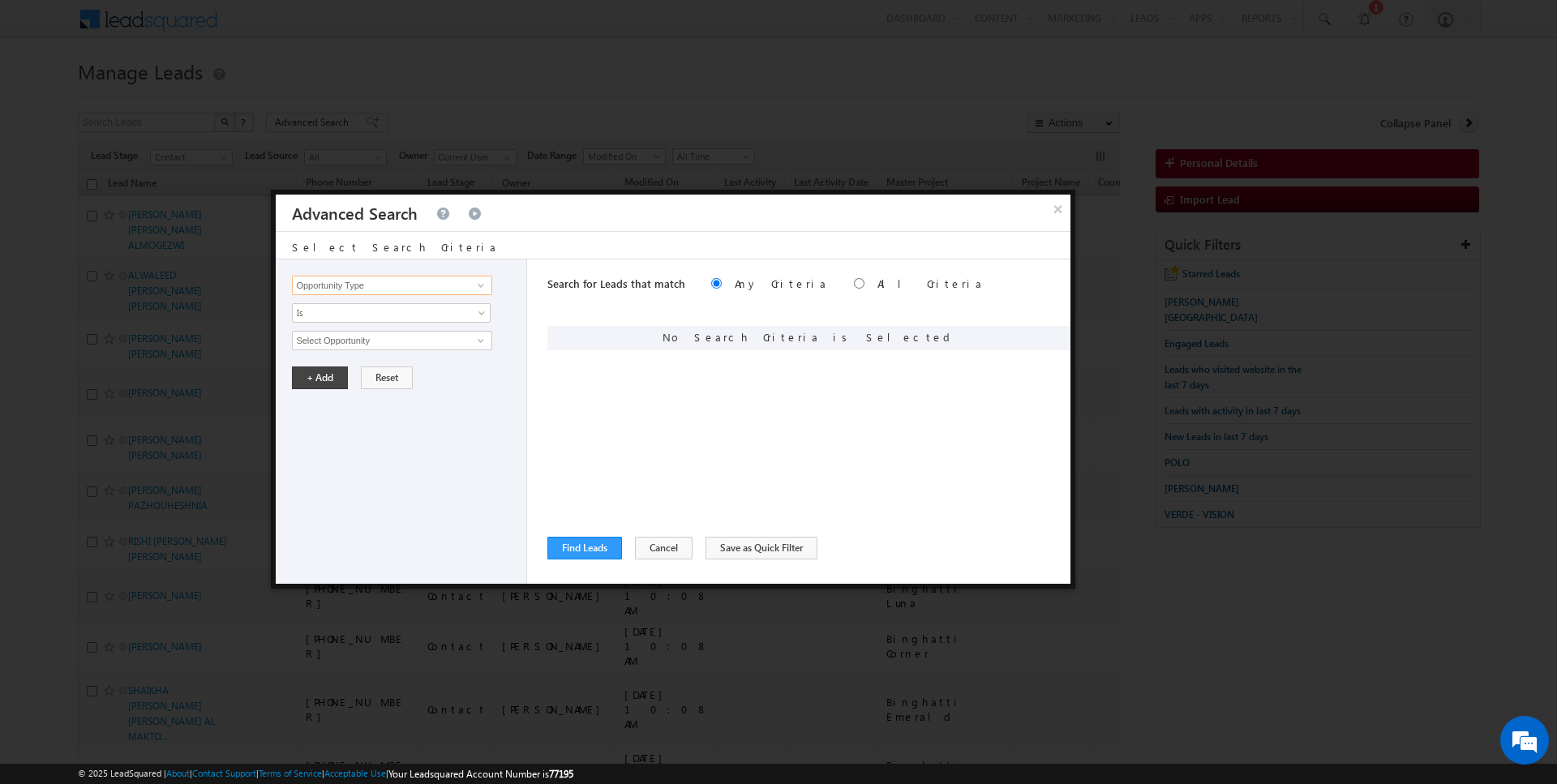
click at [355, 291] on input "Opportunity Type" at bounding box center [392, 285] width 199 height 19
type input "Lead Source"
click at [314, 342] on span "None Selected" at bounding box center [385, 340] width 184 height 18
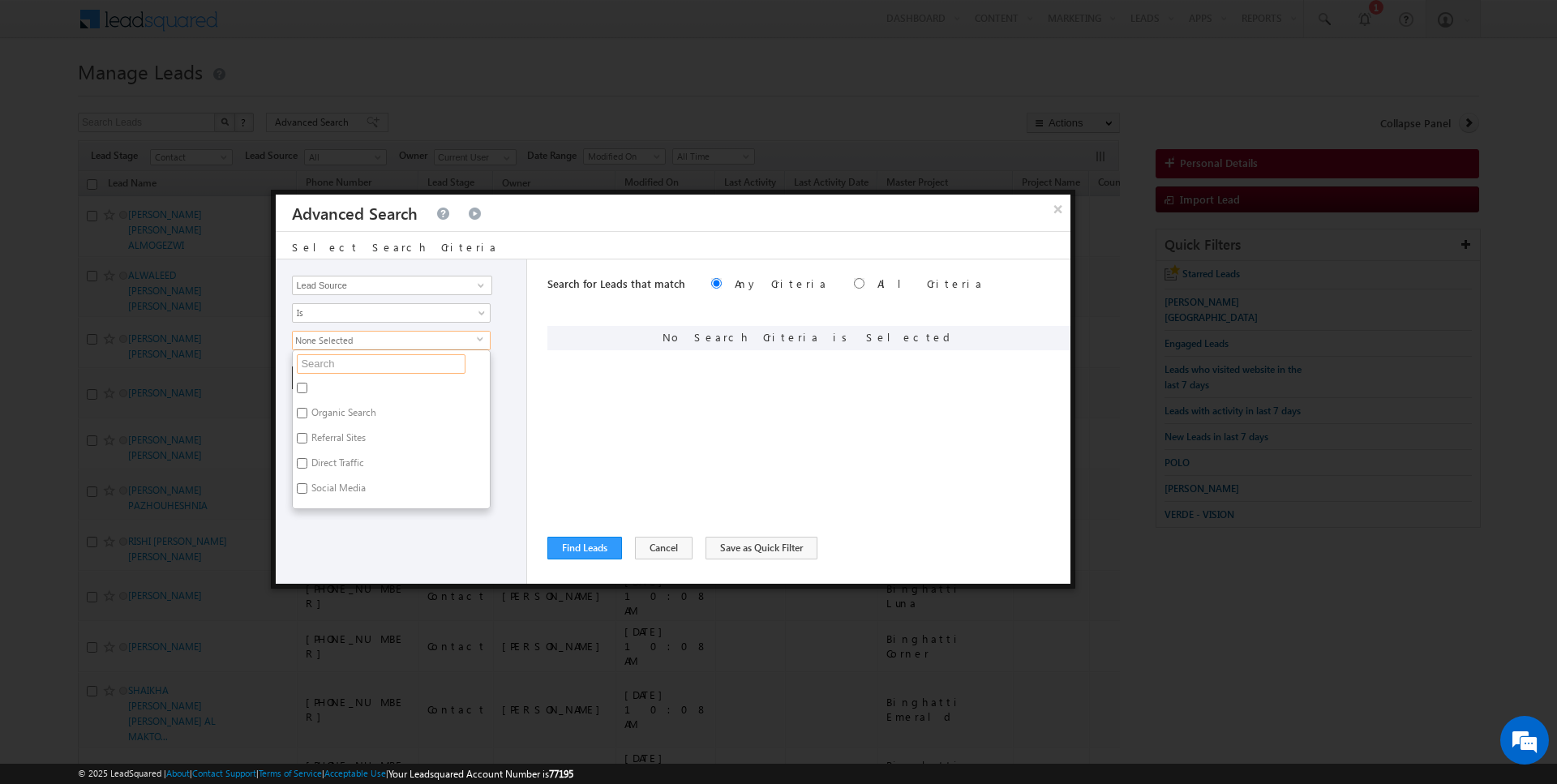
click at [330, 361] on input "text" at bounding box center [381, 363] width 169 height 19
type input "hills"
click at [319, 439] on label "[GEOGRAPHIC_DATA]" at bounding box center [356, 440] width 126 height 25
click at [307, 439] on input "[GEOGRAPHIC_DATA]" at bounding box center [301, 438] width 10 height 10
checkbox input "true"
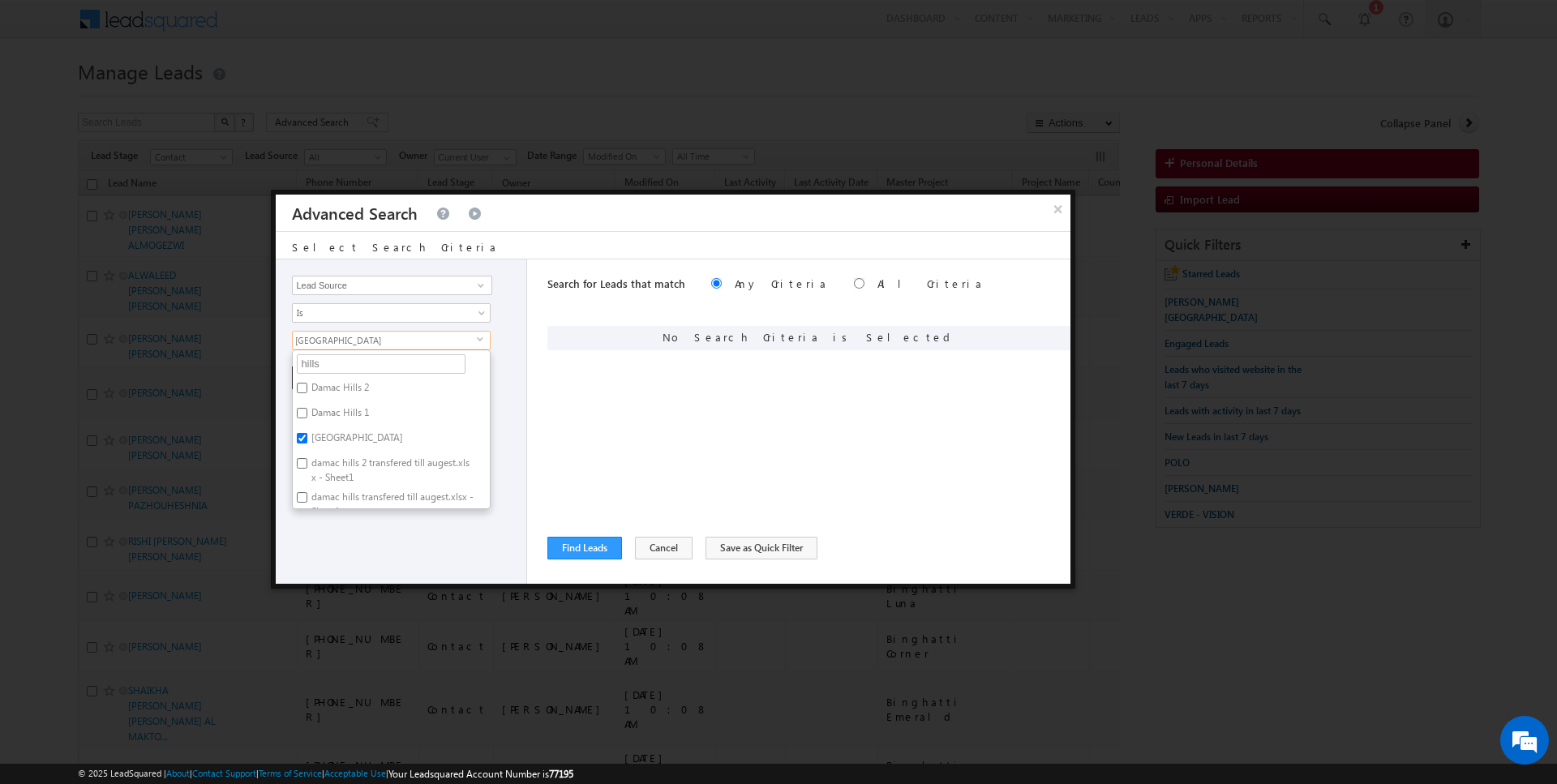
click at [671, 427] on div "Search for Leads that match Any Criteria All Criteria Note that the current tri…" at bounding box center [809, 422] width 524 height 324
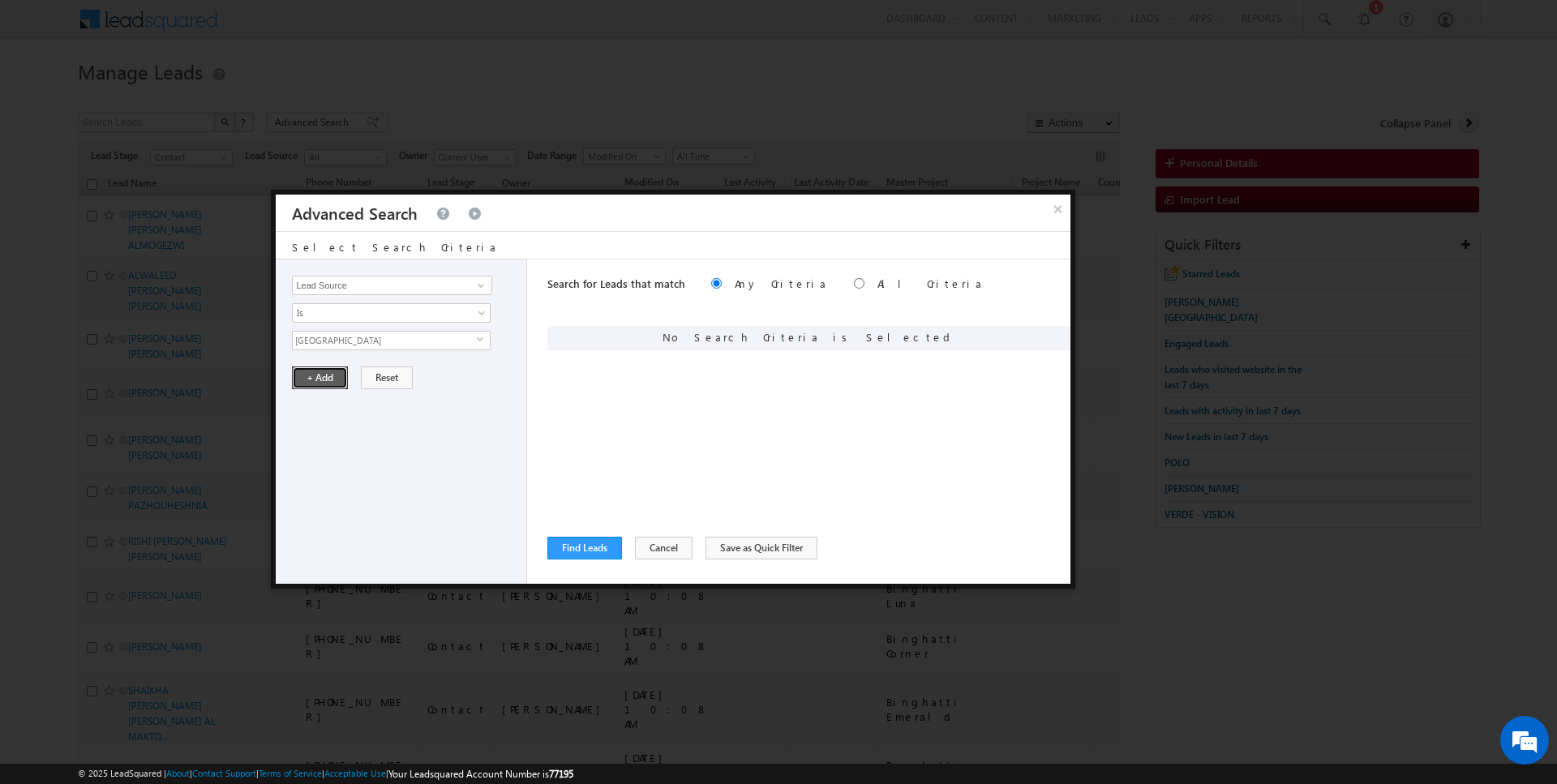
click at [302, 380] on button "+ Add" at bounding box center [320, 378] width 56 height 23
click at [587, 546] on button "Find Leads" at bounding box center [584, 547] width 75 height 23
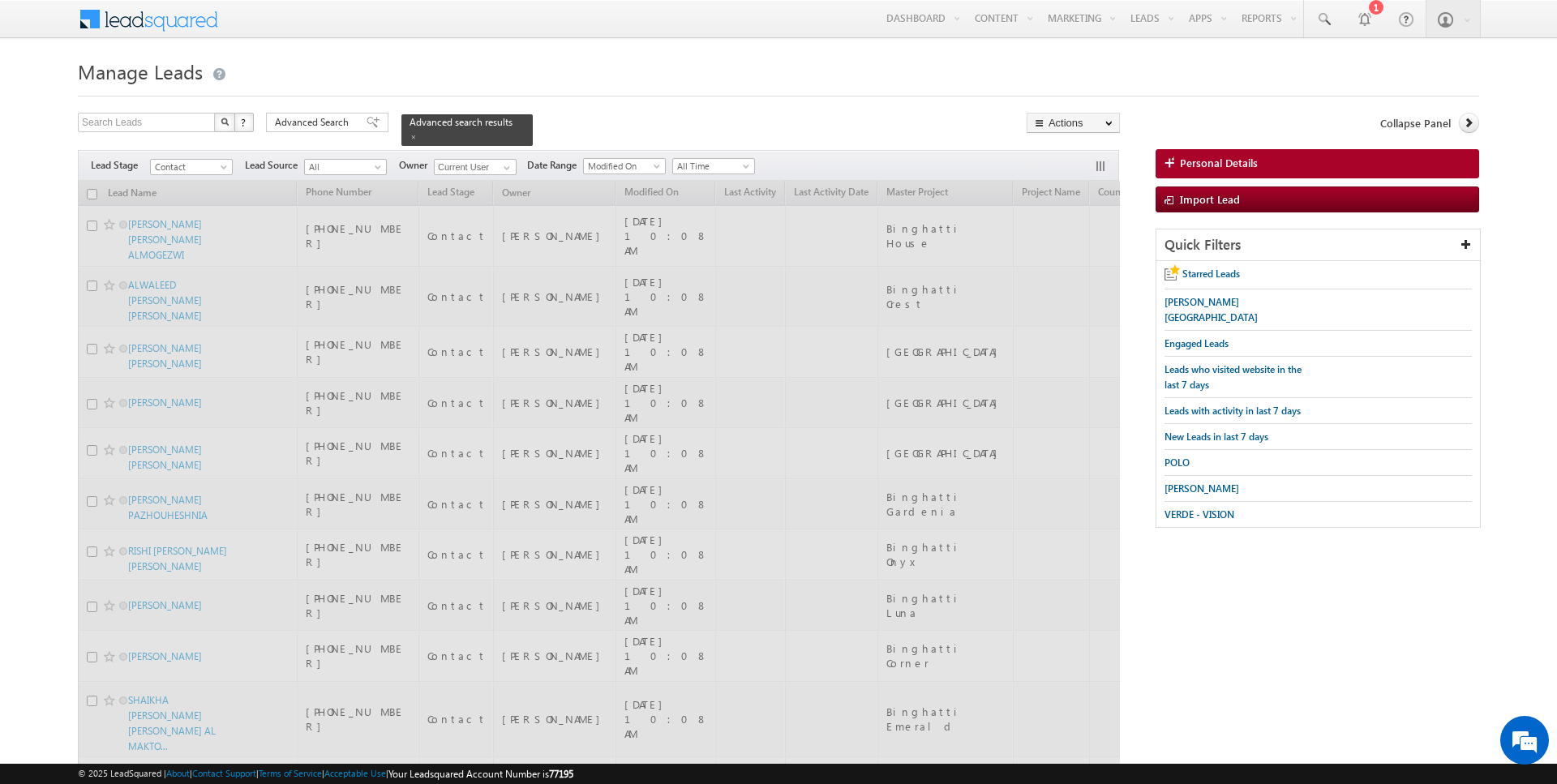
click at [91, 190] on input "checkbox" at bounding box center [91, 193] width 10 height 10
checkbox input "true"
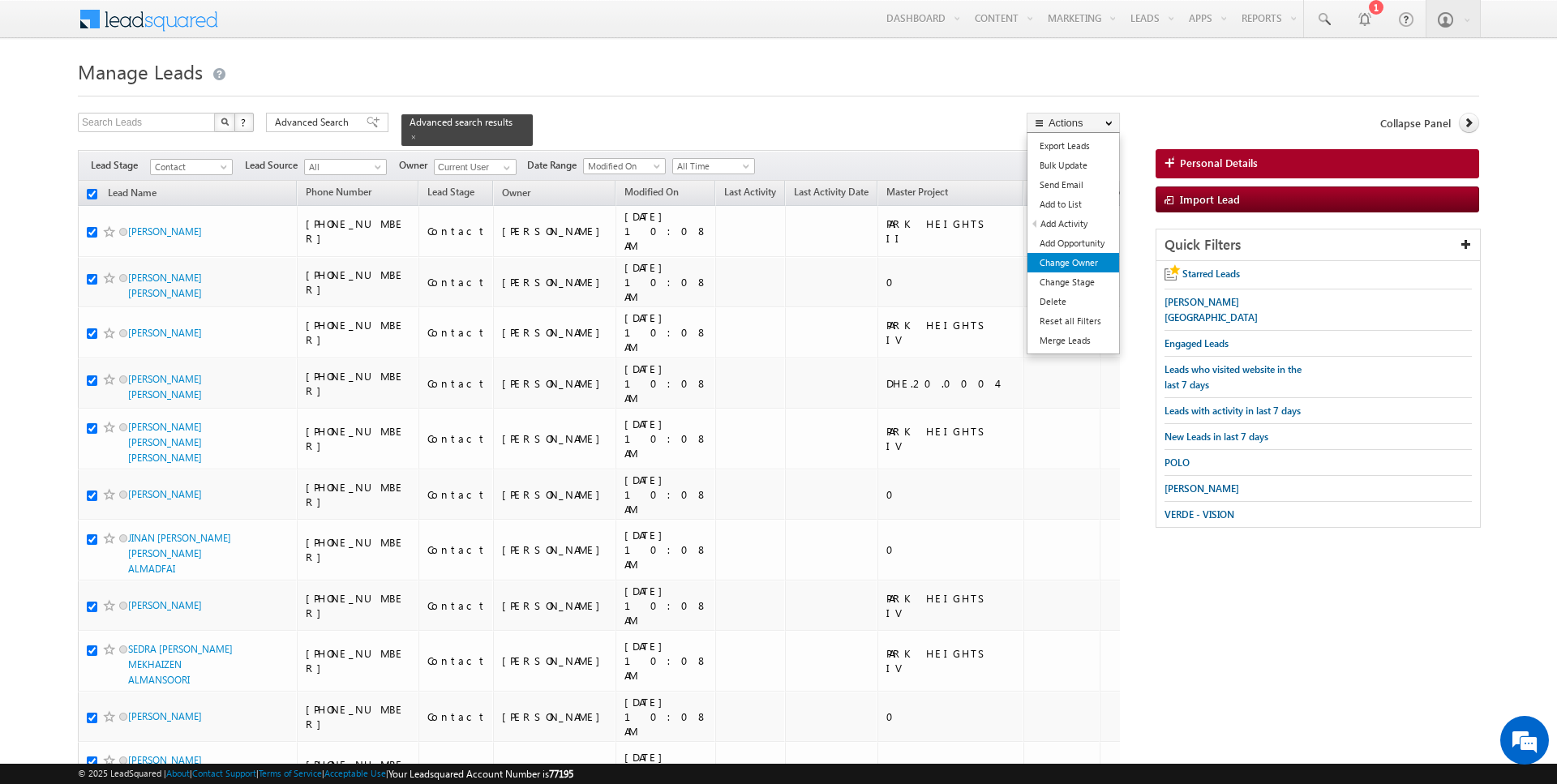
click at [1065, 261] on link "Change Owner" at bounding box center [1073, 263] width 91 height 19
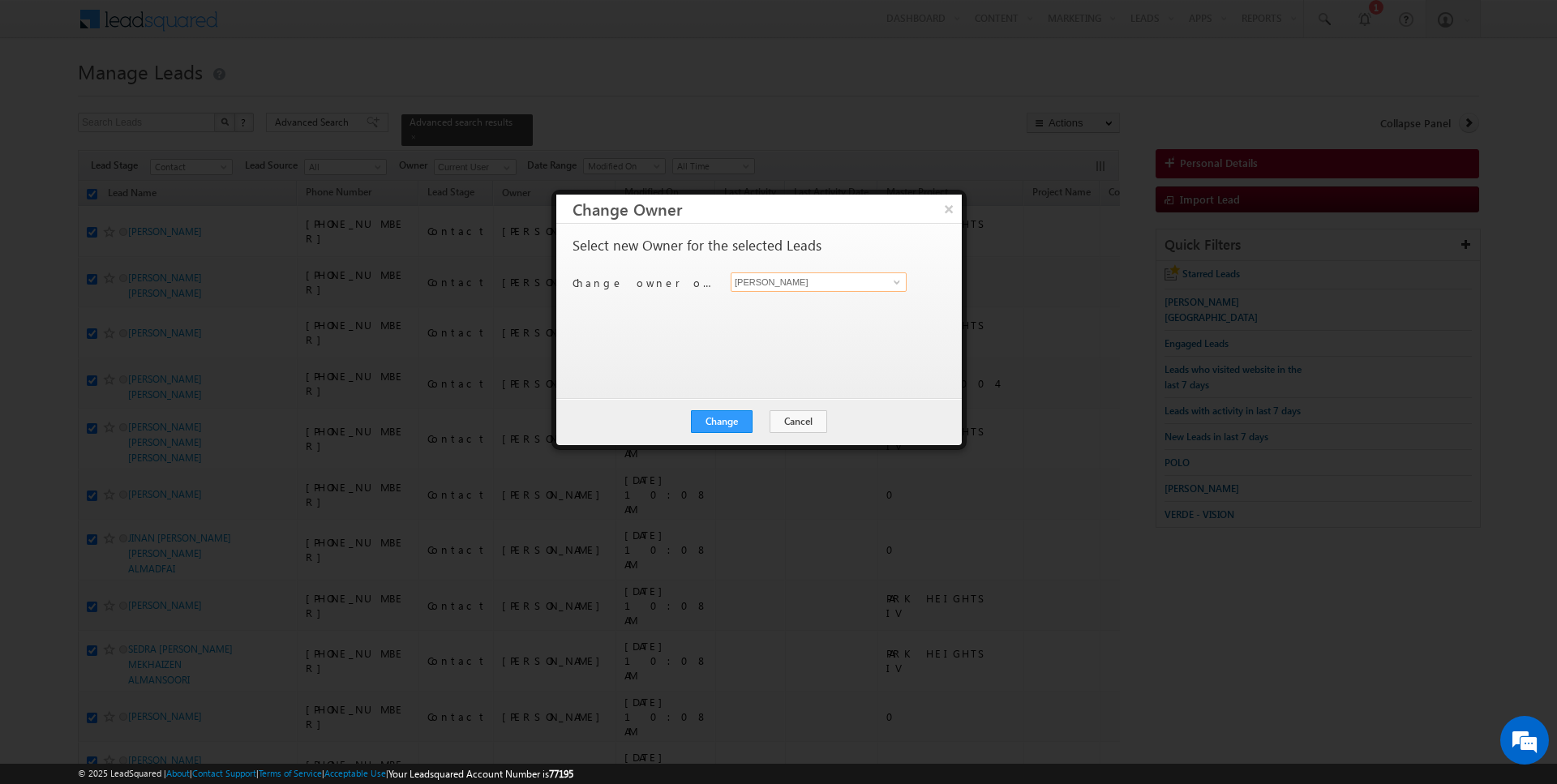
click at [794, 273] on input "[PERSON_NAME]" at bounding box center [819, 282] width 176 height 19
type input "[PERSON_NAME]"
click at [725, 427] on button "Change" at bounding box center [722, 421] width 62 height 23
click at [763, 424] on button "Close" at bounding box center [761, 421] width 52 height 23
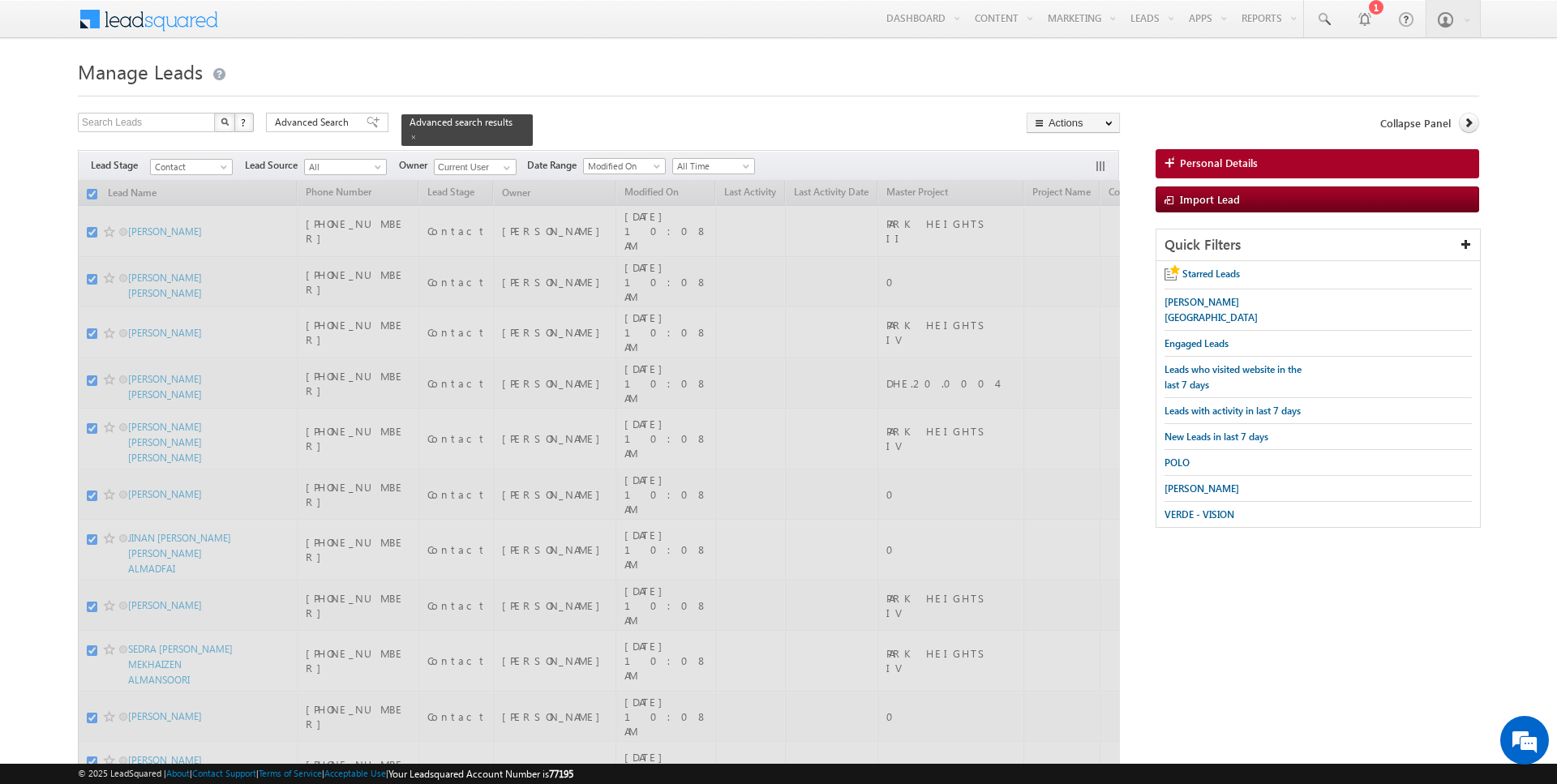
click at [678, 70] on h1 "Manage Leads" at bounding box center [778, 70] width 1401 height 31
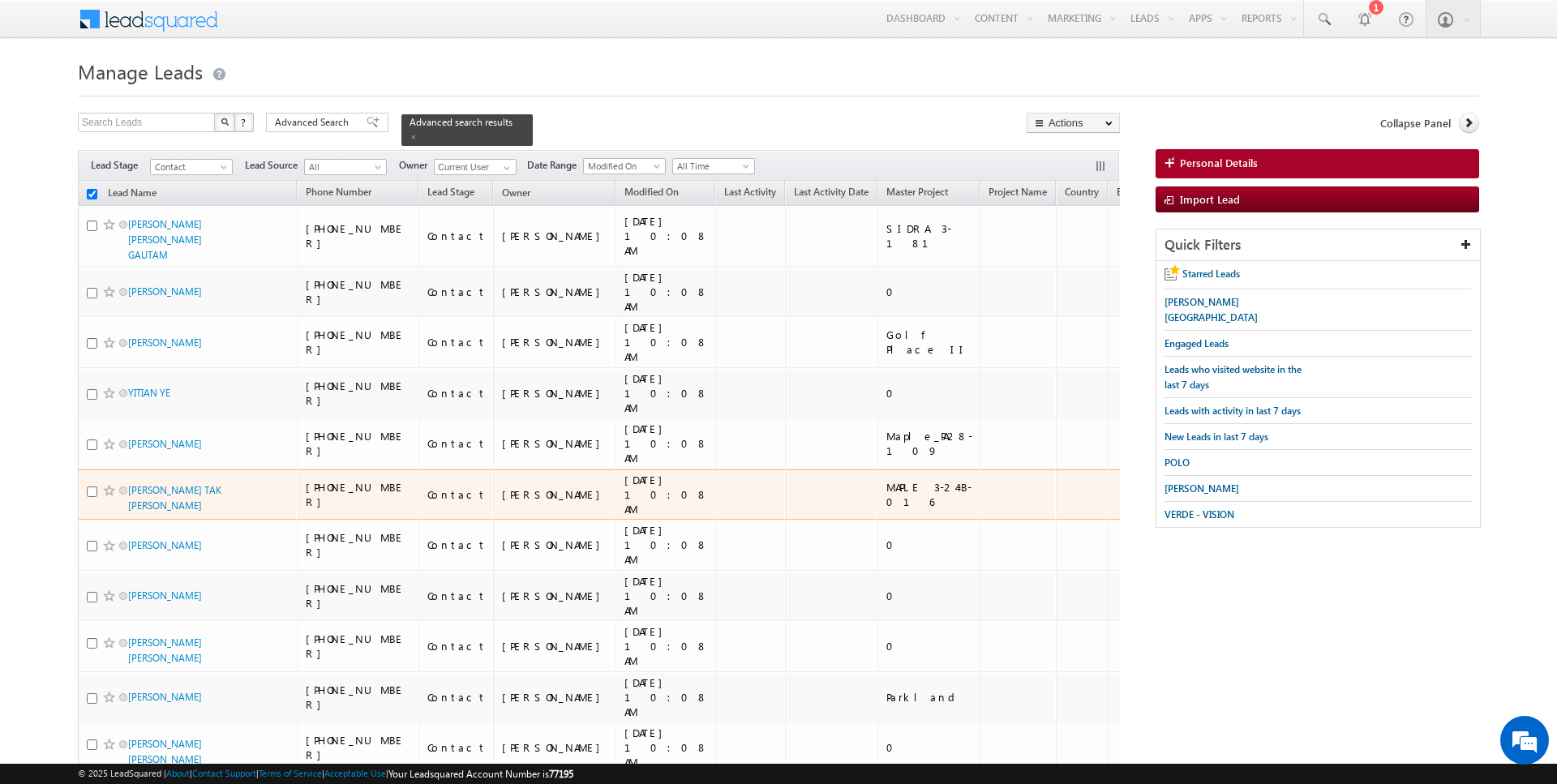
checkbox input "false"
